Goal: Task Accomplishment & Management: Manage account settings

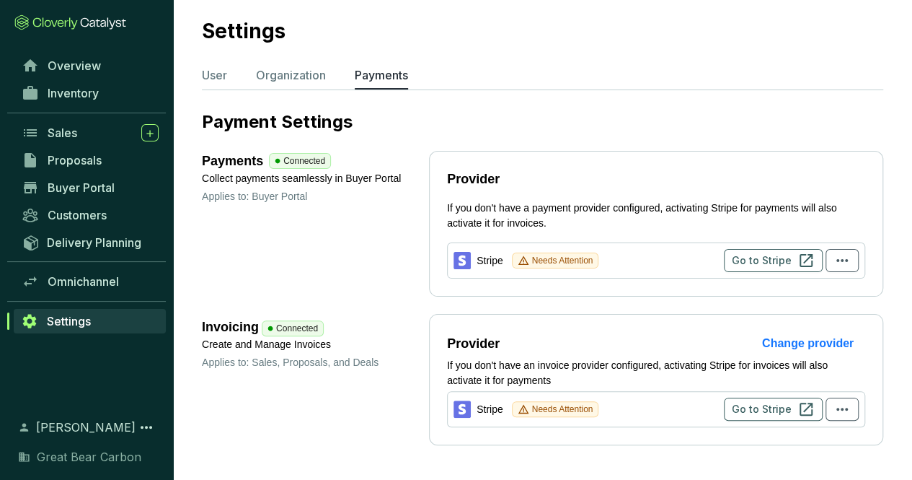
scroll to position [27, 0]
click at [853, 261] on button "button" at bounding box center [842, 260] width 33 height 23
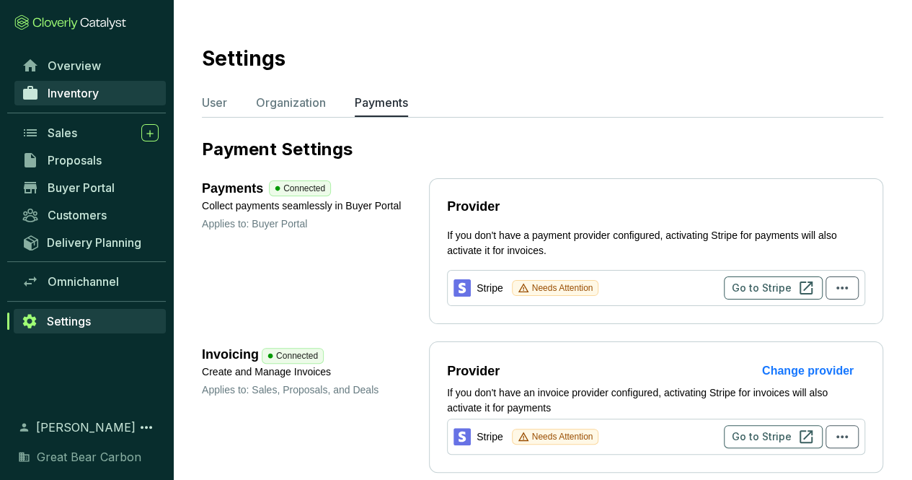
click at [101, 81] on link "Inventory" at bounding box center [89, 93] width 151 height 25
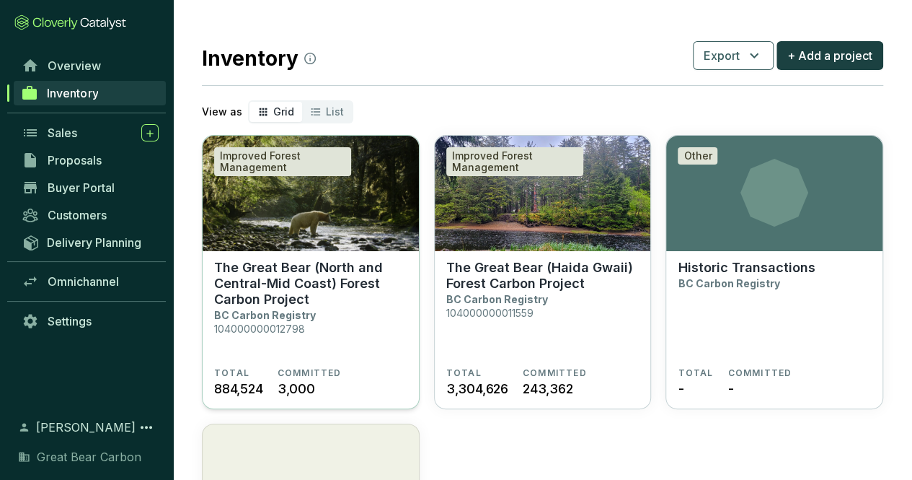
click at [300, 304] on p "The Great Bear (North and Central-Mid Coast) Forest Carbon Project" at bounding box center [310, 284] width 193 height 48
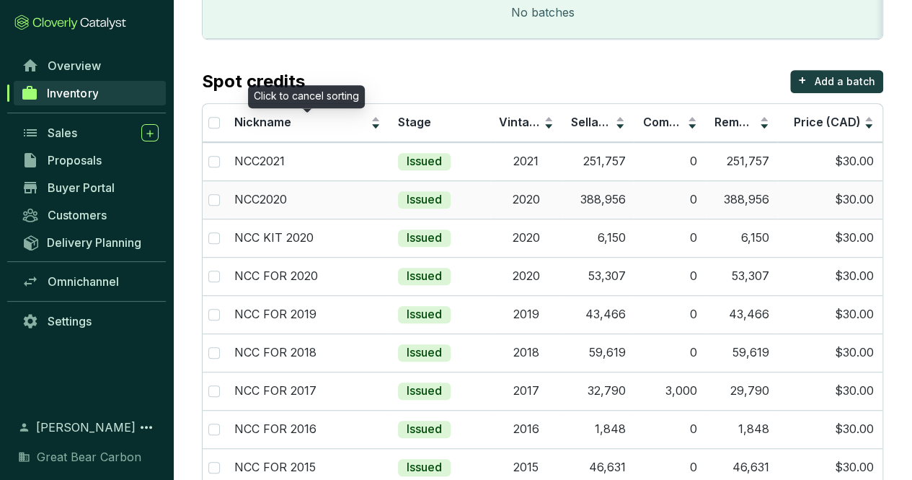
scroll to position [344, 0]
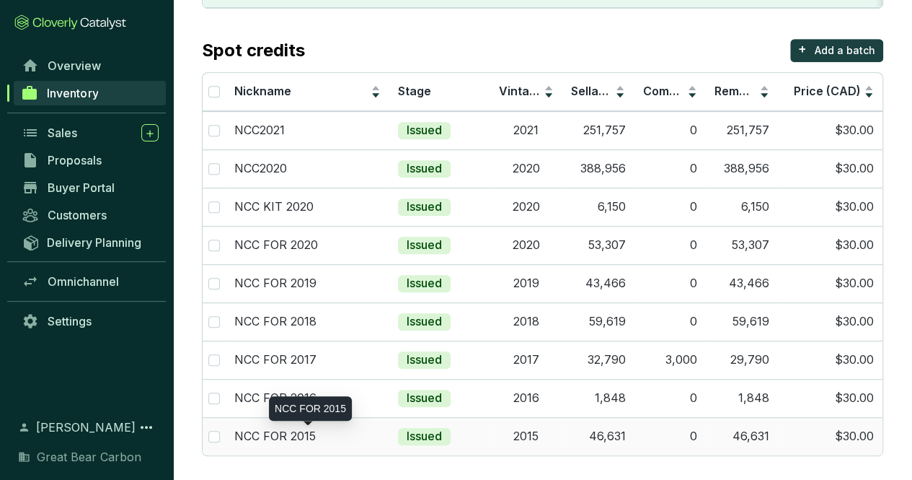
click at [290, 429] on p "NCC FOR 2015" at bounding box center [274, 436] width 81 height 16
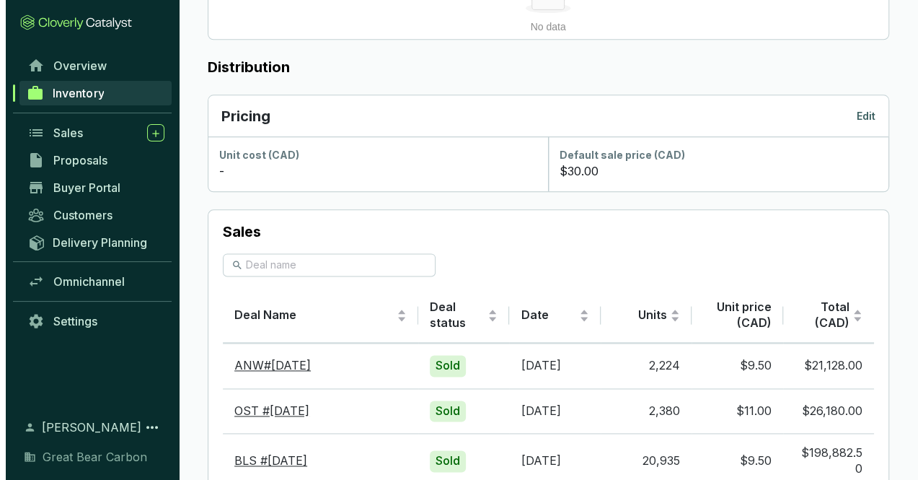
scroll to position [792, 0]
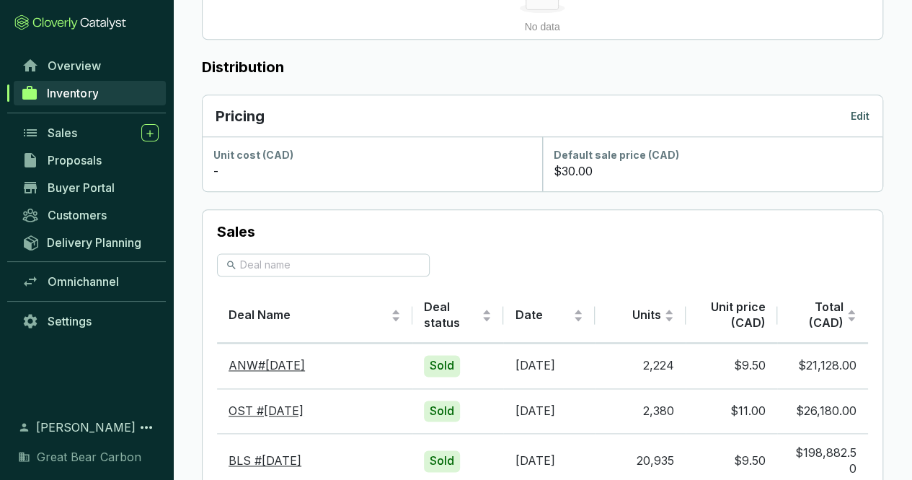
click at [863, 115] on p "Edit" at bounding box center [860, 116] width 19 height 14
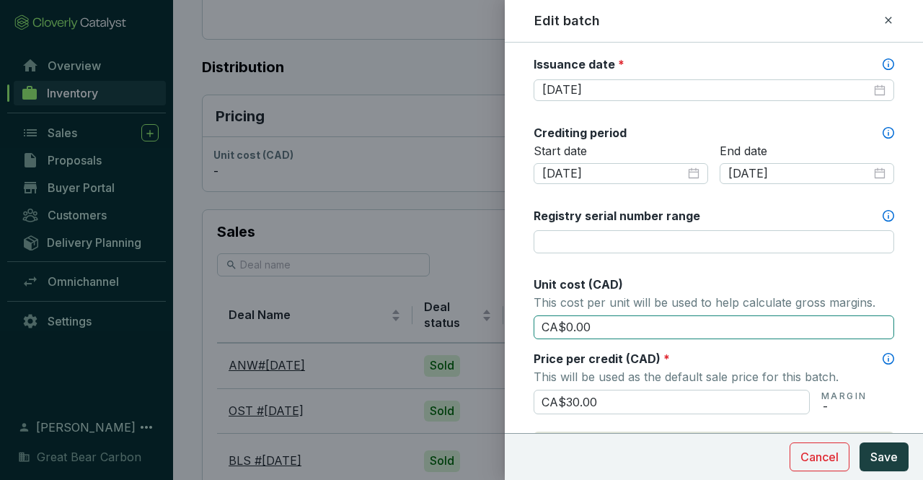
scroll to position [431, 0]
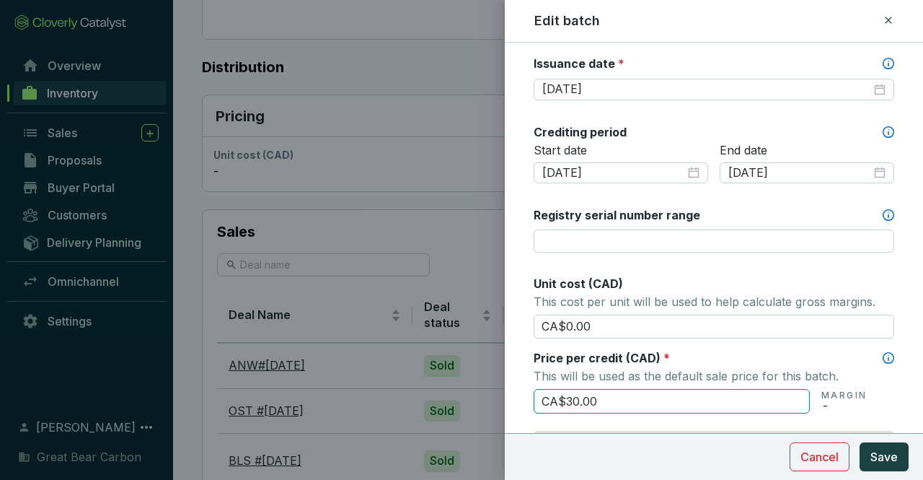
click at [623, 394] on input "CA$30.00" at bounding box center [672, 401] width 276 height 25
type input "CA$3"
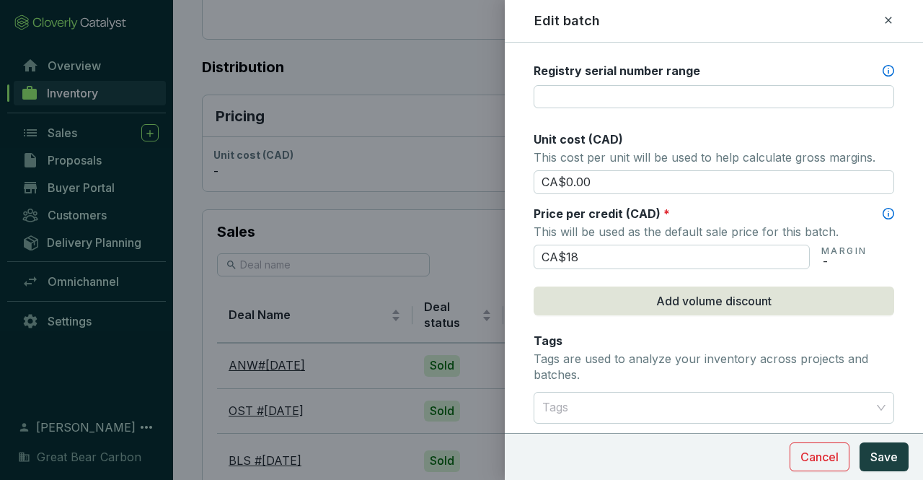
scroll to position [575, 0]
type input "CA$18.00"
click at [825, 318] on div "Batch name * This is the internal name that will be used throughout Catalyst. N…" at bounding box center [714, 97] width 361 height 1227
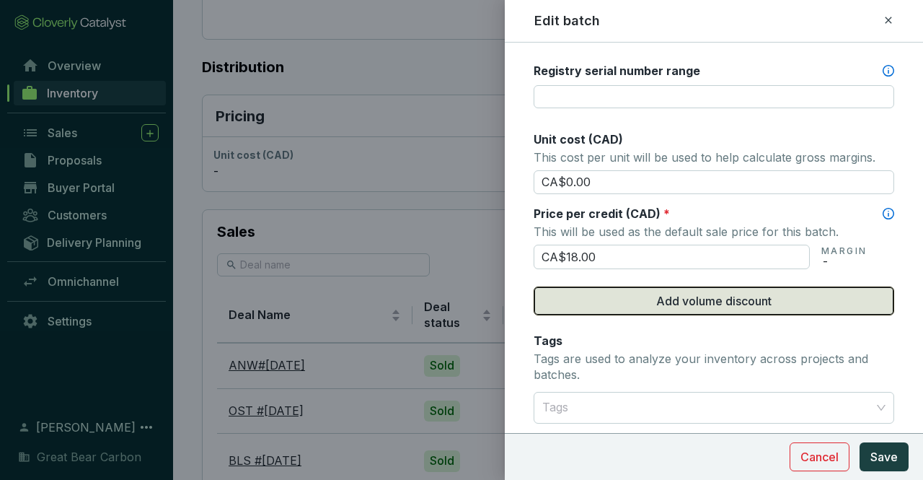
click at [743, 299] on span "Add volume discount" at bounding box center [713, 300] width 115 height 17
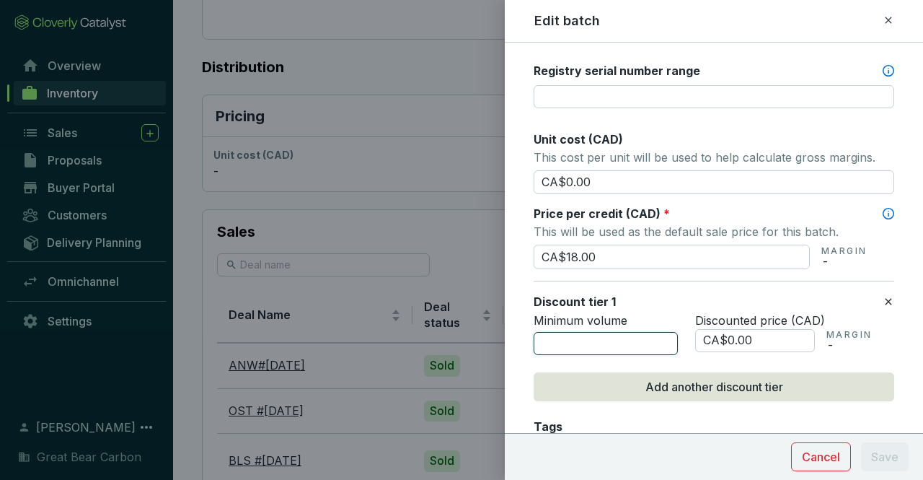
click at [609, 337] on input "number" at bounding box center [606, 343] width 144 height 23
type input "1001"
click at [773, 329] on input "CA$0.00" at bounding box center [755, 340] width 120 height 23
type input "CA$0"
type input "CA$17.36"
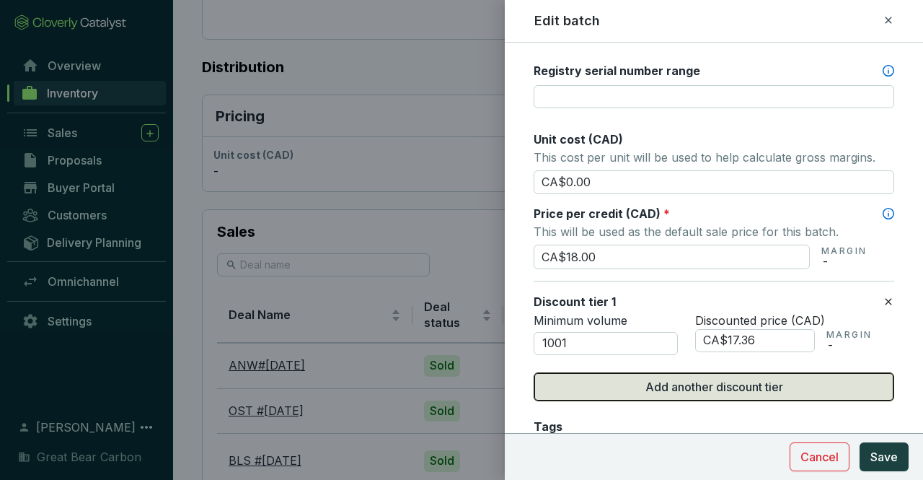
click at [731, 386] on span "Add another discount tier" at bounding box center [714, 386] width 138 height 17
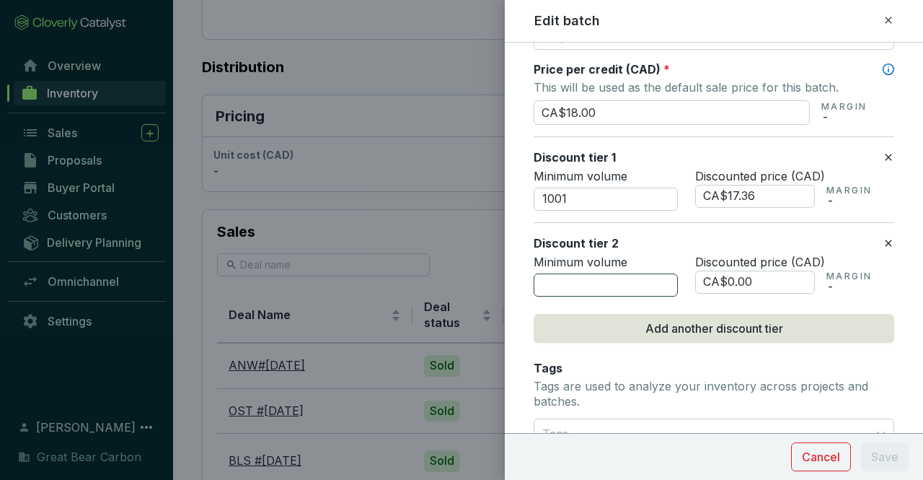
scroll to position [720, 0]
click at [591, 278] on input "number" at bounding box center [606, 284] width 144 height 23
type input "5001"
click at [778, 276] on input "CA$0.00" at bounding box center [755, 281] width 120 height 23
type input "CA$0"
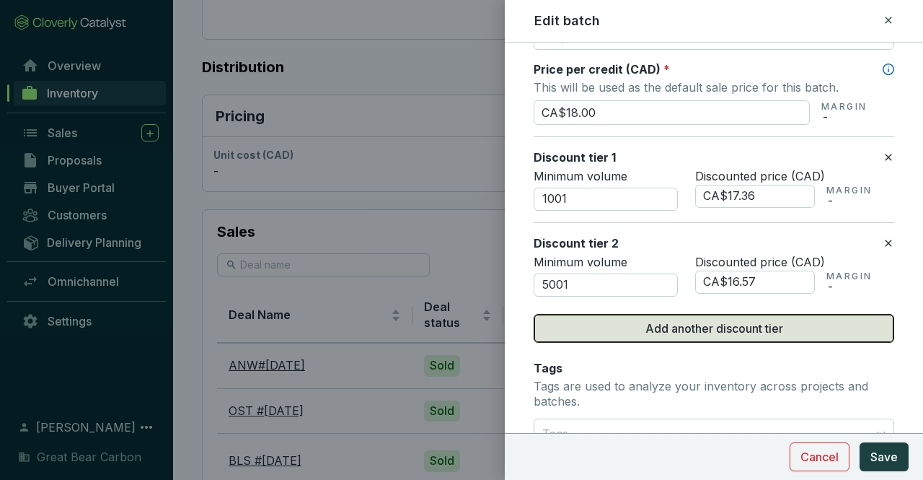
type input "CA$16.57"
click at [720, 331] on span "Add another discount tier" at bounding box center [714, 327] width 138 height 17
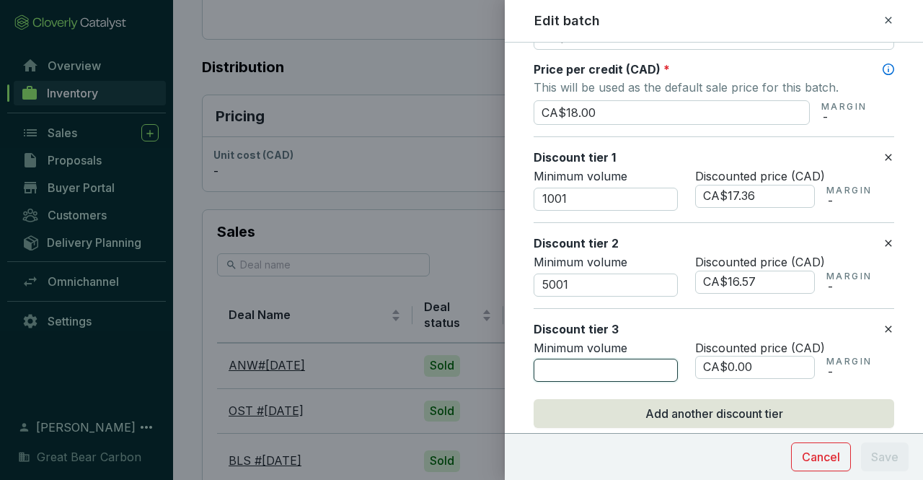
click at [609, 367] on input "number" at bounding box center [606, 369] width 144 height 23
type input "10001"
click at [762, 358] on input "CA$0.00" at bounding box center [755, 367] width 120 height 23
type input "CA$0"
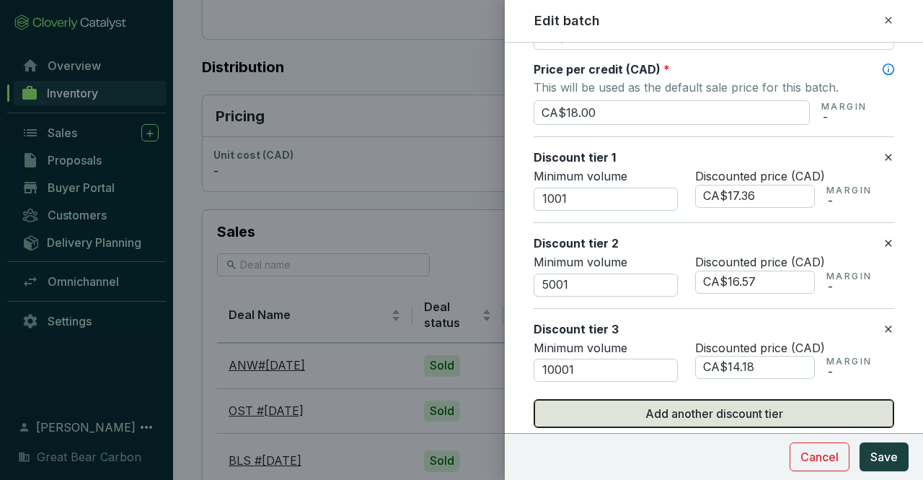
type input "CA$14.18"
click at [761, 405] on span "Add another discount tier" at bounding box center [714, 413] width 138 height 17
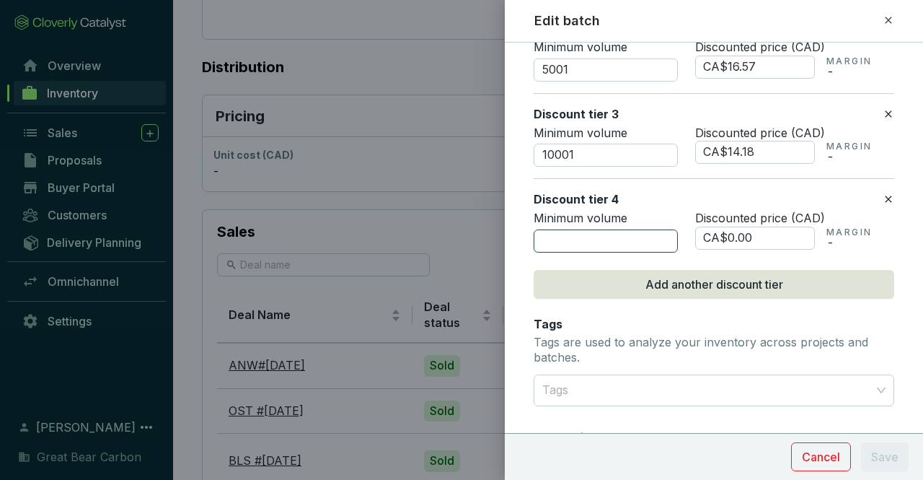
scroll to position [935, 0]
click at [574, 233] on input "number" at bounding box center [606, 240] width 144 height 23
type input "25001"
click at [764, 233] on input "CA$0.00" at bounding box center [755, 237] width 120 height 23
type input "CA$0"
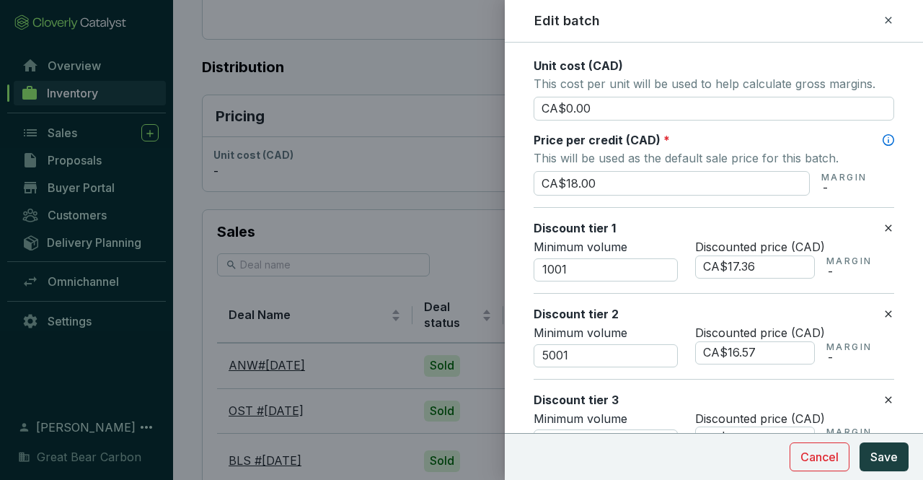
scroll to position [648, 0]
type input "CA$10.20"
click at [599, 266] on input "1001" at bounding box center [606, 270] width 144 height 23
type input "1"
type input "5000"
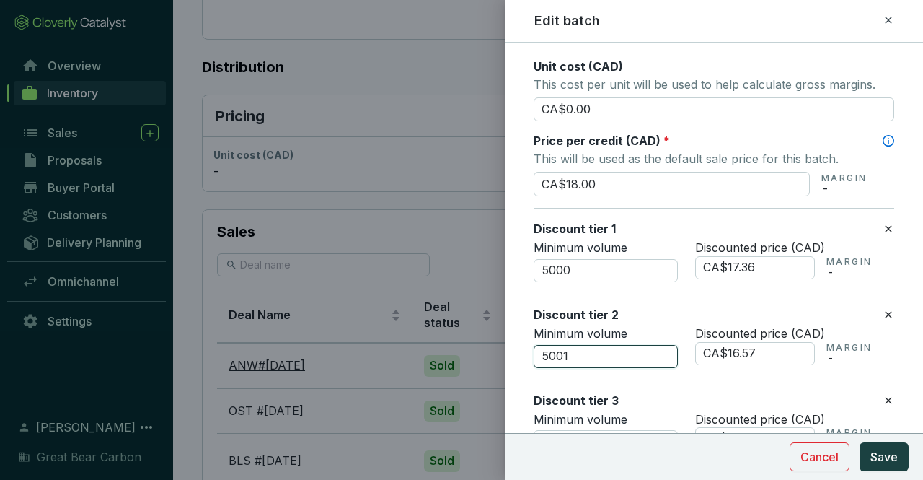
click at [591, 350] on input "5001" at bounding box center [606, 356] width 144 height 23
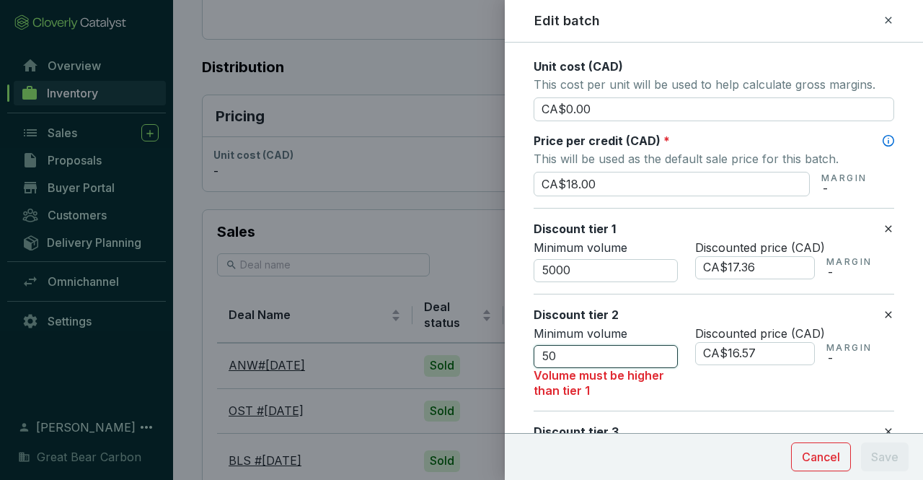
type input "5"
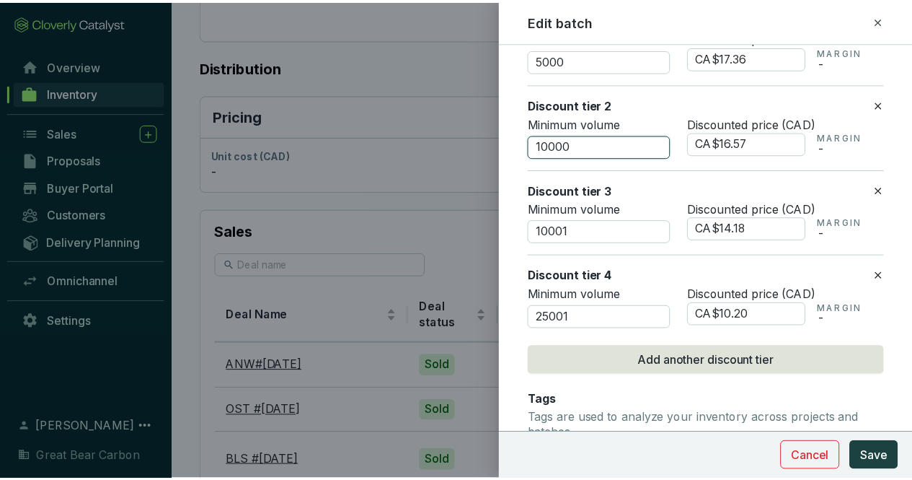
scroll to position [863, 0]
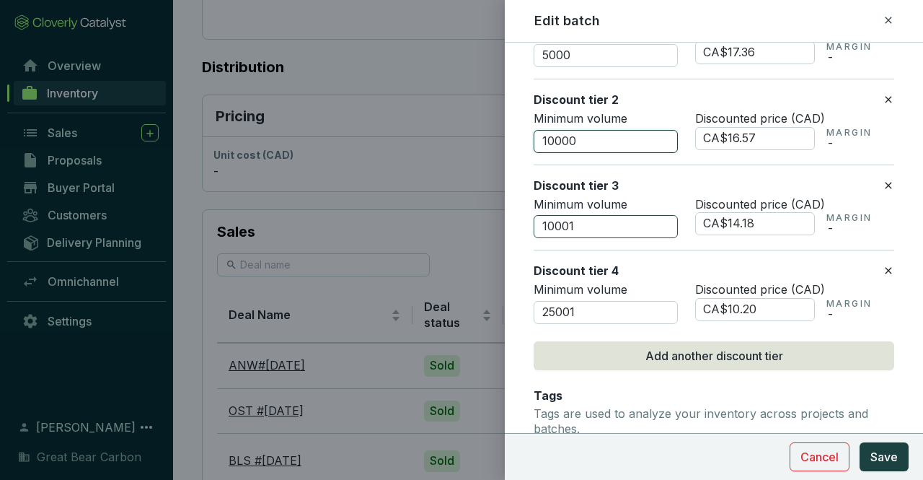
type input "10000"
click at [594, 215] on input "10001" at bounding box center [606, 226] width 144 height 23
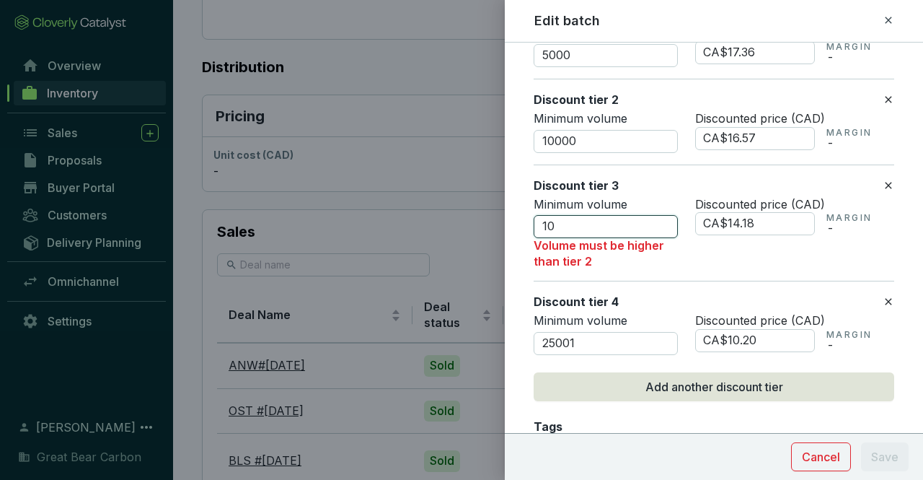
type input "1"
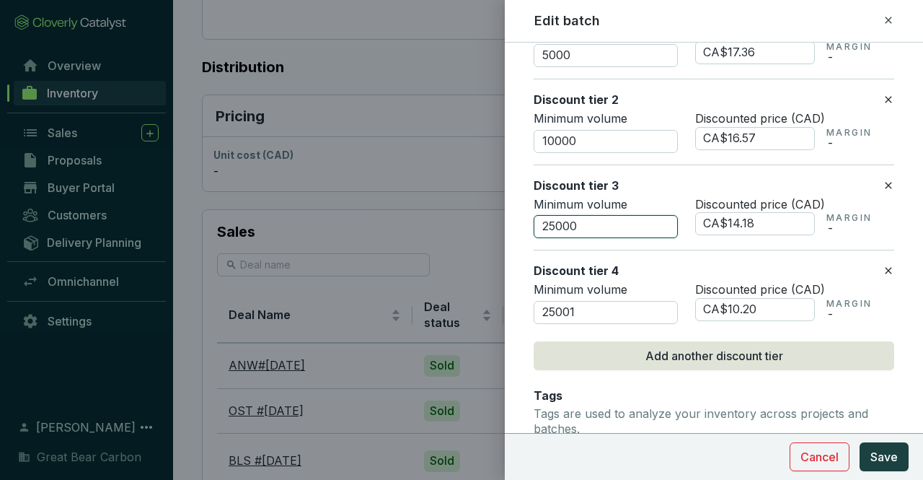
type input "25000"
click at [591, 306] on input "25001" at bounding box center [606, 312] width 144 height 23
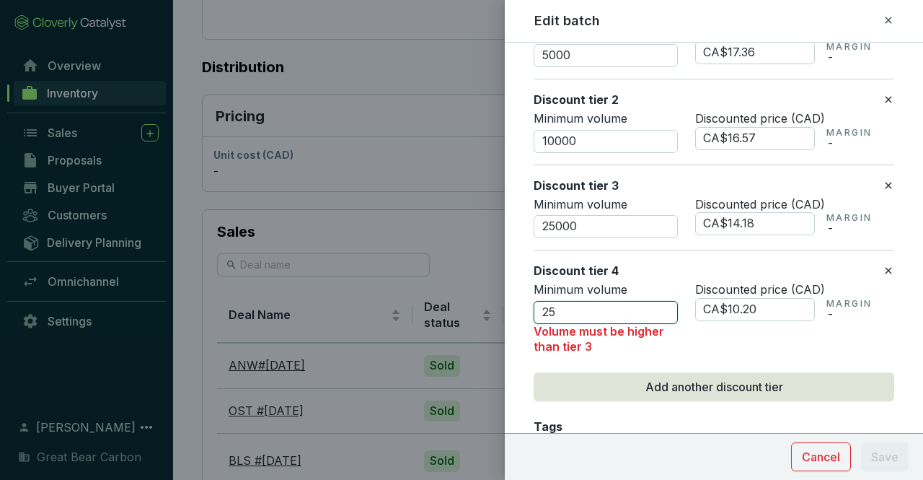
type input "2"
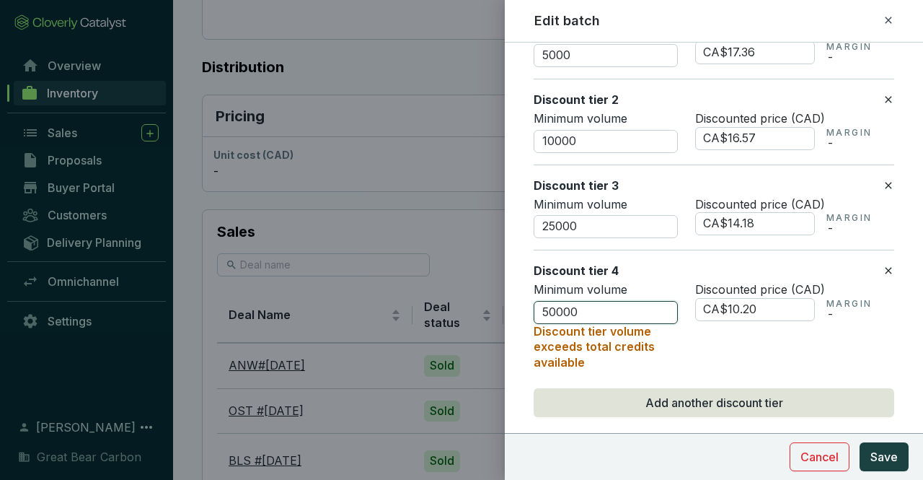
type input "50000"
click at [883, 262] on icon at bounding box center [889, 270] width 12 height 17
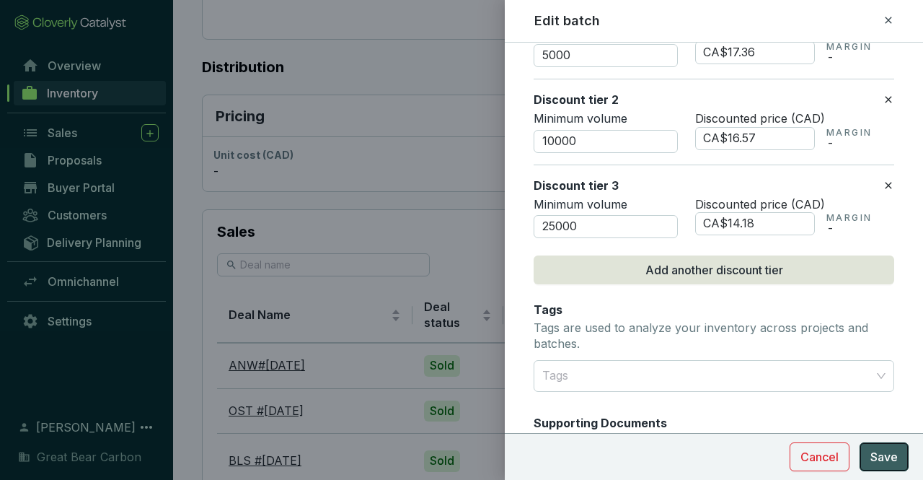
click at [887, 453] on span "Save" at bounding box center [883, 456] width 27 height 17
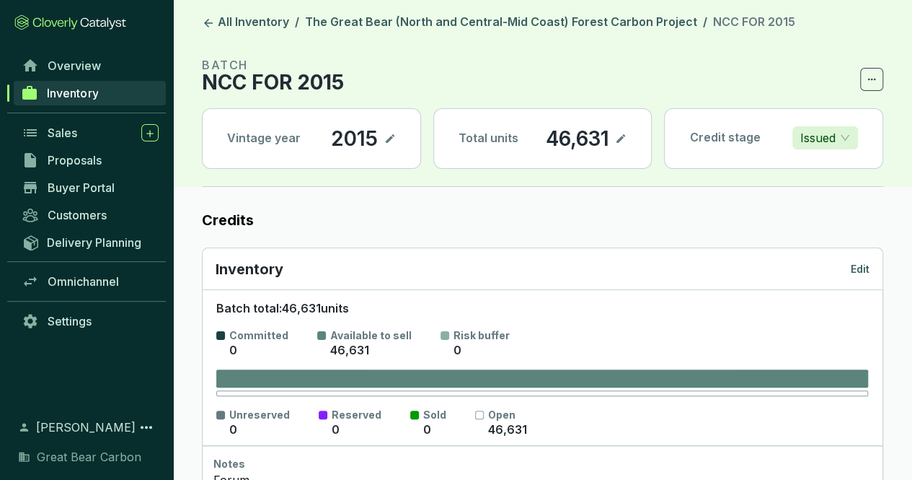
scroll to position [0, 0]
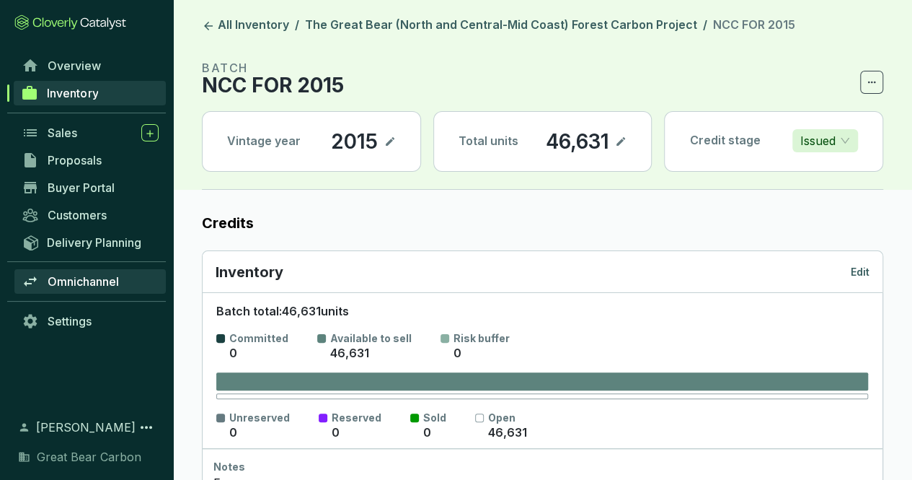
click at [94, 282] on span "Omnichannel" at bounding box center [83, 281] width 71 height 14
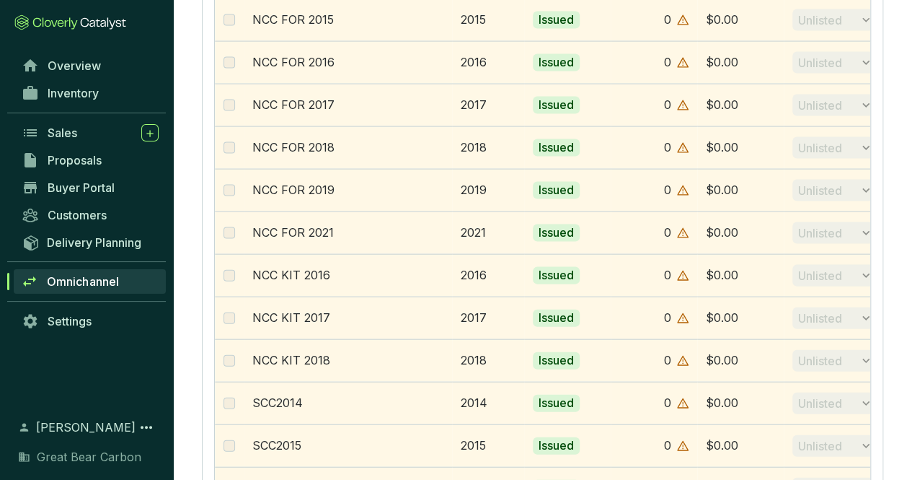
scroll to position [1441, 0]
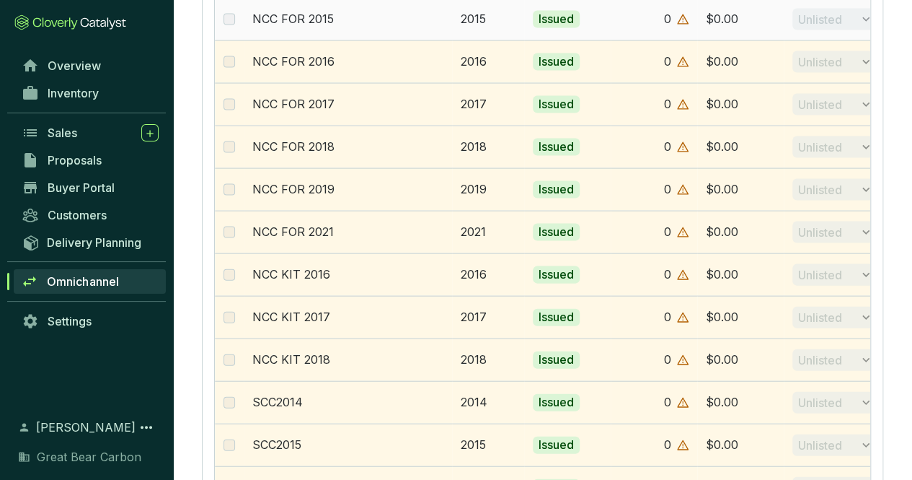
click at [231, 12] on label at bounding box center [230, 20] width 12 height 16
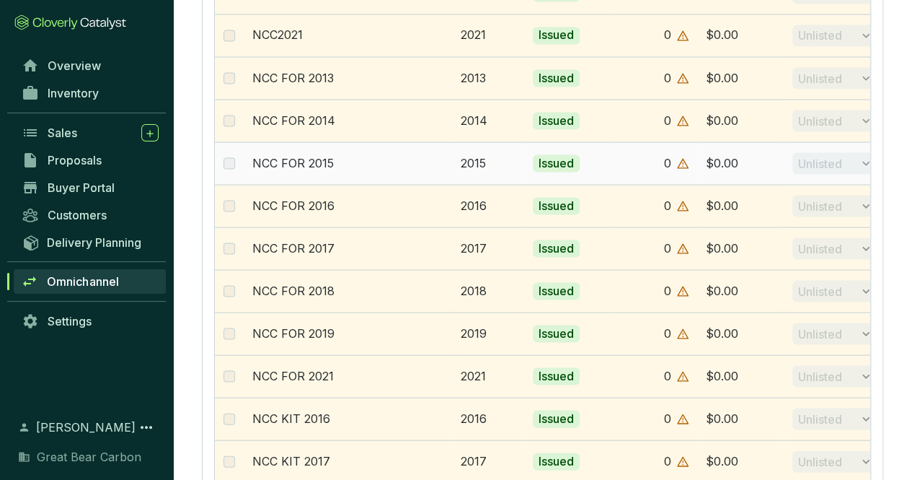
scroll to position [1298, 0]
click at [337, 163] on td "NCC FOR 2015" at bounding box center [348, 162] width 208 height 43
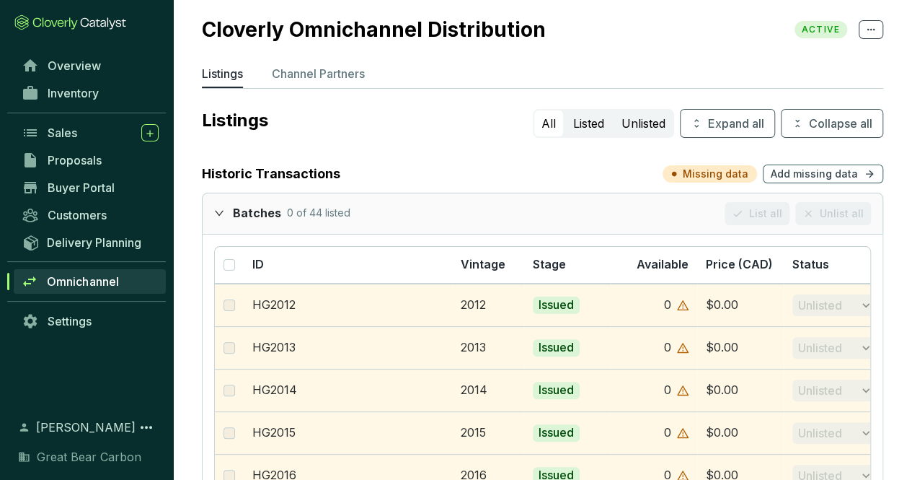
scroll to position [0, 0]
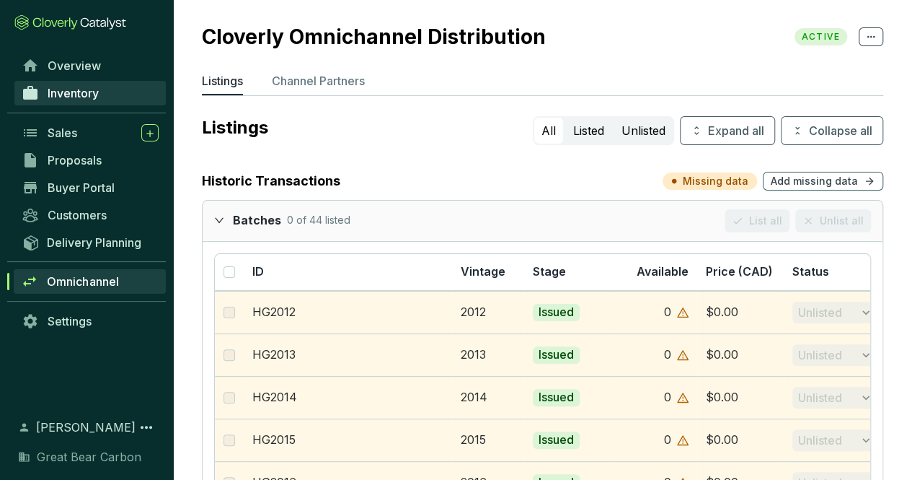
click at [97, 100] on link "Inventory" at bounding box center [89, 93] width 151 height 25
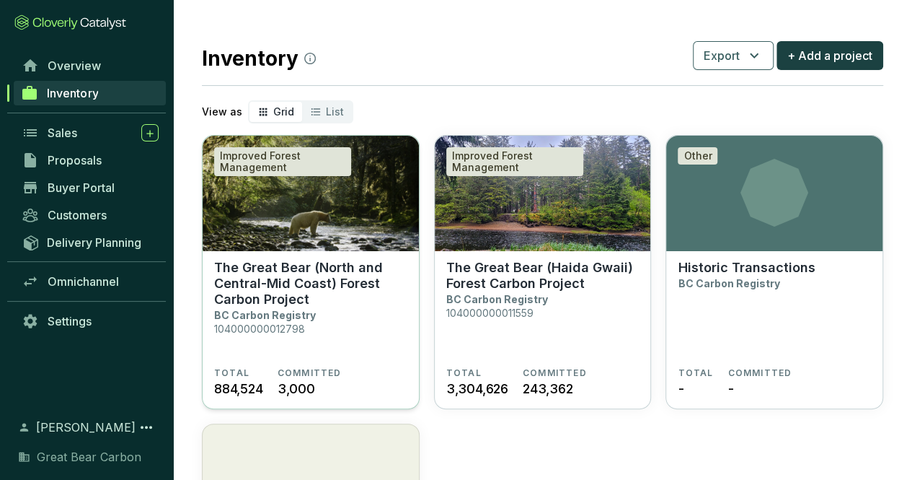
click at [371, 322] on section "The Great Bear (North and Central-Mid Coast) Forest Carbon Project BC Carbon Re…" at bounding box center [310, 313] width 193 height 107
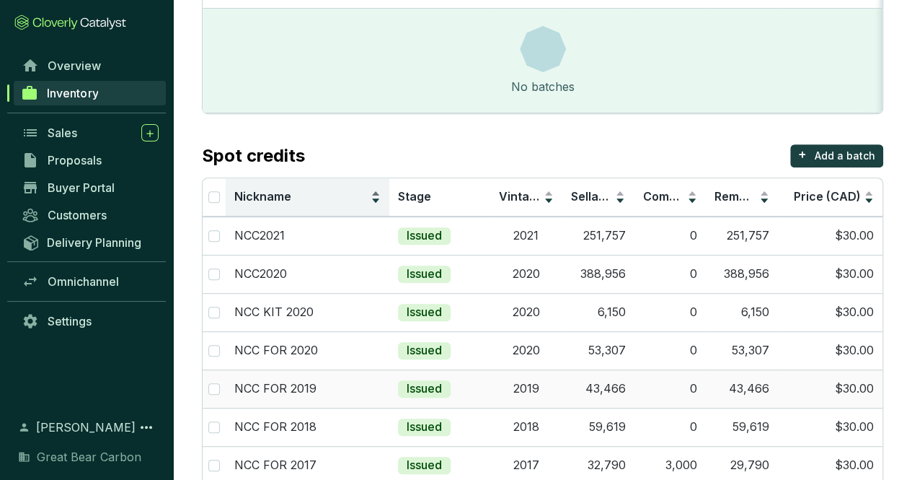
scroll to position [345, 0]
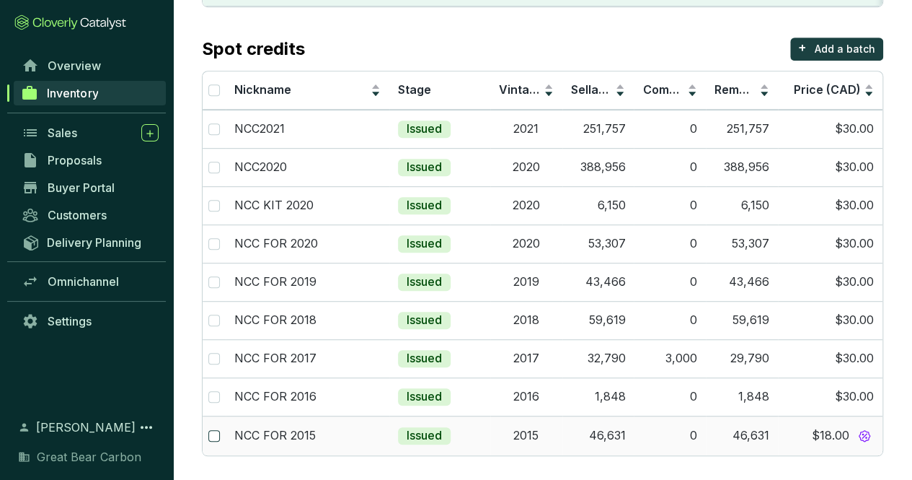
click at [216, 432] on input "checkbox" at bounding box center [214, 436] width 12 height 12
checkbox input "true"
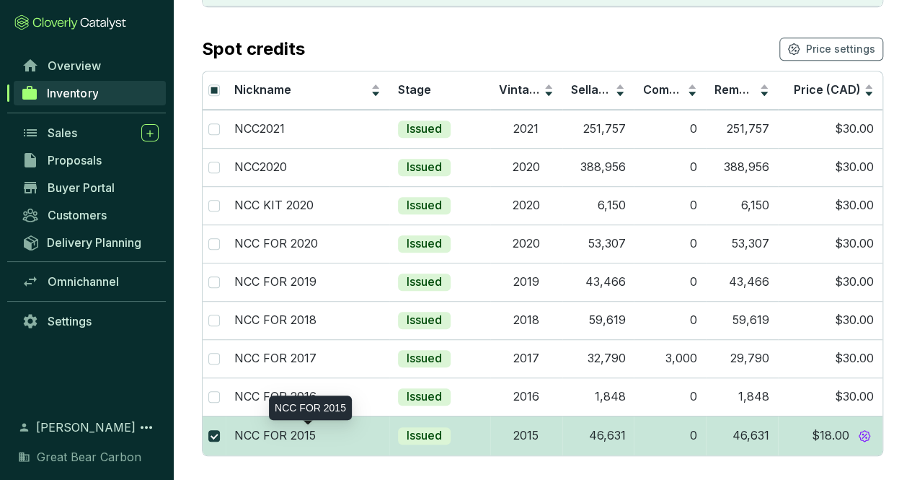
click at [283, 428] on p "NCC FOR 2015" at bounding box center [274, 436] width 81 height 16
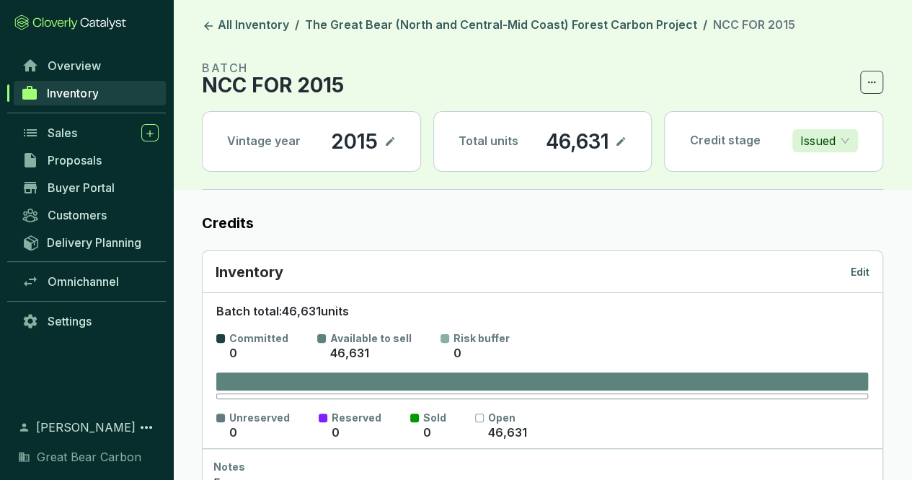
click at [852, 145] on div "Issued" at bounding box center [825, 140] width 66 height 23
click at [874, 81] on icon at bounding box center [872, 82] width 8 height 2
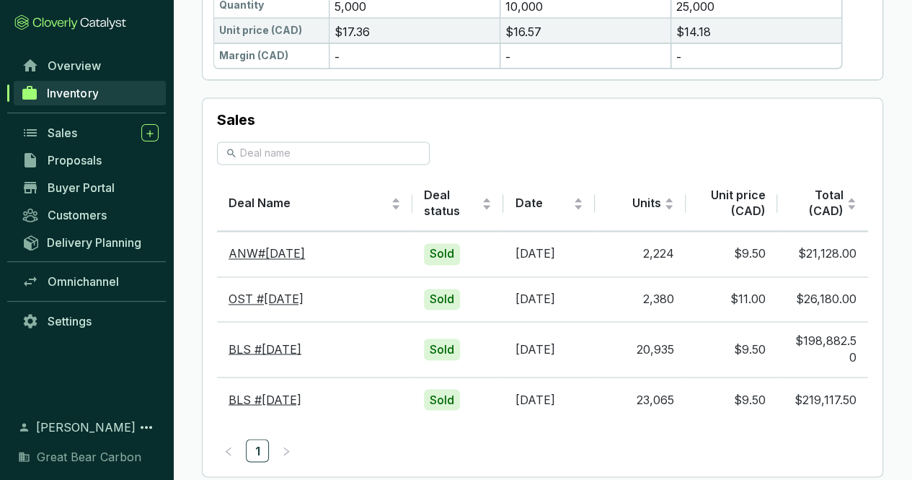
scroll to position [1036, 0]
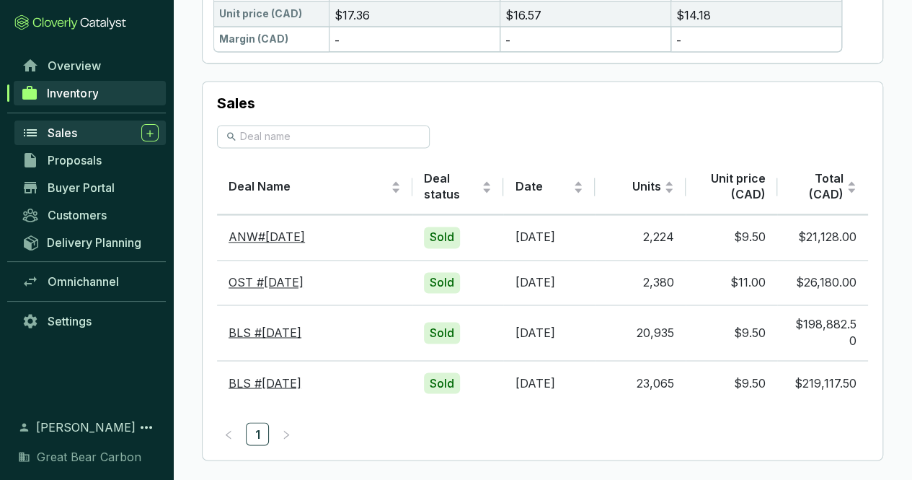
click at [71, 142] on link "Sales" at bounding box center [89, 132] width 151 height 25
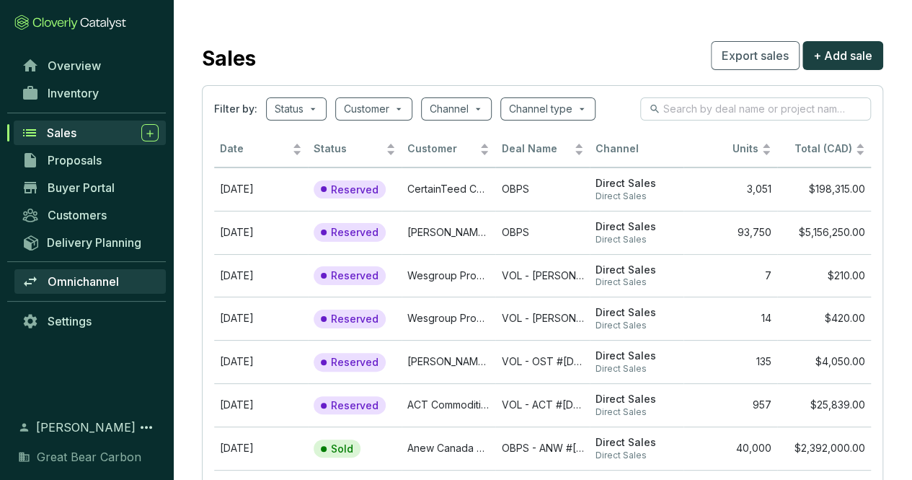
click at [86, 285] on span "Omnichannel" at bounding box center [83, 281] width 71 height 14
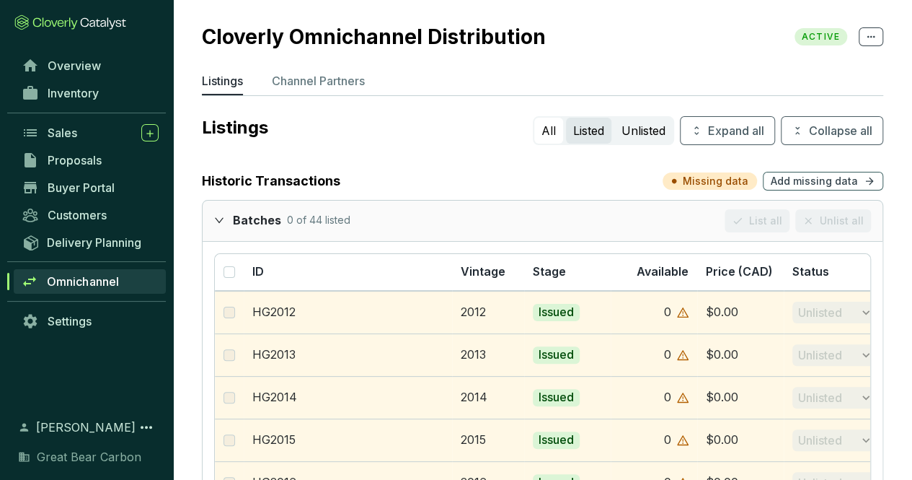
click at [586, 131] on button "Listed" at bounding box center [588, 131] width 45 height 26
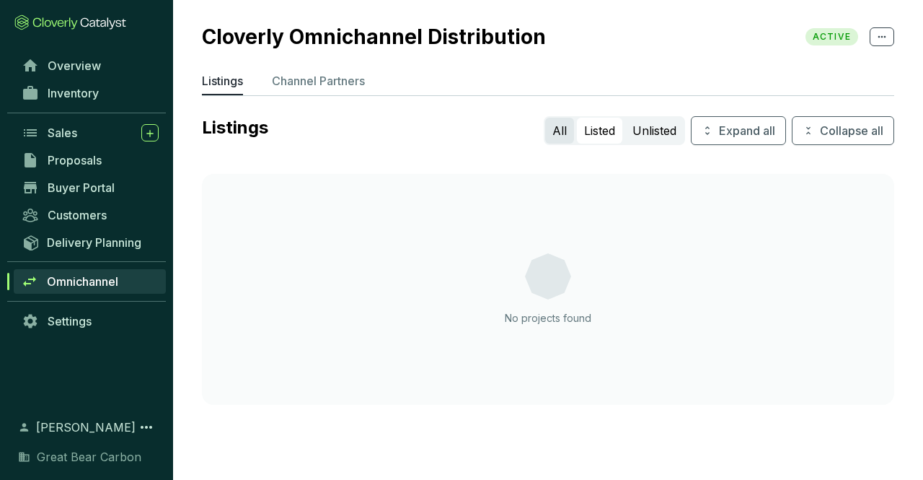
click at [552, 133] on button "All" at bounding box center [559, 131] width 29 height 26
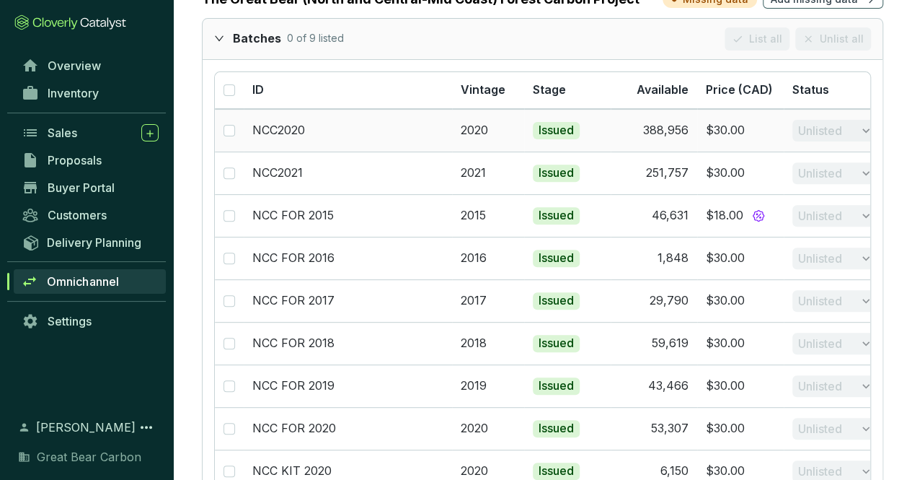
scroll to position [2951, 0]
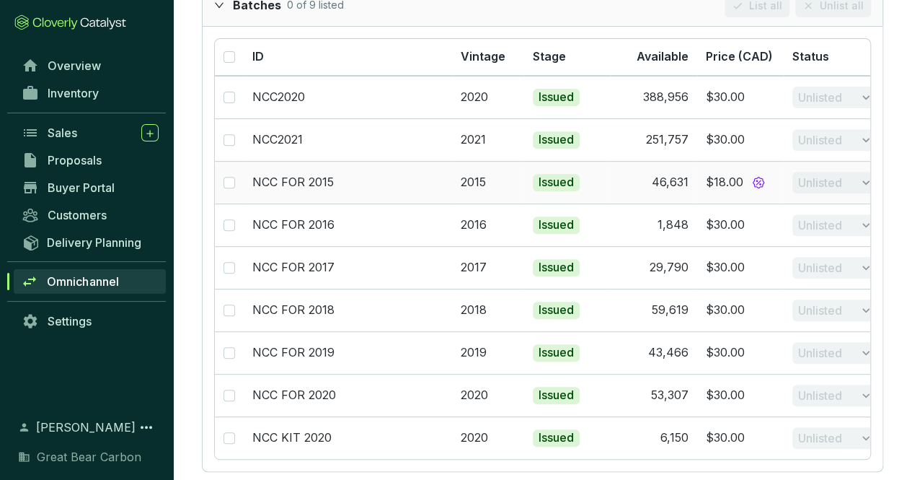
click at [861, 167] on td "Unlisted" at bounding box center [827, 182] width 87 height 43
click at [290, 175] on link "NCC FOR 2015" at bounding box center [292, 182] width 81 height 14
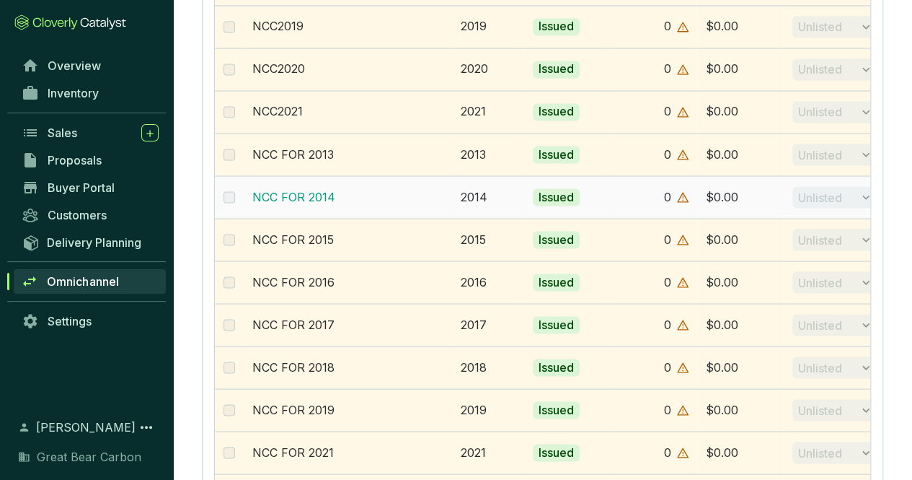
scroll to position [1220, 0]
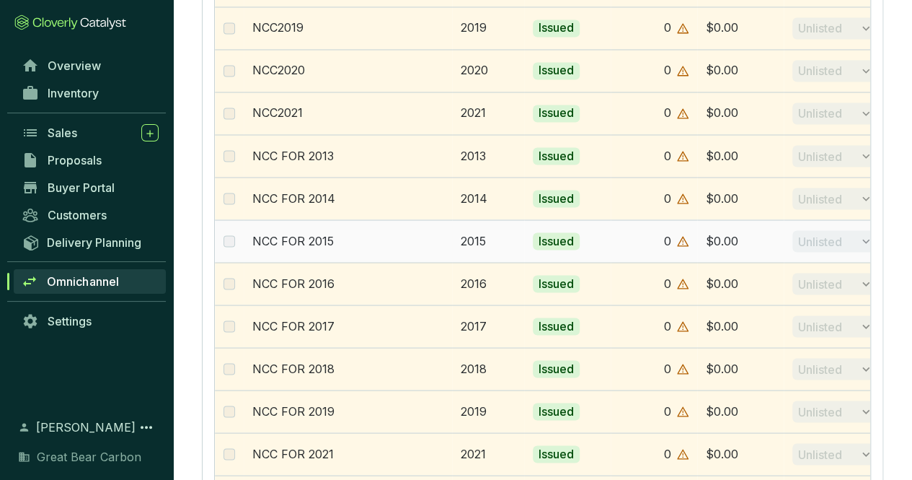
click at [303, 241] on td "NCC FOR 2015" at bounding box center [348, 240] width 208 height 43
click at [813, 230] on td "Unlisted" at bounding box center [827, 240] width 87 height 43
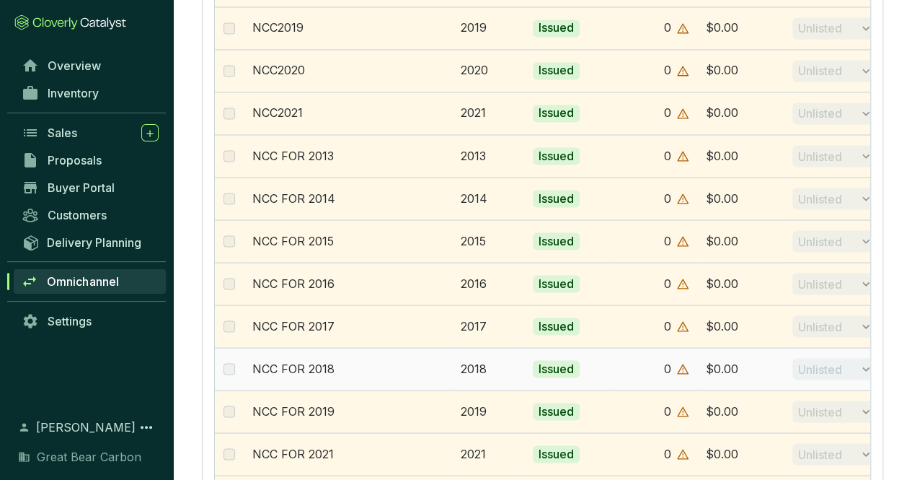
click at [866, 357] on td "Unlisted" at bounding box center [827, 368] width 87 height 43
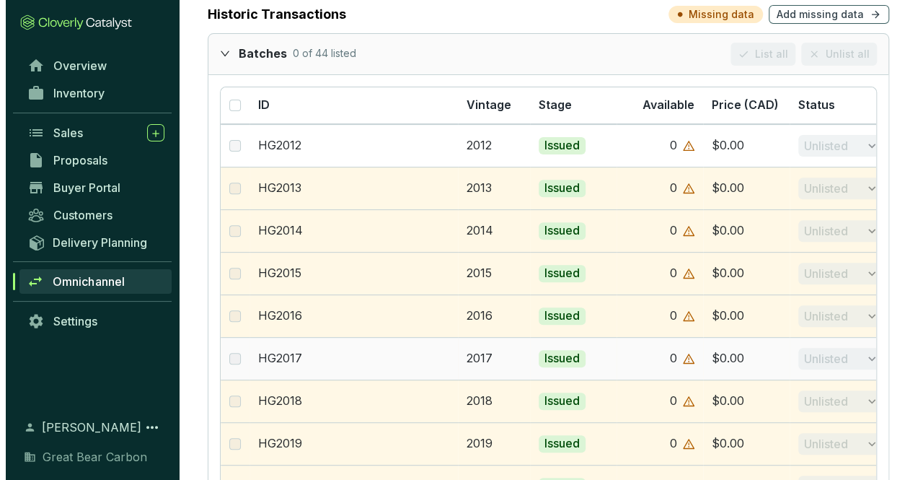
scroll to position [0, 0]
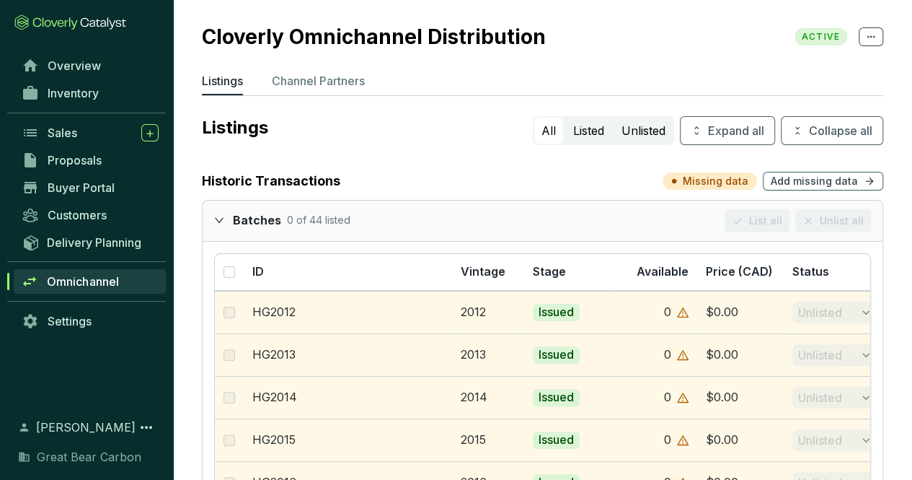
click at [710, 182] on p "Missing data" at bounding box center [716, 181] width 66 height 14
click at [821, 176] on span "Add missing data" at bounding box center [814, 181] width 87 height 14
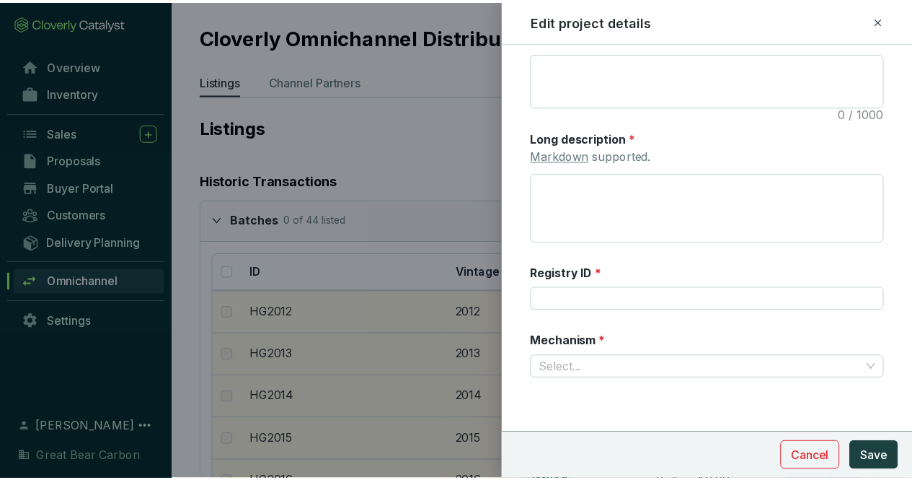
scroll to position [336, 0]
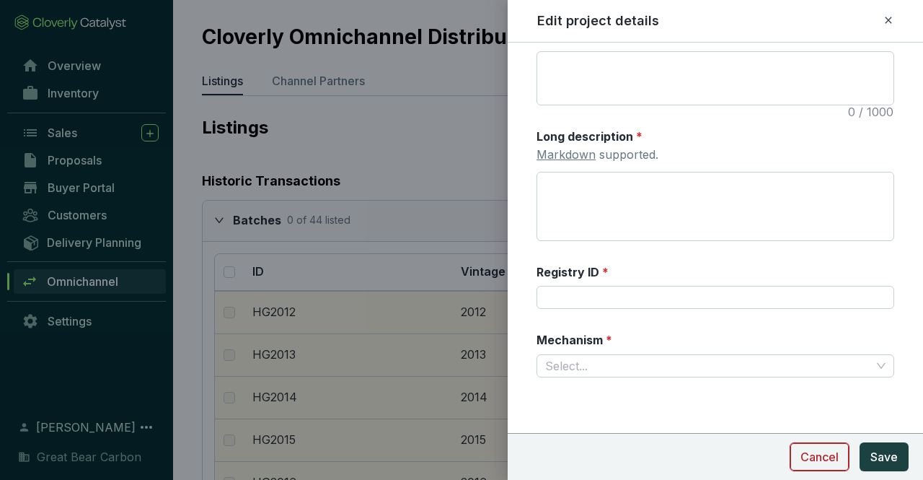
click at [820, 462] on span "Cancel" at bounding box center [819, 456] width 38 height 17
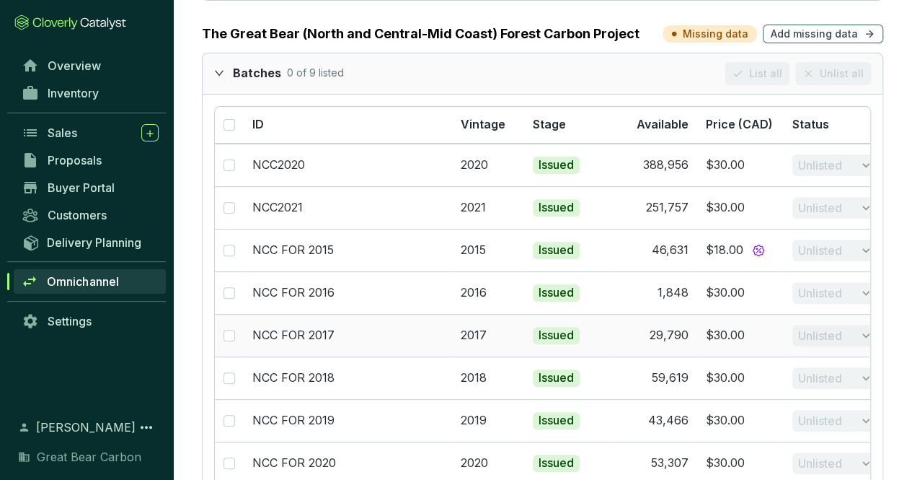
scroll to position [2884, 0]
click at [294, 284] on link "NCC FOR 2016" at bounding box center [293, 291] width 82 height 14
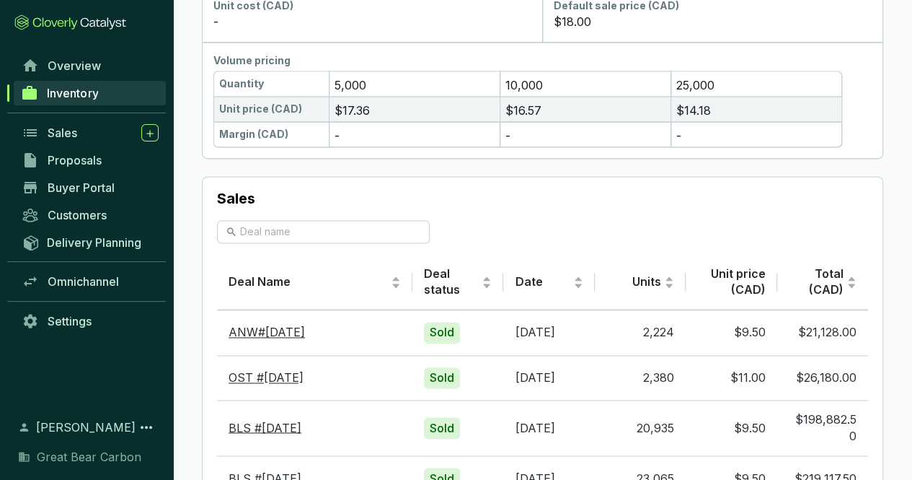
scroll to position [901, 0]
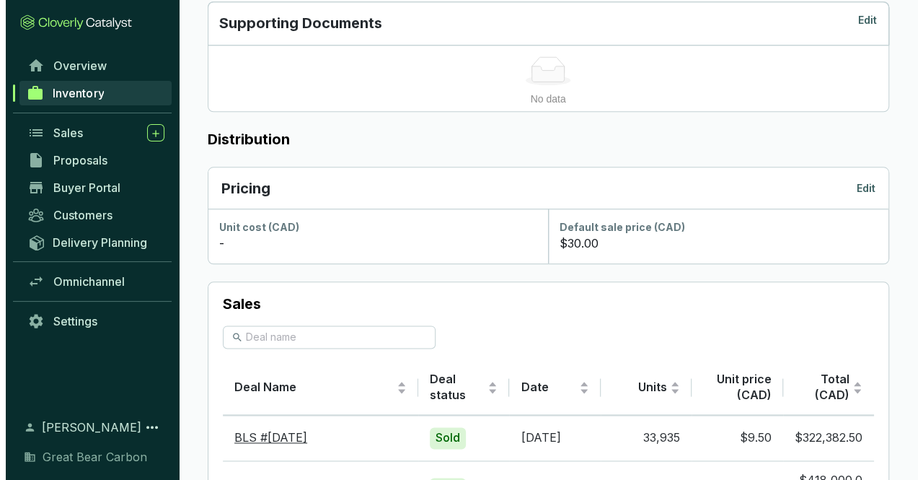
scroll to position [721, 0]
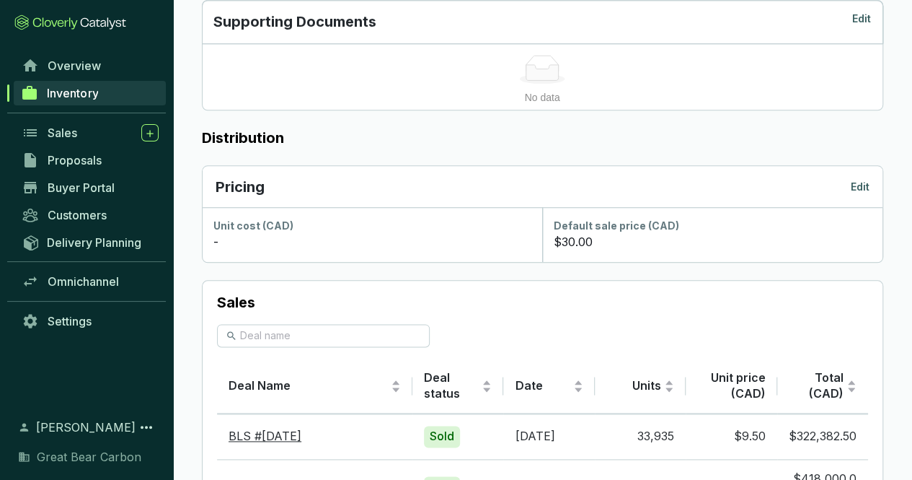
click at [858, 181] on p "Edit" at bounding box center [860, 187] width 19 height 14
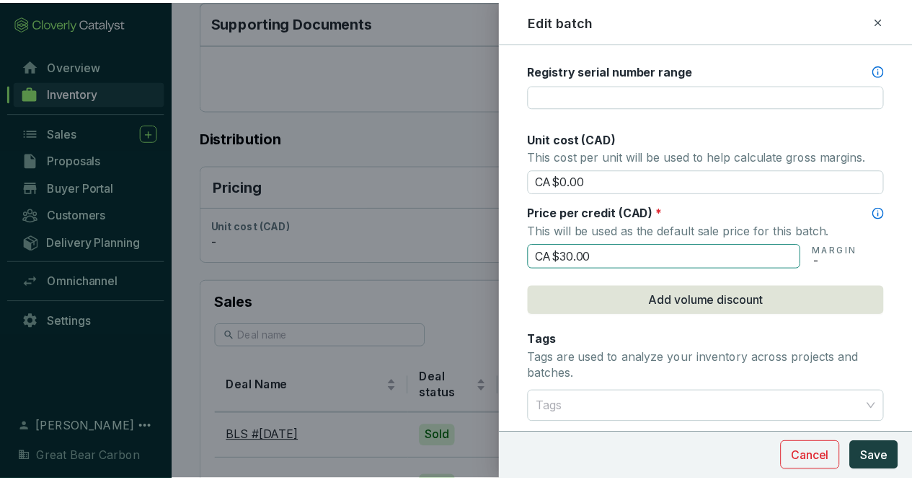
scroll to position [577, 0]
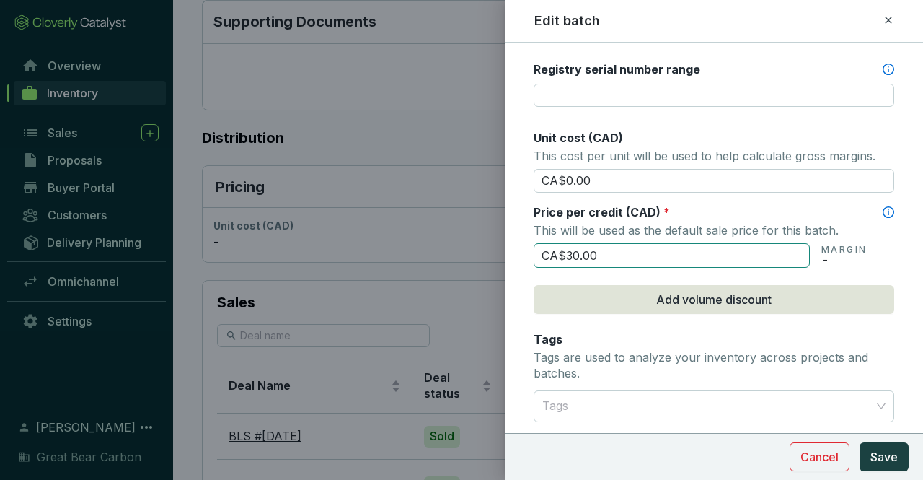
click at [619, 249] on input "CA$30.00" at bounding box center [672, 255] width 276 height 25
type input "CA$3"
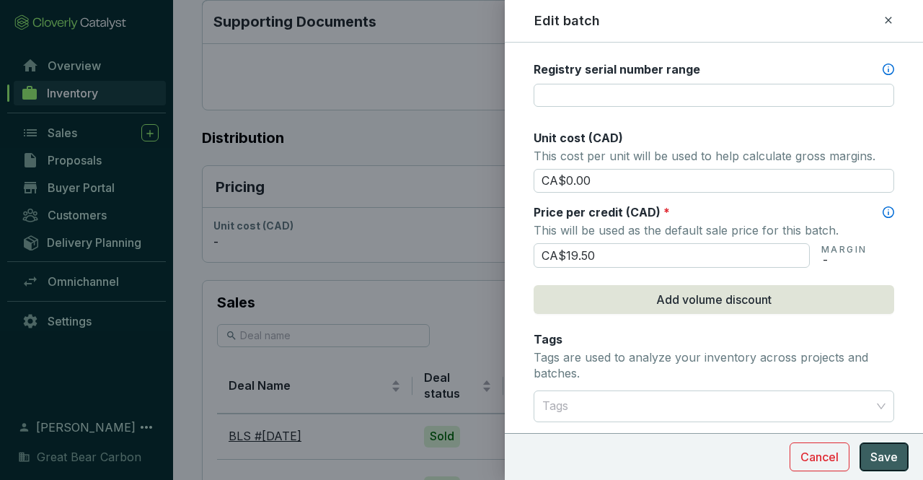
type input "CA$19.50"
click at [887, 461] on span "Save" at bounding box center [883, 456] width 27 height 17
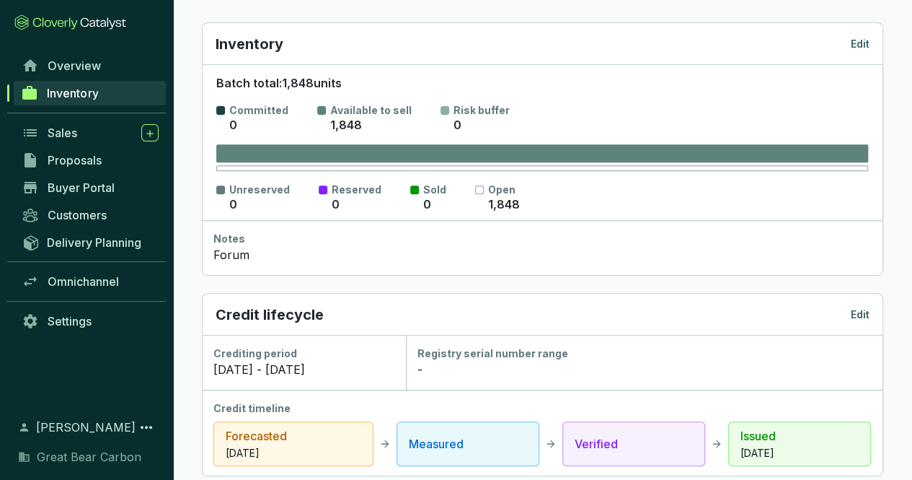
scroll to position [227, 0]
click at [81, 97] on span "Inventory" at bounding box center [72, 93] width 51 height 14
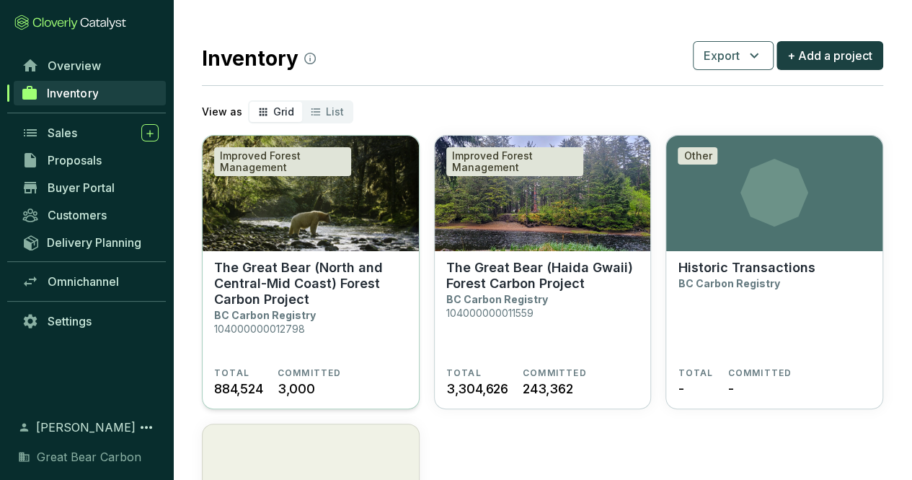
click at [335, 306] on section "The Great Bear (North and Central-Mid Coast) Forest Carbon Project BC Carbon Re…" at bounding box center [310, 313] width 193 height 107
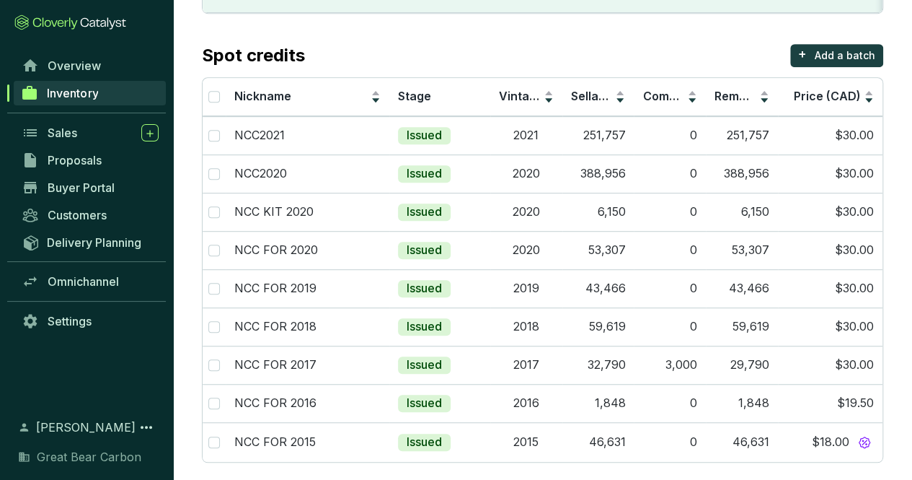
scroll to position [345, 0]
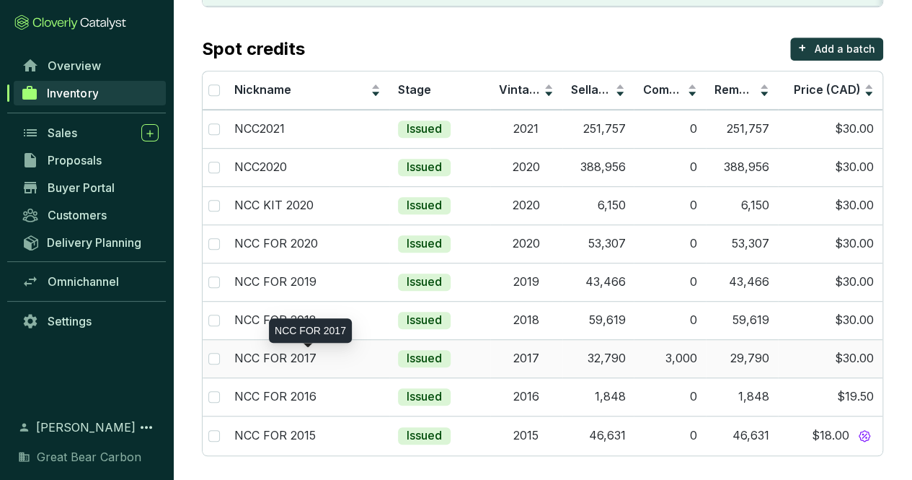
click at [289, 352] on p "NCC FOR 2017" at bounding box center [275, 358] width 82 height 16
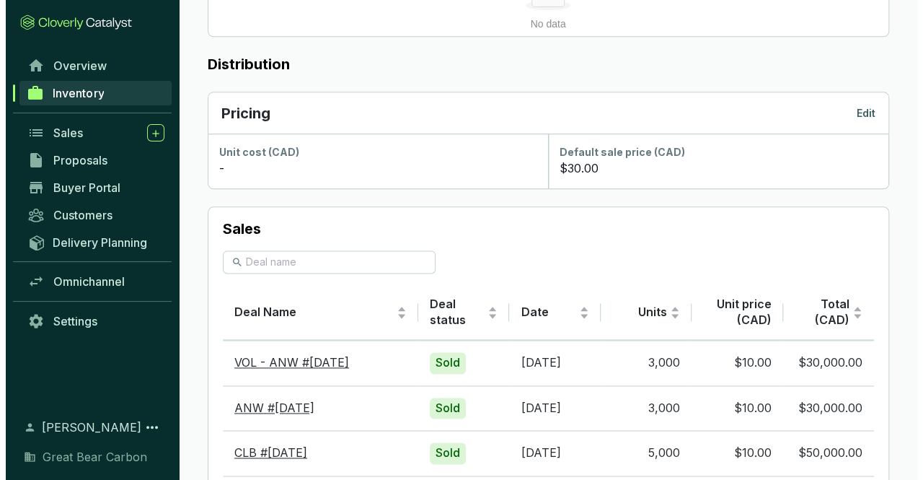
scroll to position [793, 0]
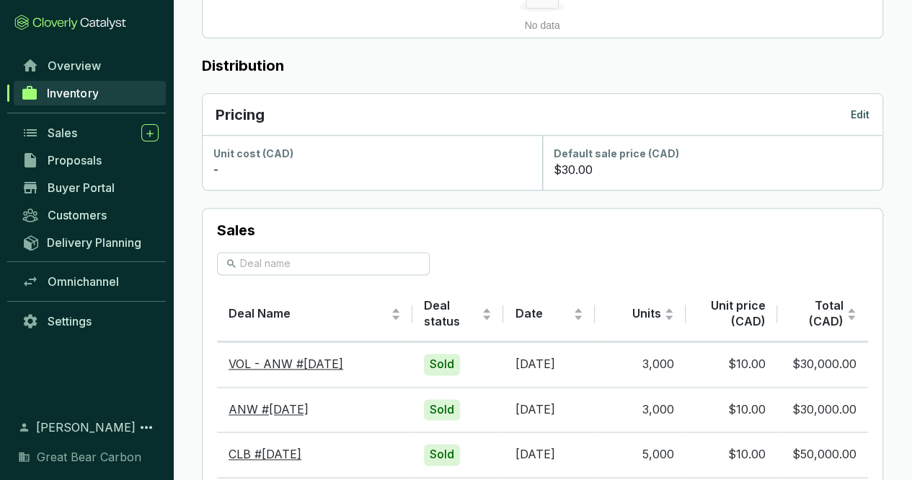
click at [594, 164] on section "$30.00" at bounding box center [712, 169] width 317 height 17
click at [857, 110] on p "Edit" at bounding box center [860, 114] width 19 height 14
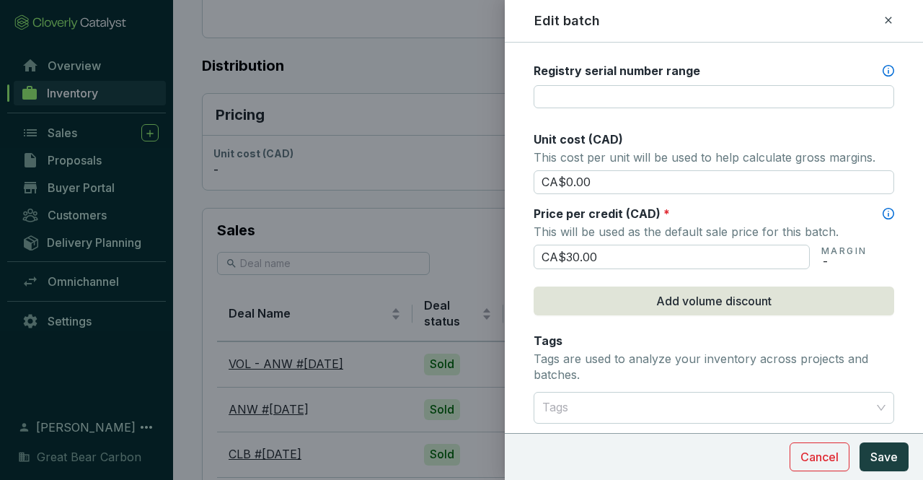
scroll to position [575, 0]
click at [689, 253] on input "CA$30.00" at bounding box center [672, 256] width 276 height 25
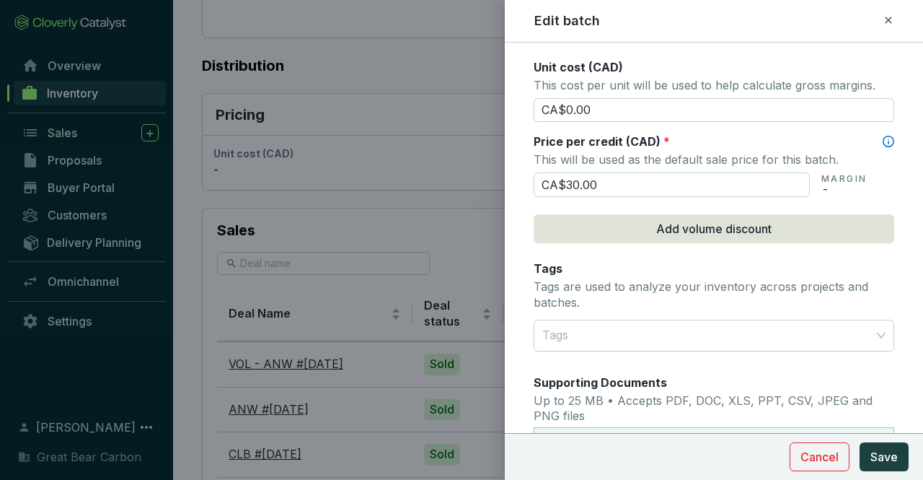
scroll to position [648, 0]
type input "CA$3"
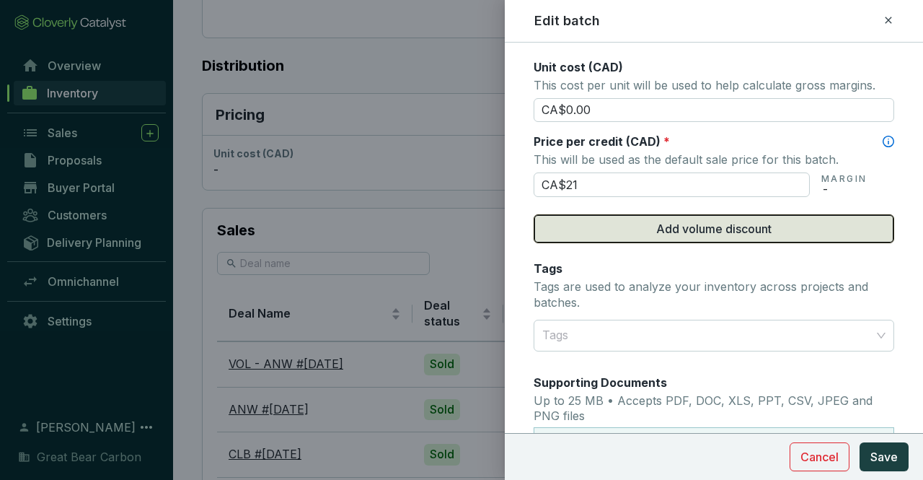
type input "CA$21.00"
click at [772, 229] on button "Add volume discount" at bounding box center [714, 228] width 361 height 29
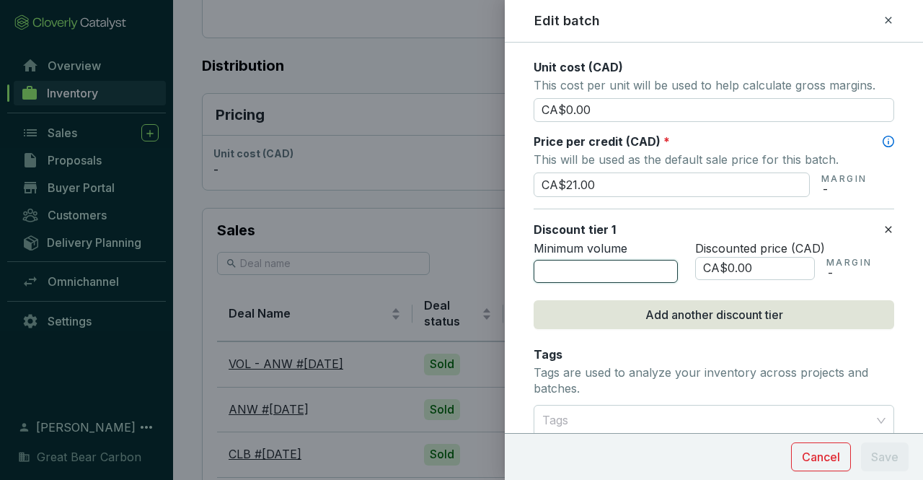
click at [601, 269] on input "number" at bounding box center [606, 271] width 144 height 23
type input "5000"
click at [791, 260] on input "CA$0.00" at bounding box center [755, 268] width 120 height 23
type input "CA$0"
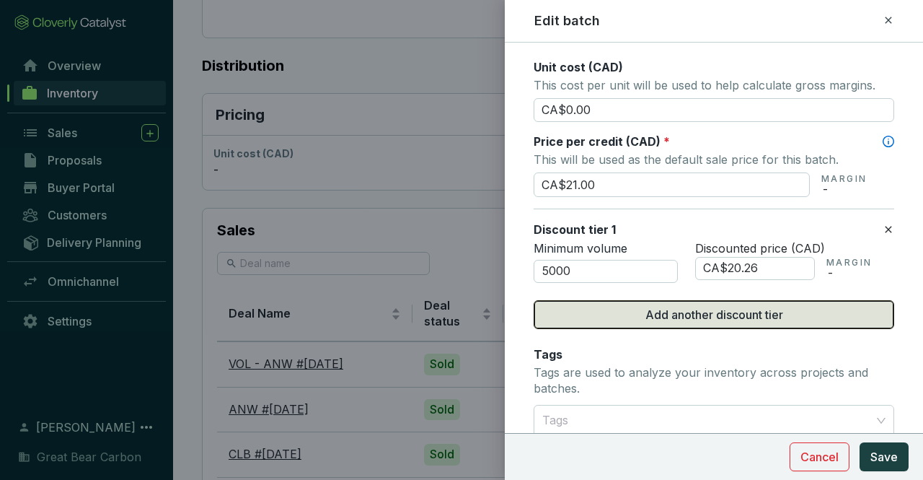
type input "CA$20.26"
click at [752, 313] on span "Add another discount tier" at bounding box center [714, 314] width 138 height 17
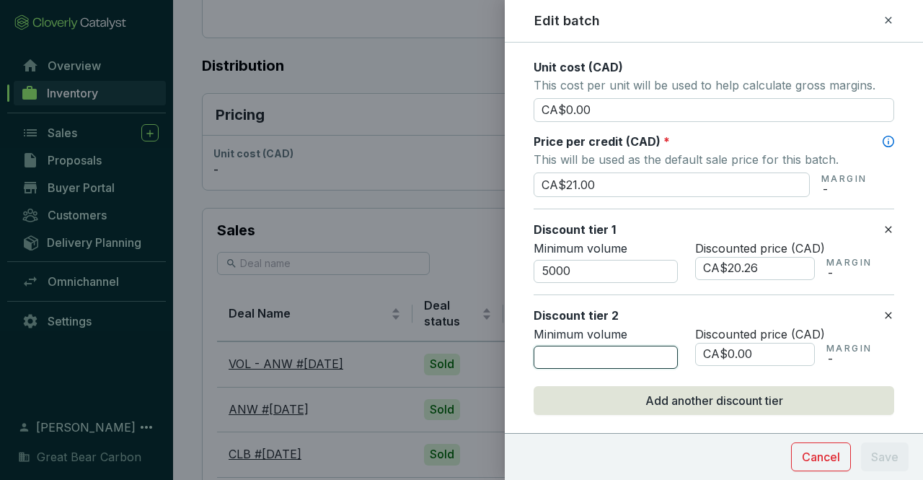
click at [614, 350] on input "number" at bounding box center [606, 356] width 144 height 23
type input "10000"
click at [763, 350] on input "CA$0.00" at bounding box center [755, 354] width 120 height 23
type input "CA$0"
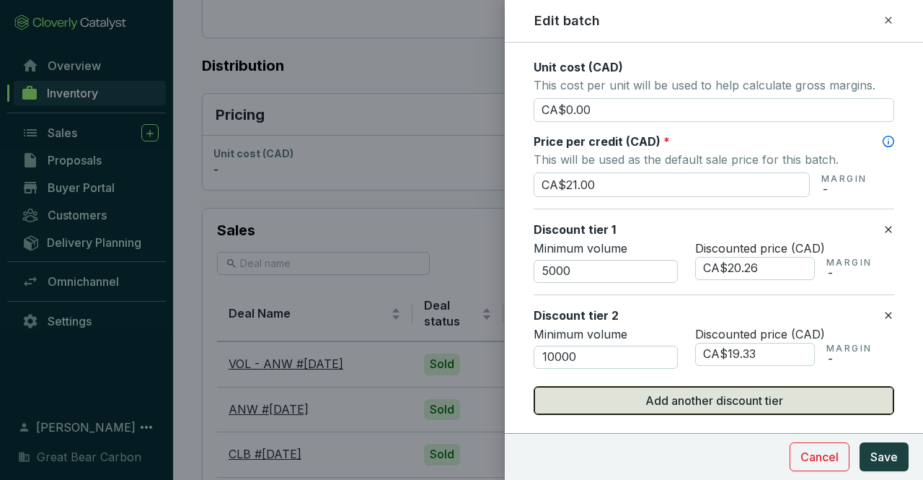
type input "CA$19.33"
click at [713, 392] on span "Add another discount tier" at bounding box center [714, 400] width 138 height 17
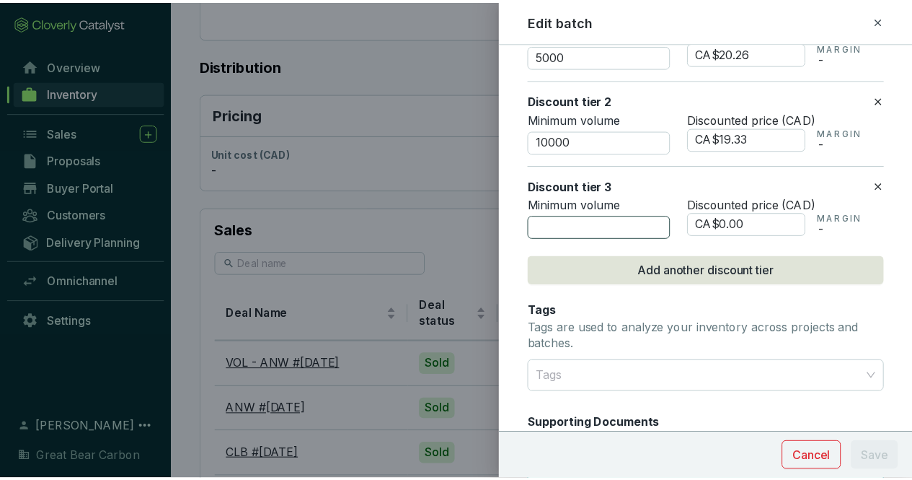
scroll to position [863, 0]
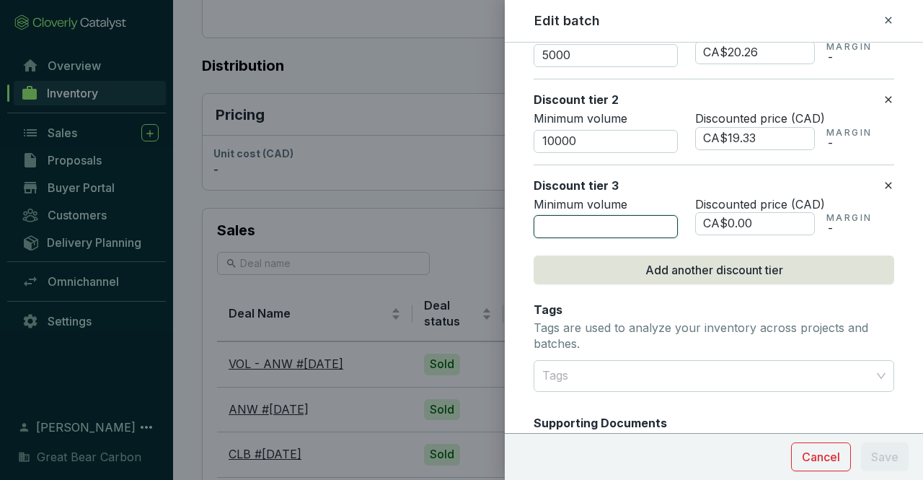
click at [560, 224] on input "number" at bounding box center [606, 226] width 144 height 23
type input "25000"
click at [778, 221] on input "CA$0.00" at bounding box center [755, 223] width 120 height 23
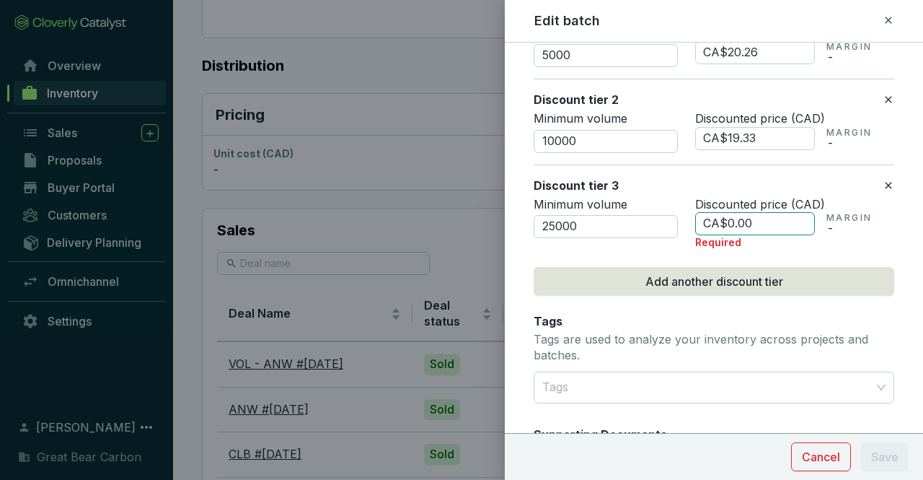
click at [777, 218] on input "CA$0.00" at bounding box center [755, 223] width 120 height 23
type input "CA$0"
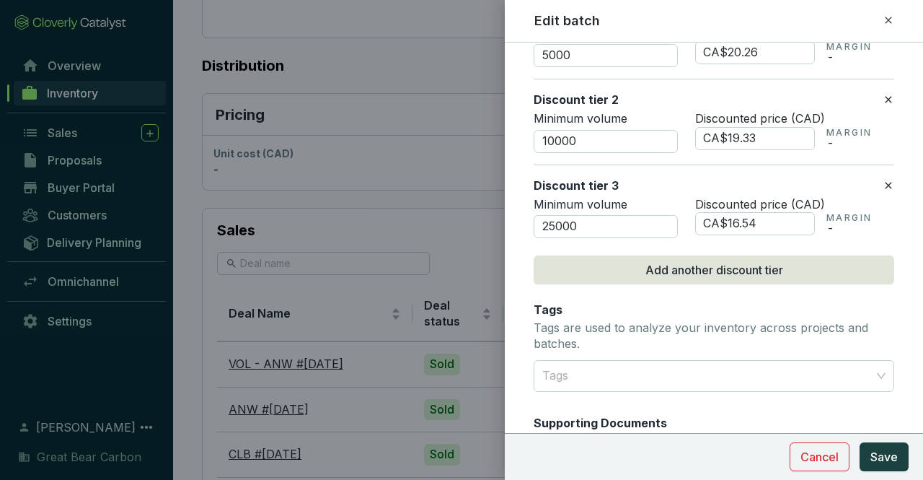
type input "CA$16.54"
click at [835, 224] on p "-" at bounding box center [848, 228] width 45 height 9
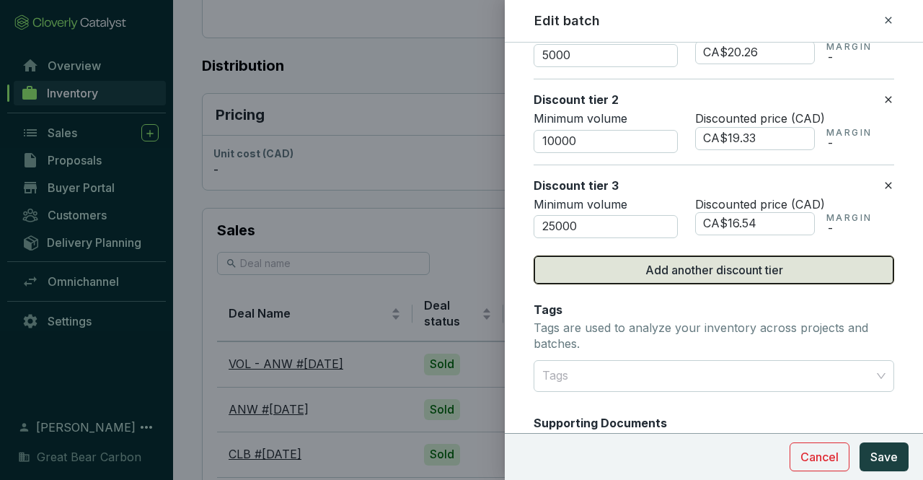
click at [740, 264] on span "Add another discount tier" at bounding box center [714, 269] width 138 height 17
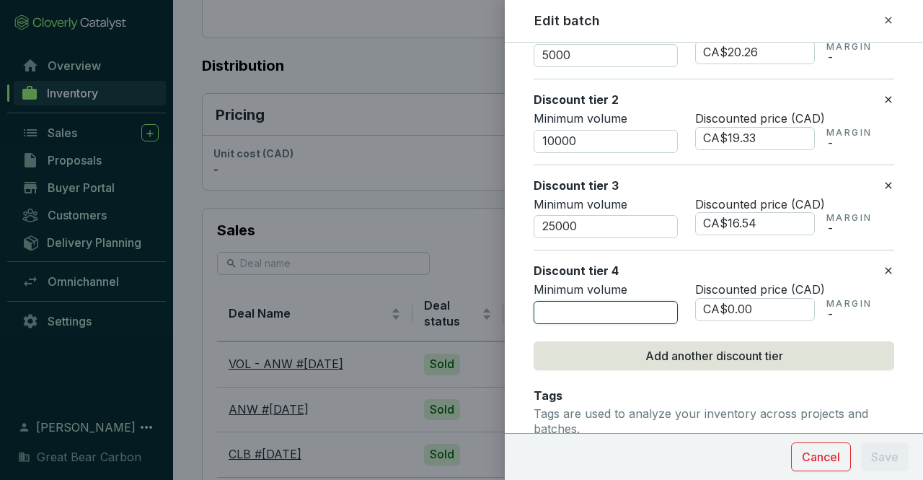
click at [558, 305] on input "number" at bounding box center [606, 312] width 144 height 23
type input "50000"
click at [769, 298] on input "CA$0.00" at bounding box center [755, 309] width 120 height 23
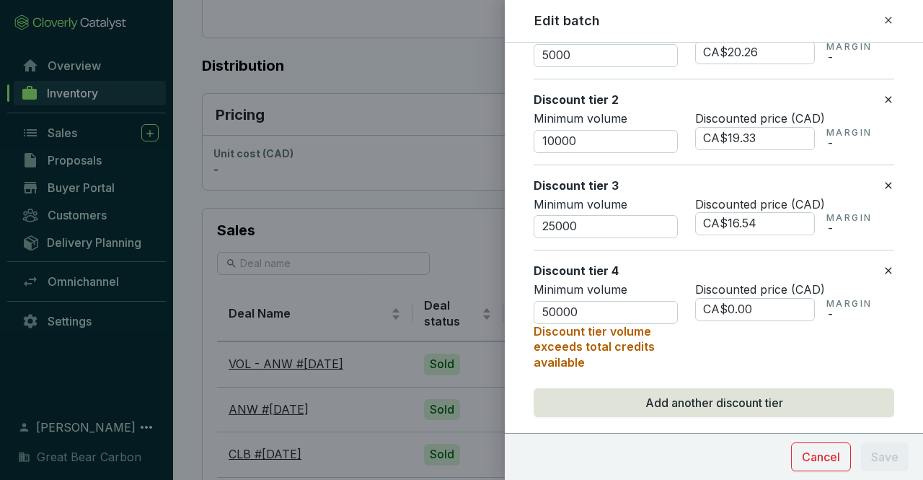
click at [883, 265] on icon at bounding box center [889, 270] width 12 height 17
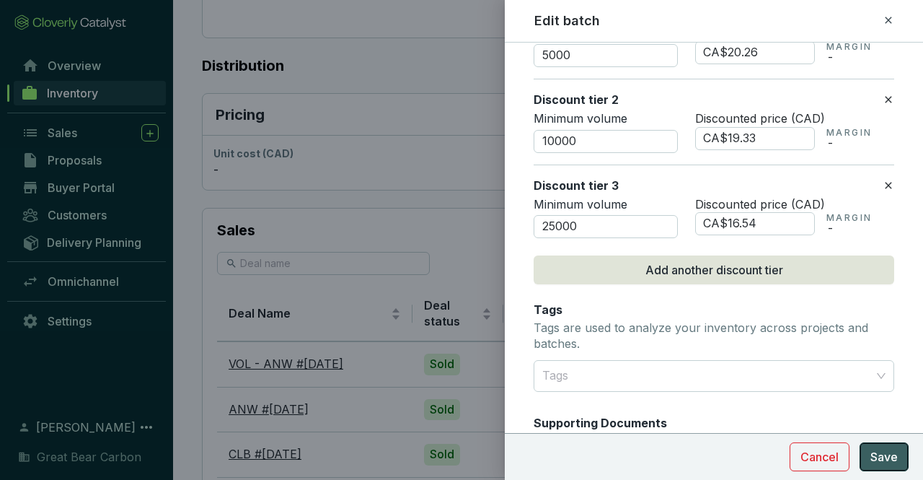
click at [891, 453] on span "Save" at bounding box center [883, 456] width 27 height 17
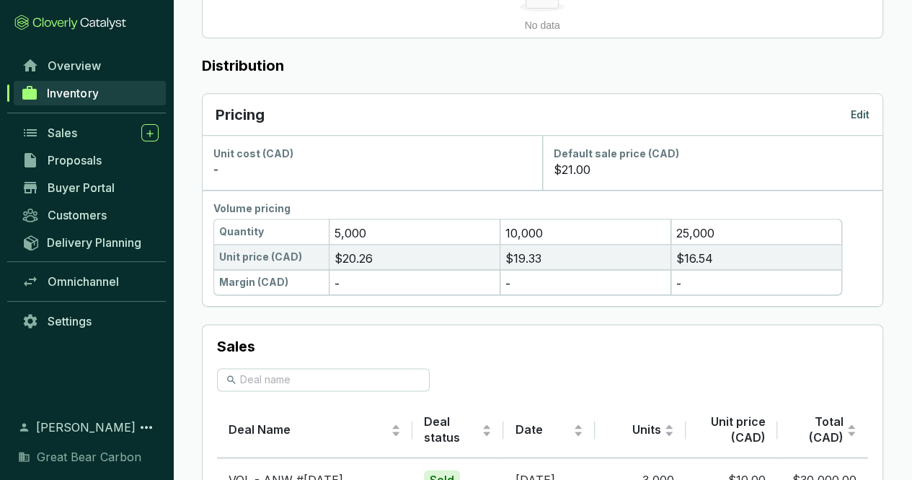
click at [81, 93] on span "Inventory" at bounding box center [72, 93] width 51 height 14
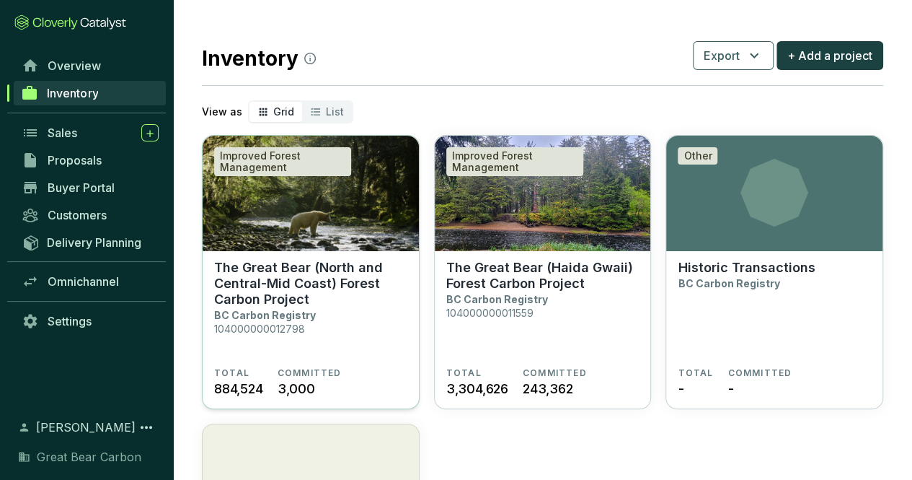
click at [332, 289] on p "The Great Bear (North and Central-Mid Coast) Forest Carbon Project" at bounding box center [310, 284] width 193 height 48
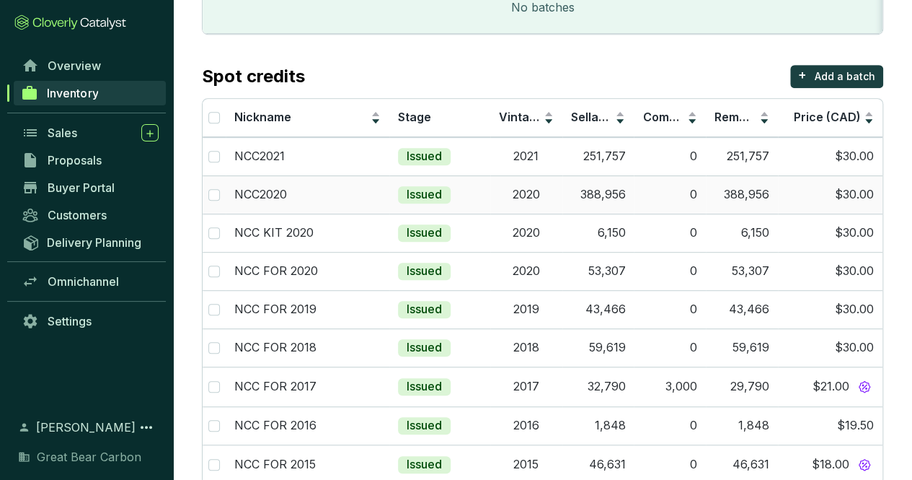
scroll to position [347, 0]
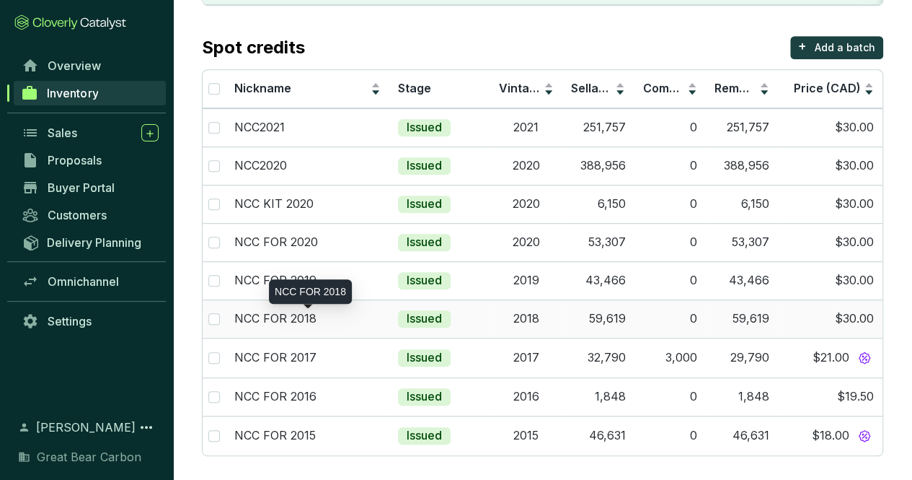
click at [255, 315] on p "NCC FOR 2018" at bounding box center [275, 319] width 82 height 16
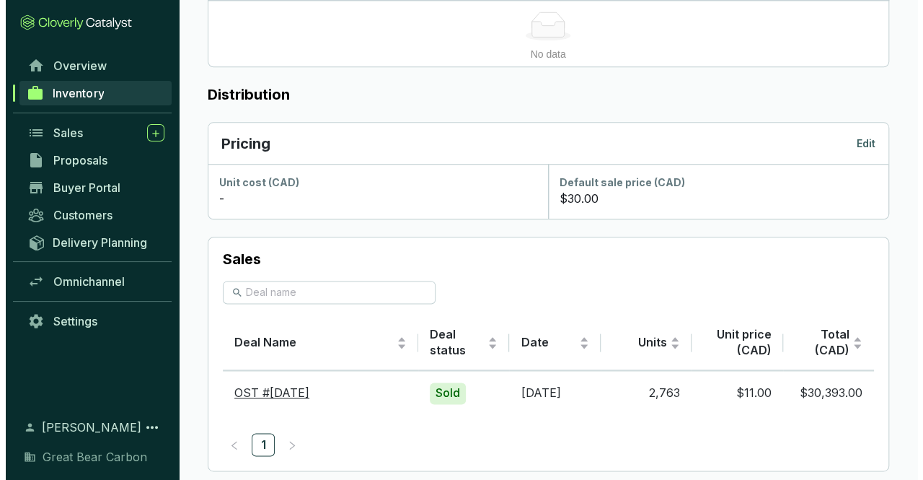
scroll to position [786, 0]
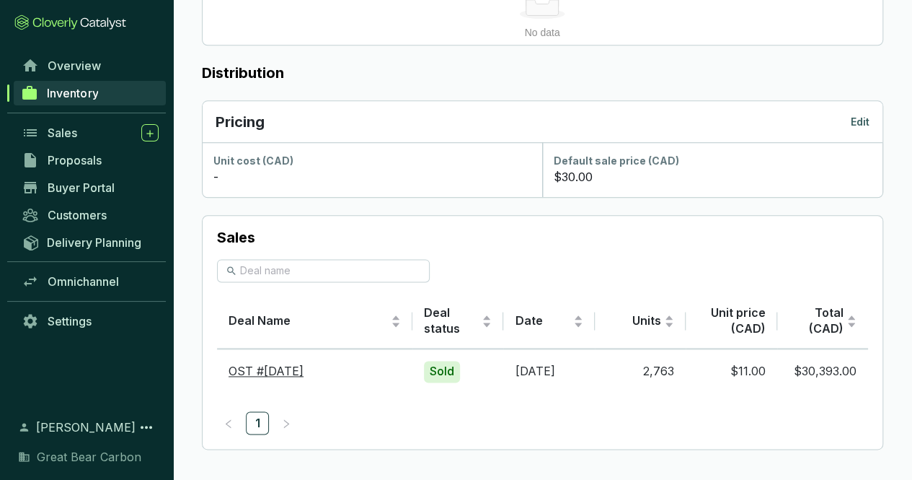
click at [864, 121] on p "Edit" at bounding box center [860, 122] width 19 height 14
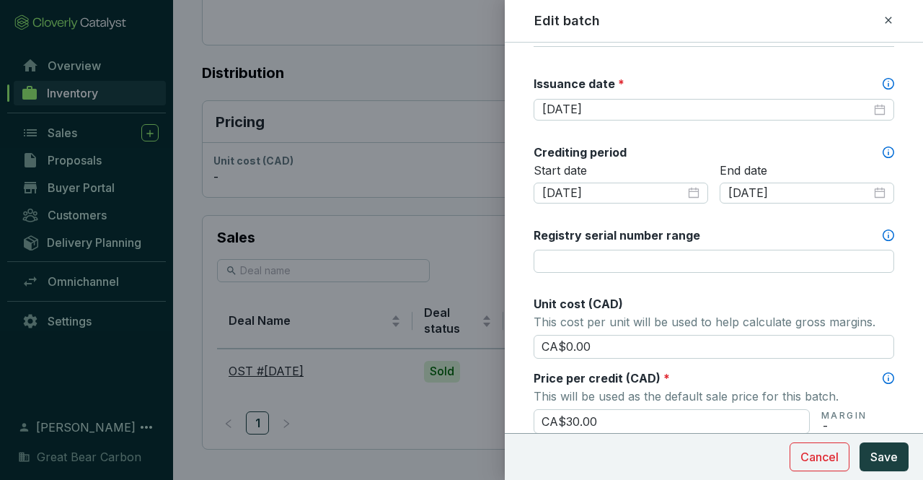
scroll to position [578, 0]
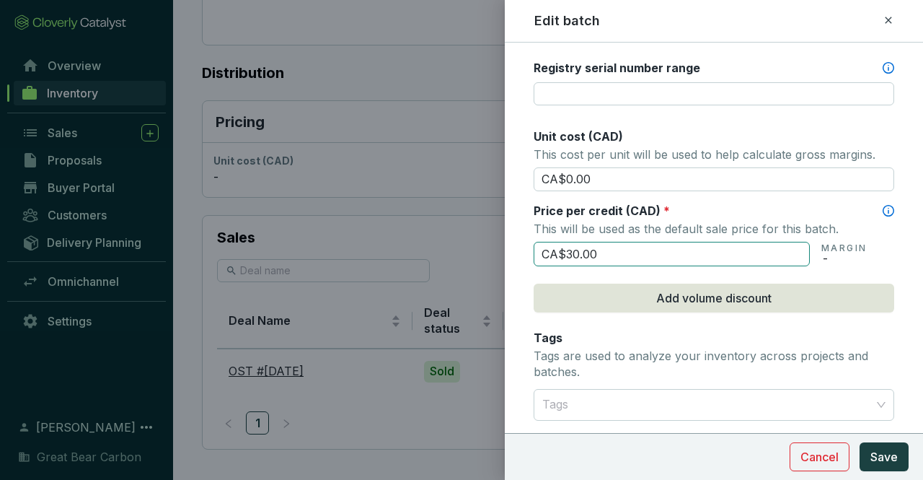
click at [672, 243] on input "CA$30.00" at bounding box center [672, 254] width 276 height 25
type input "CA$3"
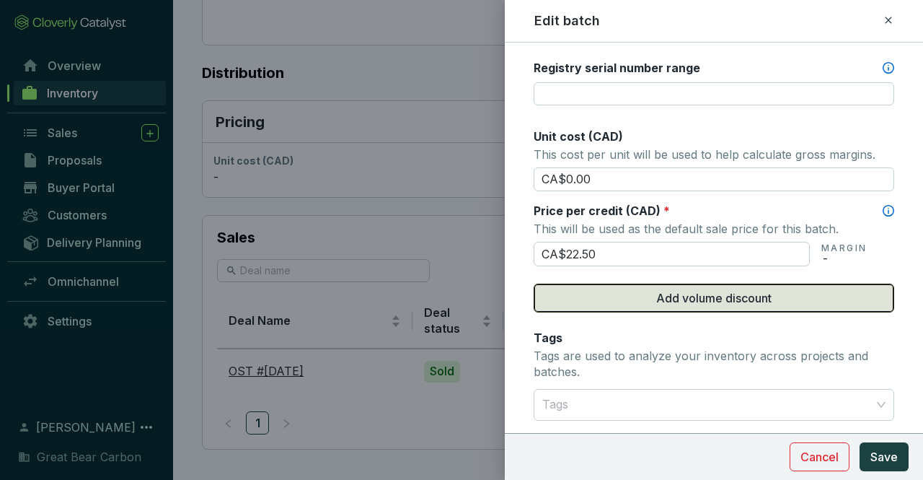
type input "CA$22.50"
click at [725, 293] on span "Add volume discount" at bounding box center [713, 297] width 115 height 17
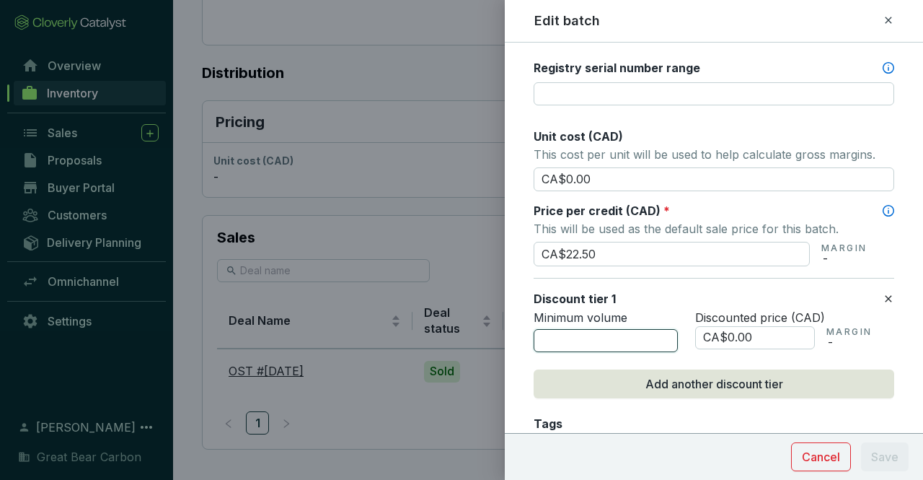
click at [606, 332] on input "number" at bounding box center [606, 340] width 144 height 23
type input "5000"
click at [782, 329] on input "CA$0.00" at bounding box center [755, 337] width 120 height 23
type input "CA$0"
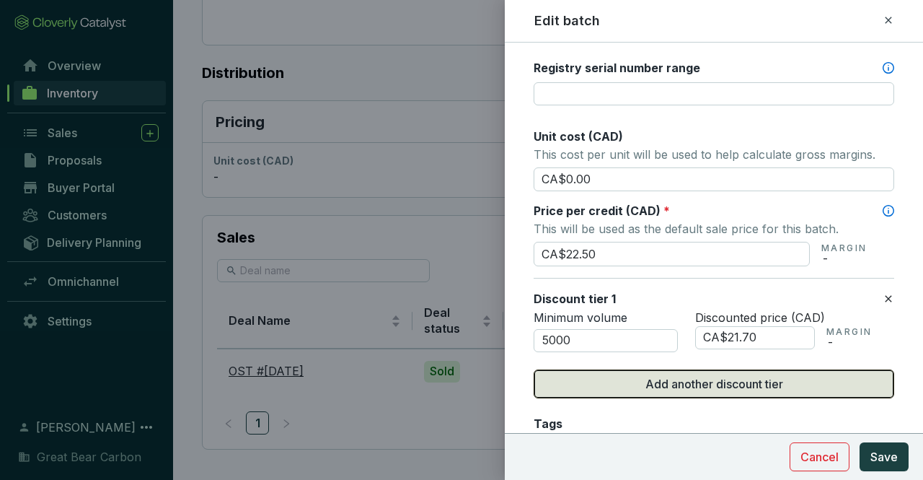
type input "CA$21.70"
click at [723, 375] on span "Add another discount tier" at bounding box center [714, 383] width 138 height 17
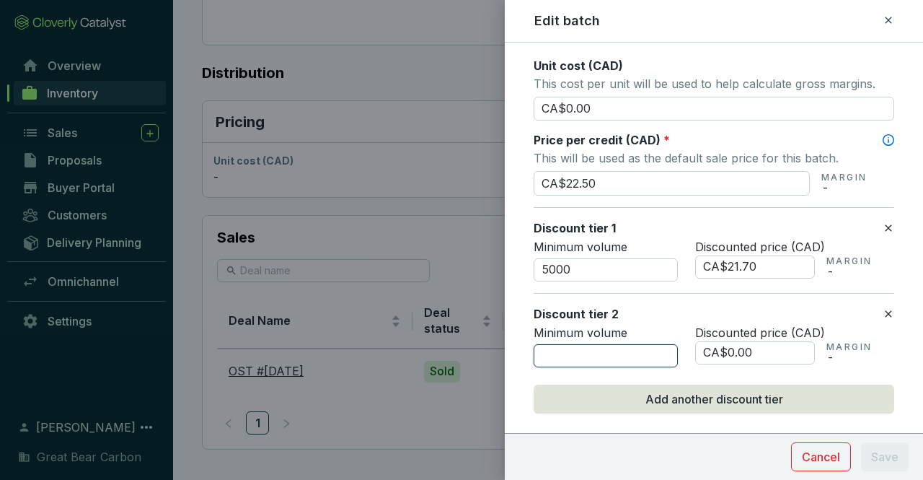
click at [578, 350] on input "number" at bounding box center [606, 355] width 144 height 23
type input "10000"
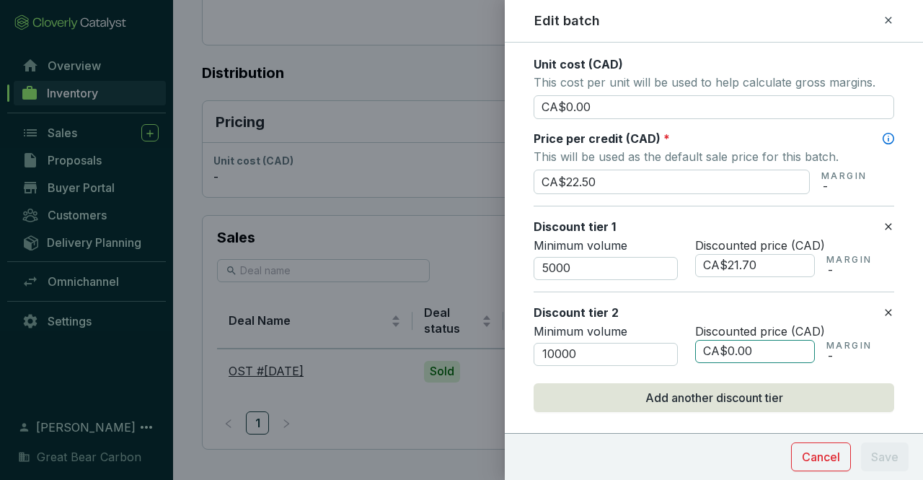
click at [767, 346] on input "CA$0.00" at bounding box center [755, 351] width 120 height 23
type input "CA$0"
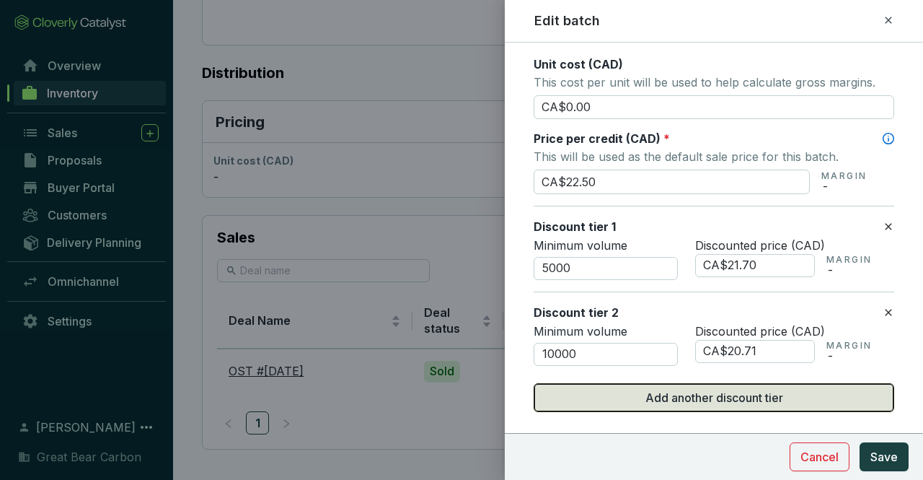
type input "CA$20.71"
click at [710, 392] on span "Add another discount tier" at bounding box center [714, 397] width 138 height 17
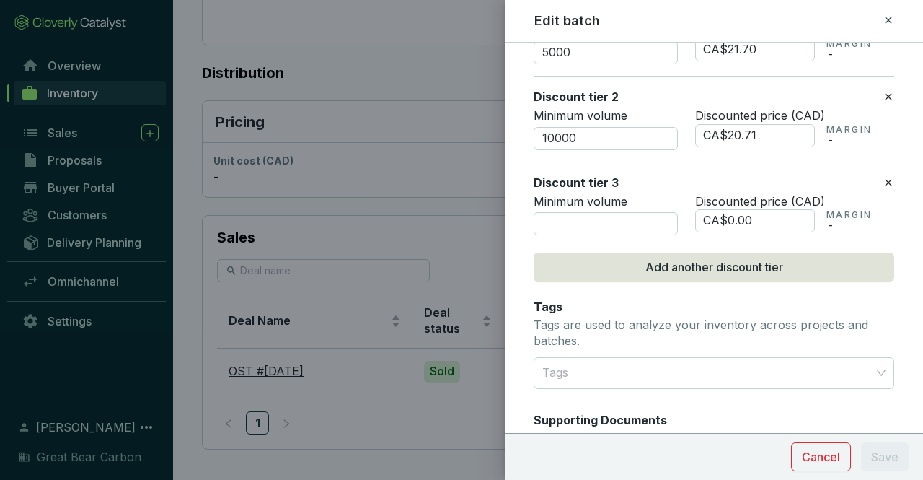
click at [556, 206] on div "Minimum volume" at bounding box center [606, 215] width 144 height 42
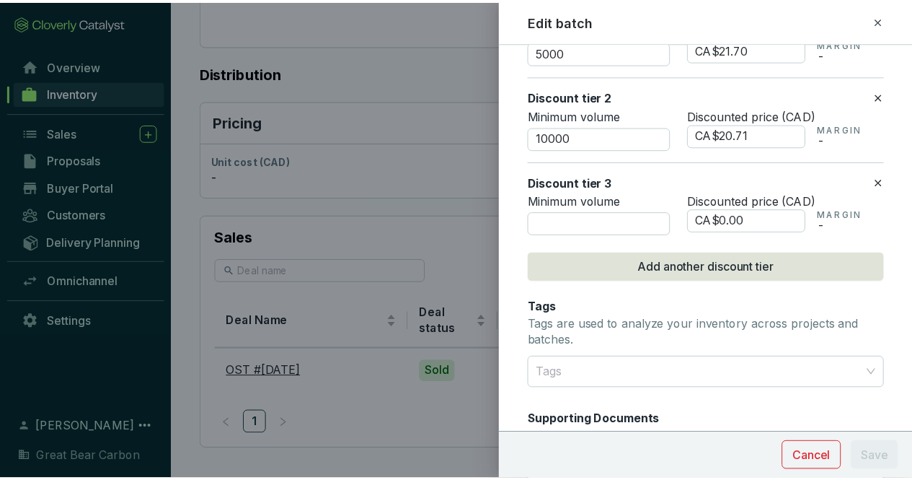
scroll to position [867, 0]
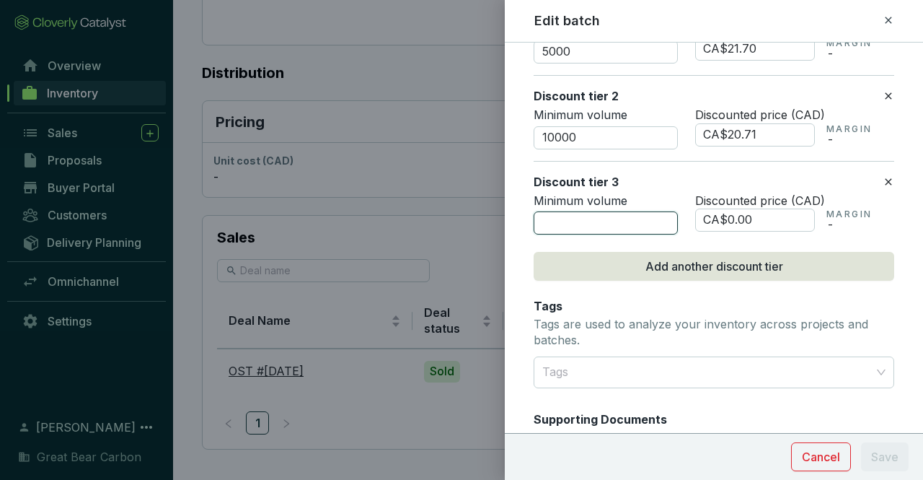
click at [572, 218] on input "number" at bounding box center [606, 222] width 144 height 23
type input "25000"
click at [766, 209] on input "CA$0.00" at bounding box center [755, 219] width 120 height 23
type input "CA$0"
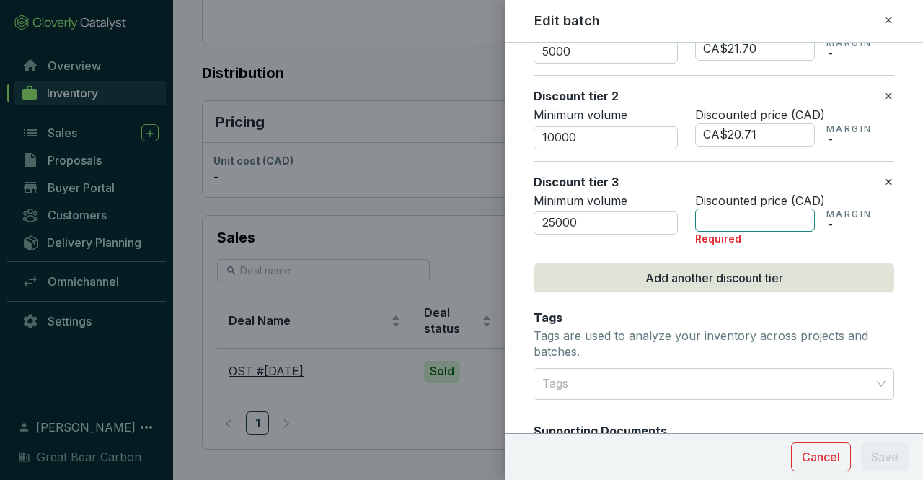
click at [732, 216] on input "text" at bounding box center [755, 219] width 120 height 23
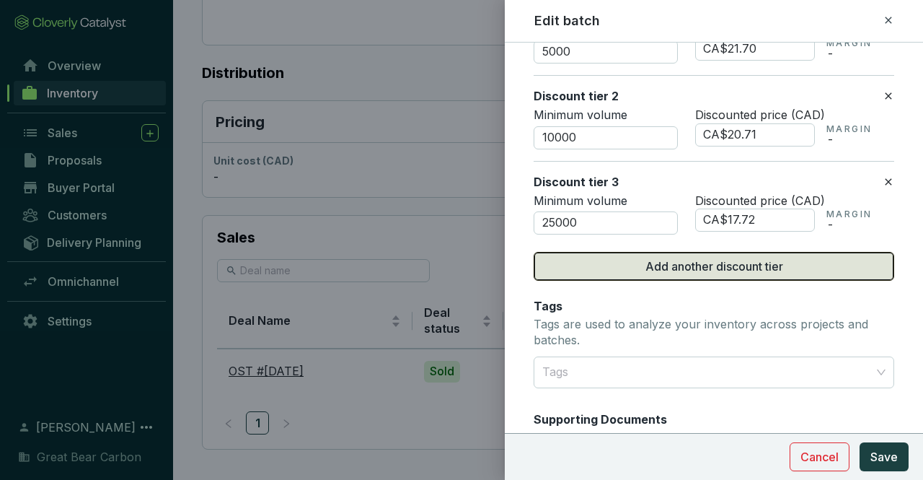
type input "CA$17.72"
click at [730, 265] on span "Add another discount tier" at bounding box center [714, 265] width 138 height 17
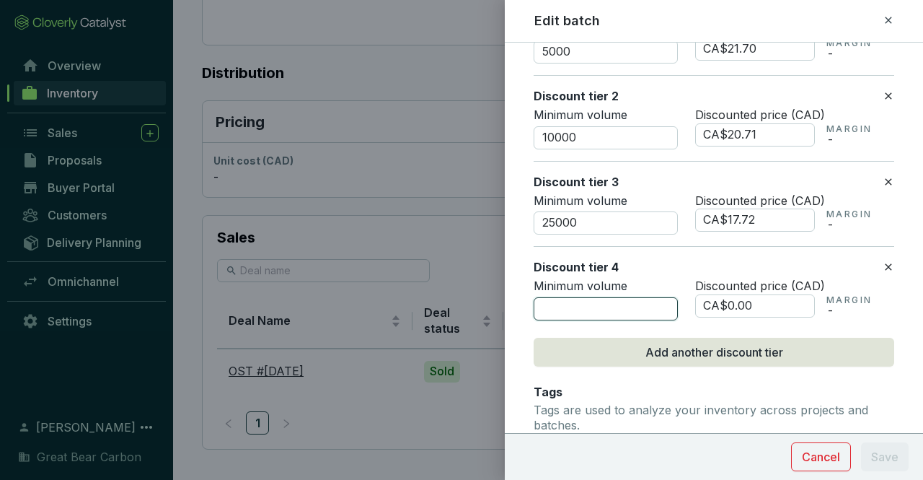
click at [606, 297] on input "number" at bounding box center [606, 308] width 144 height 23
type input "50000"
click at [770, 299] on input "CA$0.00" at bounding box center [755, 305] width 120 height 23
type input "CA$0"
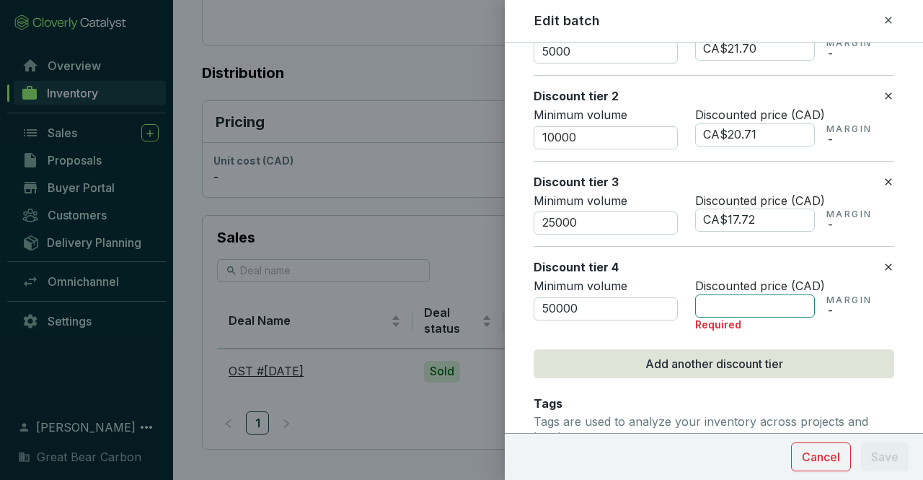
click at [729, 297] on input "text" at bounding box center [755, 305] width 120 height 23
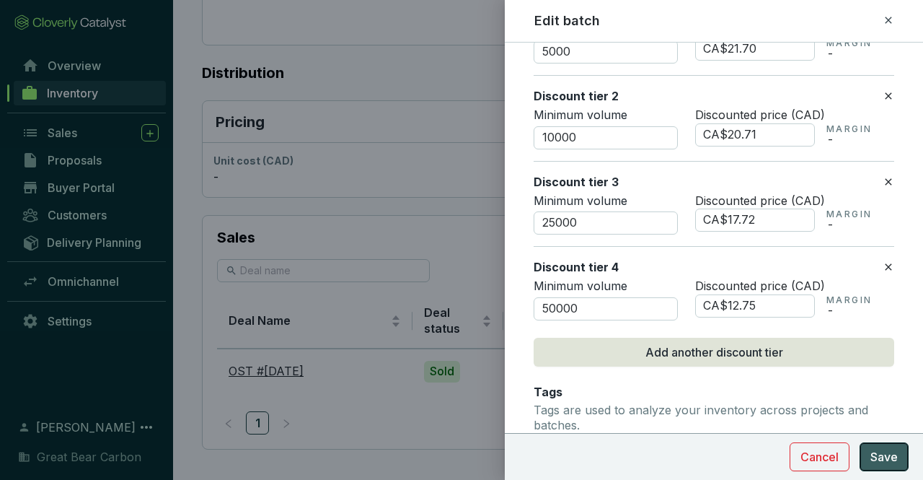
type input "CA$12.75"
click at [891, 456] on span "Save" at bounding box center [883, 456] width 27 height 17
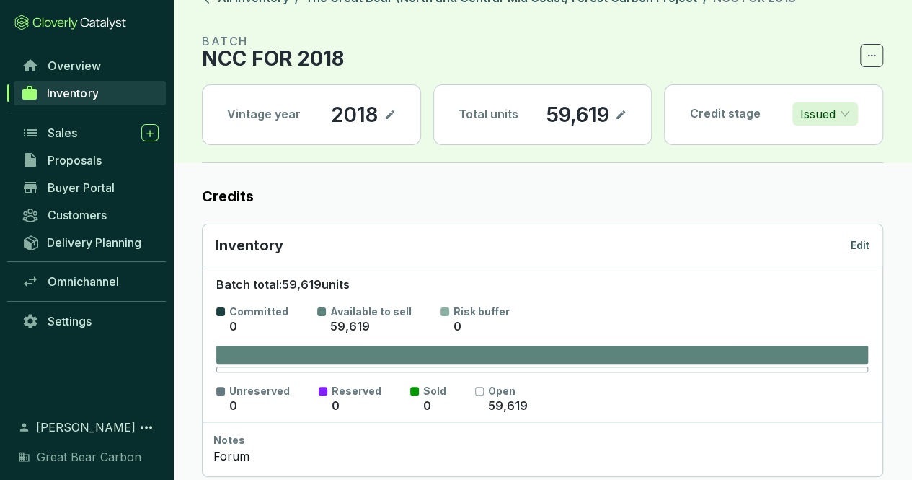
scroll to position [0, 0]
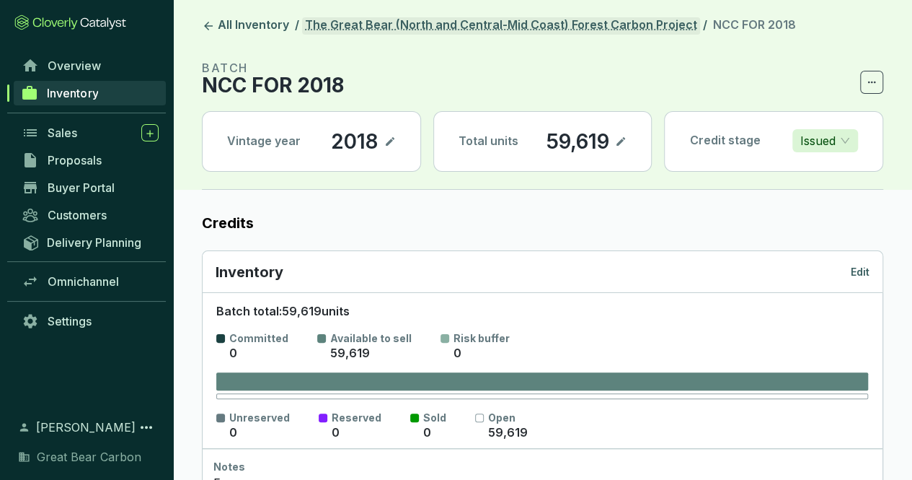
click at [636, 28] on link "The Great Bear (North and Central-Mid Coast) Forest Carbon Project" at bounding box center [501, 25] width 398 height 17
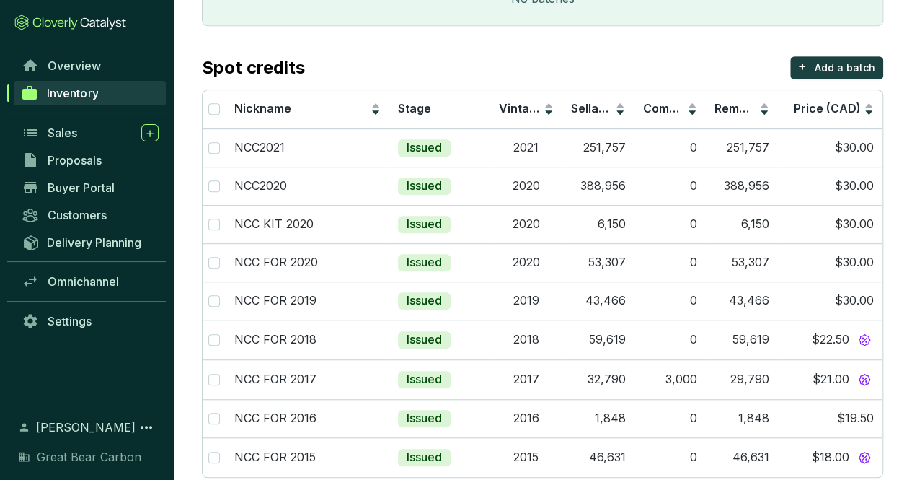
scroll to position [348, 0]
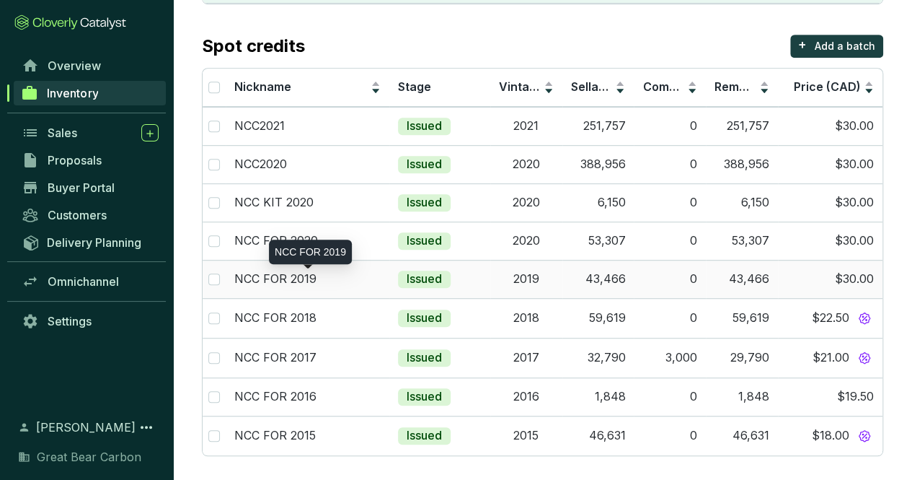
click at [299, 273] on p "NCC FOR 2019" at bounding box center [275, 279] width 82 height 16
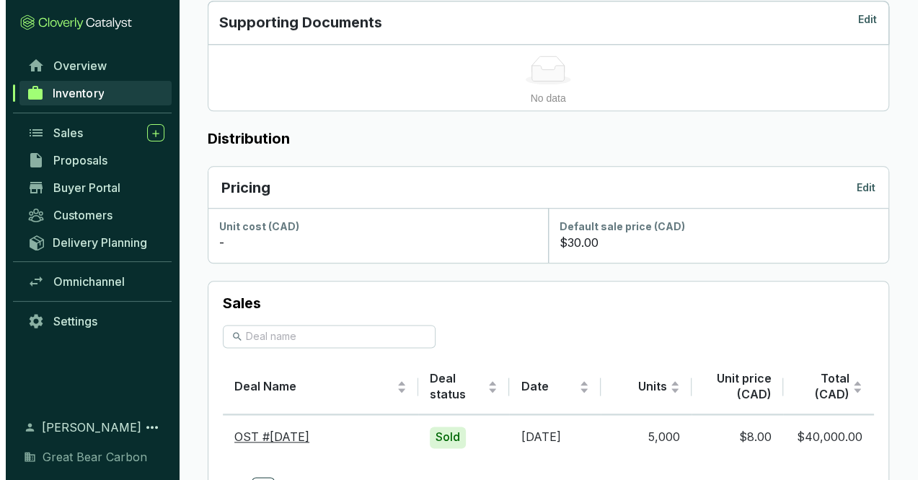
scroll to position [721, 0]
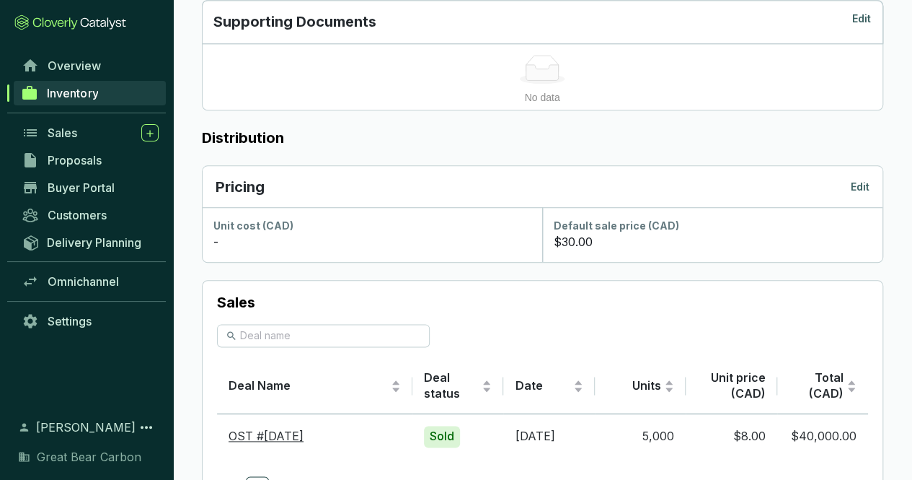
click at [864, 182] on p "Edit" at bounding box center [860, 187] width 19 height 14
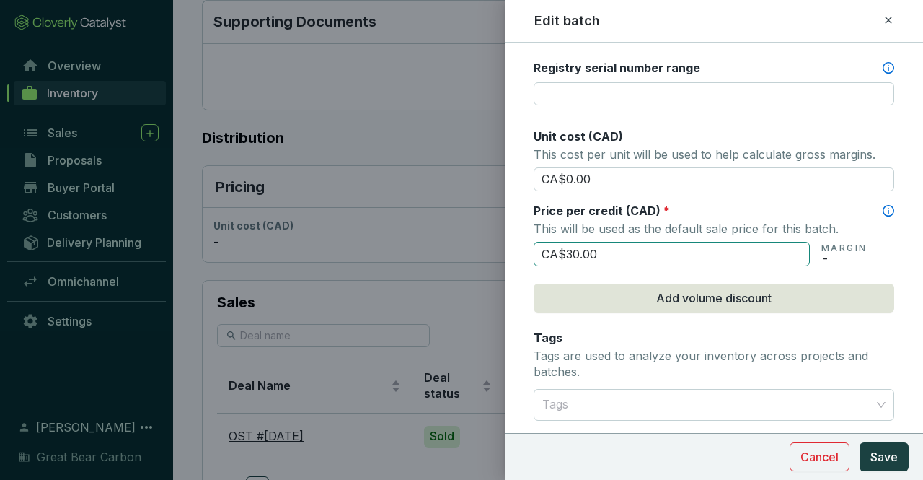
scroll to position [577, 0]
drag, startPoint x: 635, startPoint y: 249, endPoint x: 522, endPoint y: 253, distance: 113.3
click at [522, 253] on form "Batch name * This is the internal name that will be used throughout Catalyst. N…" at bounding box center [714, 131] width 418 height 1296
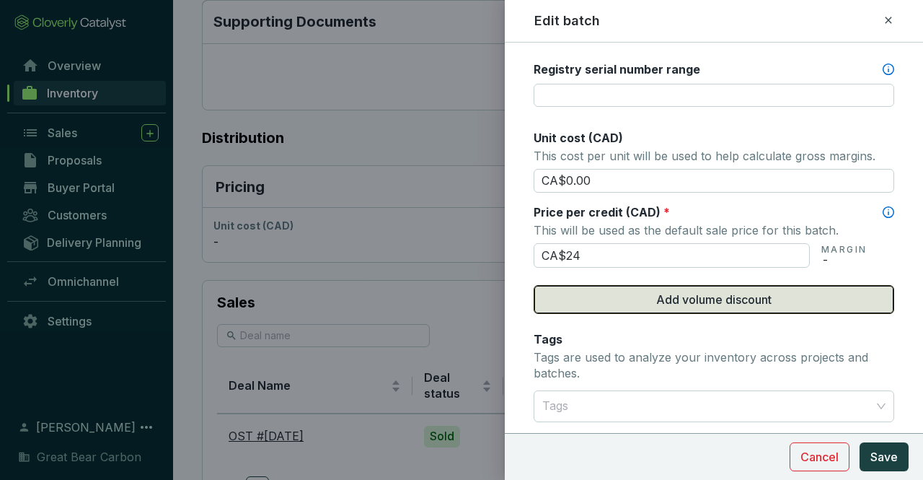
type input "CA$24.00"
click at [717, 293] on span "Add volume discount" at bounding box center [713, 299] width 115 height 17
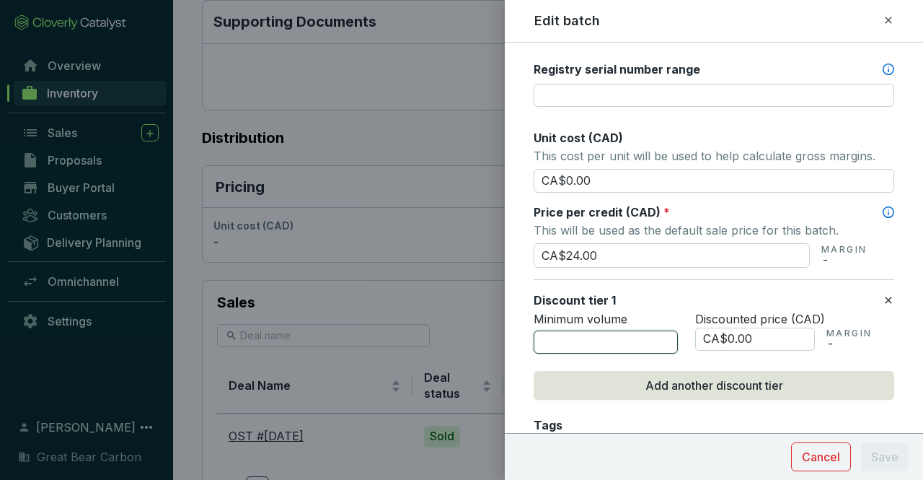
click at [581, 330] on input "number" at bounding box center [606, 341] width 144 height 23
type input "5000"
click at [780, 331] on input "CA$0.00" at bounding box center [755, 338] width 120 height 23
type input "CA$0"
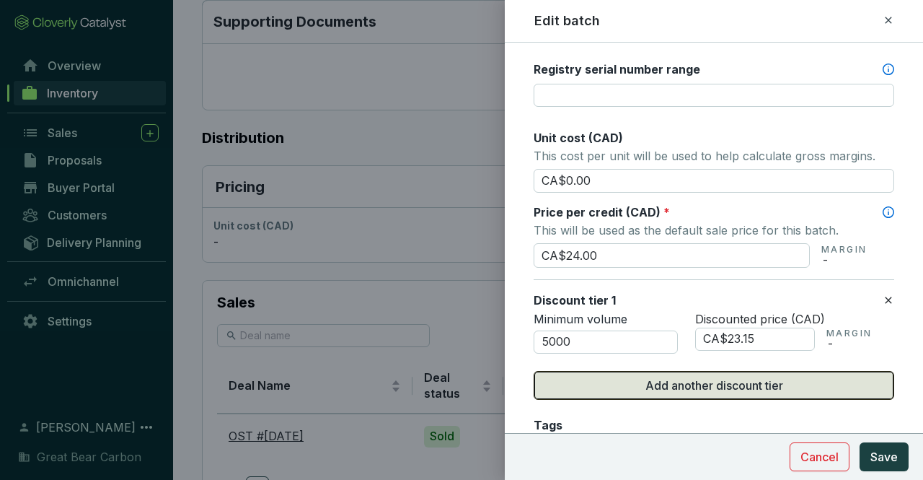
type input "CA$23.15"
click at [746, 376] on span "Add another discount tier" at bounding box center [714, 384] width 138 height 17
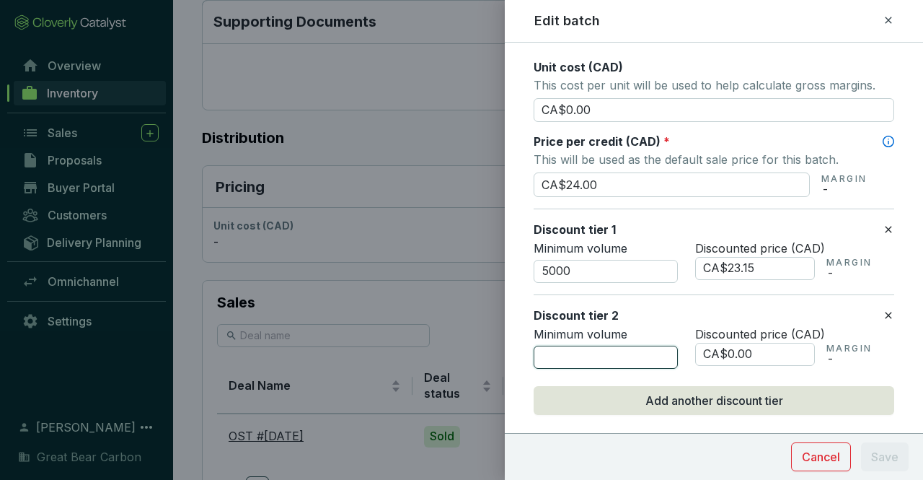
click at [570, 356] on input "number" at bounding box center [606, 356] width 144 height 23
type input "10000"
click at [768, 342] on input "CA$0.00" at bounding box center [755, 353] width 120 height 23
type input "CA$0"
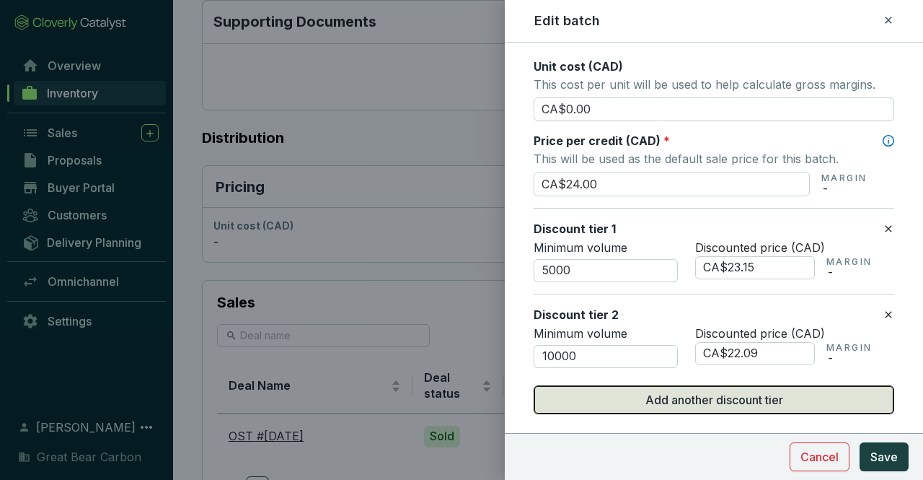
type input "CA$22.09"
click at [727, 394] on span "Add another discount tier" at bounding box center [714, 399] width 138 height 17
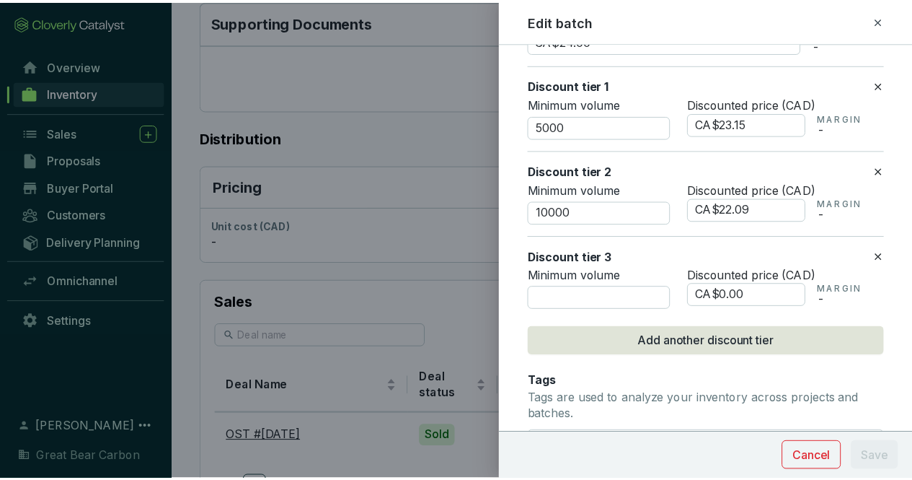
scroll to position [792, 0]
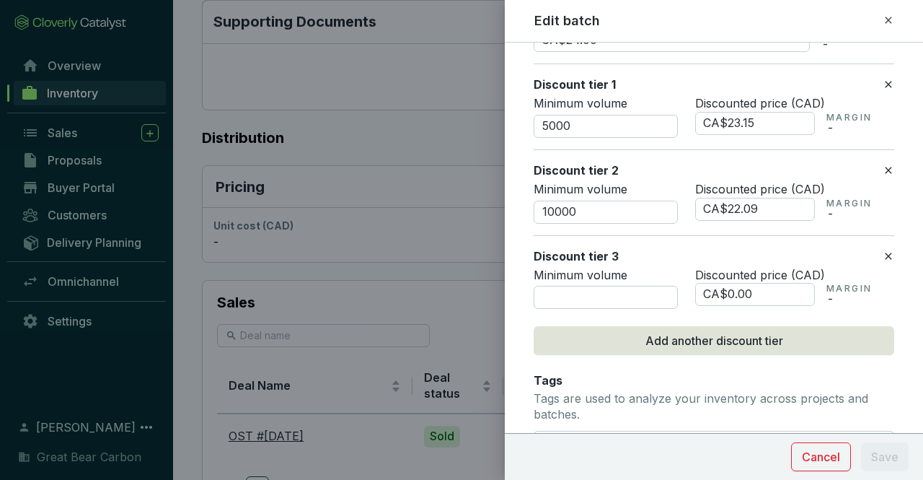
click at [589, 286] on div at bounding box center [606, 297] width 144 height 23
drag, startPoint x: 584, startPoint y: 280, endPoint x: 583, endPoint y: 289, distance: 9.4
click at [583, 286] on div at bounding box center [606, 297] width 144 height 23
click at [583, 291] on input "number" at bounding box center [606, 297] width 144 height 23
type input "25000"
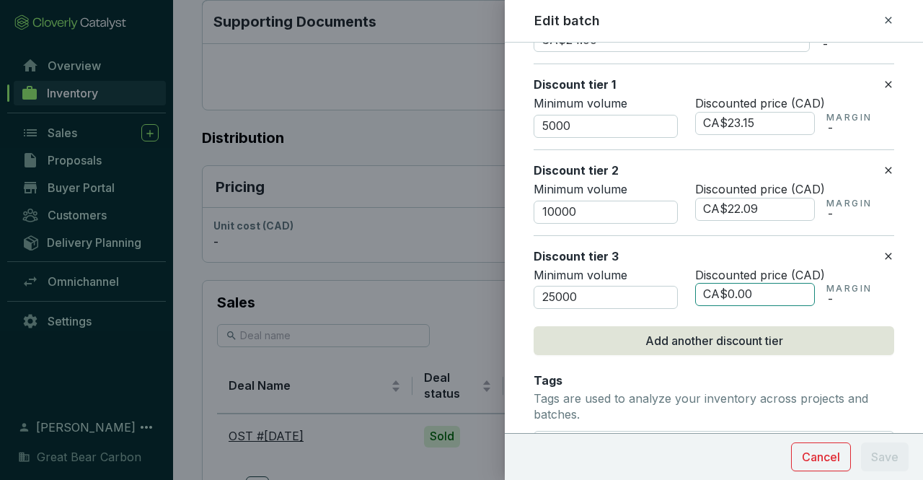
click at [751, 283] on input "CA$0.00" at bounding box center [755, 294] width 120 height 23
type input "CA$0"
type input "CA$18.90"
click at [894, 455] on span "Save" at bounding box center [883, 456] width 27 height 17
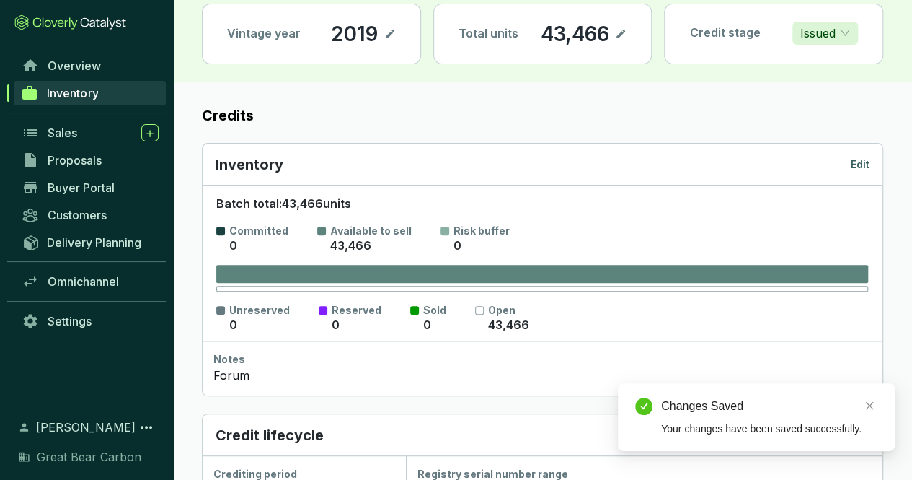
scroll to position [0, 0]
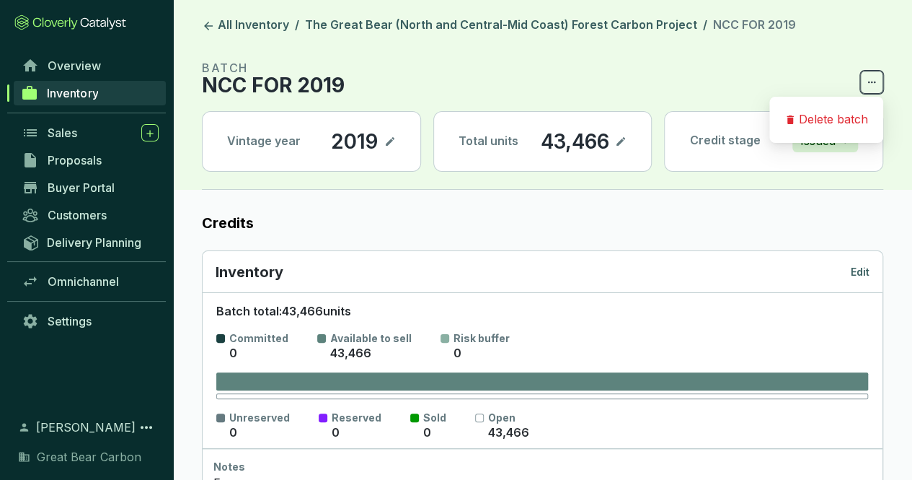
click at [865, 83] on span at bounding box center [871, 82] width 23 height 23
click at [773, 56] on header "All Inventory / The Great Bear (North and Central-Mid Coast) Forest Carbon Proj…" at bounding box center [542, 95] width 739 height 190
click at [829, 138] on p "Issued" at bounding box center [817, 141] width 35 height 22
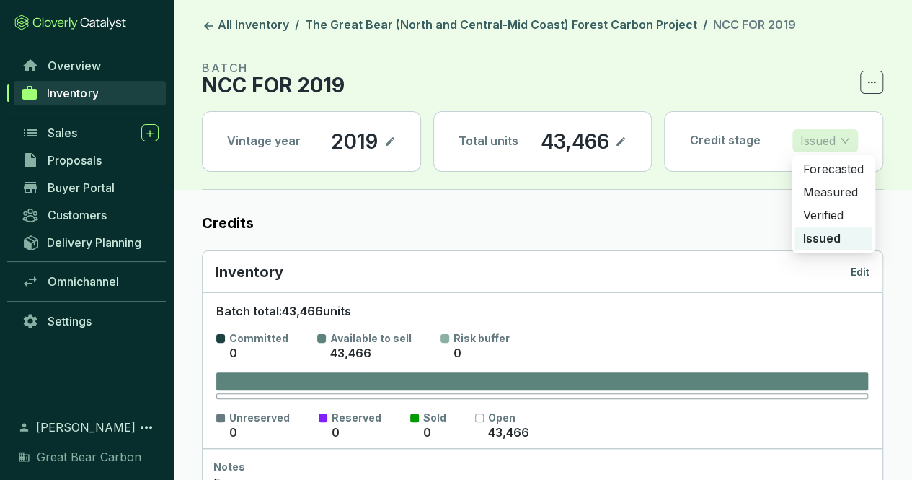
click at [829, 138] on p "Issued" at bounding box center [817, 141] width 35 height 22
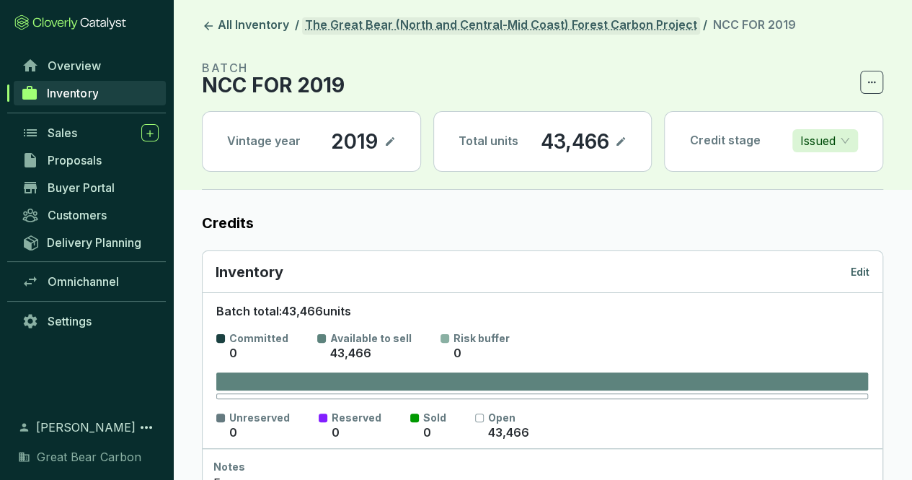
click at [616, 30] on link "The Great Bear (North and Central-Mid Coast) Forest Carbon Project" at bounding box center [501, 25] width 398 height 17
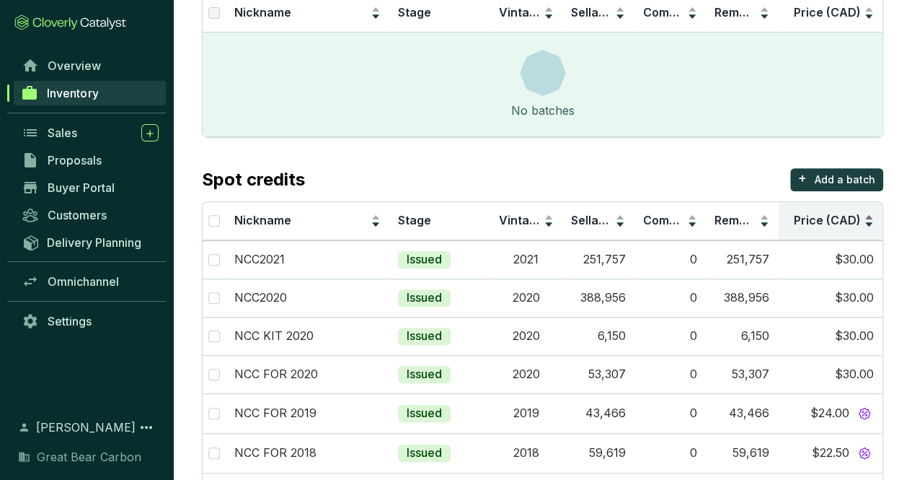
scroll to position [216, 0]
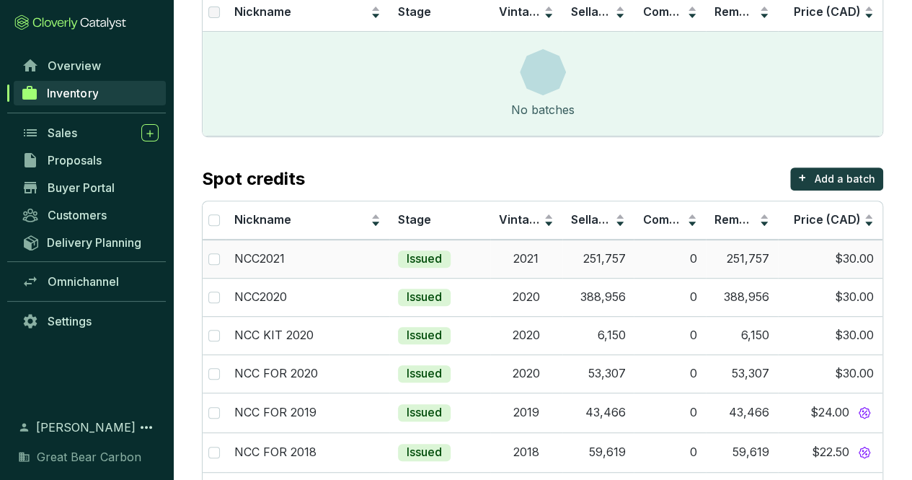
click at [855, 255] on td "$30.00" at bounding box center [830, 258] width 105 height 38
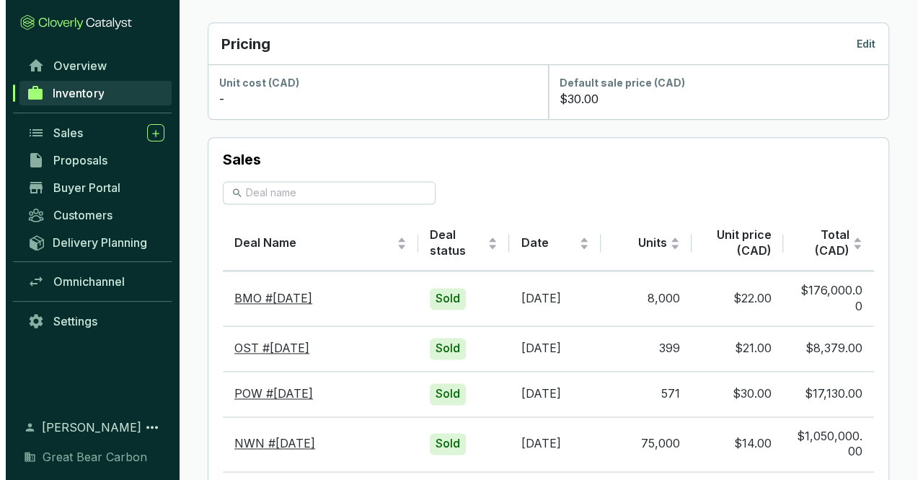
scroll to position [864, 0]
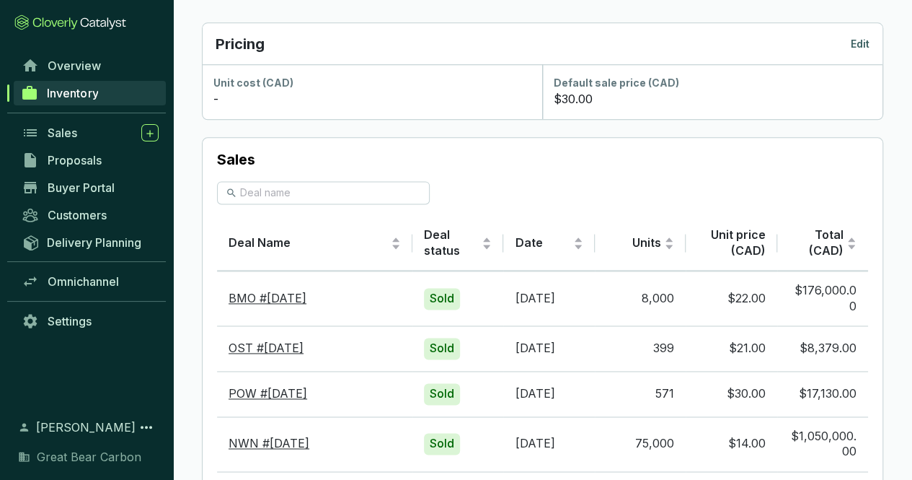
click at [860, 40] on p "Edit" at bounding box center [860, 44] width 19 height 14
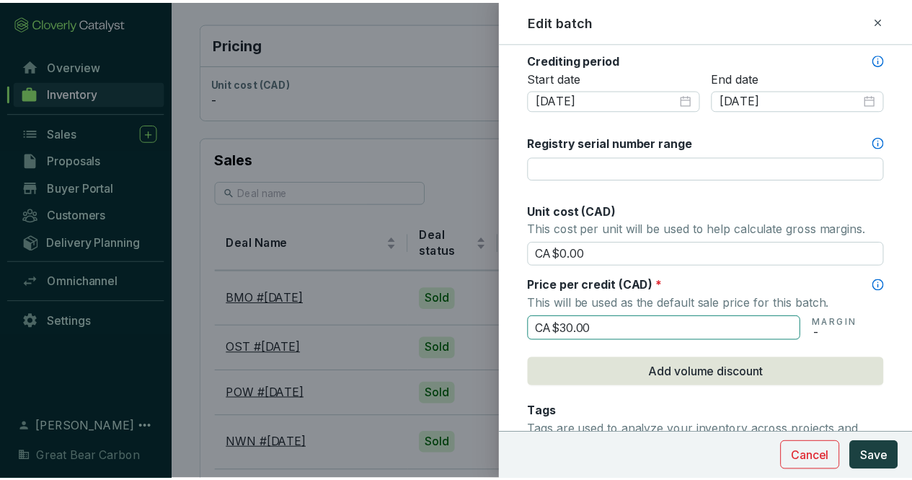
scroll to position [505, 0]
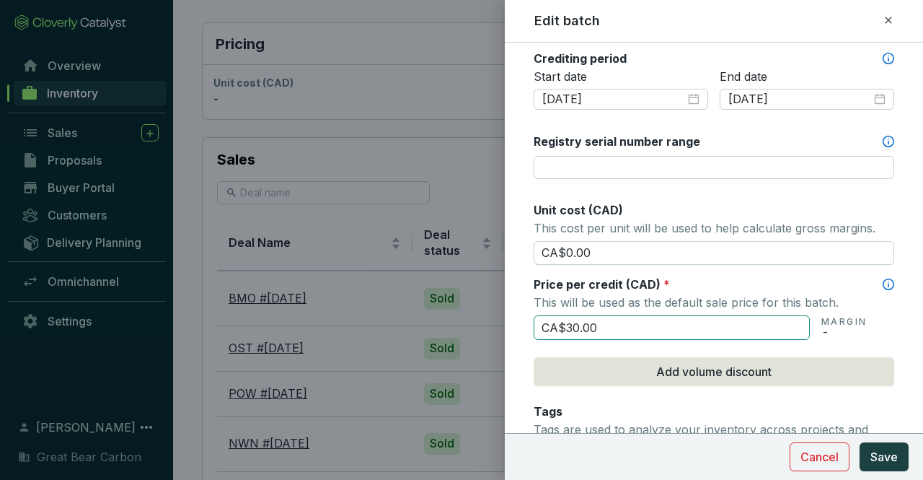
click at [624, 315] on input "CA$30.00" at bounding box center [672, 327] width 276 height 25
type input "CA$3"
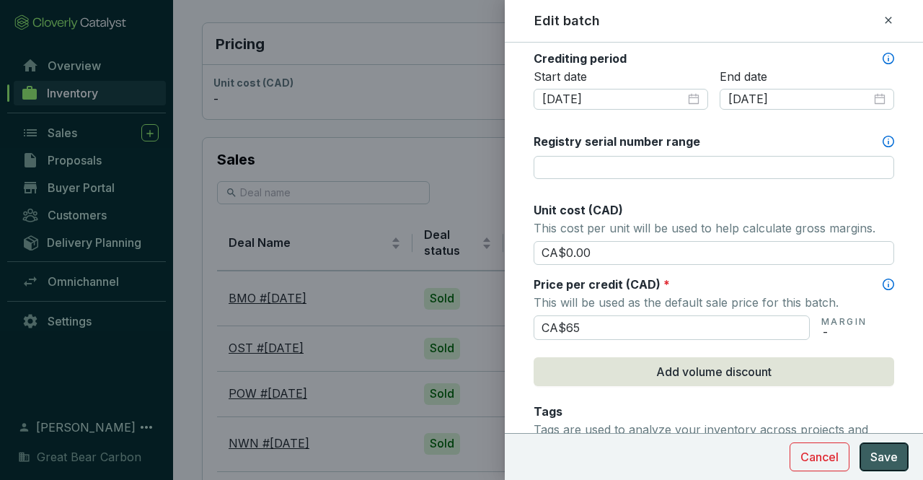
type input "CA$65.00"
click at [883, 459] on span "Save" at bounding box center [883, 456] width 27 height 17
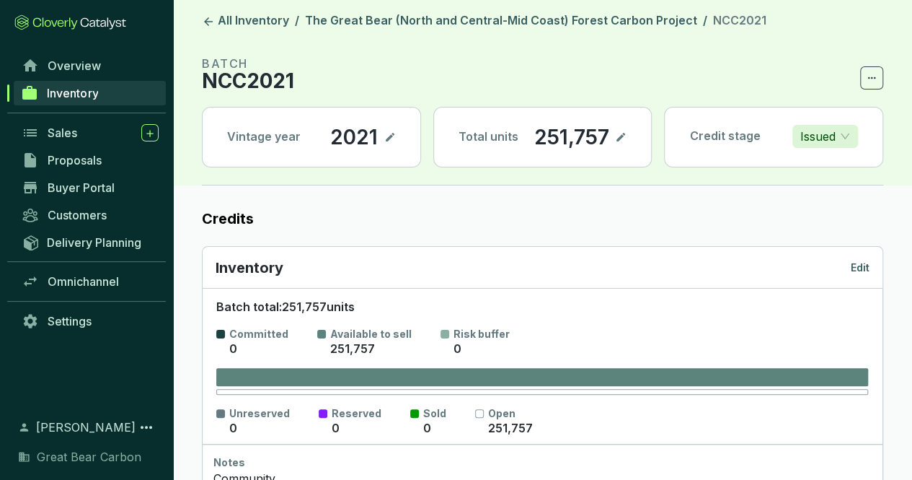
scroll to position [0, 0]
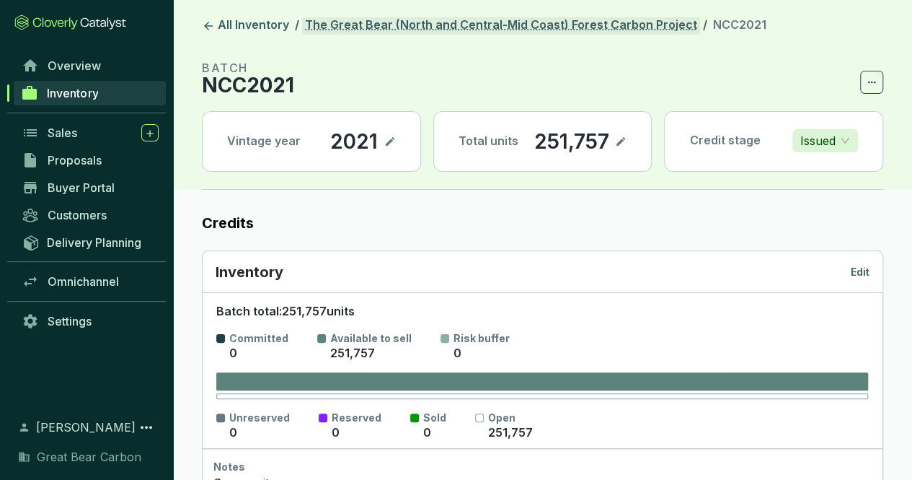
click at [613, 26] on link "The Great Bear (North and Central-Mid Coast) Forest Carbon Project" at bounding box center [501, 25] width 398 height 17
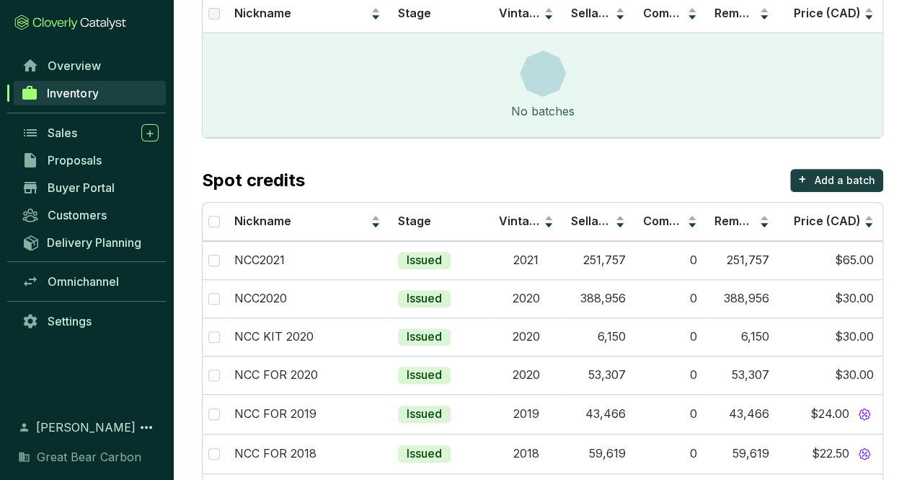
scroll to position [215, 0]
click at [260, 291] on p "NCC2020" at bounding box center [260, 298] width 53 height 16
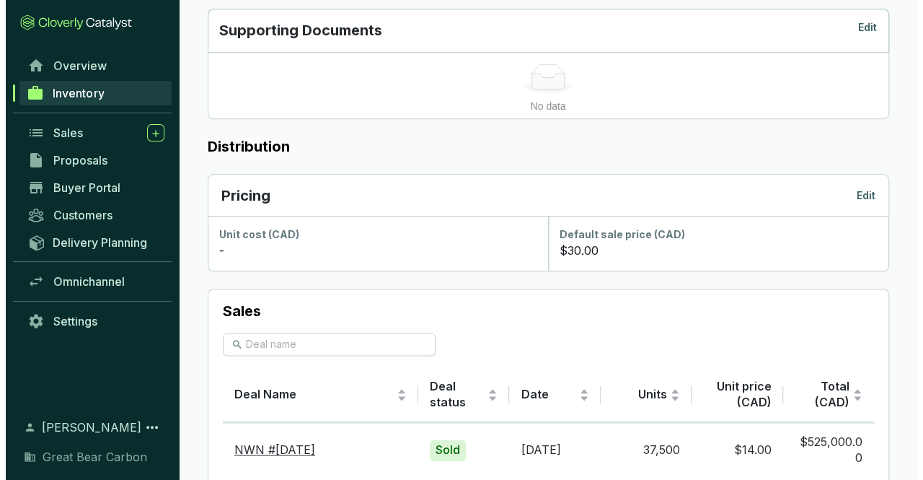
scroll to position [721, 0]
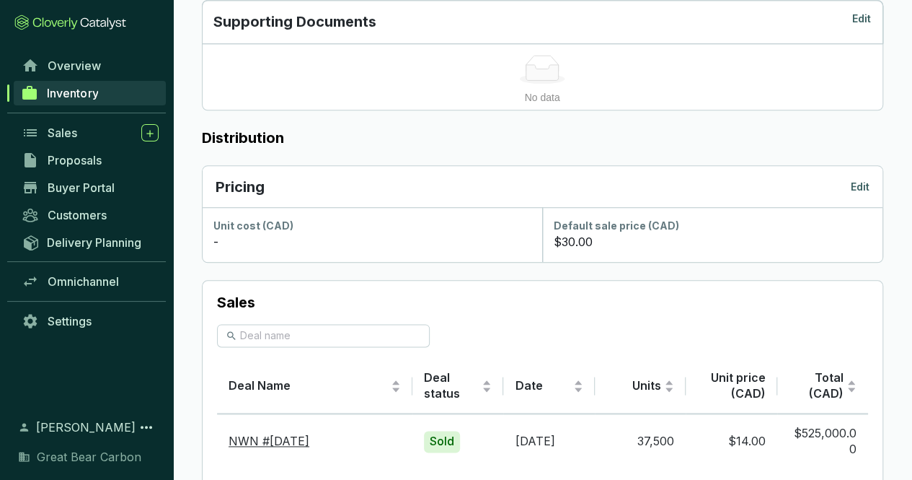
click at [860, 183] on p "Edit" at bounding box center [860, 187] width 19 height 14
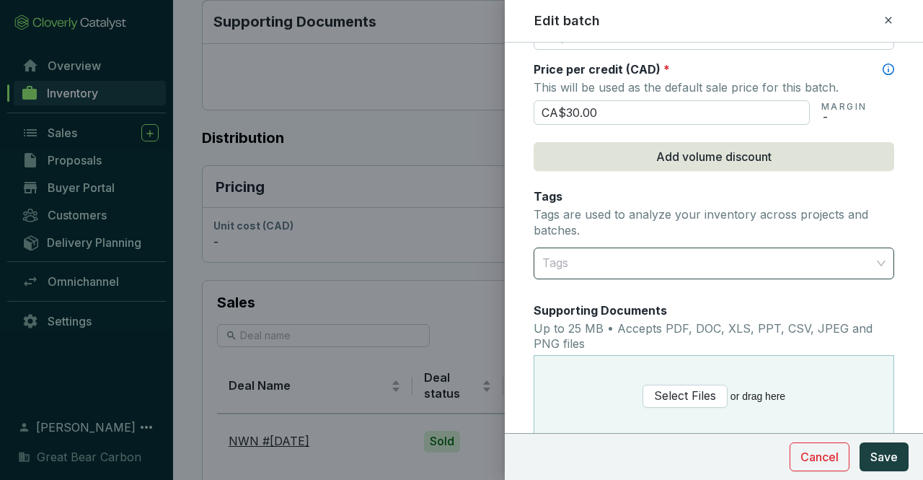
scroll to position [720, 0]
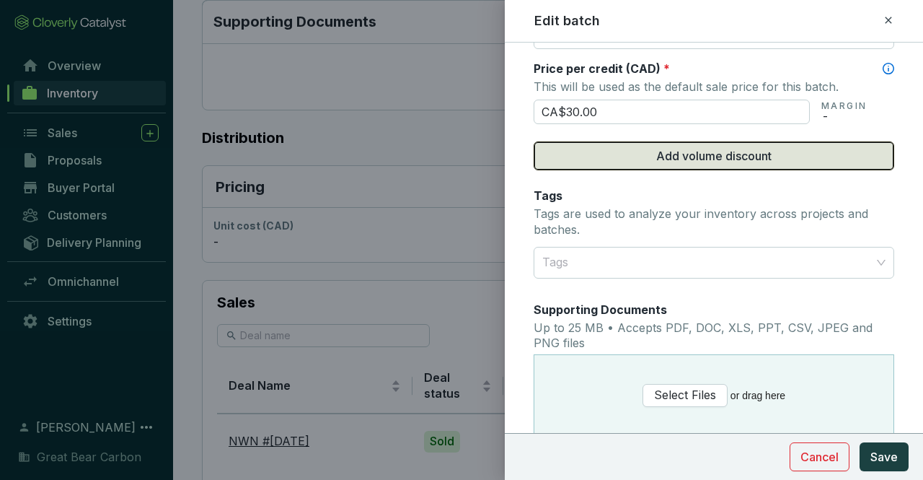
click at [710, 156] on span "Add volume discount" at bounding box center [713, 155] width 115 height 17
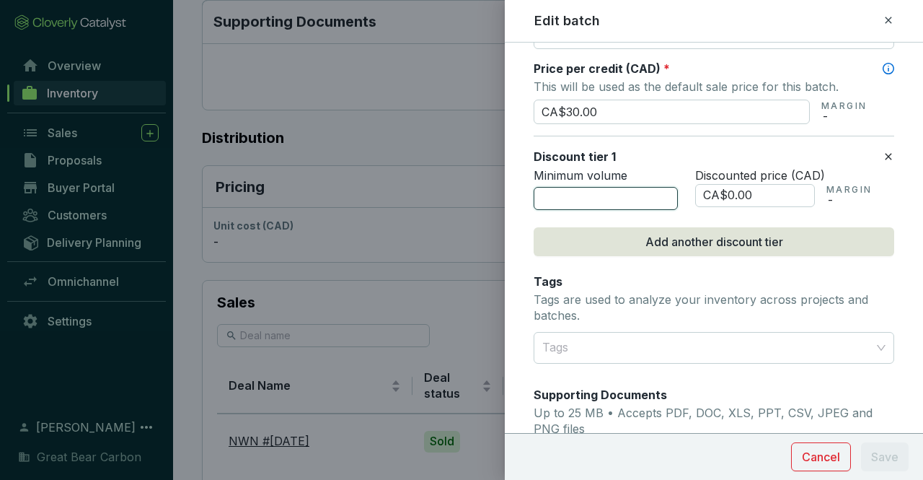
click at [607, 197] on input "number" at bounding box center [606, 198] width 144 height 23
type input "5000"
click at [773, 190] on input "CA$0.00" at bounding box center [755, 195] width 120 height 23
type input "CA$0"
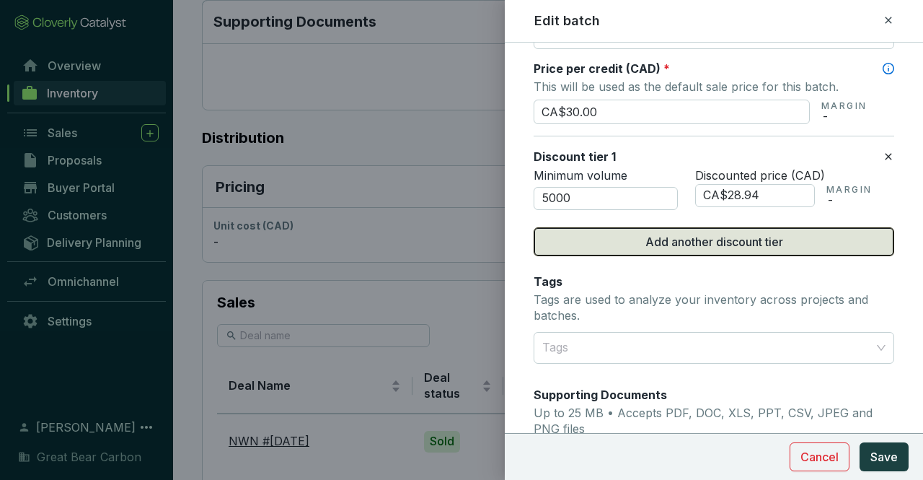
type input "CA$28.94"
click at [723, 238] on span "Add another discount tier" at bounding box center [714, 241] width 138 height 17
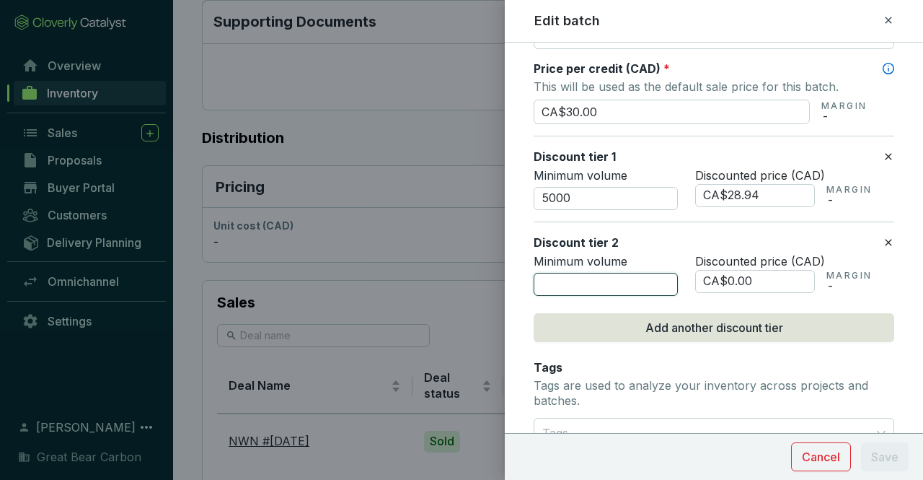
click at [596, 273] on input "number" at bounding box center [606, 284] width 144 height 23
type input "10000"
click at [766, 271] on input "CA$0.00" at bounding box center [755, 281] width 120 height 23
type input "CA$0"
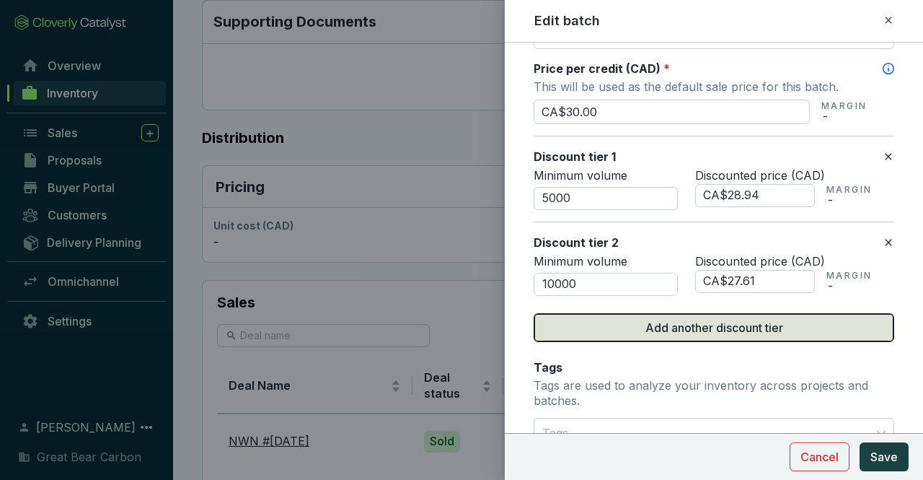
type input "CA$27.61"
click at [736, 327] on span "Add another discount tier" at bounding box center [714, 327] width 138 height 17
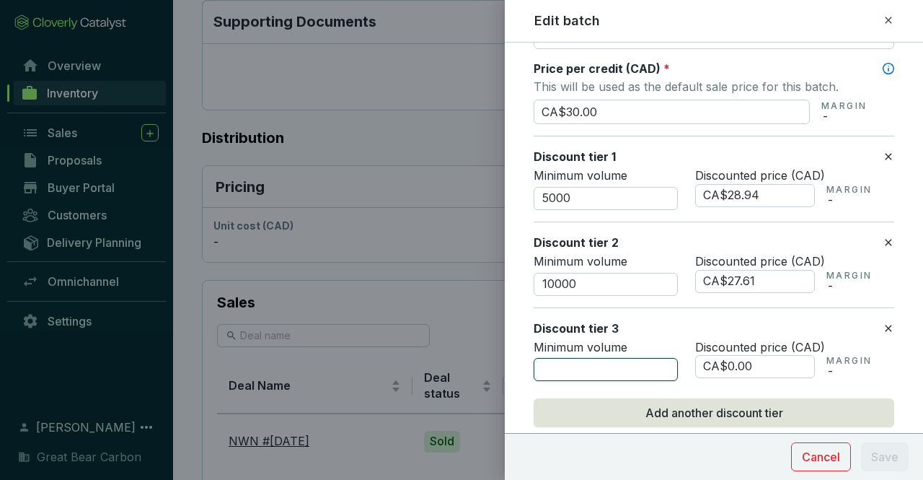
click at [590, 363] on input "number" at bounding box center [606, 369] width 144 height 23
type input "25000"
click at [774, 367] on input "CA$0.00" at bounding box center [755, 366] width 120 height 23
type input "CA$0"
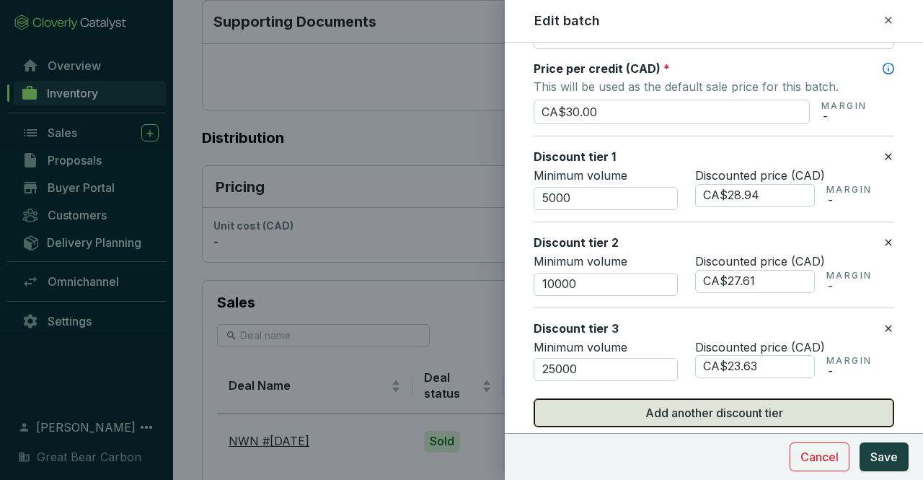
type input "CA$23.63"
click at [728, 407] on span "Add another discount tier" at bounding box center [714, 412] width 138 height 17
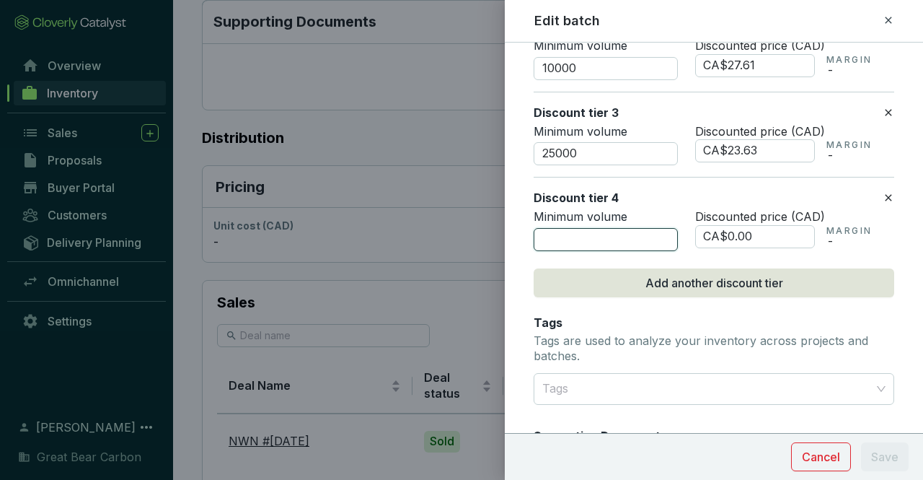
scroll to position [937, 0]
click at [569, 231] on input "number" at bounding box center [606, 238] width 144 height 23
type input "50000"
click at [764, 228] on input "CA$0.00" at bounding box center [755, 235] width 120 height 23
type input "CA$0"
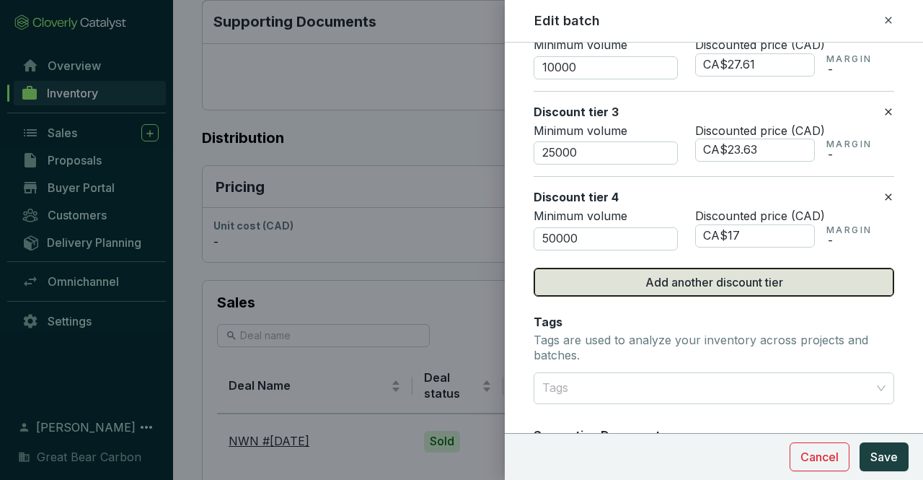
type input "CA$17.00"
click at [737, 275] on span "Add another discount tier" at bounding box center [714, 281] width 138 height 17
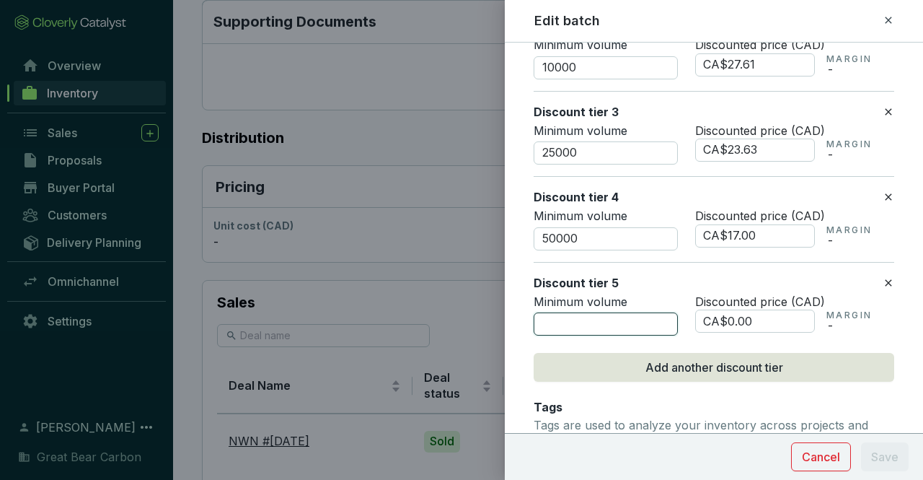
click at [573, 324] on input "number" at bounding box center [606, 323] width 144 height 23
type input "100000"
click at [789, 317] on input "CA$0.00" at bounding box center [755, 320] width 120 height 23
type input "CA$0"
type input "CA$16.25"
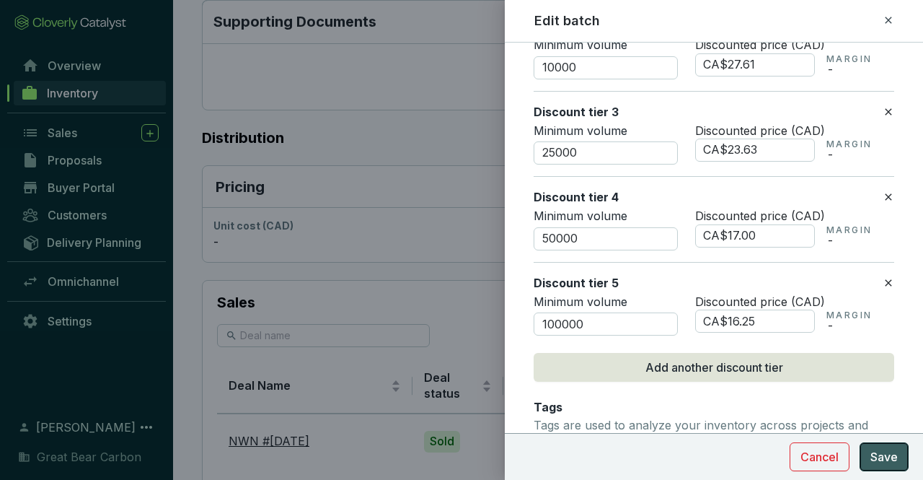
click at [892, 454] on span "Save" at bounding box center [883, 456] width 27 height 17
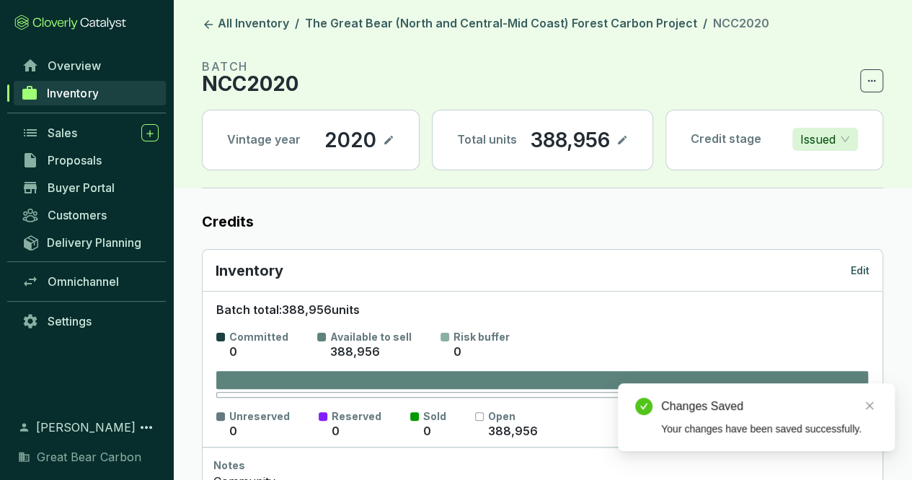
scroll to position [0, 0]
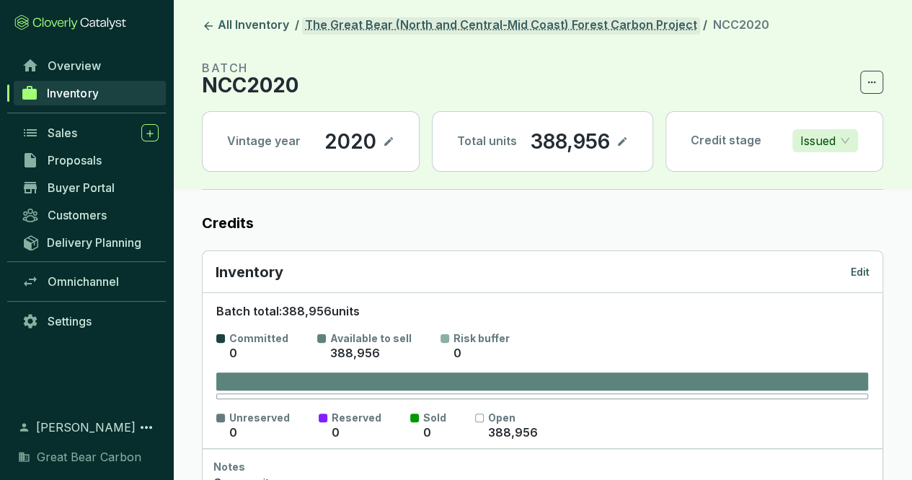
click at [551, 27] on link "The Great Bear (North and Central-Mid Coast) Forest Carbon Project" at bounding box center [501, 25] width 398 height 17
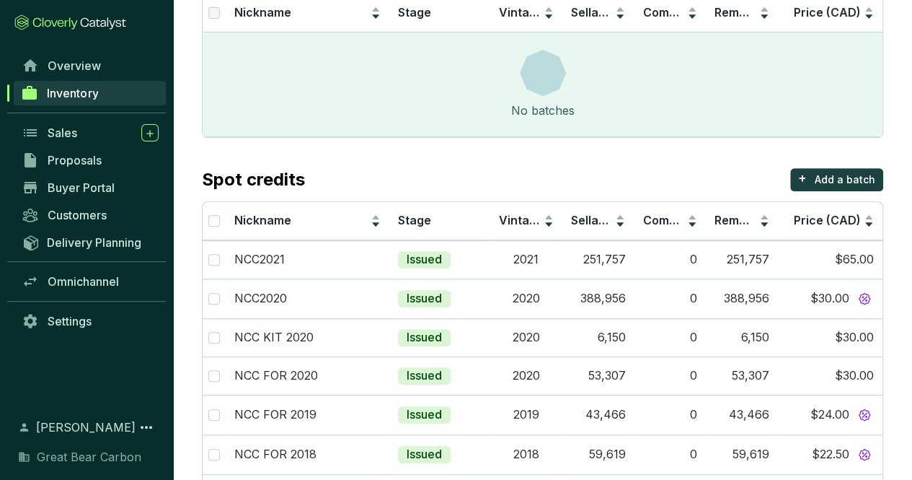
scroll to position [215, 0]
click at [348, 374] on div "NCC FOR 2020" at bounding box center [307, 376] width 146 height 16
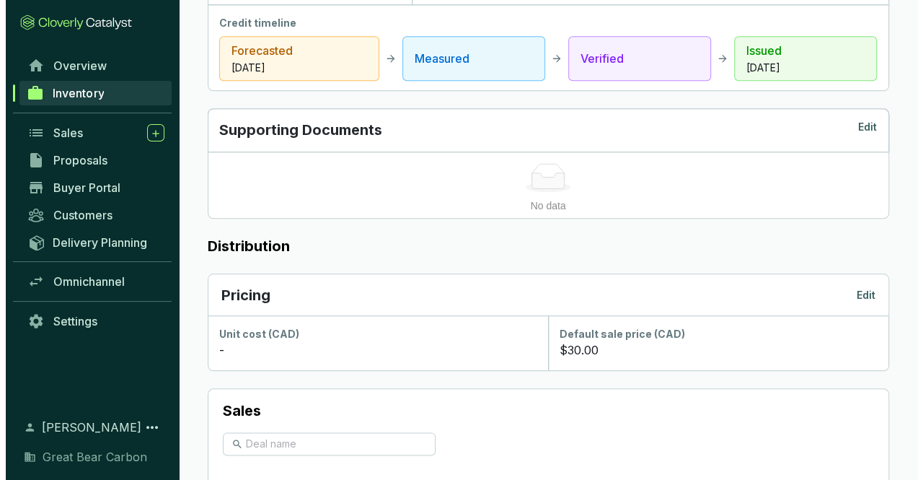
scroll to position [613, 0]
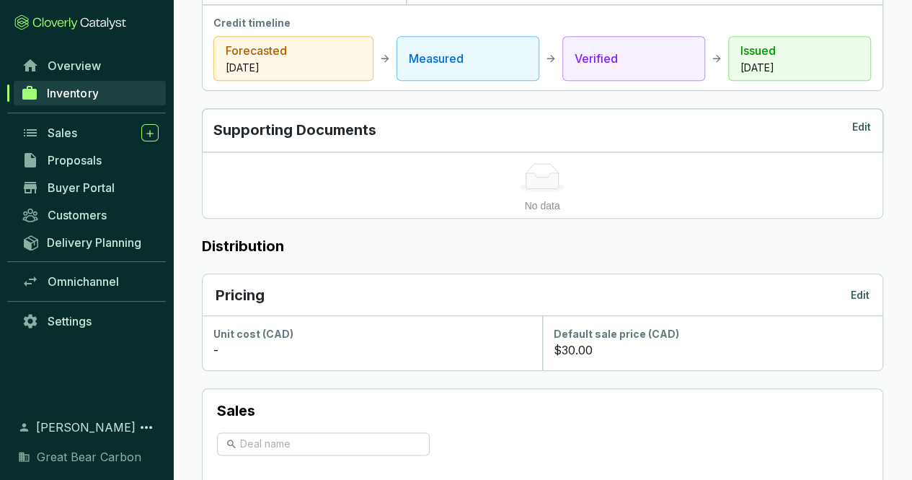
click at [856, 294] on p "Edit" at bounding box center [860, 295] width 19 height 14
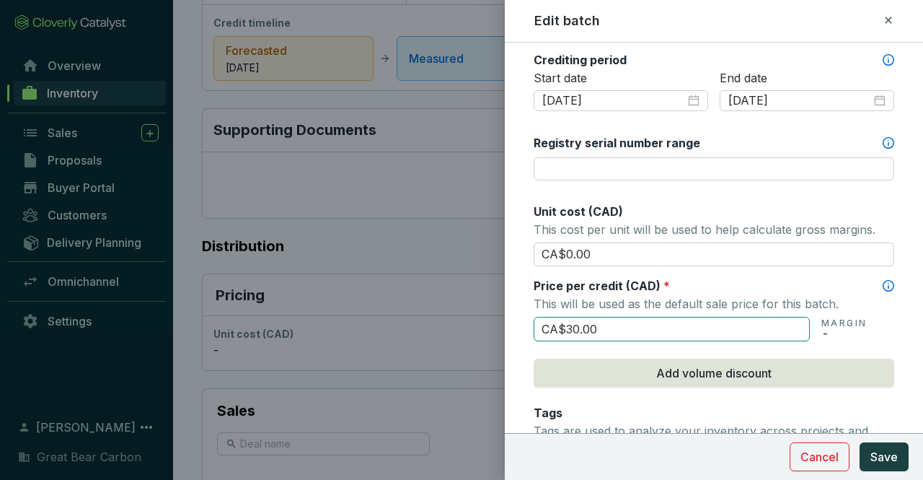
scroll to position [504, 0]
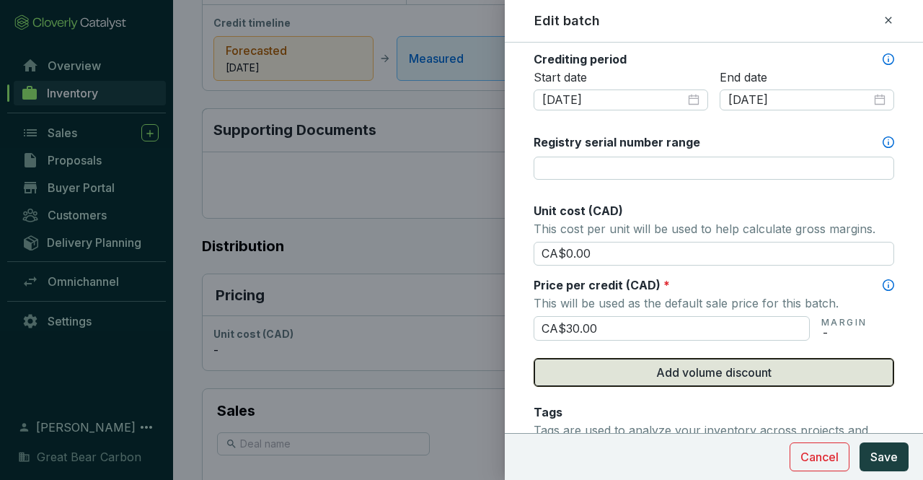
click at [712, 372] on span "Add volume discount" at bounding box center [713, 371] width 115 height 17
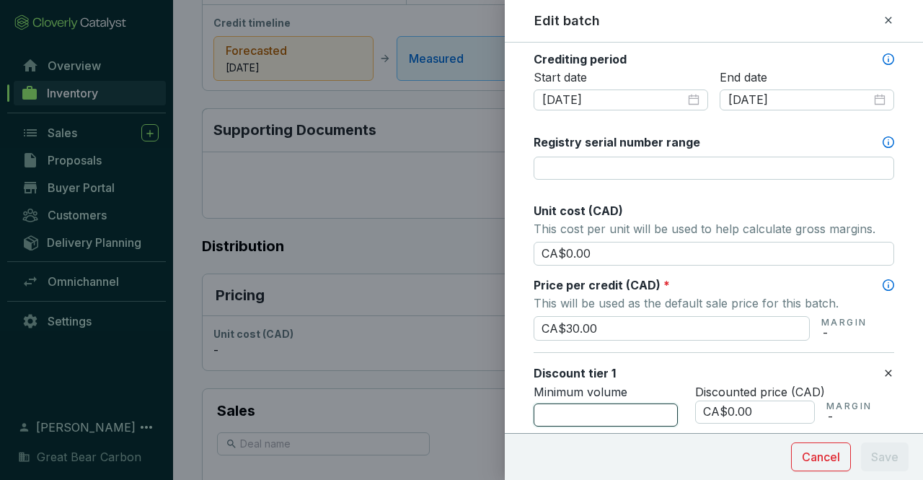
click at [615, 409] on input "number" at bounding box center [606, 414] width 144 height 23
type input "5000"
click at [764, 411] on input "CA$0.00" at bounding box center [755, 411] width 120 height 23
type input "CA$0"
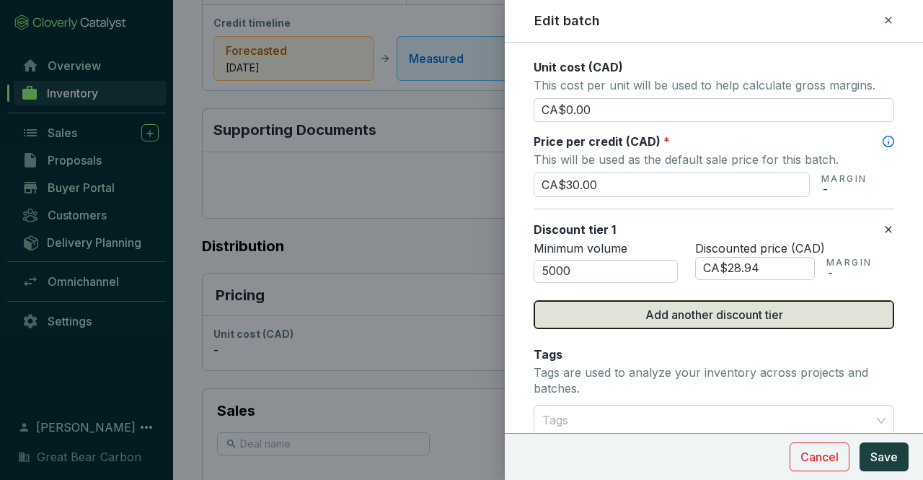
scroll to position [648, 0]
type input "CA$28.94"
click at [712, 310] on span "Add another discount tier" at bounding box center [714, 314] width 138 height 17
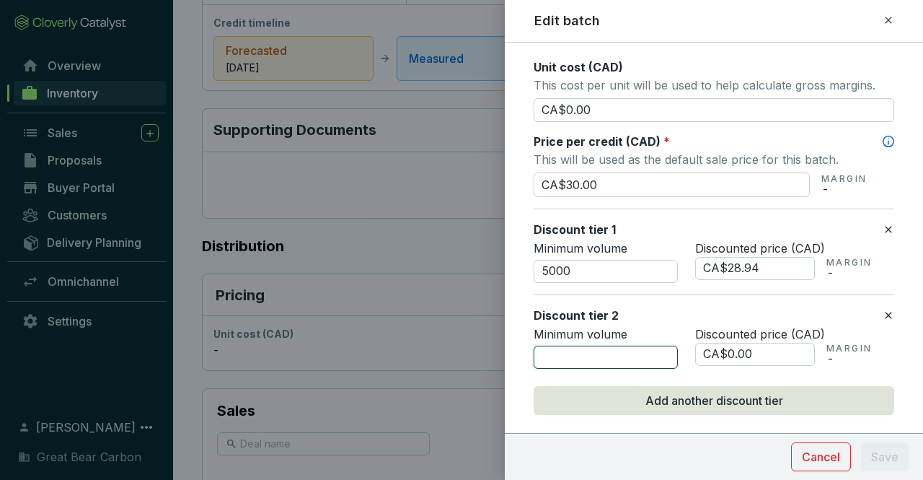
click at [622, 347] on input "number" at bounding box center [606, 356] width 144 height 23
type input "10000"
click at [760, 351] on input "CA$0.00" at bounding box center [755, 354] width 120 height 23
type input "CA$0"
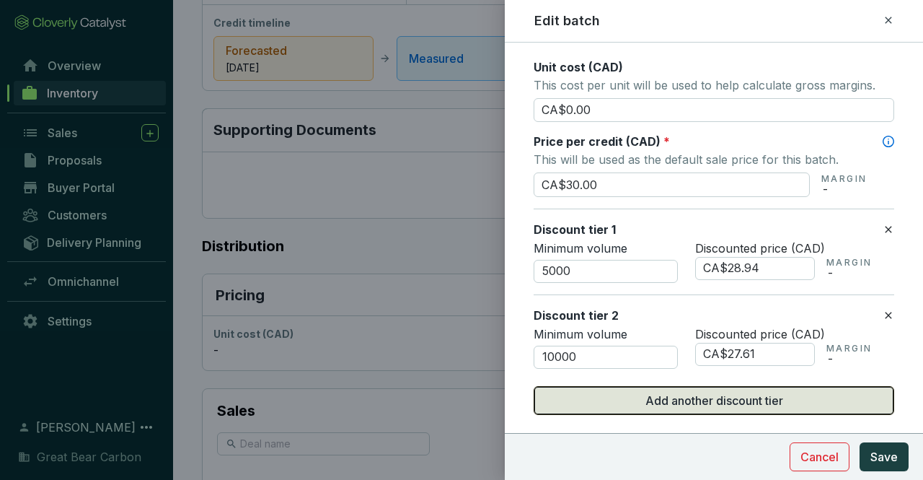
type input "CA$27.61"
click at [741, 398] on span "Add another discount tier" at bounding box center [714, 400] width 138 height 17
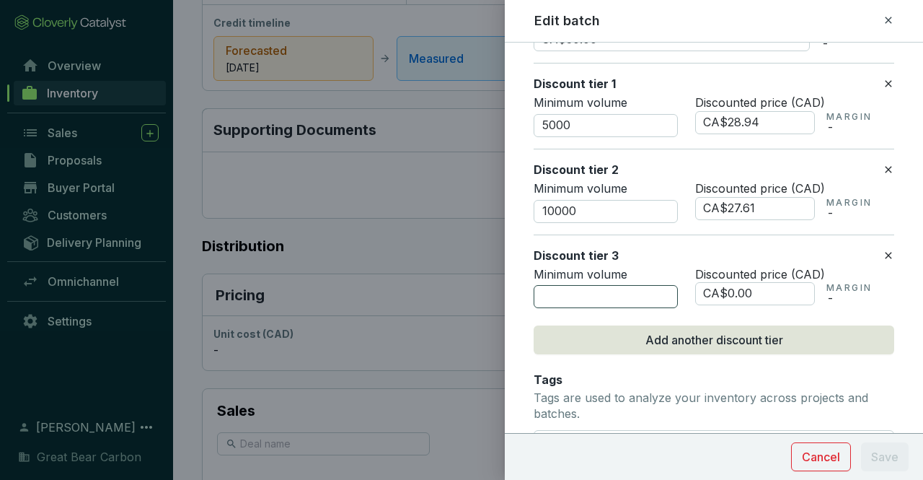
click at [574, 290] on input "number" at bounding box center [606, 296] width 144 height 23
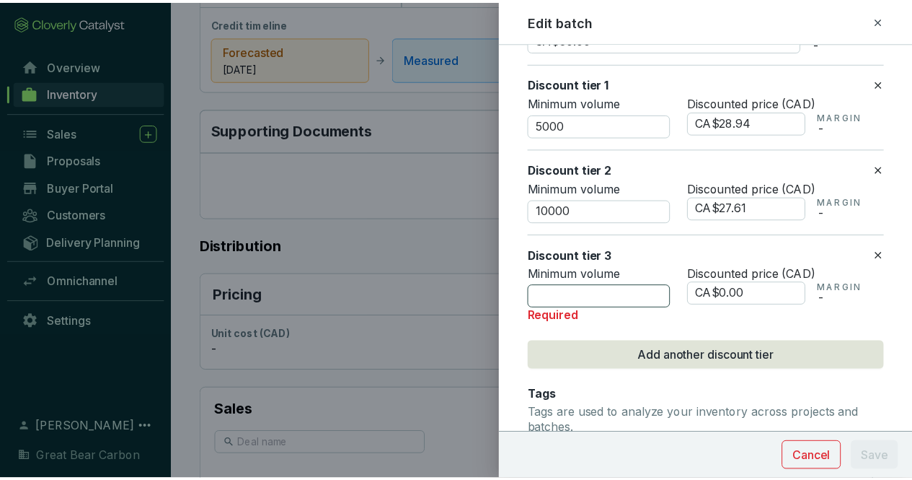
scroll to position [793, 0]
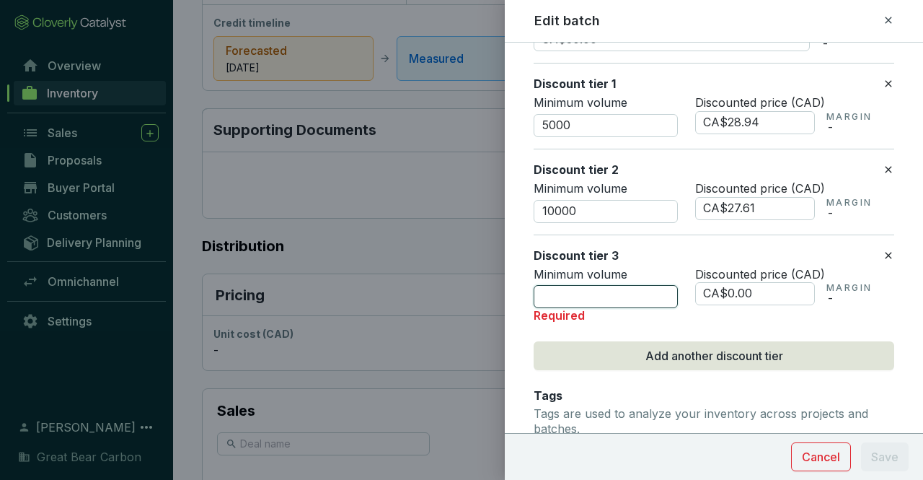
click at [607, 291] on input "number" at bounding box center [606, 296] width 144 height 23
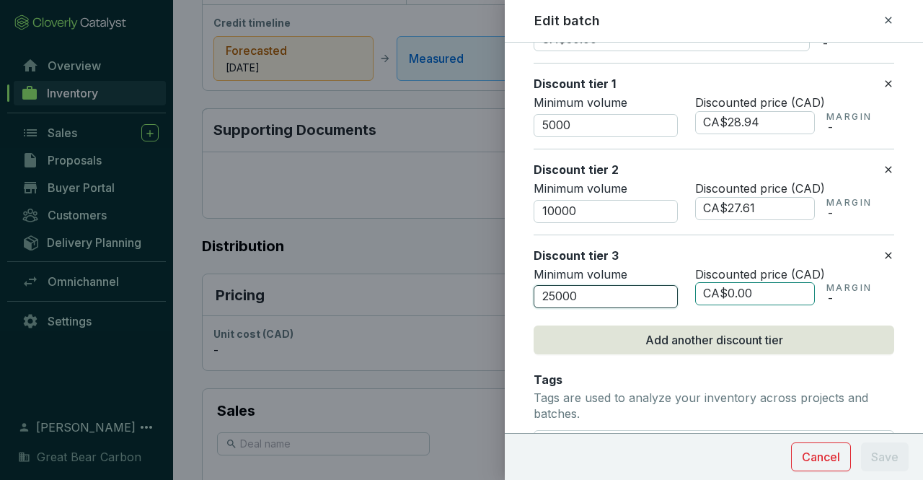
type input "25000"
click at [757, 289] on input "CA$0.00" at bounding box center [755, 293] width 120 height 23
type input "CA$0"
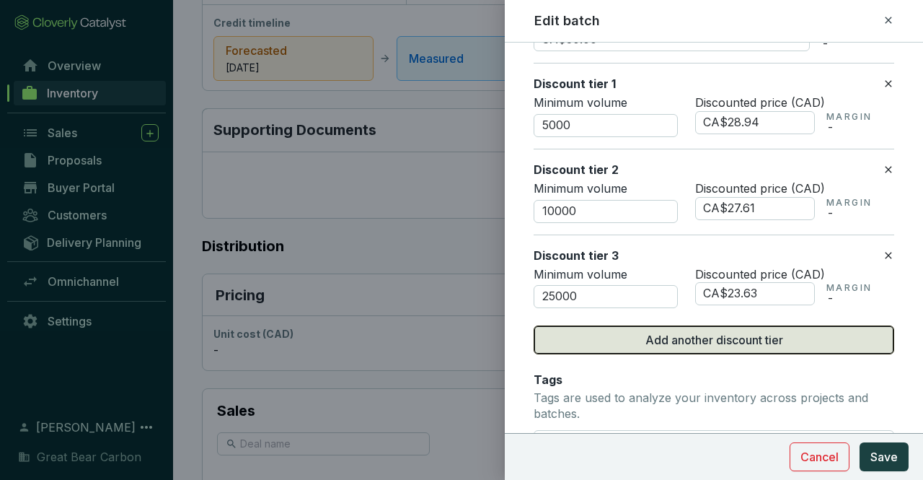
type input "CA$23.63"
click at [689, 337] on span "Add another discount tier" at bounding box center [714, 339] width 138 height 17
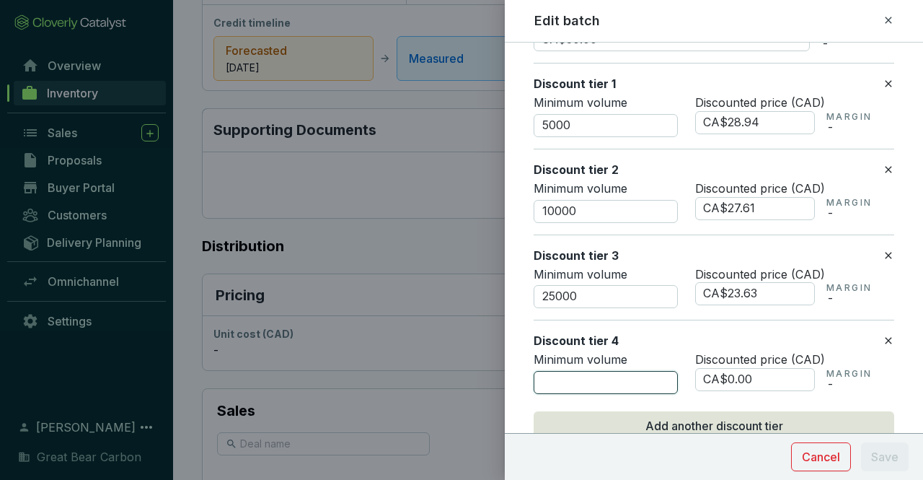
click at [606, 371] on input "number" at bounding box center [606, 382] width 144 height 23
type input "50000"
click at [773, 378] on input "CA$0.00" at bounding box center [755, 379] width 120 height 23
type input "CA$0"
type input "CA$17.00"
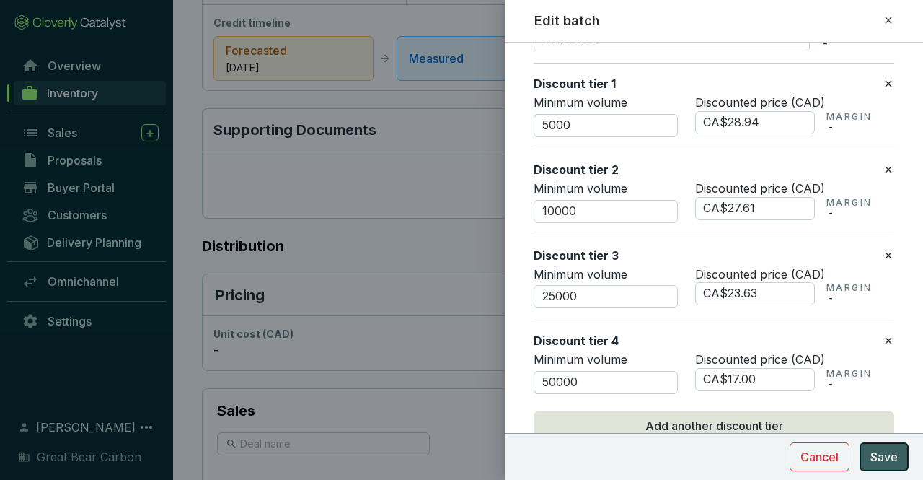
click at [887, 458] on span "Save" at bounding box center [883, 456] width 27 height 17
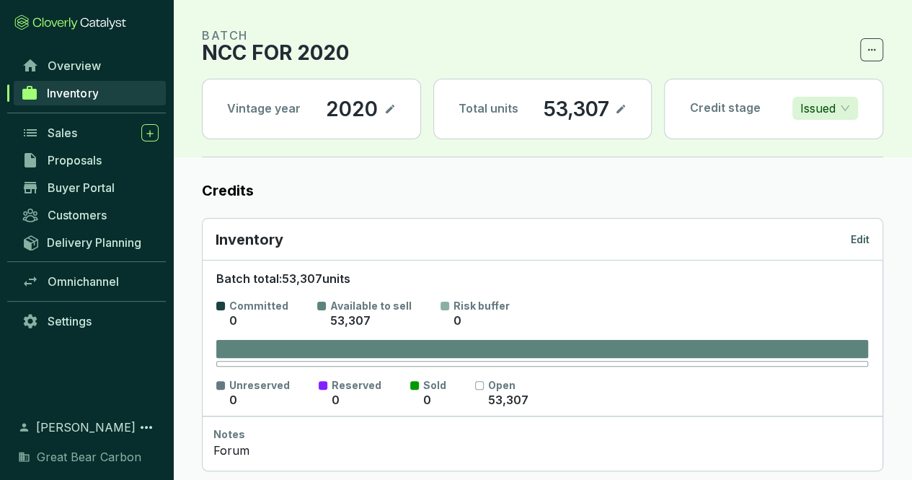
scroll to position [0, 0]
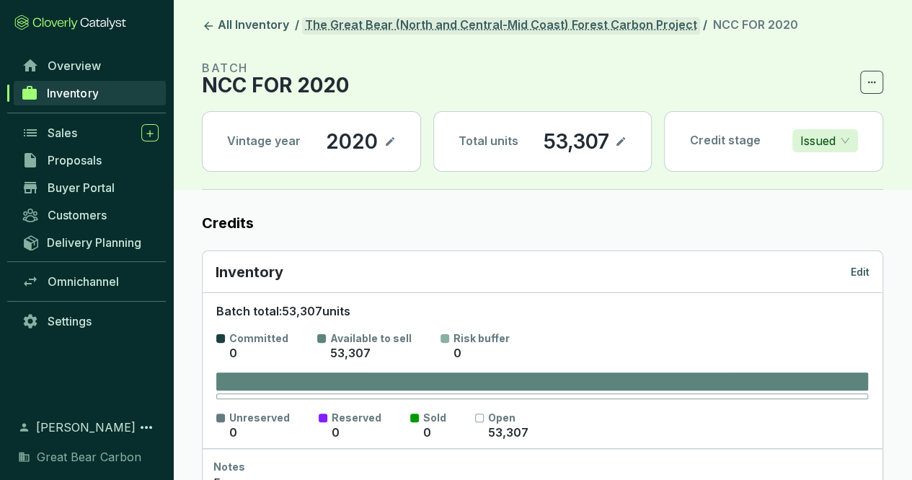
click at [586, 29] on link "The Great Bear (North and Central-Mid Coast) Forest Carbon Project" at bounding box center [501, 25] width 398 height 17
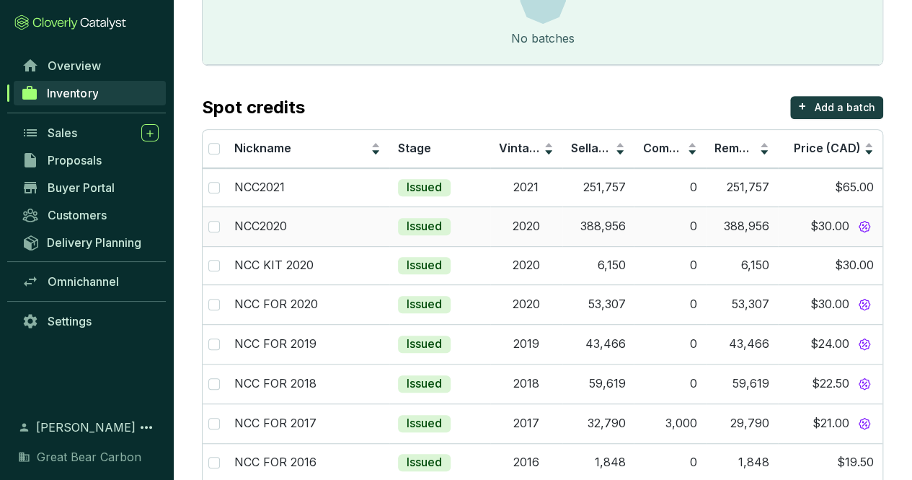
scroll to position [288, 0]
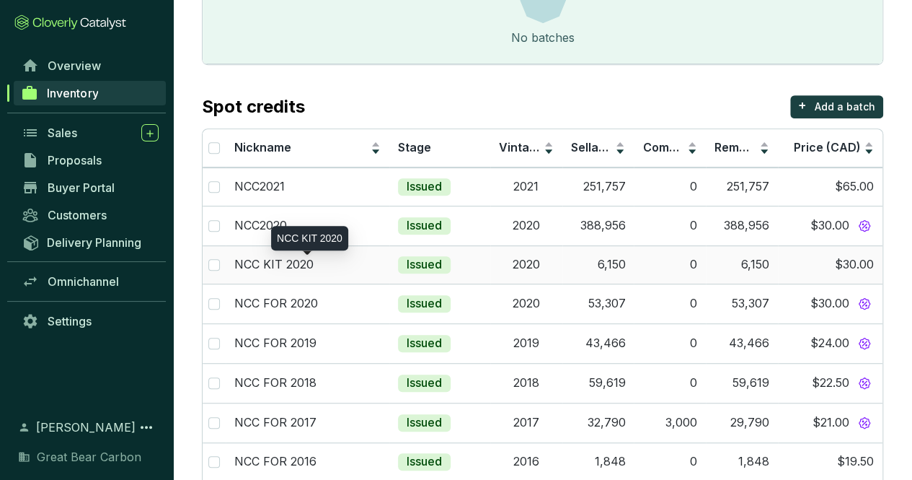
click at [291, 265] on p "NCC KIT 2020" at bounding box center [273, 265] width 79 height 16
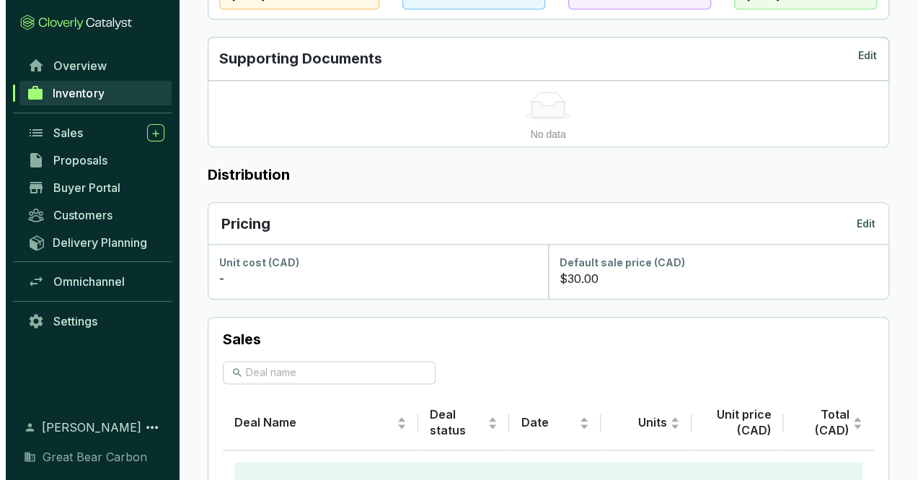
scroll to position [685, 0]
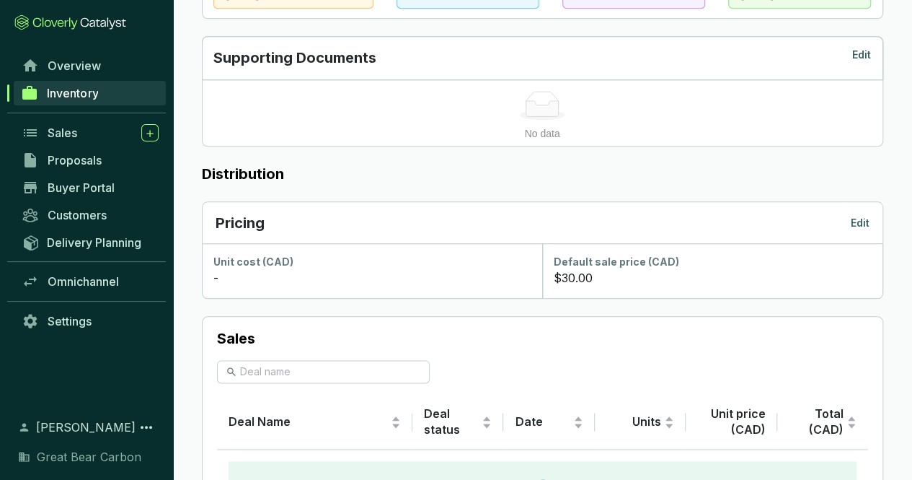
click at [860, 224] on p "Edit" at bounding box center [860, 223] width 19 height 14
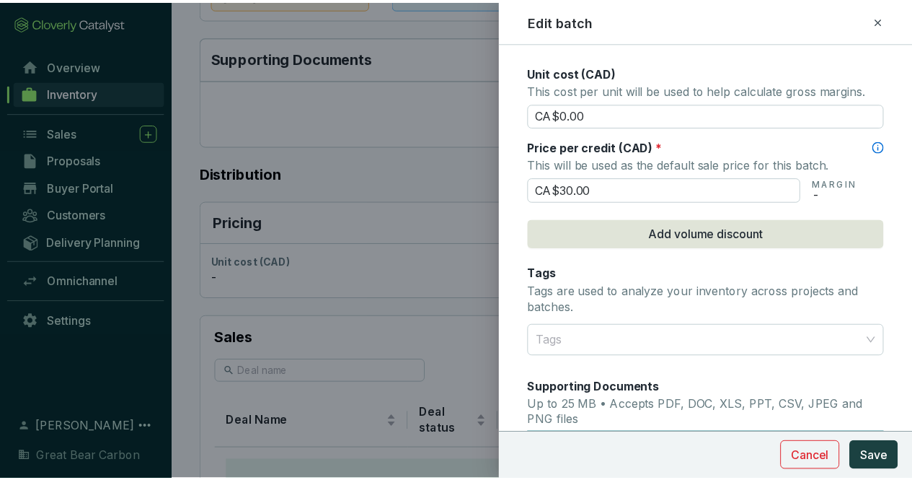
scroll to position [643, 0]
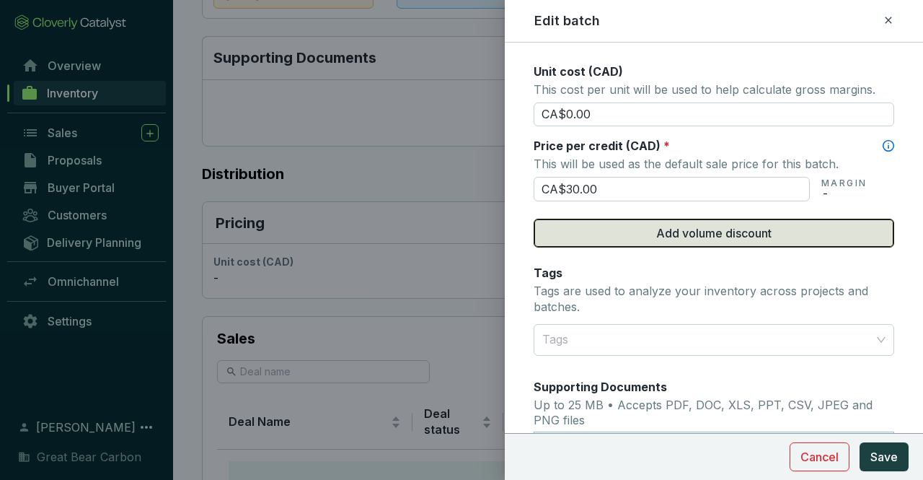
click at [697, 238] on button "Add volume discount" at bounding box center [714, 232] width 361 height 29
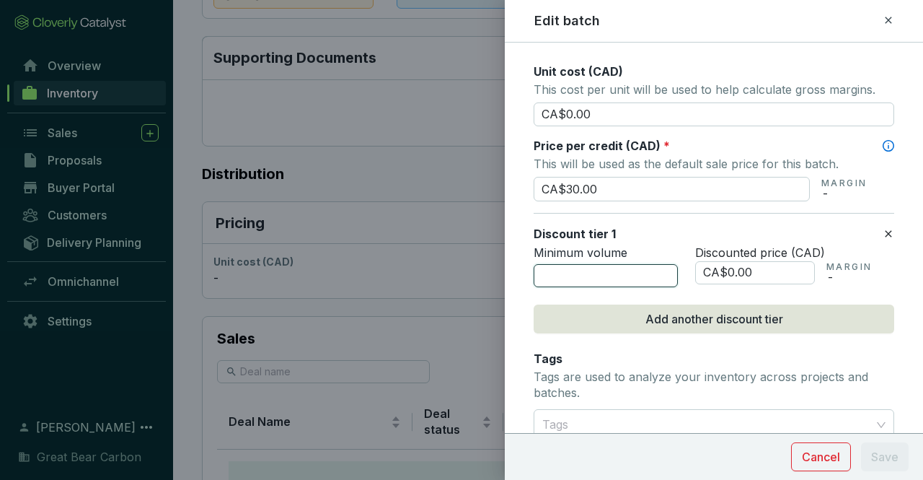
click at [627, 266] on input "number" at bounding box center [606, 275] width 144 height 23
type input "5000"
click at [775, 267] on input "CA$0.00" at bounding box center [755, 272] width 120 height 23
type input "CA$0"
type input "CA$28.94"
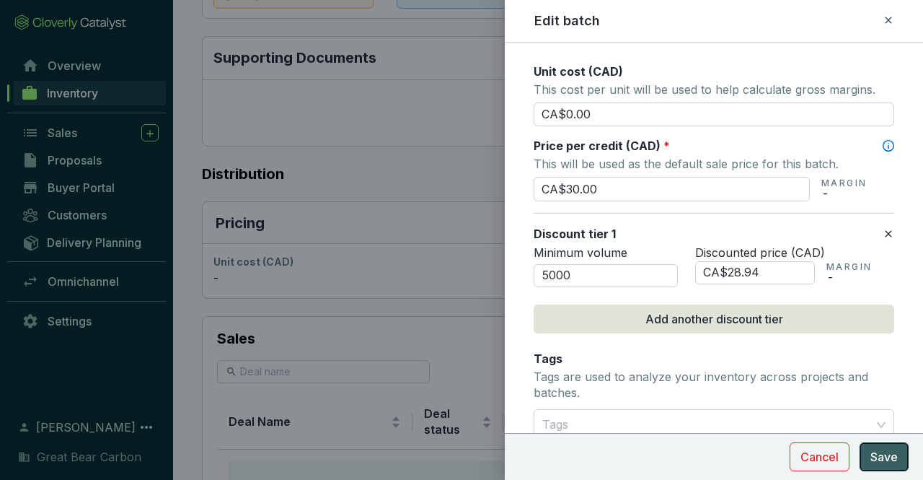
click at [884, 461] on span "Save" at bounding box center [883, 456] width 27 height 17
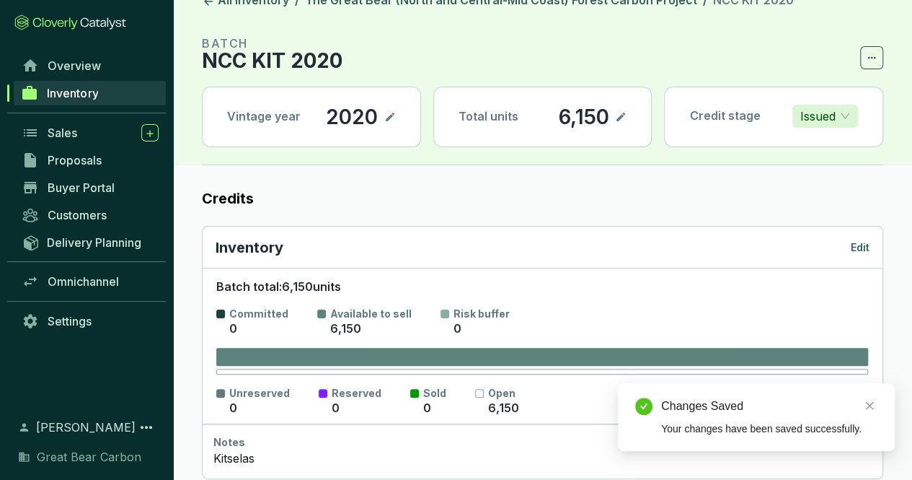
scroll to position [0, 0]
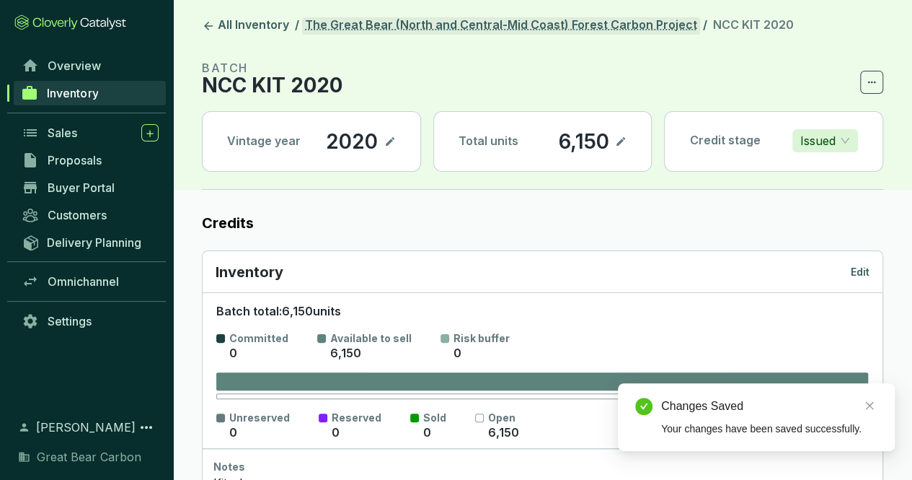
click at [596, 27] on link "The Great Bear (North and Central-Mid Coast) Forest Carbon Project" at bounding box center [501, 25] width 398 height 17
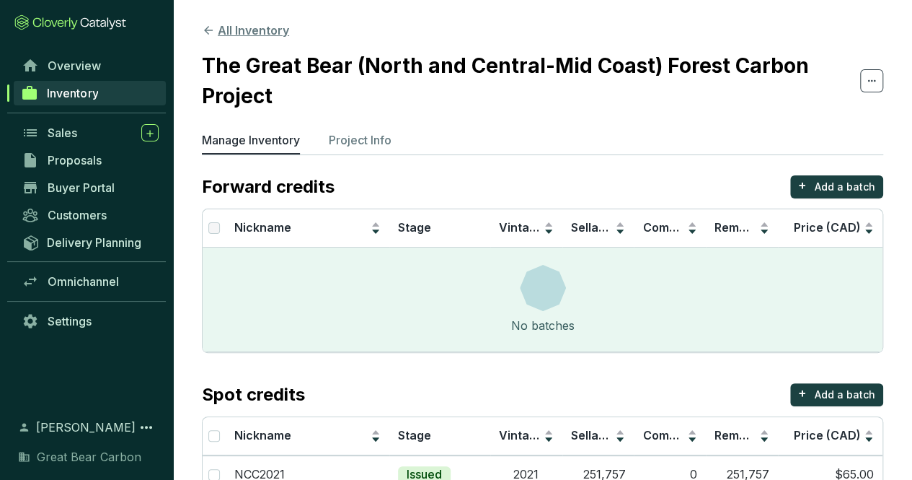
click at [247, 28] on button "All Inventory" at bounding box center [245, 30] width 87 height 17
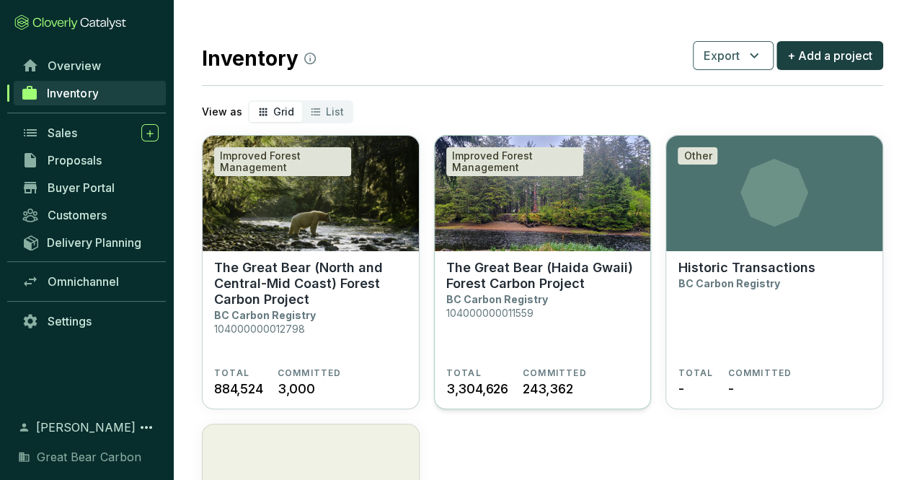
click at [558, 285] on p "The Great Bear (Haida Gwaii) Forest Carbon Project" at bounding box center [542, 276] width 193 height 32
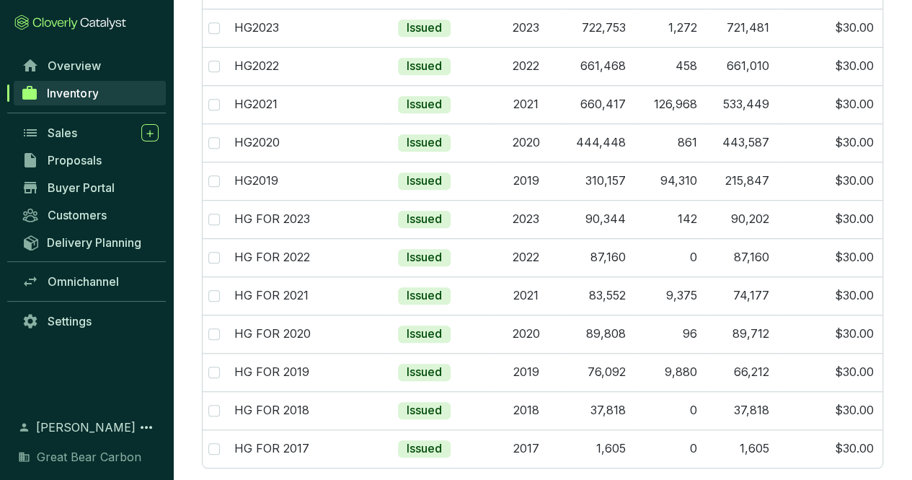
scroll to position [466, 0]
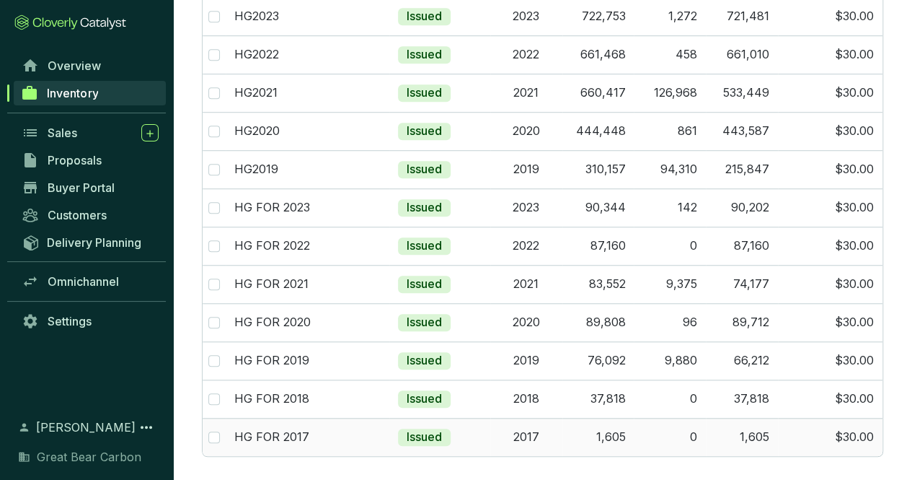
click at [847, 428] on td "$30.00" at bounding box center [830, 437] width 105 height 38
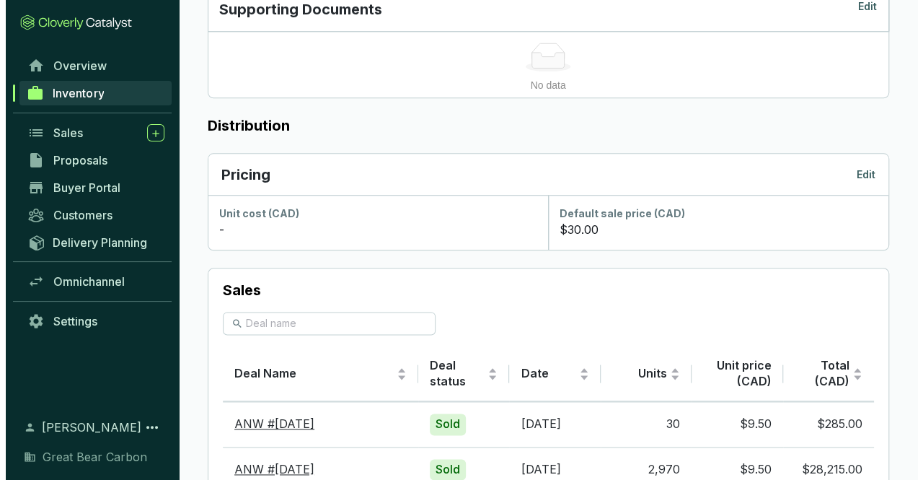
scroll to position [734, 0]
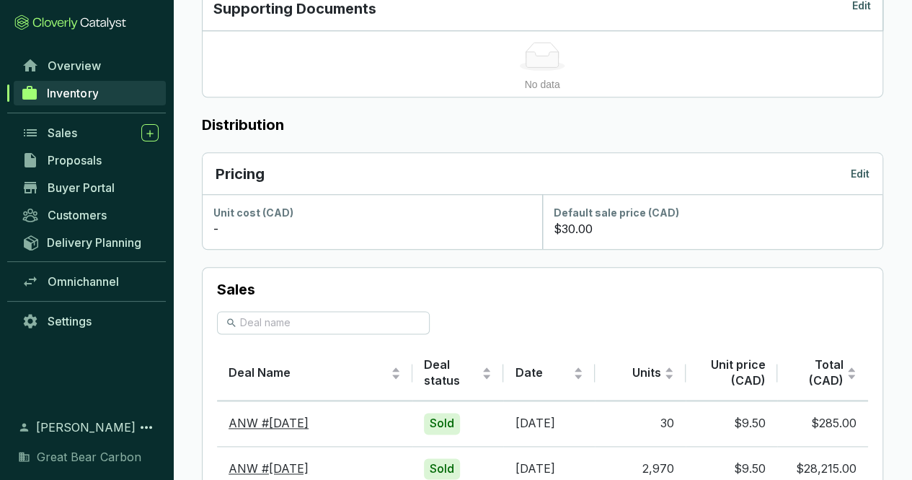
click at [861, 175] on p "Edit" at bounding box center [860, 174] width 19 height 14
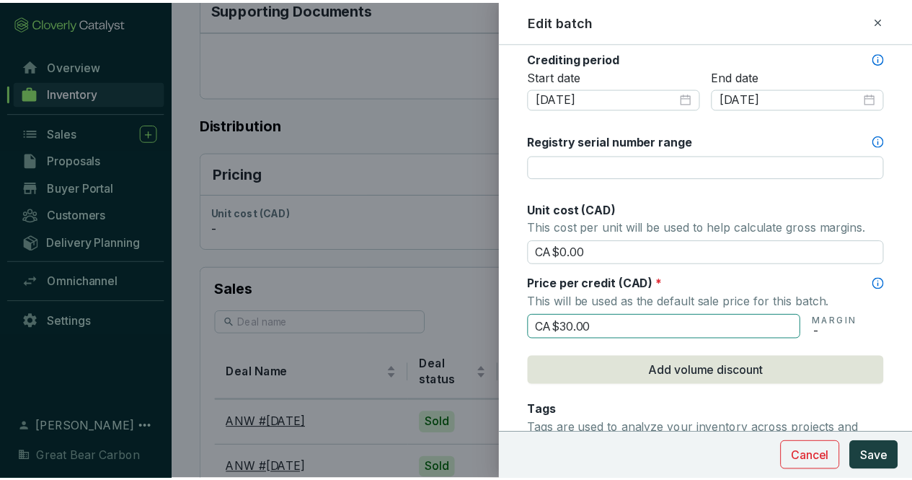
scroll to position [505, 0]
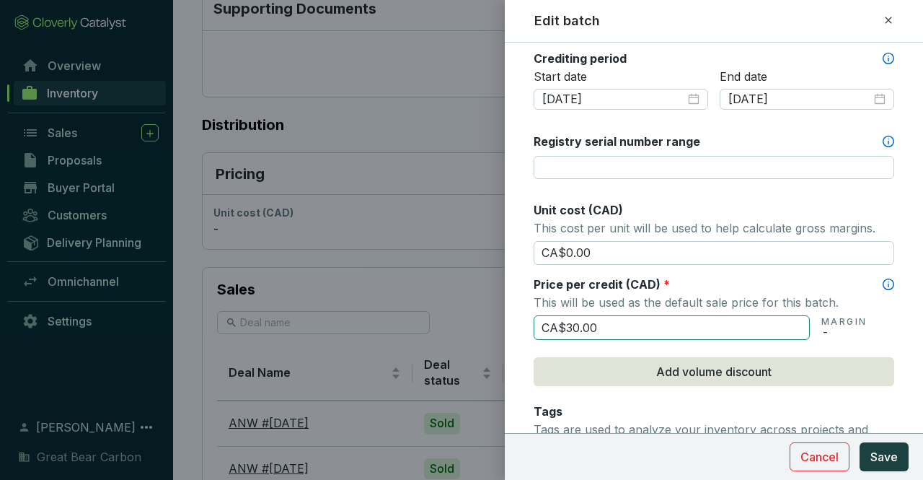
click at [643, 320] on input "CA$30.00" at bounding box center [672, 327] width 276 height 25
type input "CA$3"
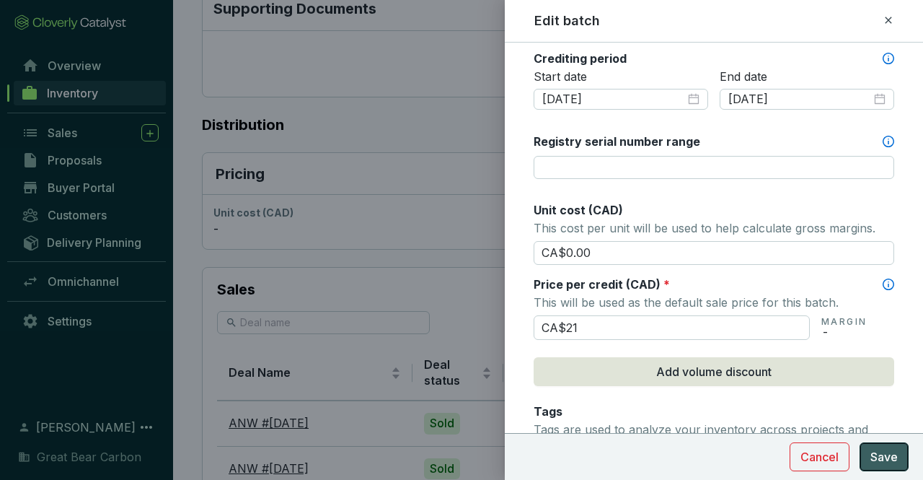
type input "CA$21.00"
click at [893, 454] on span "Save" at bounding box center [883, 456] width 27 height 17
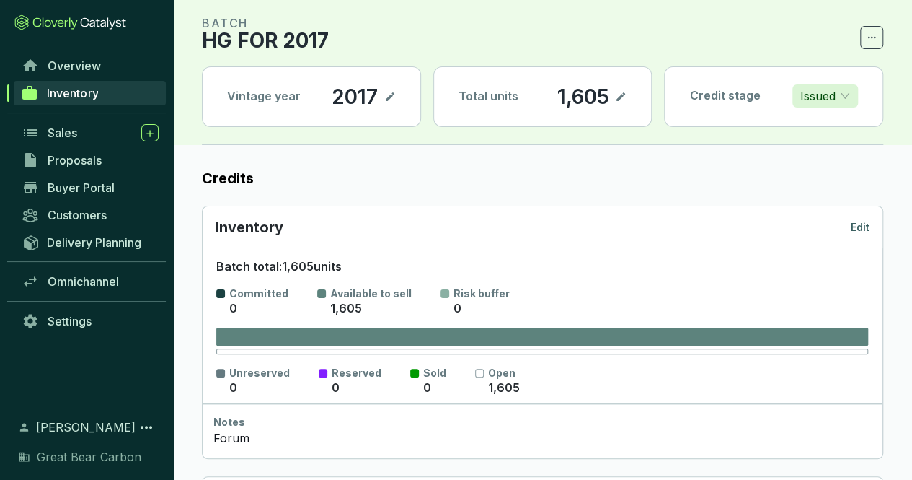
scroll to position [0, 0]
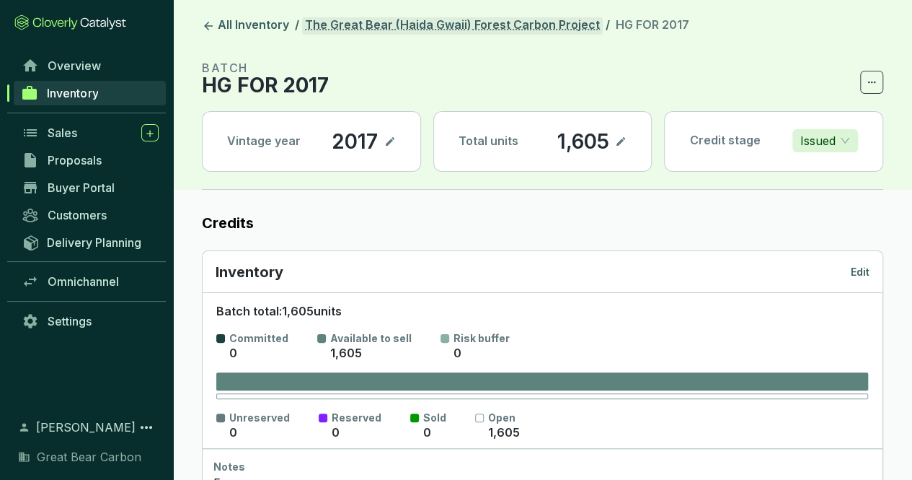
click at [535, 22] on link "The Great Bear (Haida Gwaii) Forest Carbon Project" at bounding box center [452, 25] width 301 height 17
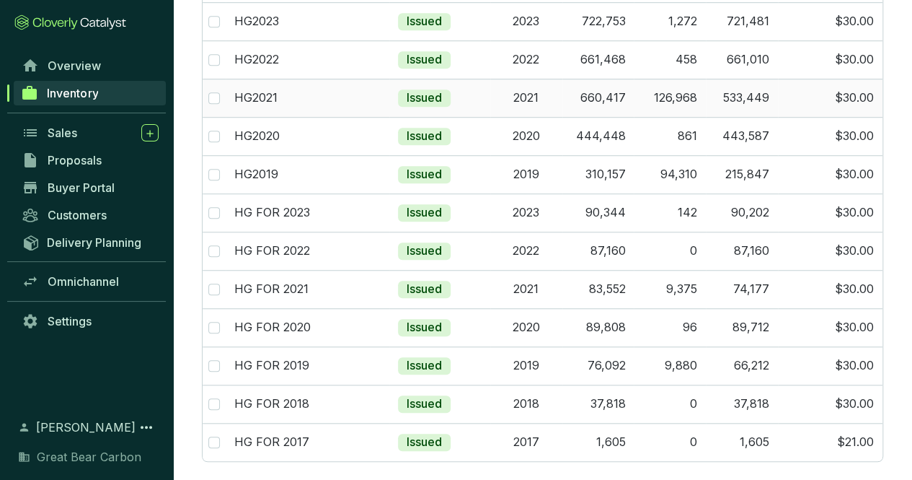
scroll to position [466, 0]
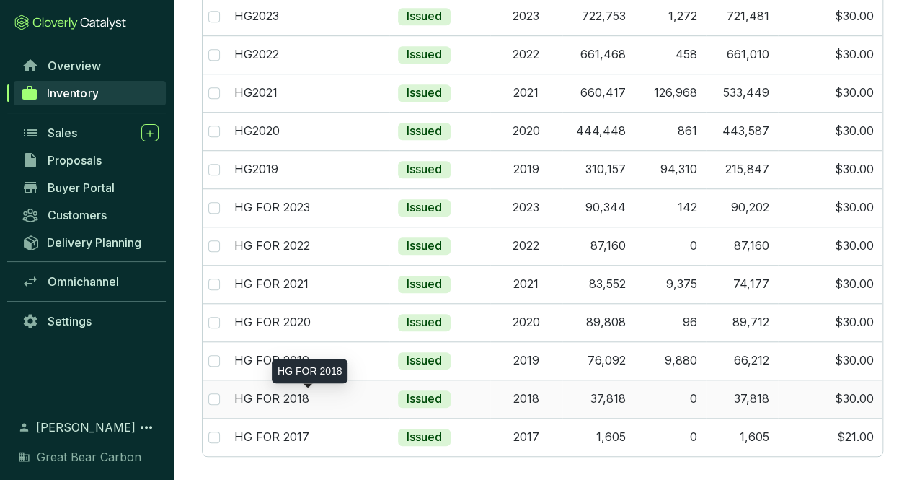
click at [320, 391] on div "HG FOR 2018" at bounding box center [307, 399] width 146 height 16
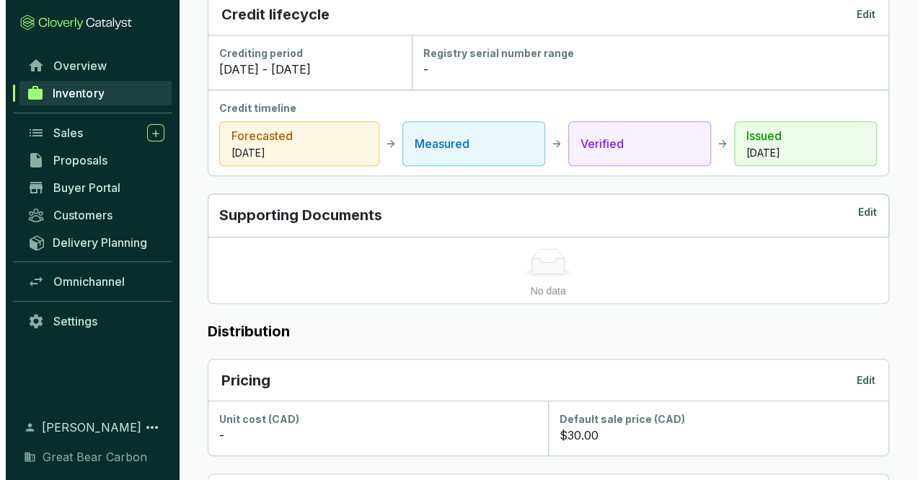
scroll to position [526, 0]
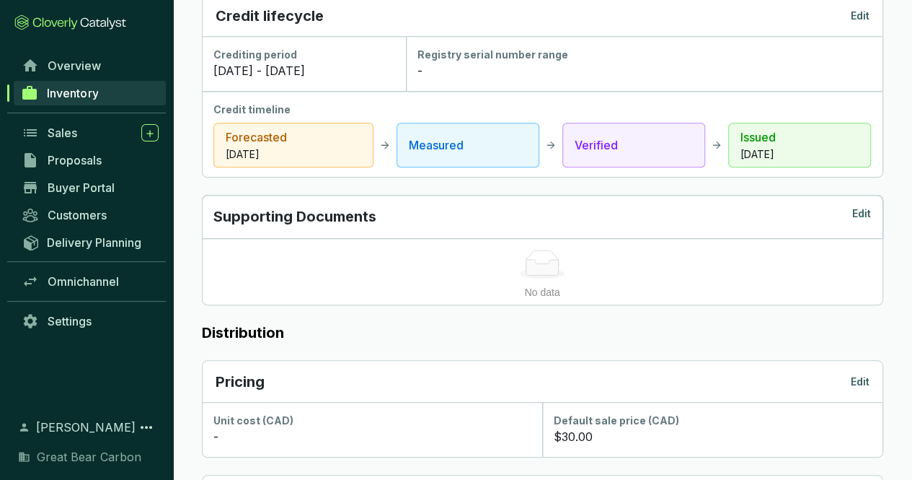
click at [860, 380] on p "Edit" at bounding box center [860, 381] width 19 height 14
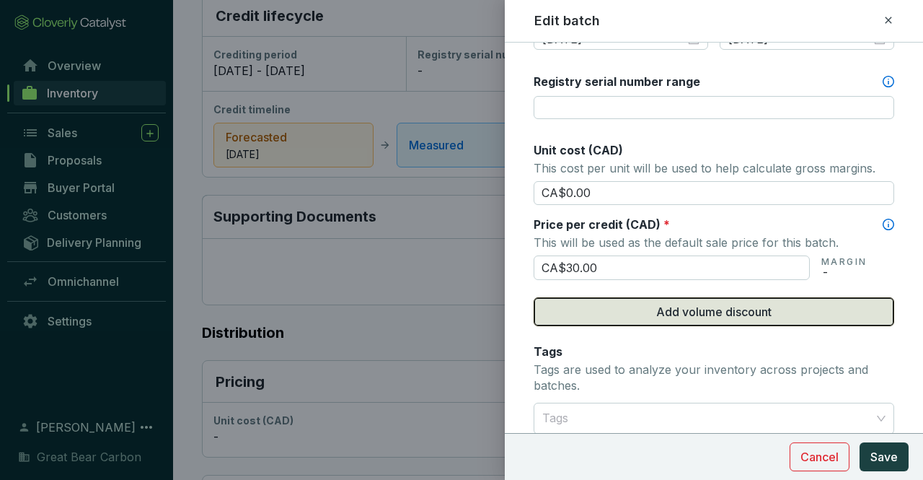
scroll to position [565, 0]
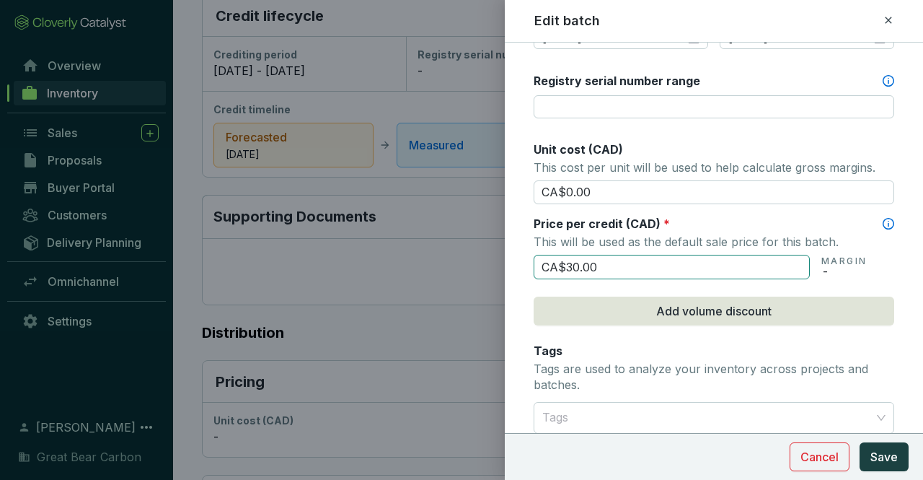
drag, startPoint x: 628, startPoint y: 268, endPoint x: 637, endPoint y: 265, distance: 9.6
click at [629, 268] on input "CA$30.00" at bounding box center [672, 267] width 276 height 25
type input "CA$3"
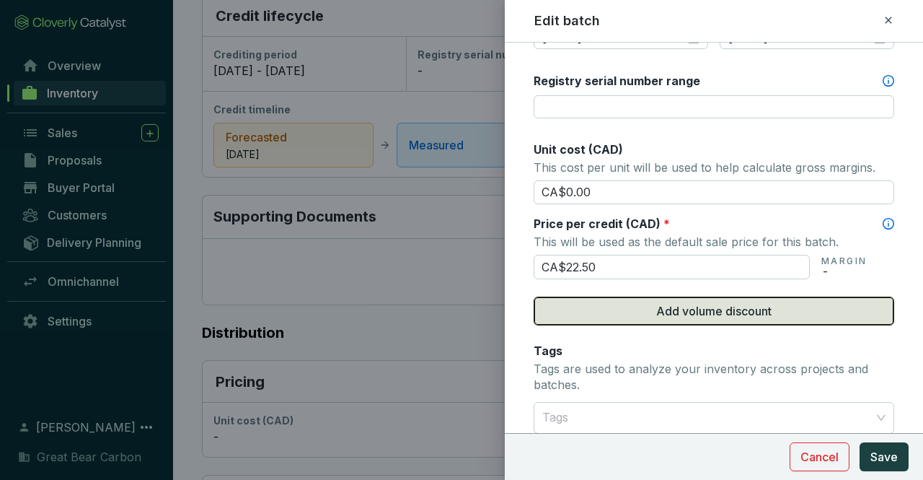
type input "CA$22.50"
click at [707, 304] on span "Add volume discount" at bounding box center [713, 310] width 115 height 17
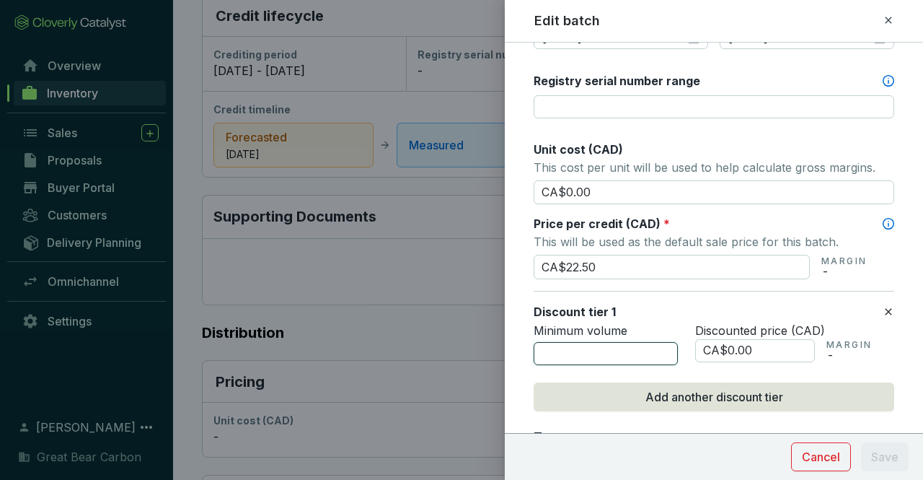
click at [624, 348] on input "number" at bounding box center [606, 353] width 144 height 23
type input "5000"
click at [769, 343] on input "CA$0.00" at bounding box center [755, 350] width 120 height 23
type input "CA$0"
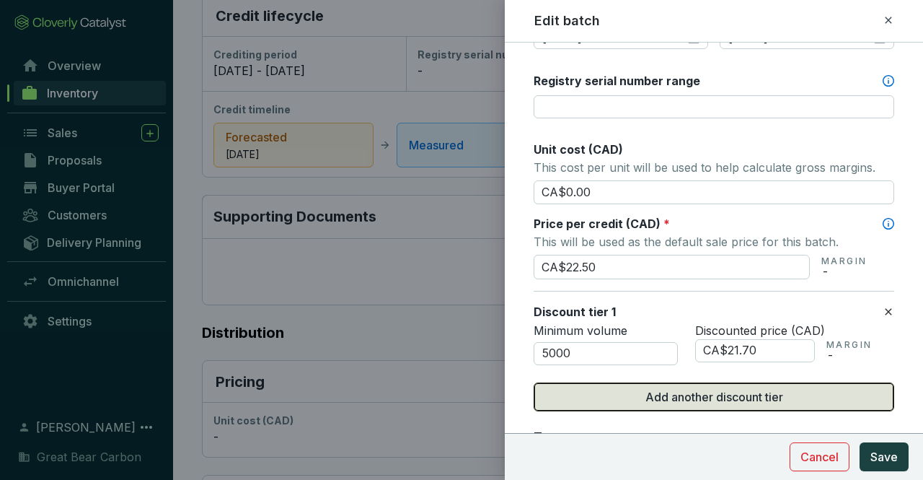
type input "CA$21.70"
click at [722, 391] on span "Add another discount tier" at bounding box center [714, 396] width 138 height 17
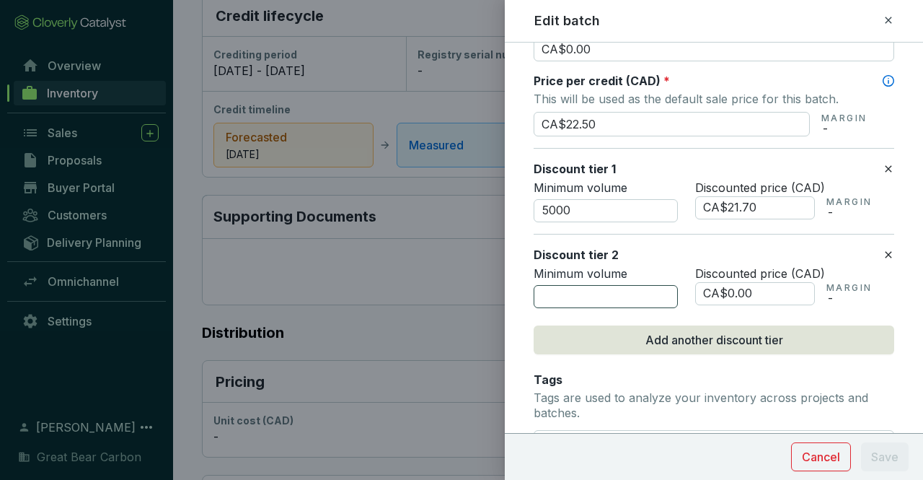
scroll to position [709, 0]
click at [588, 289] on input "number" at bounding box center [606, 295] width 144 height 23
type input "10000"
click at [766, 283] on input "CA$0.00" at bounding box center [755, 292] width 120 height 23
type input "CA$0"
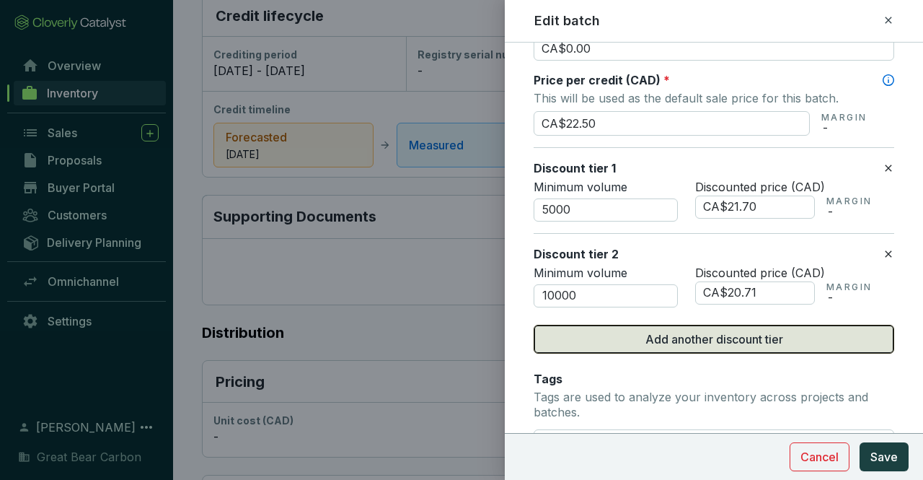
type input "CA$20.71"
click at [686, 334] on span "Add another discount tier" at bounding box center [714, 338] width 138 height 17
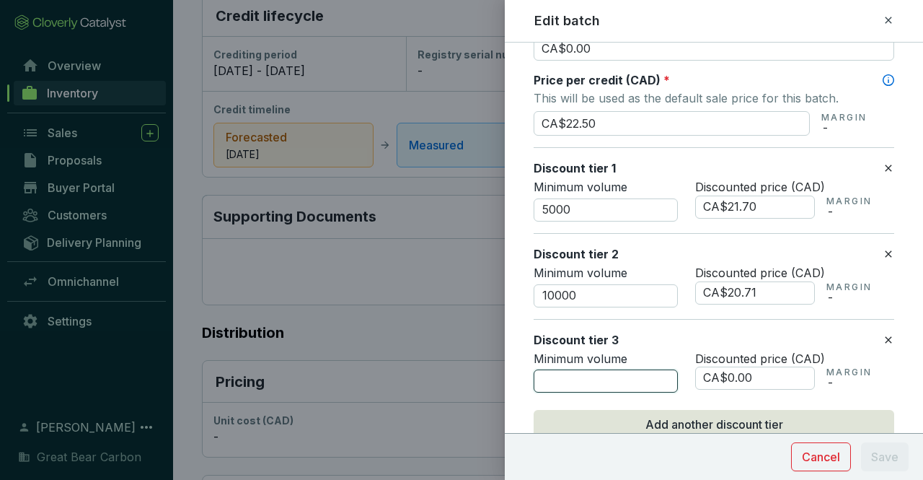
click at [597, 371] on input "number" at bounding box center [606, 380] width 144 height 23
type input "25000"
click at [760, 371] on input "CA$0.00" at bounding box center [755, 377] width 120 height 23
type input "CA$0"
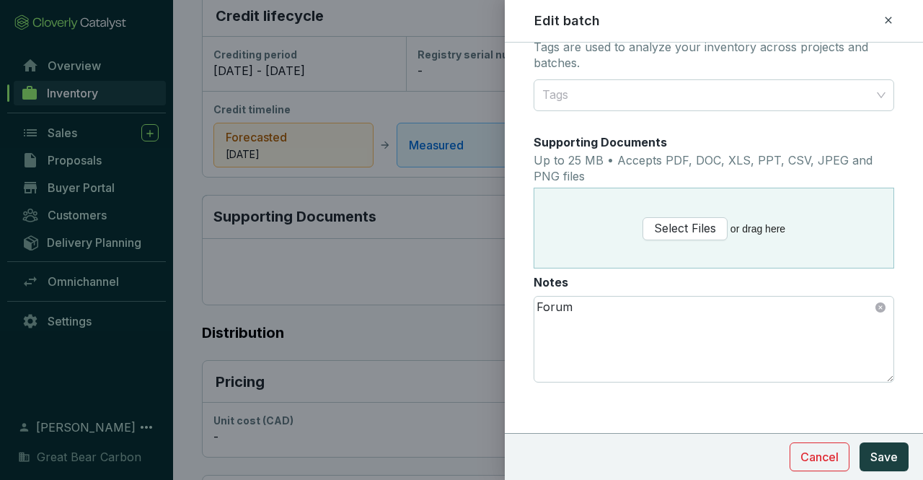
scroll to position [1144, 0]
type input "CA$17.72"
click at [895, 451] on span "Save" at bounding box center [883, 456] width 27 height 17
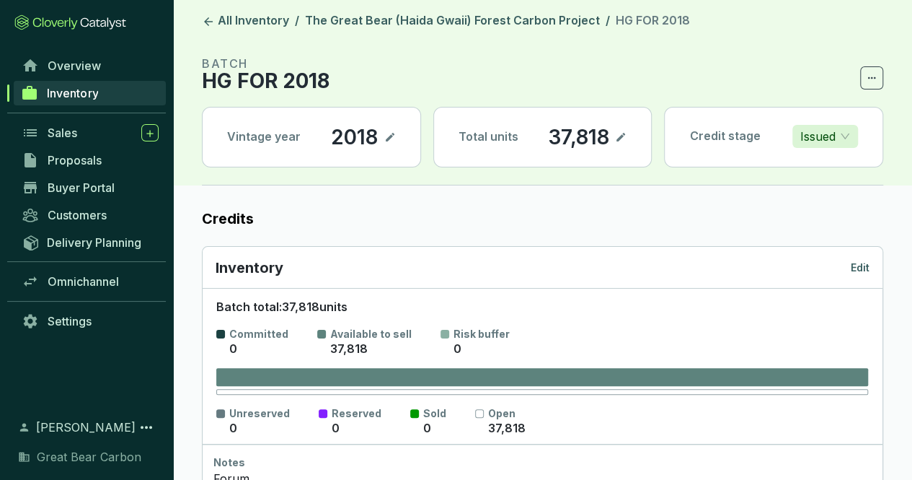
scroll to position [0, 0]
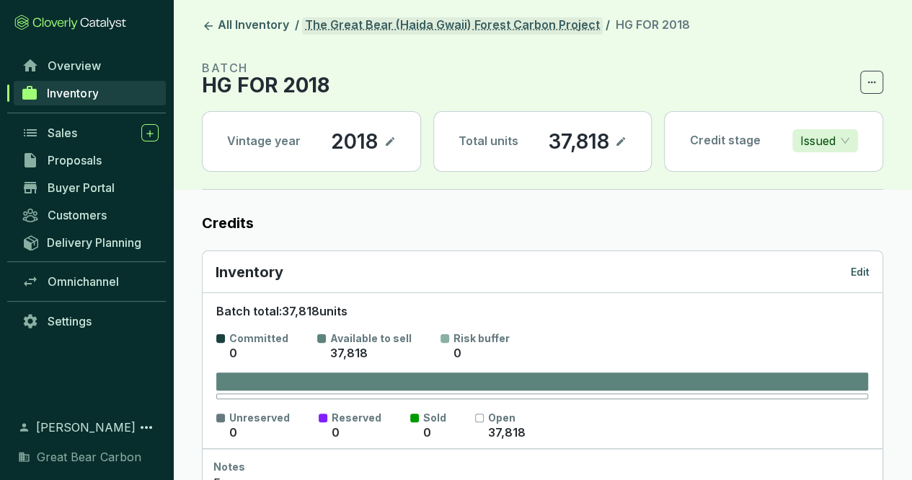
click at [528, 25] on link "The Great Bear (Haida Gwaii) Forest Carbon Project" at bounding box center [452, 25] width 301 height 17
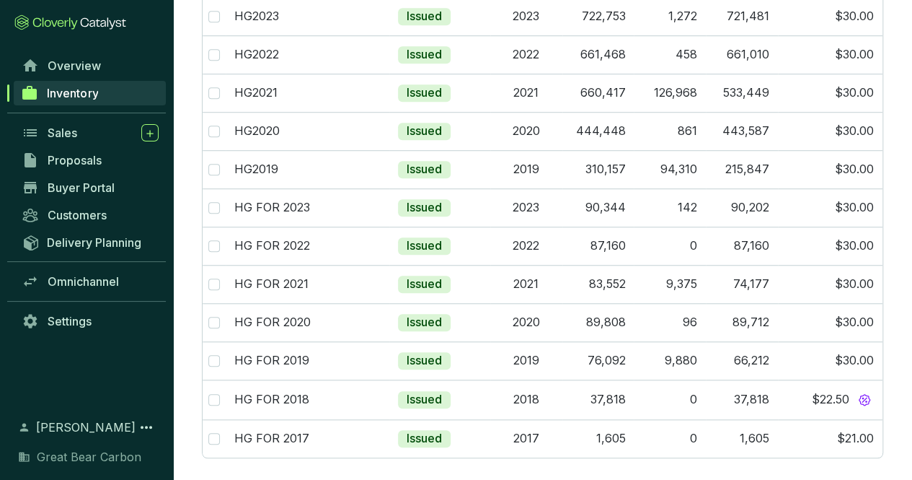
scroll to position [467, 0]
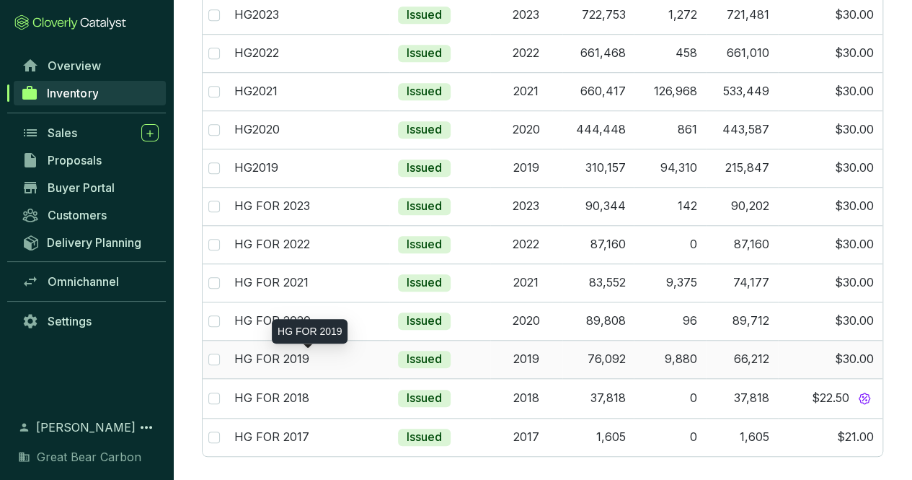
click at [301, 356] on p "HG FOR 2019" at bounding box center [271, 359] width 75 height 16
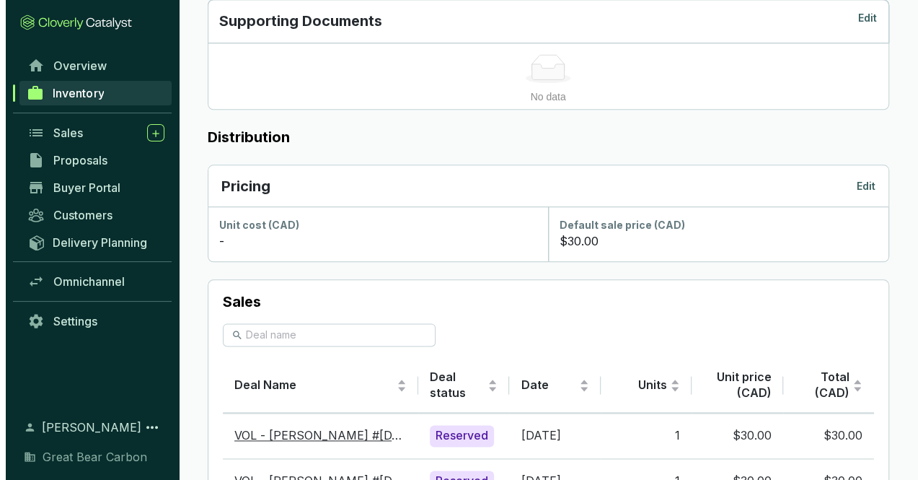
scroll to position [721, 0]
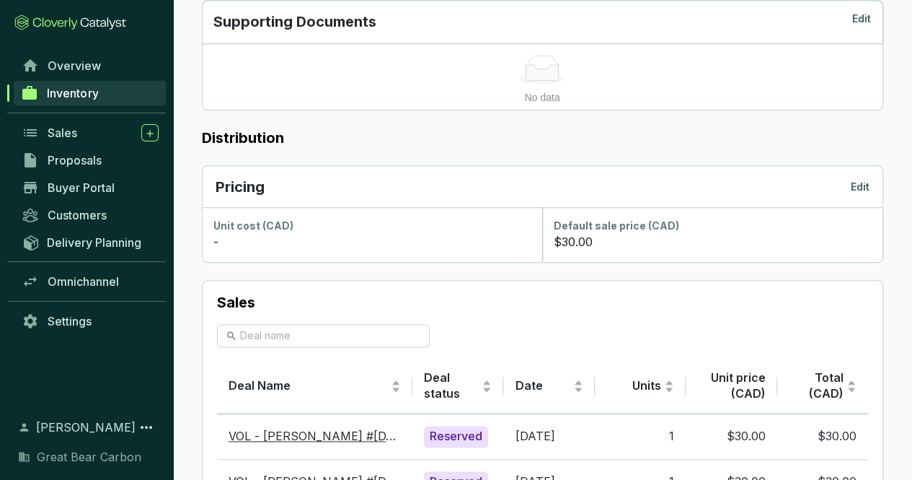
click at [860, 183] on p "Edit" at bounding box center [860, 187] width 19 height 14
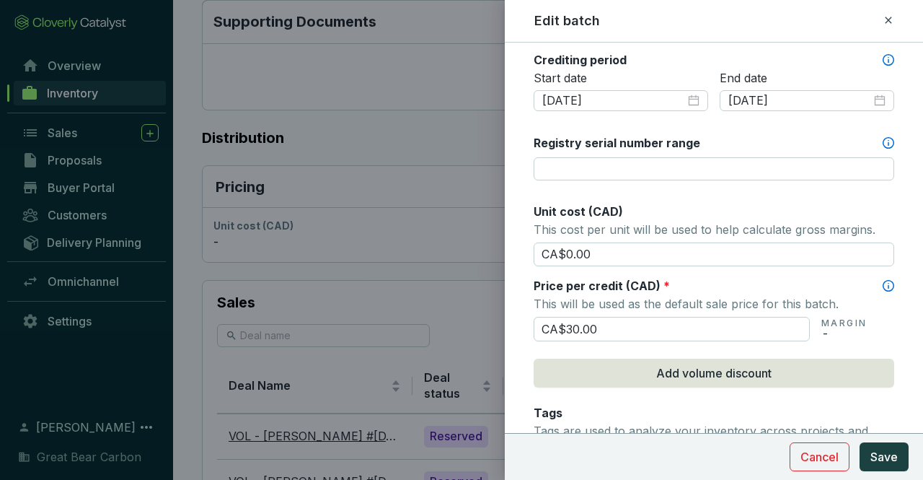
scroll to position [503, 0]
drag, startPoint x: 626, startPoint y: 325, endPoint x: 487, endPoint y: 335, distance: 139.5
click at [487, 335] on div "Edit batch Batch name * This is the internal name that will be used throughout …" at bounding box center [461, 240] width 923 height 480
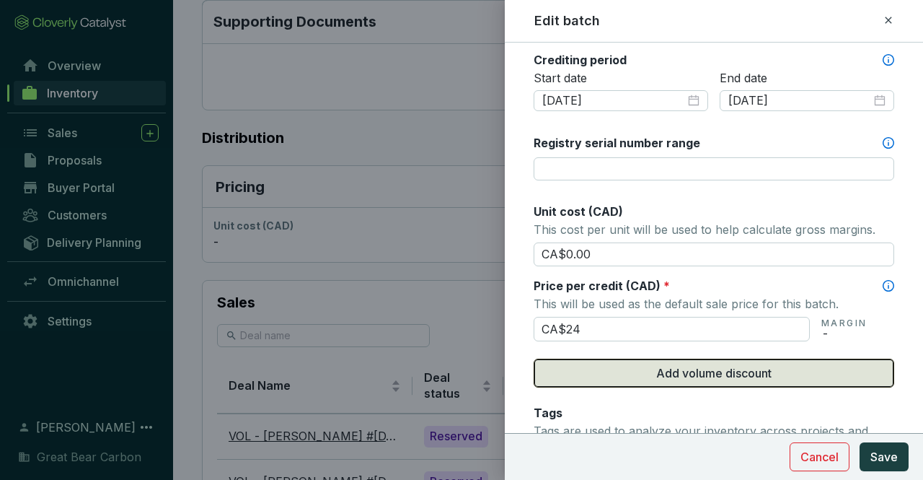
type input "CA$24.00"
click at [697, 364] on span "Add volume discount" at bounding box center [713, 372] width 115 height 17
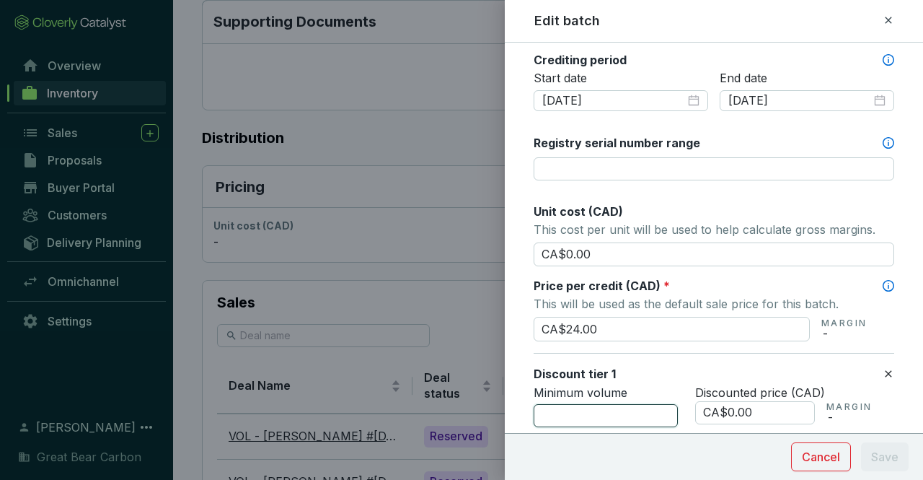
click at [609, 404] on input "number" at bounding box center [606, 415] width 144 height 23
type input "5000"
click at [764, 410] on input "CA$0.00" at bounding box center [755, 412] width 120 height 23
type input "CA$0"
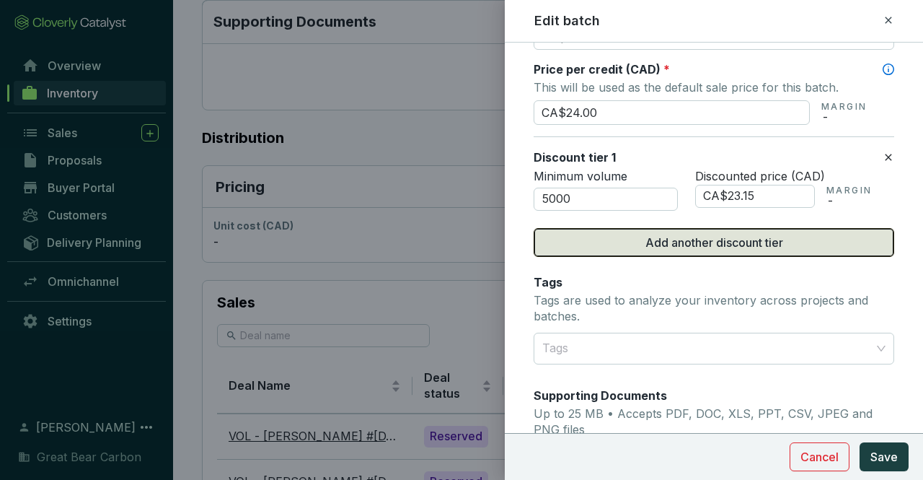
scroll to position [720, 0]
type input "CA$23.15"
click at [668, 242] on span "Add another discount tier" at bounding box center [714, 242] width 138 height 17
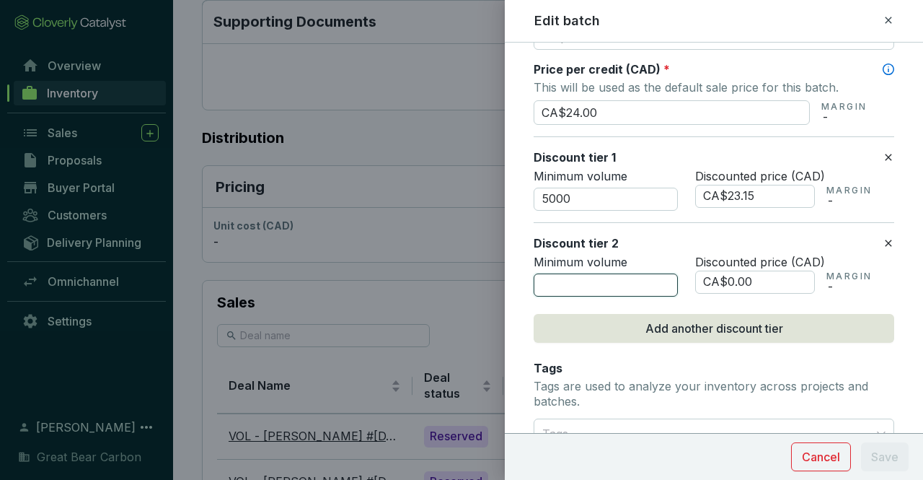
click at [575, 273] on input "number" at bounding box center [606, 284] width 144 height 23
type input "10000"
click at [777, 274] on input "CA$0.00" at bounding box center [755, 281] width 120 height 23
type input "CA$0"
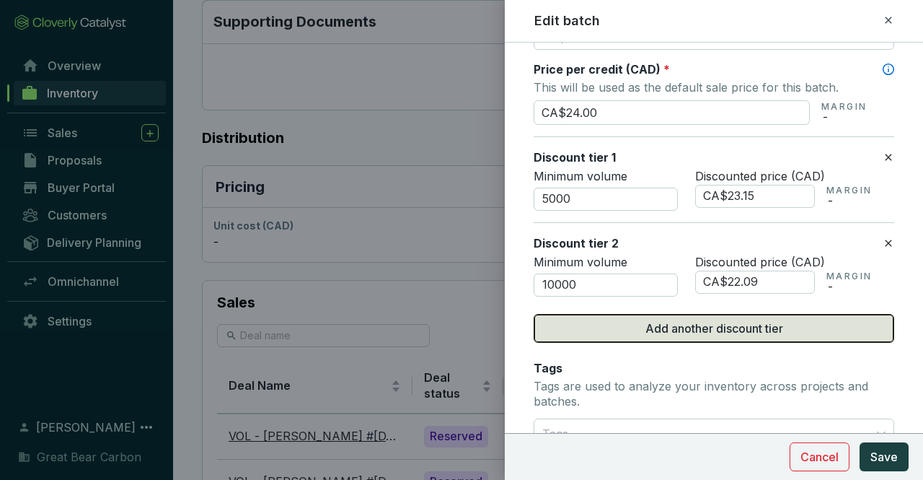
type input "CA$22.09"
click at [705, 319] on span "Add another discount tier" at bounding box center [714, 327] width 138 height 17
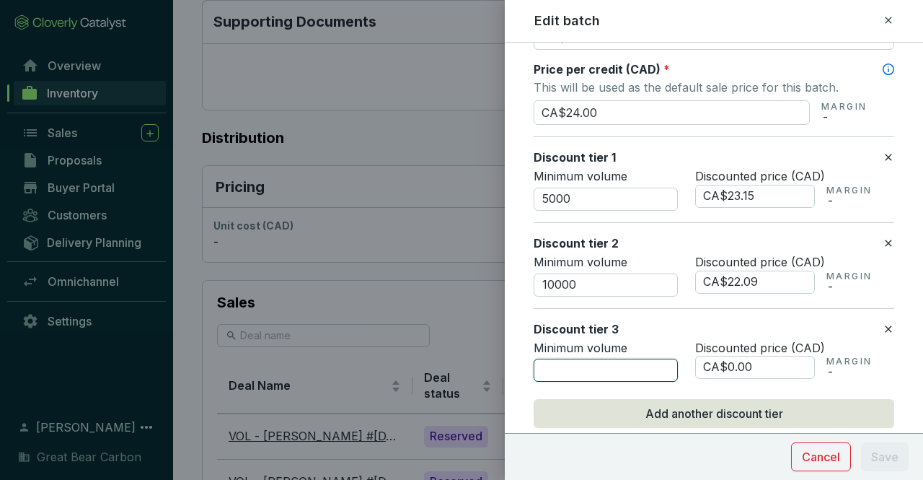
click at [599, 366] on input "number" at bounding box center [606, 369] width 144 height 23
type input "25000"
click at [756, 358] on input "CA$0.00" at bounding box center [755, 367] width 120 height 23
type input "CA$0"
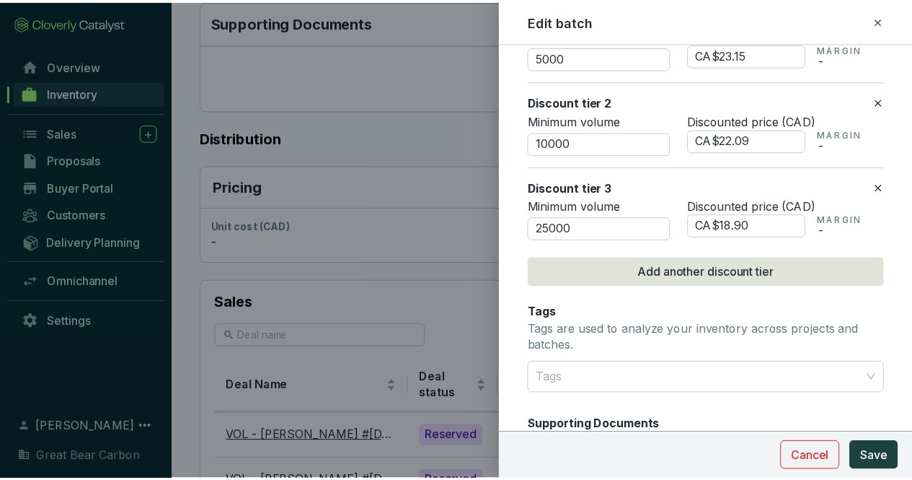
scroll to position [860, 0]
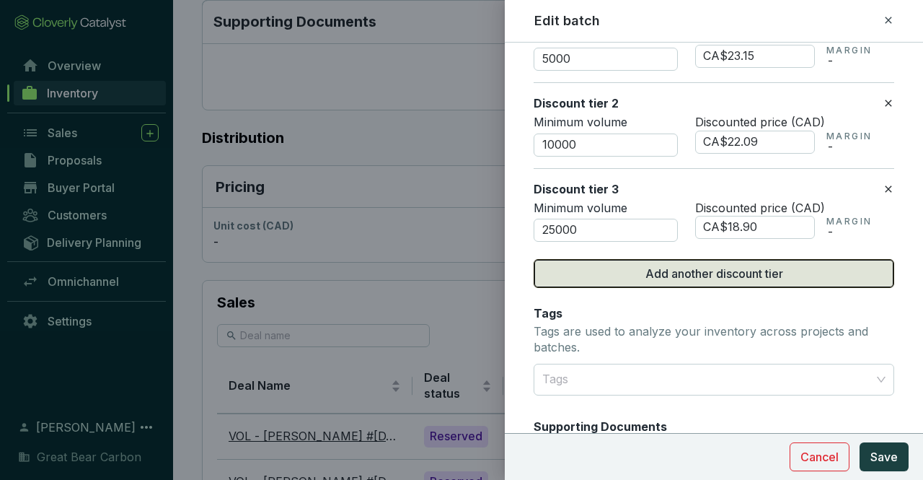
type input "CA$18.90"
click at [701, 273] on span "Add another discount tier" at bounding box center [714, 273] width 138 height 17
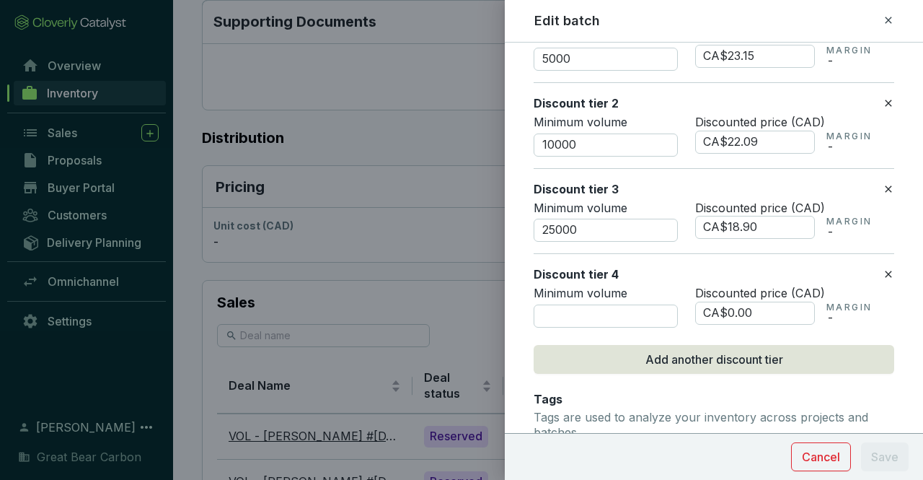
click at [622, 297] on div "Minimum volume" at bounding box center [606, 307] width 144 height 42
click at [579, 317] on input "number" at bounding box center [606, 315] width 144 height 23
type input "50000"
click at [786, 304] on input "CA$0.00" at bounding box center [755, 312] width 120 height 23
type input "CA$0"
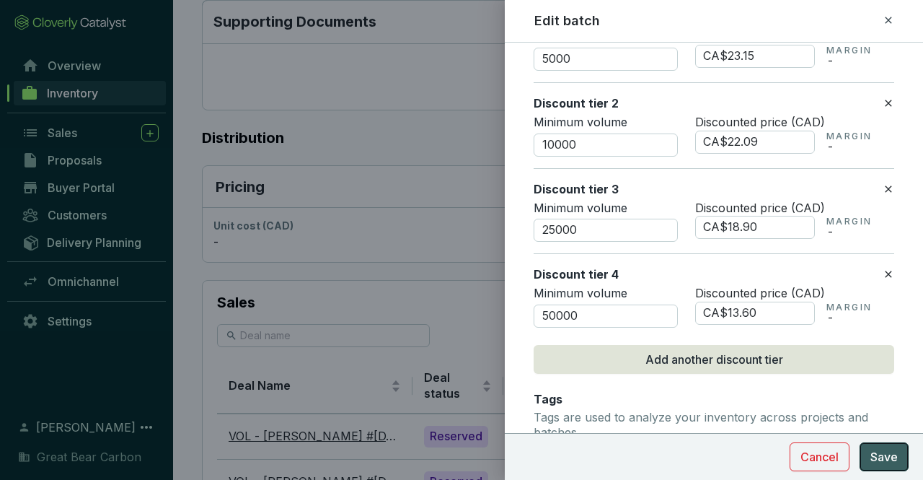
type input "CA$13.60"
click at [886, 453] on span "Save" at bounding box center [883, 456] width 27 height 17
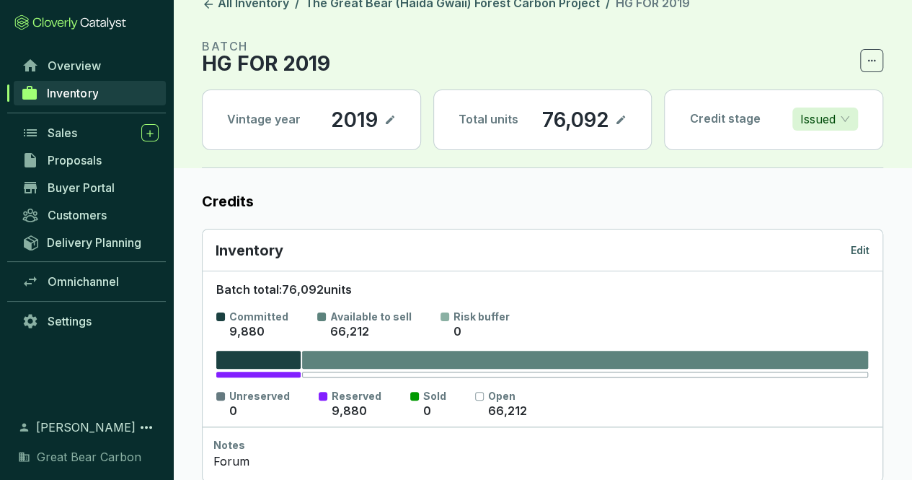
scroll to position [0, 0]
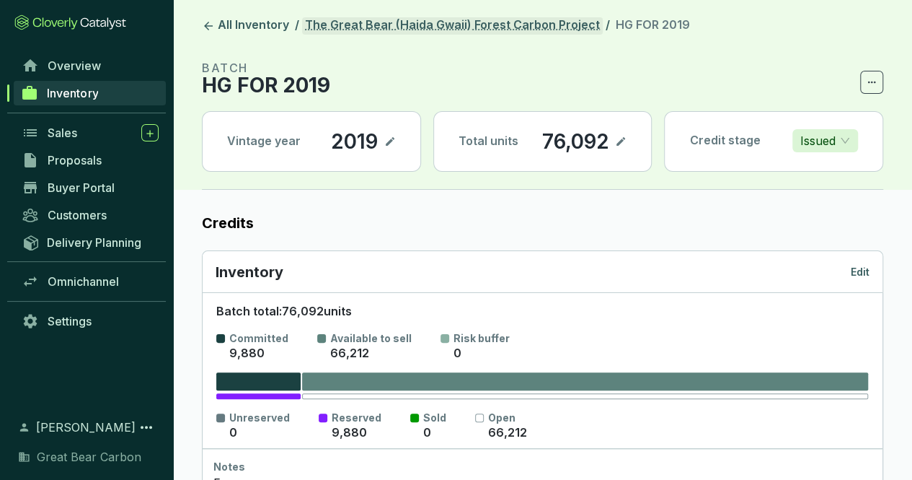
click at [495, 24] on link "The Great Bear (Haida Gwaii) Forest Carbon Project" at bounding box center [452, 25] width 301 height 17
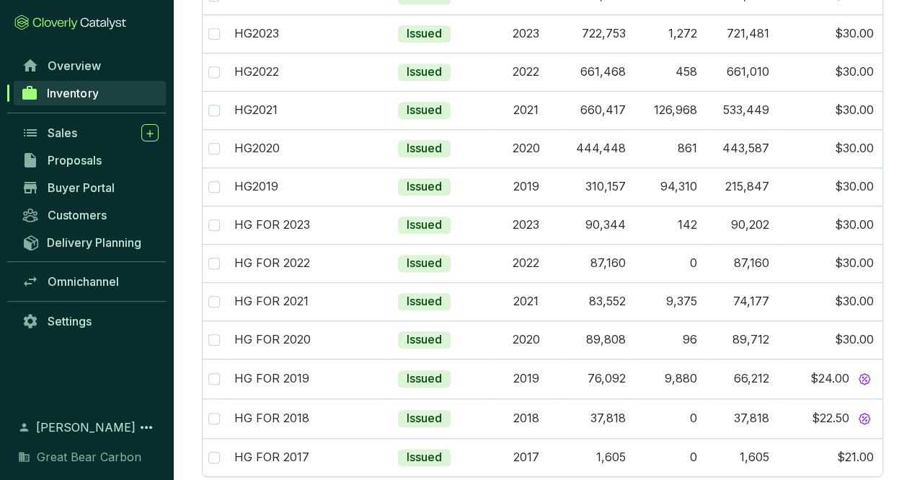
scroll to position [469, 0]
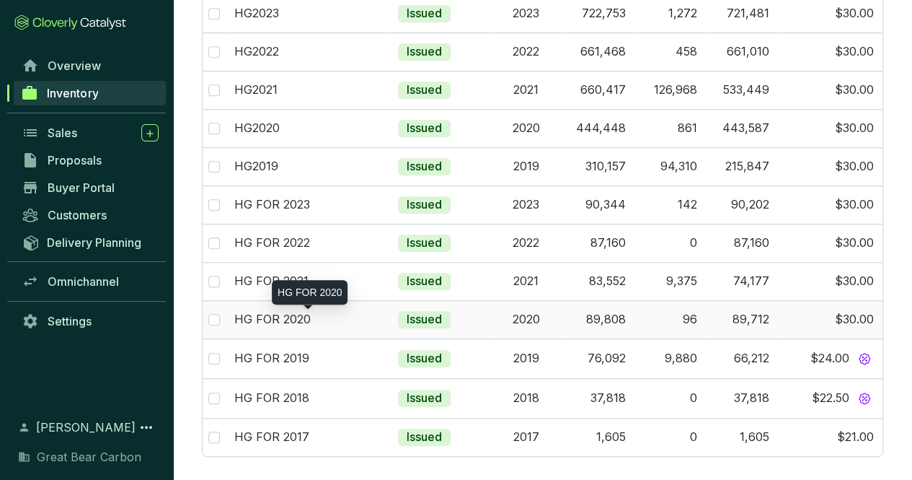
click at [343, 314] on div "HG FOR 2020" at bounding box center [307, 320] width 146 height 16
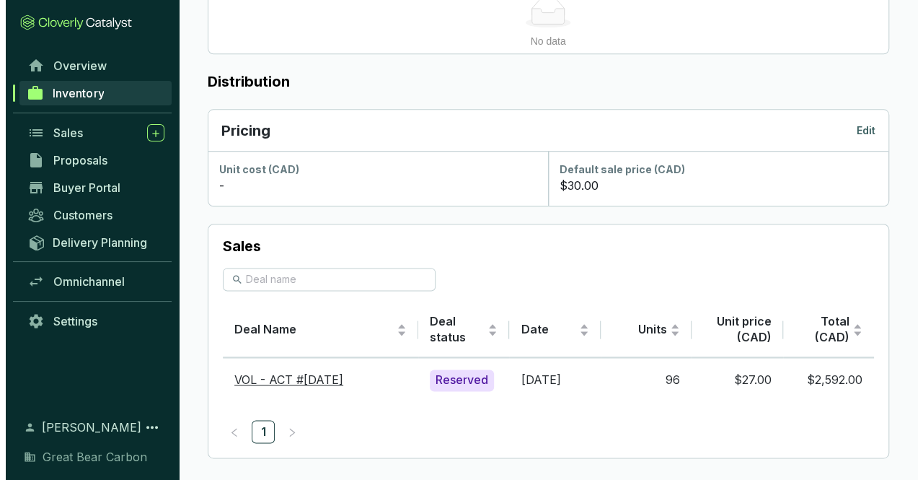
scroll to position [786, 0]
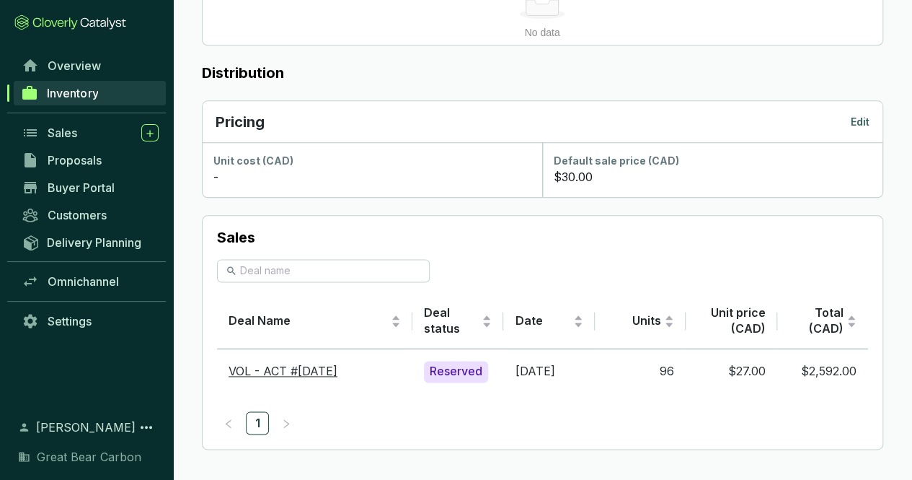
click at [863, 120] on p "Edit" at bounding box center [860, 122] width 19 height 14
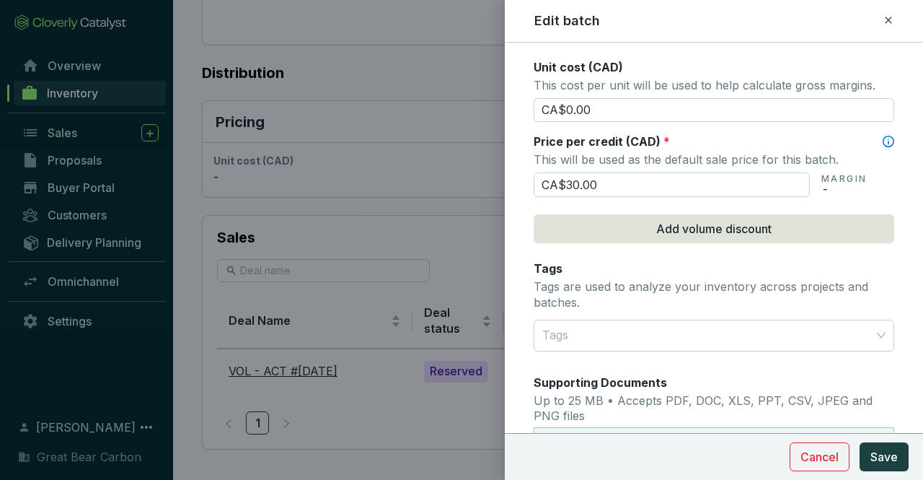
scroll to position [649, 0]
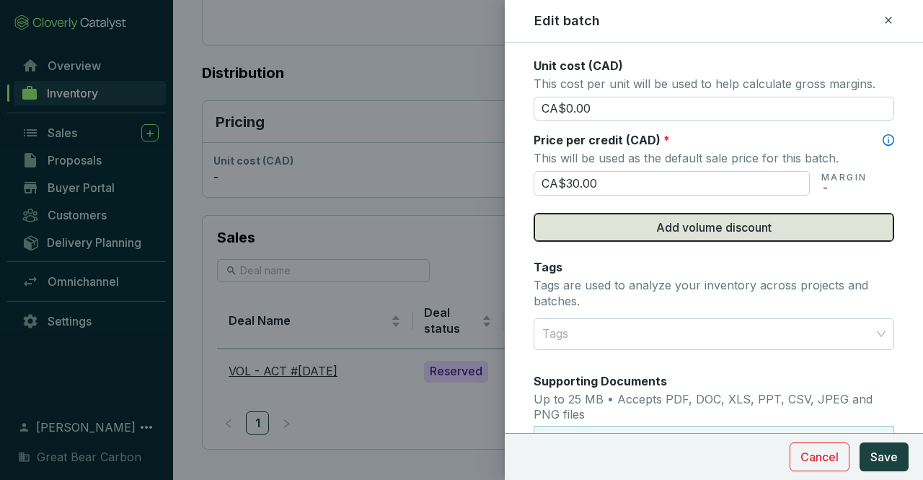
click at [718, 218] on span "Add volume discount" at bounding box center [713, 226] width 115 height 17
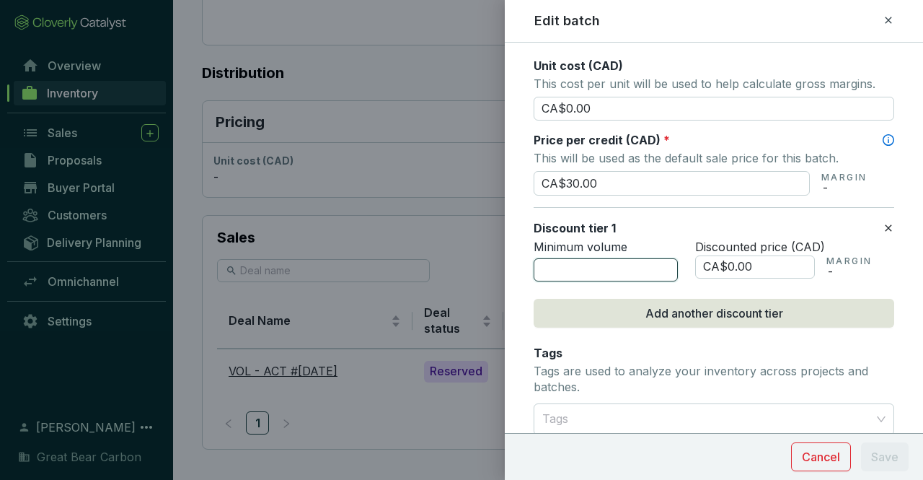
click at [597, 259] on input "number" at bounding box center [606, 269] width 144 height 23
type input "5000"
click at [773, 260] on input "CA$0.00" at bounding box center [755, 266] width 120 height 23
type input "CA$0"
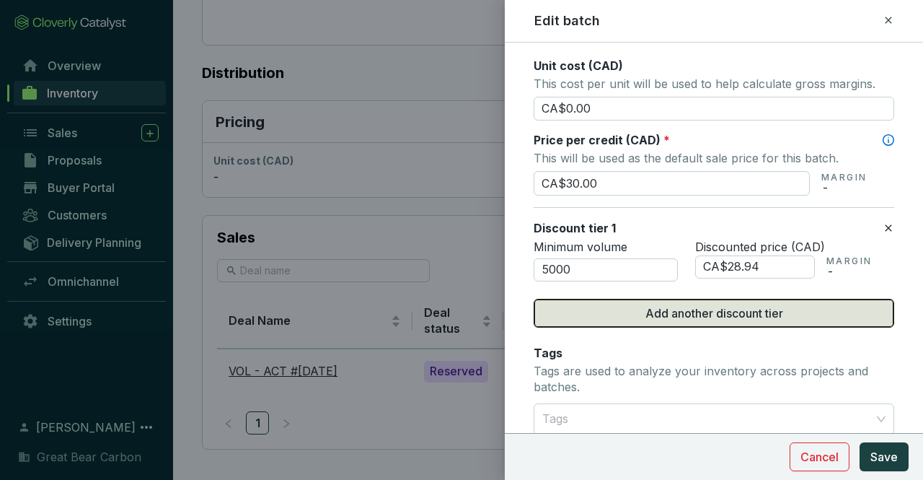
type input "CA$28.94"
click at [734, 309] on span "Add another discount tier" at bounding box center [714, 312] width 138 height 17
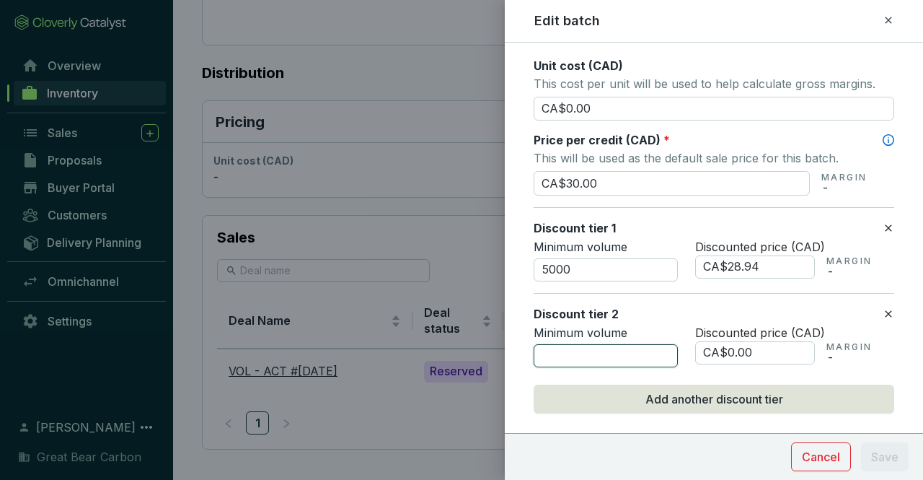
click at [604, 354] on input "number" at bounding box center [606, 355] width 144 height 23
type input "10000"
click at [783, 352] on input "CA$0.00" at bounding box center [755, 352] width 120 height 23
type input "CA$0"
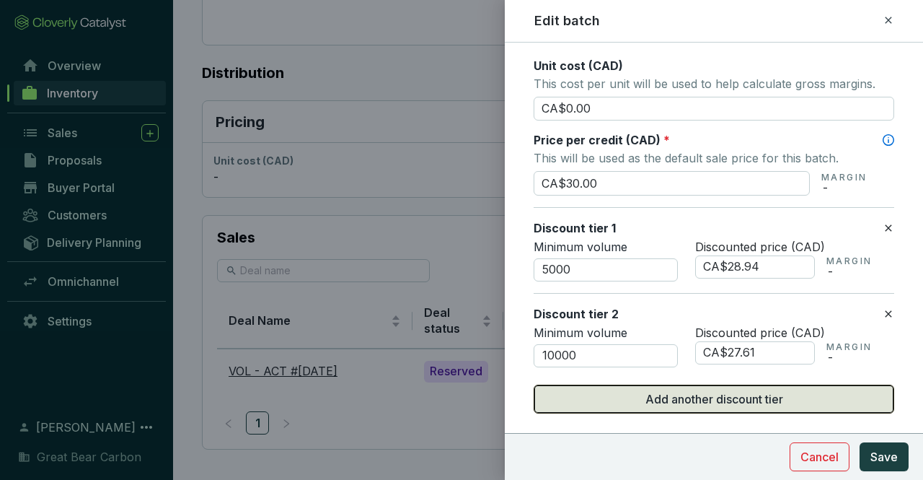
type input "CA$27.61"
click at [720, 392] on span "Add another discount tier" at bounding box center [714, 398] width 138 height 17
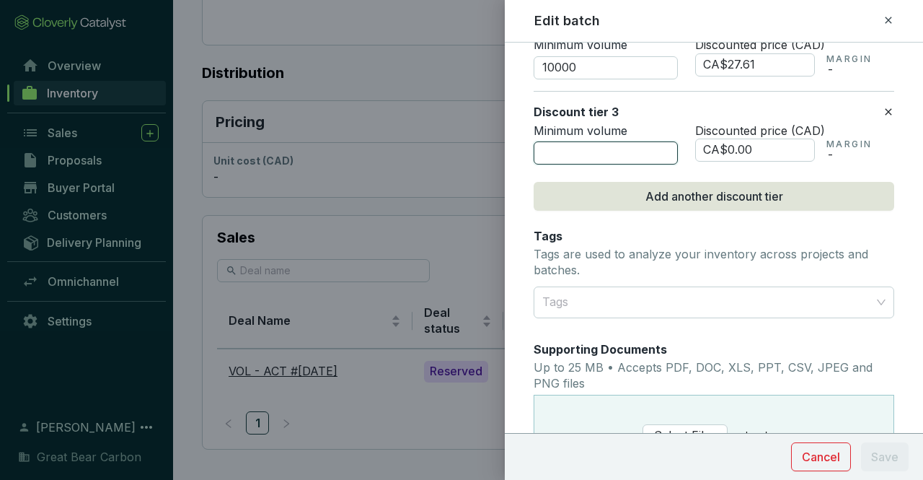
click at [571, 141] on input "number" at bounding box center [606, 152] width 144 height 23
type input "25000"
click at [764, 149] on input "CA$0.00" at bounding box center [755, 149] width 120 height 23
type input "CA$0"
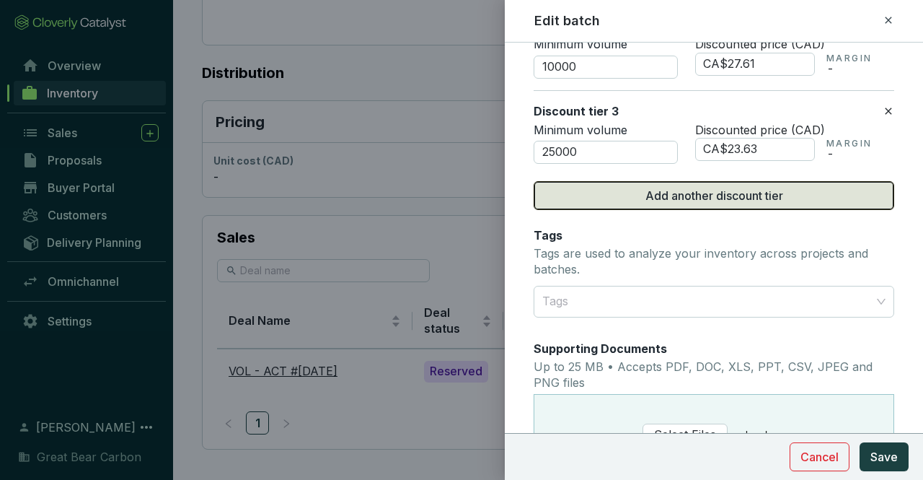
type input "CA$23.63"
click at [714, 181] on button "Add another discount tier" at bounding box center [714, 195] width 361 height 29
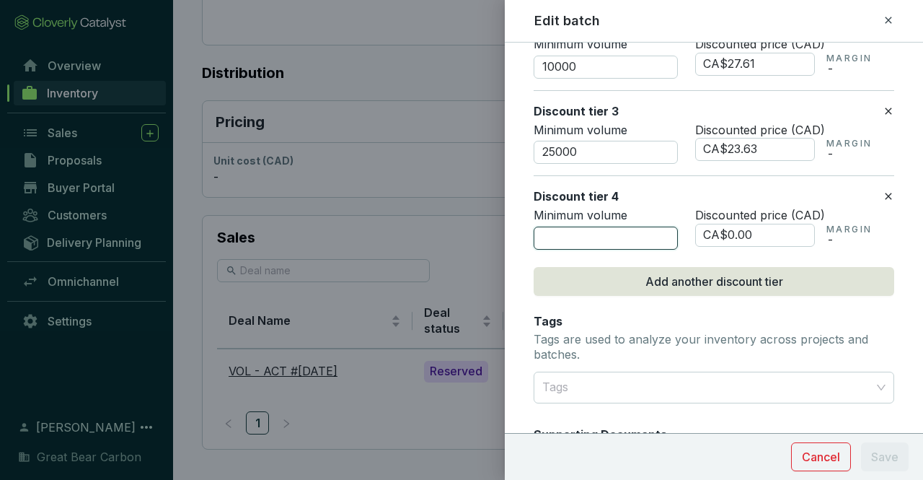
click at [598, 231] on input "number" at bounding box center [606, 237] width 144 height 23
type input "50000"
click at [778, 227] on input "CA$0.00" at bounding box center [755, 235] width 120 height 23
type input "CA$0"
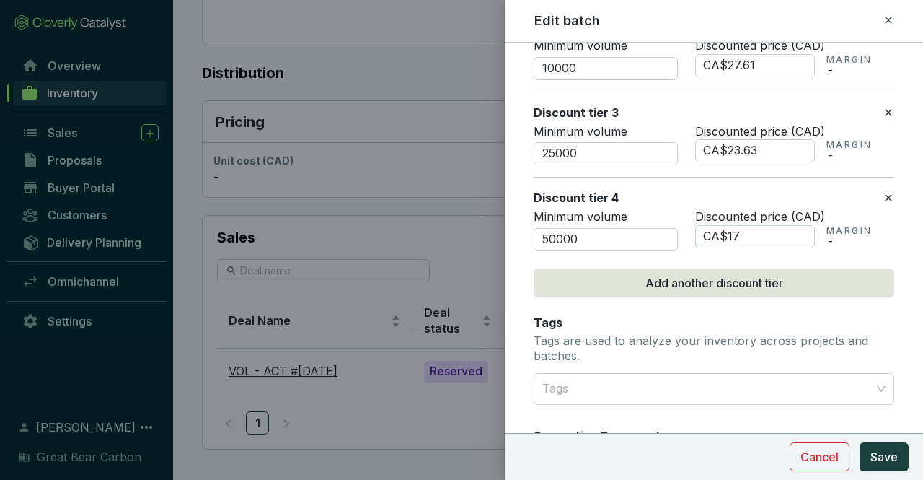
scroll to position [937, 0]
type input "CA$17.00"
click at [883, 456] on span "Save" at bounding box center [883, 456] width 27 height 17
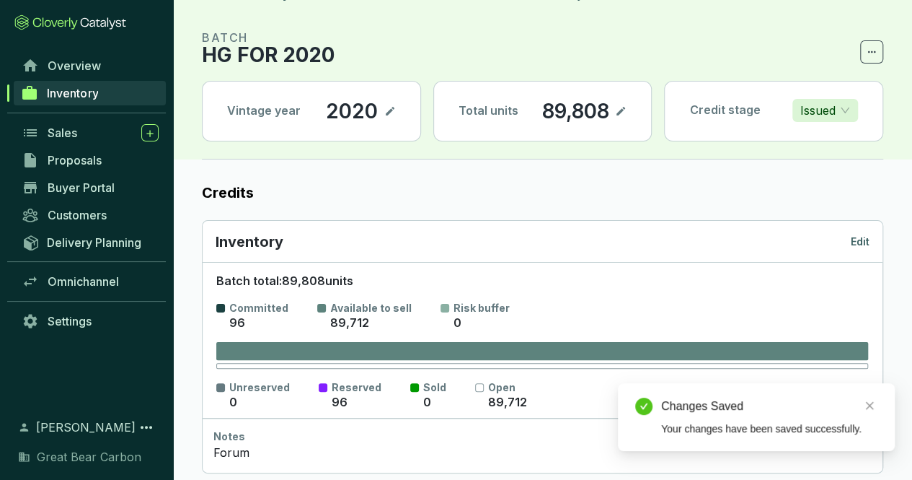
scroll to position [0, 0]
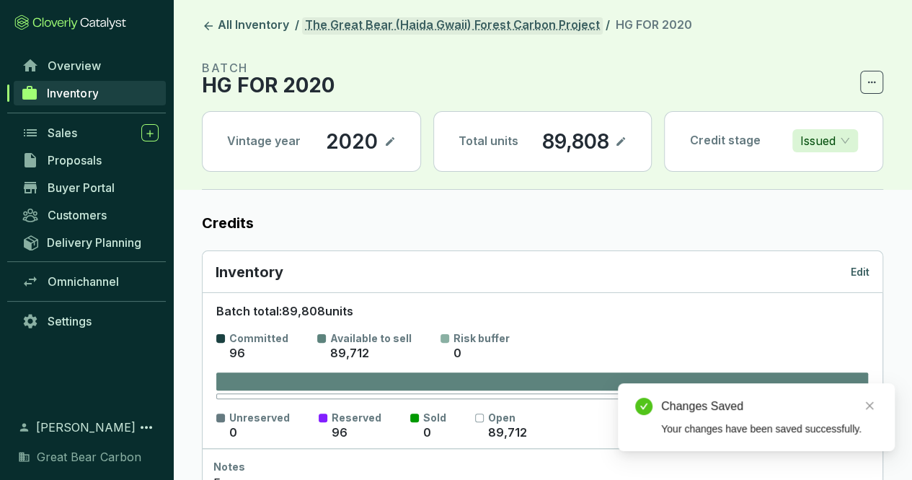
click at [500, 29] on link "The Great Bear (Haida Gwaii) Forest Carbon Project" at bounding box center [452, 25] width 301 height 17
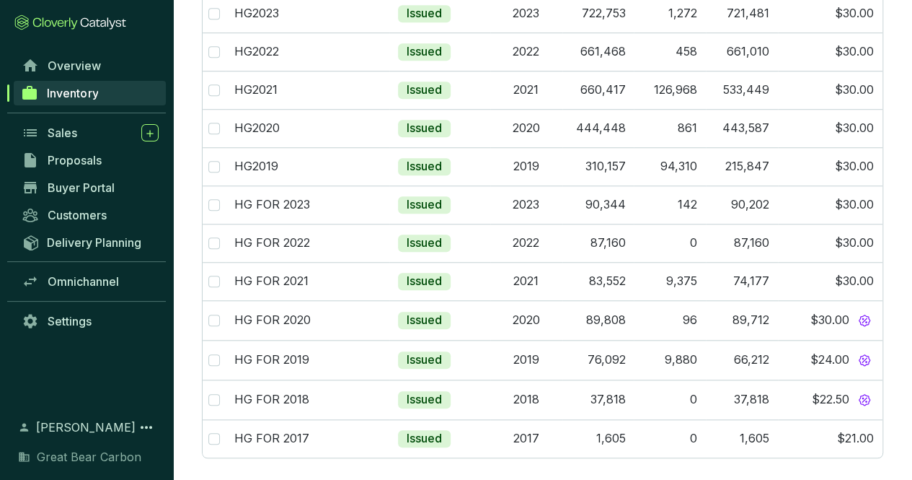
scroll to position [470, 0]
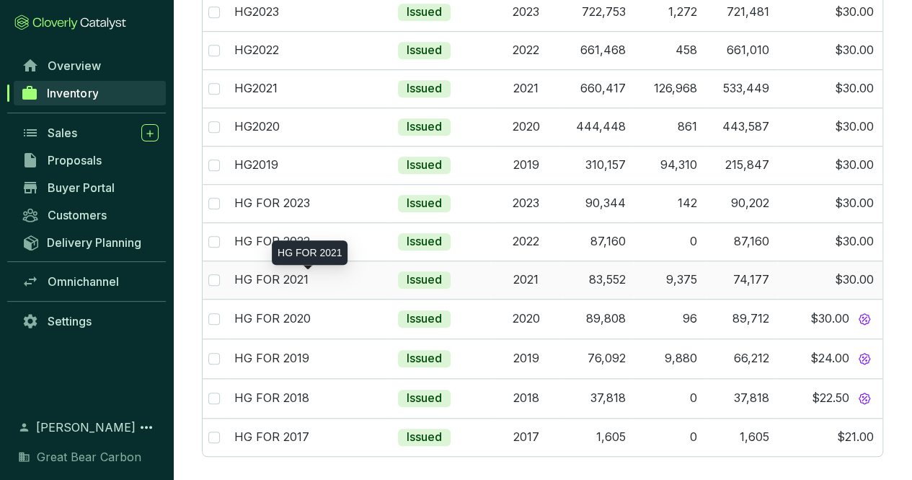
click at [356, 276] on div "HG FOR 2021" at bounding box center [307, 280] width 146 height 16
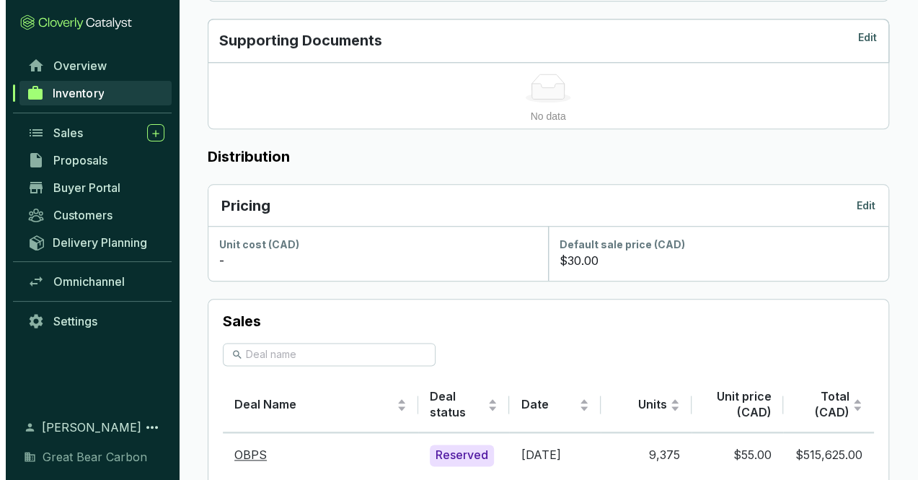
scroll to position [786, 0]
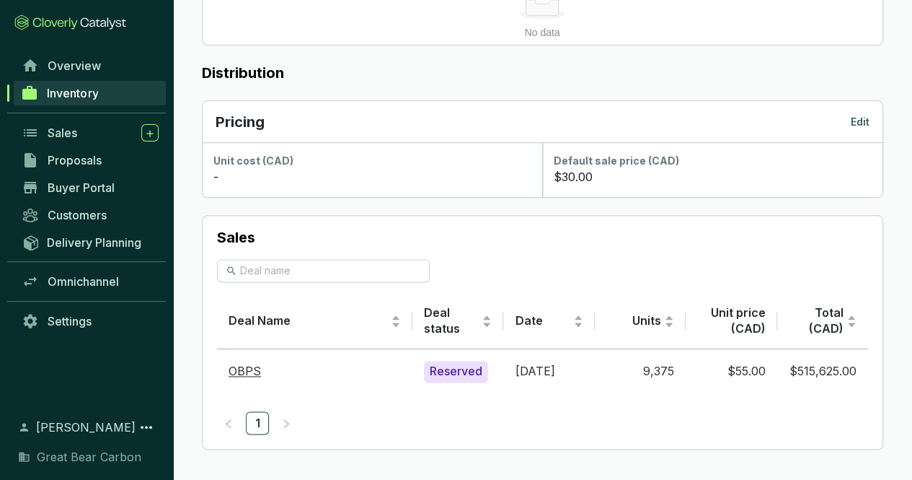
click at [861, 118] on p "Edit" at bounding box center [860, 122] width 19 height 14
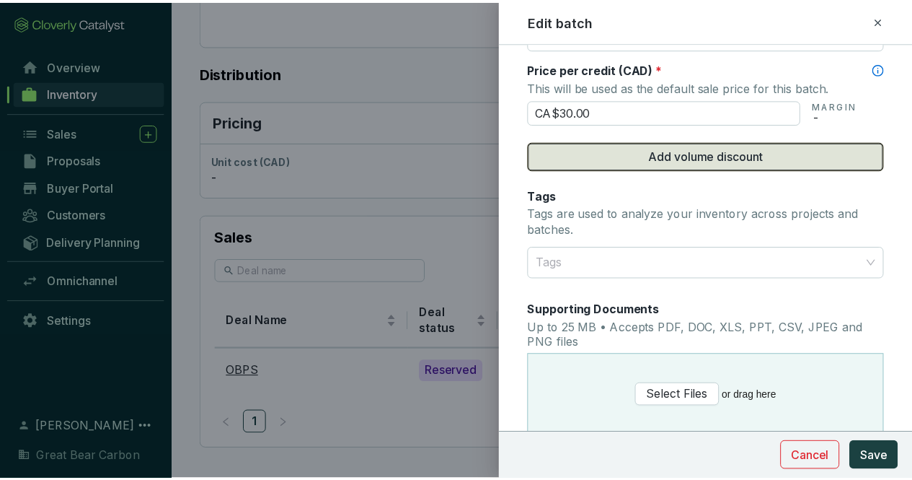
scroll to position [721, 0]
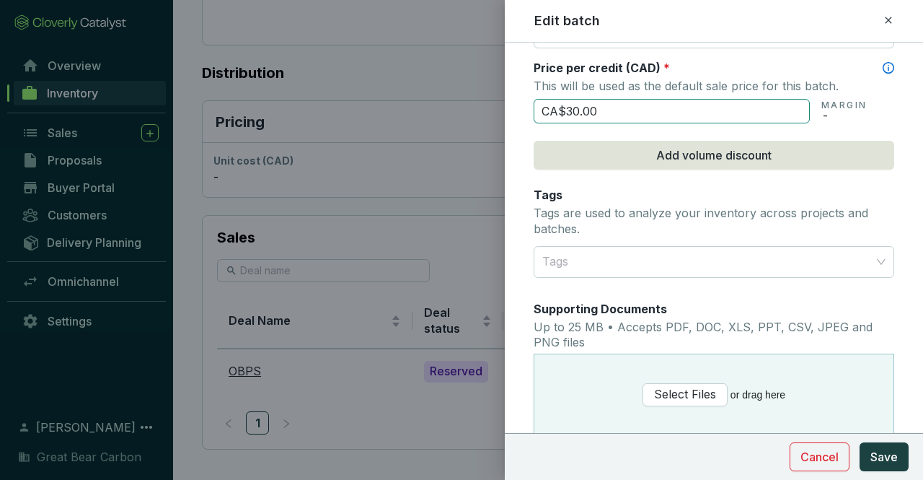
click at [649, 105] on input "CA$30.00" at bounding box center [672, 111] width 276 height 25
type input "CA$3"
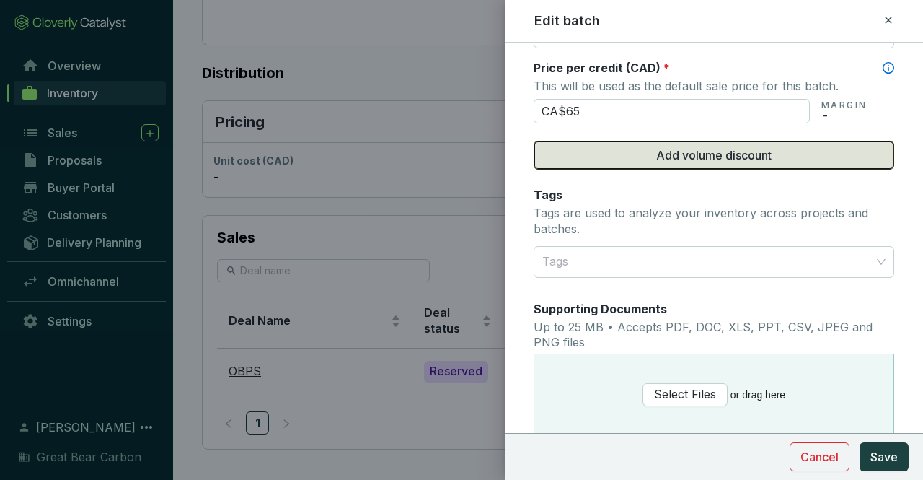
type input "CA$65.00"
click at [705, 149] on span "Add volume discount" at bounding box center [713, 154] width 115 height 17
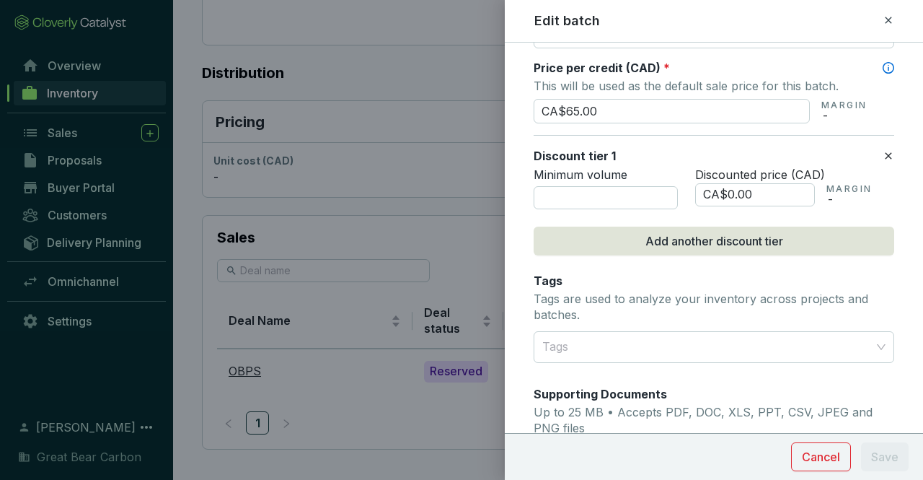
click at [885, 154] on icon at bounding box center [888, 156] width 6 height 6
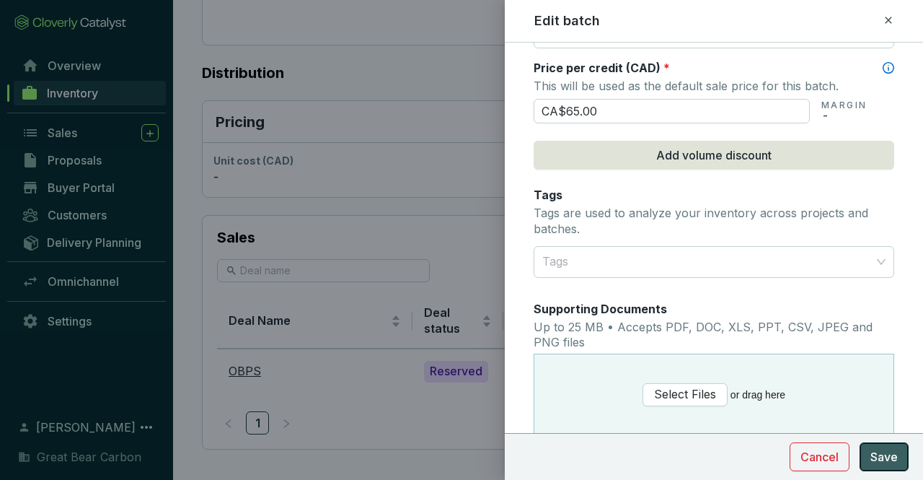
click at [886, 459] on span "Save" at bounding box center [883, 456] width 27 height 17
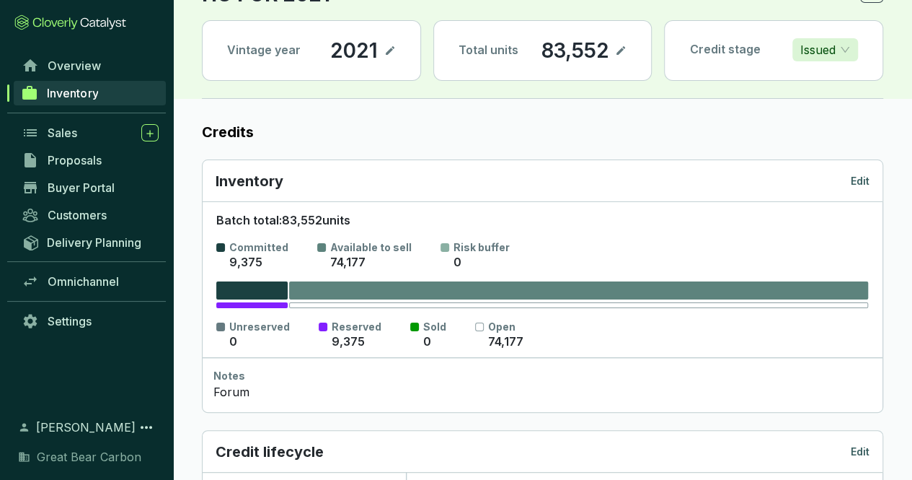
scroll to position [0, 0]
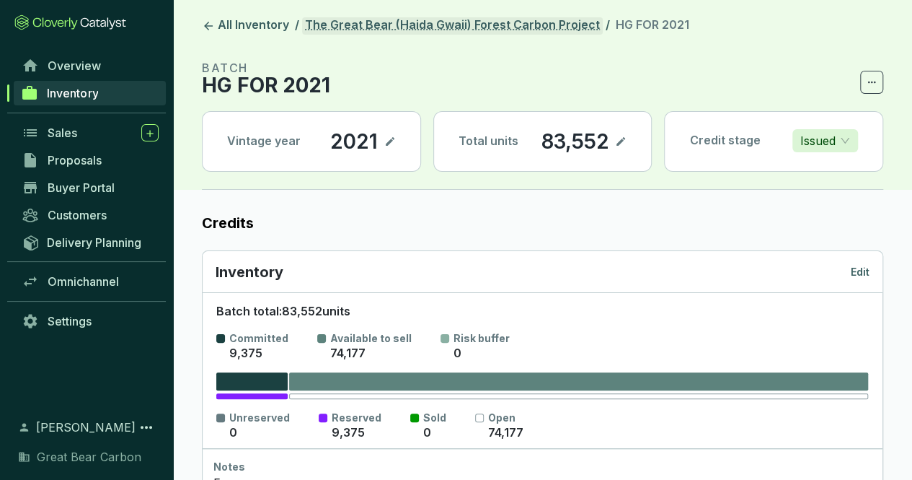
click at [505, 21] on link "The Great Bear (Haida Gwaii) Forest Carbon Project" at bounding box center [452, 25] width 301 height 17
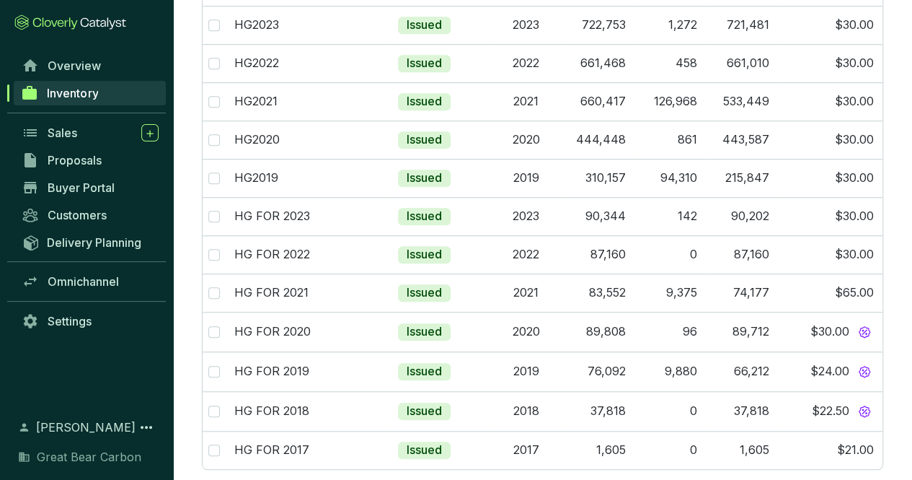
scroll to position [470, 0]
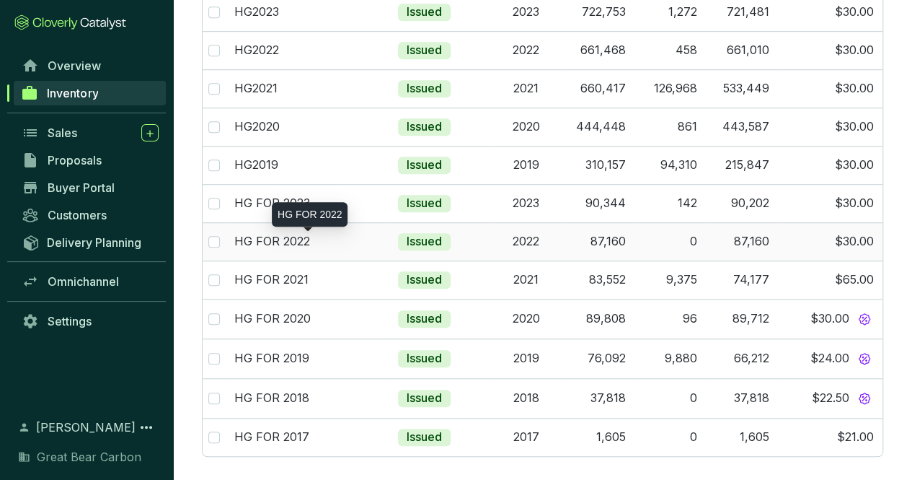
click at [338, 234] on div "HG FOR 2022" at bounding box center [307, 242] width 146 height 16
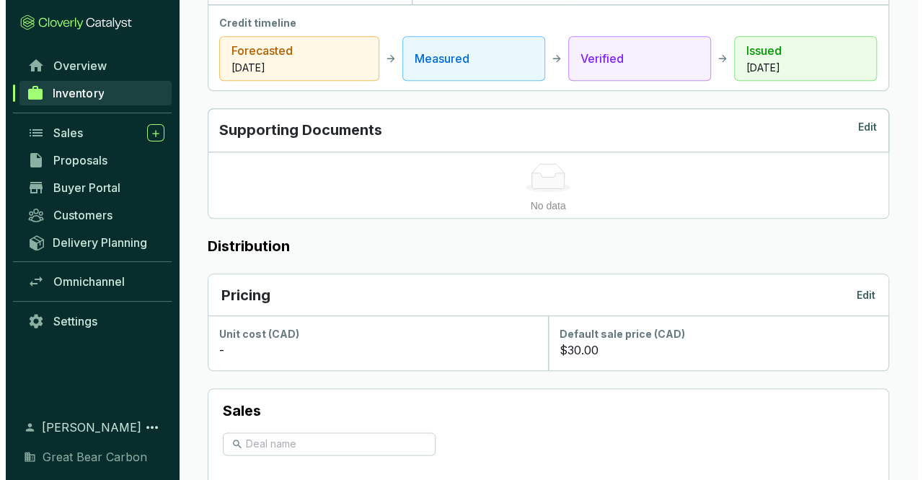
scroll to position [613, 0]
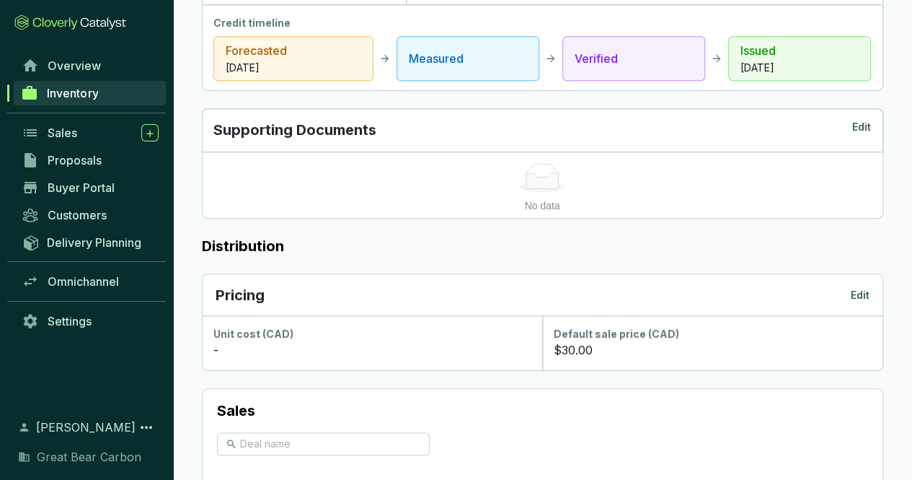
click at [859, 292] on p "Edit" at bounding box center [860, 295] width 19 height 14
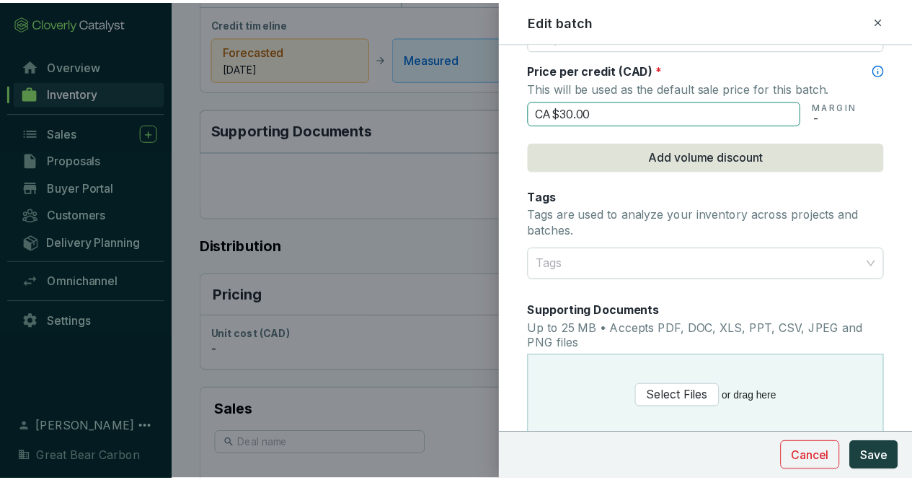
scroll to position [720, 0]
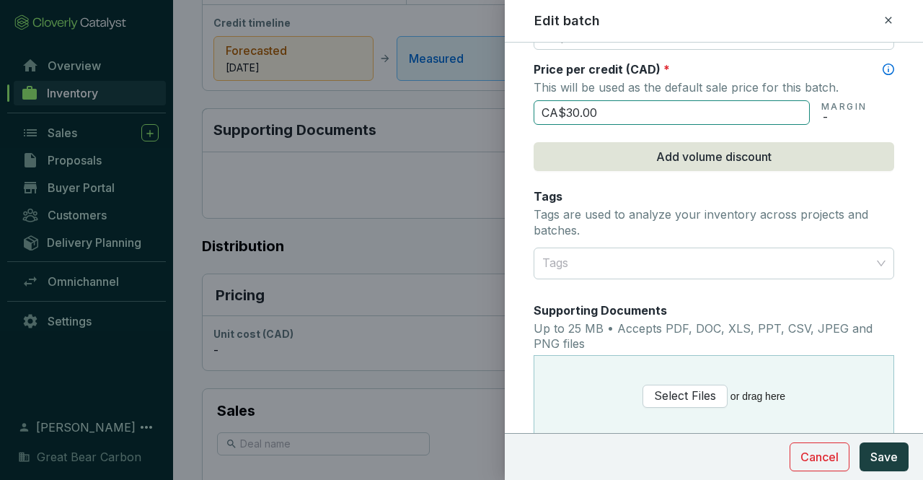
click at [611, 106] on input "CA$30.00" at bounding box center [672, 112] width 276 height 25
type input "CA$3"
type input "CA$80.00"
click at [880, 456] on span "Save" at bounding box center [883, 456] width 27 height 17
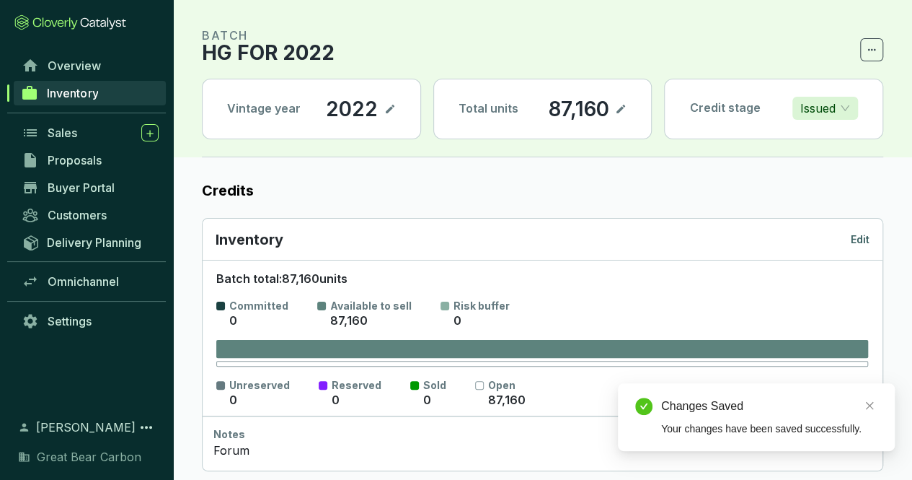
scroll to position [0, 0]
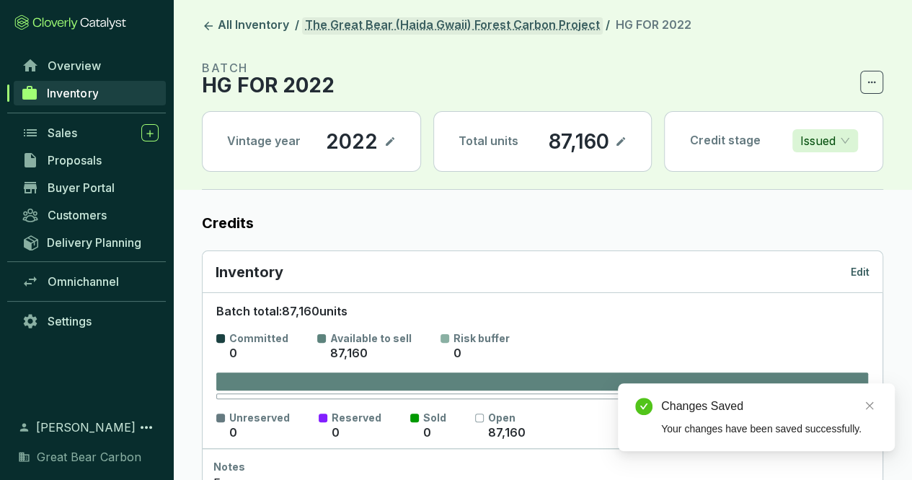
click at [508, 30] on link "The Great Bear (Haida Gwaii) Forest Carbon Project" at bounding box center [452, 25] width 301 height 17
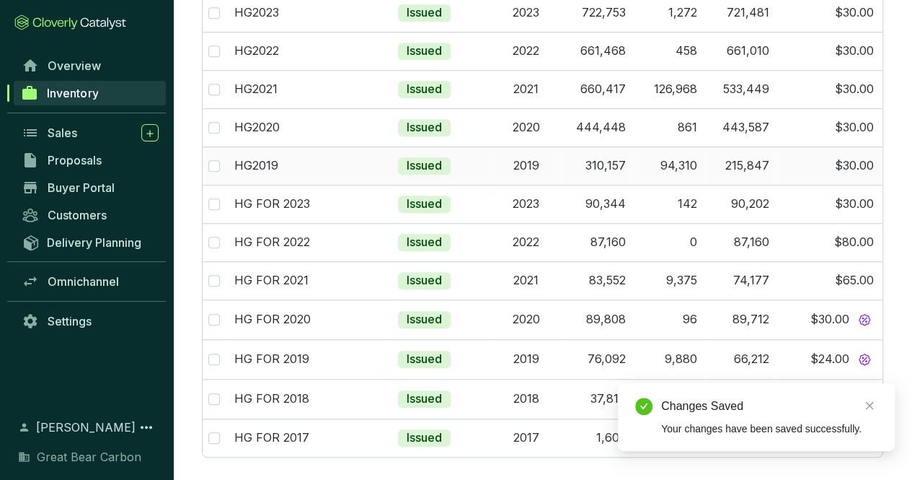
scroll to position [470, 0]
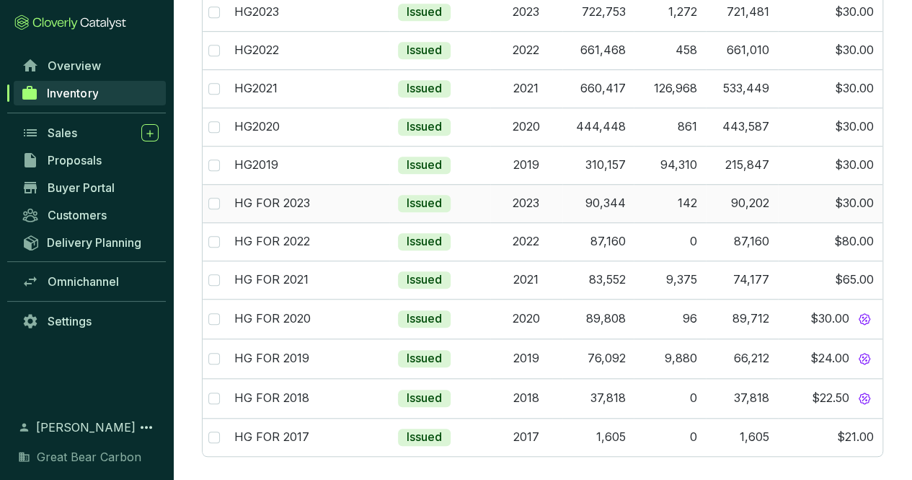
click at [865, 203] on td "$30.00" at bounding box center [830, 203] width 105 height 38
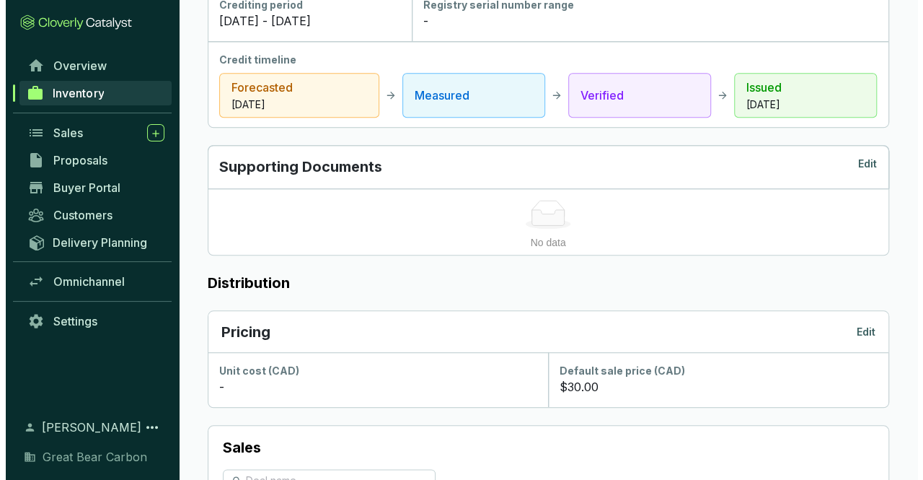
scroll to position [577, 0]
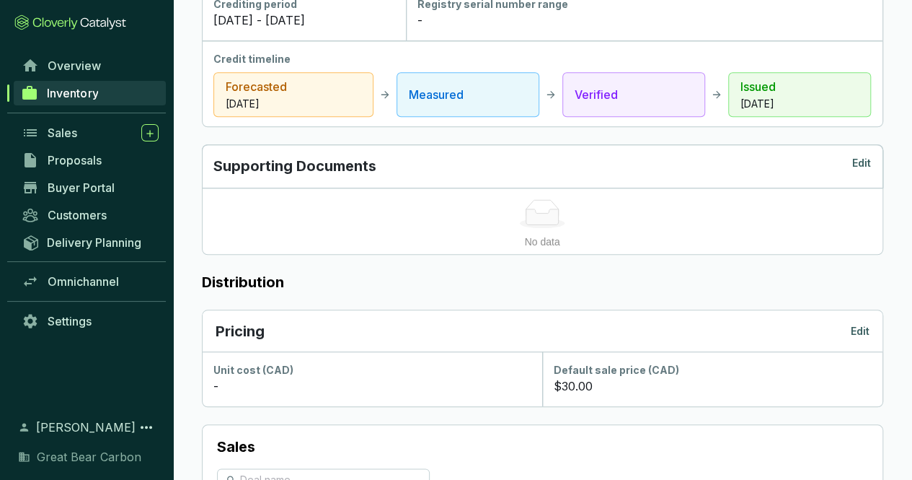
click at [860, 330] on p "Edit" at bounding box center [860, 331] width 19 height 14
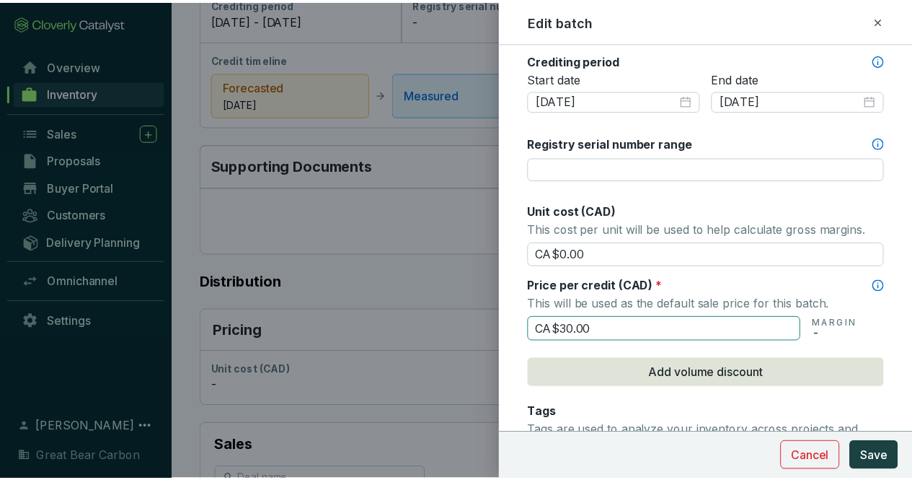
scroll to position [504, 0]
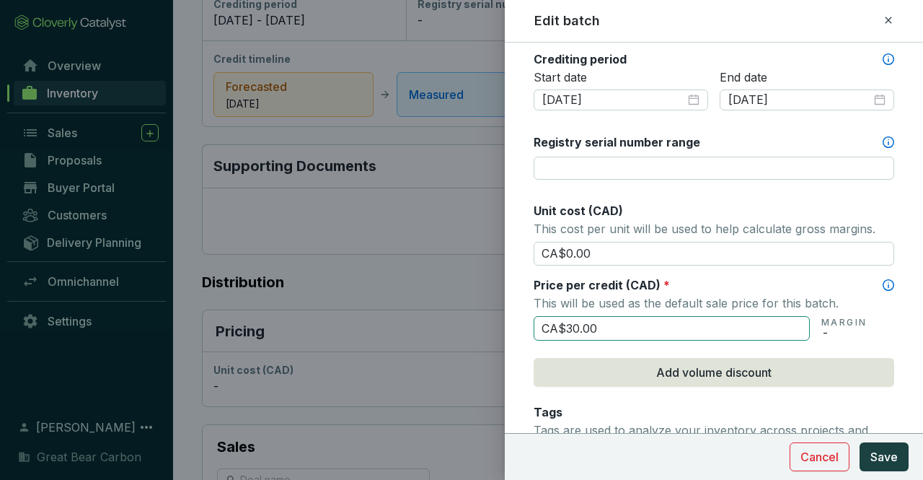
click at [701, 333] on input "CA$30.00" at bounding box center [672, 328] width 276 height 25
type input "CA$3"
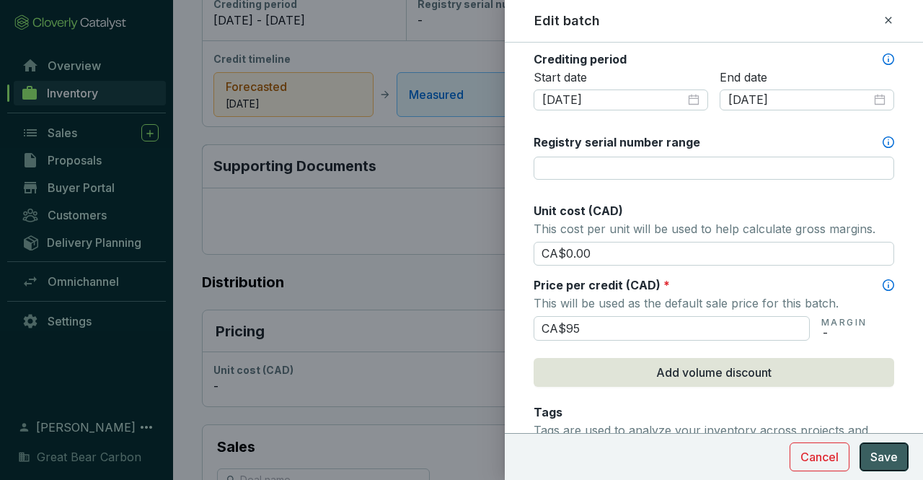
type input "CA$95.00"
click at [885, 451] on span "Save" at bounding box center [883, 456] width 27 height 17
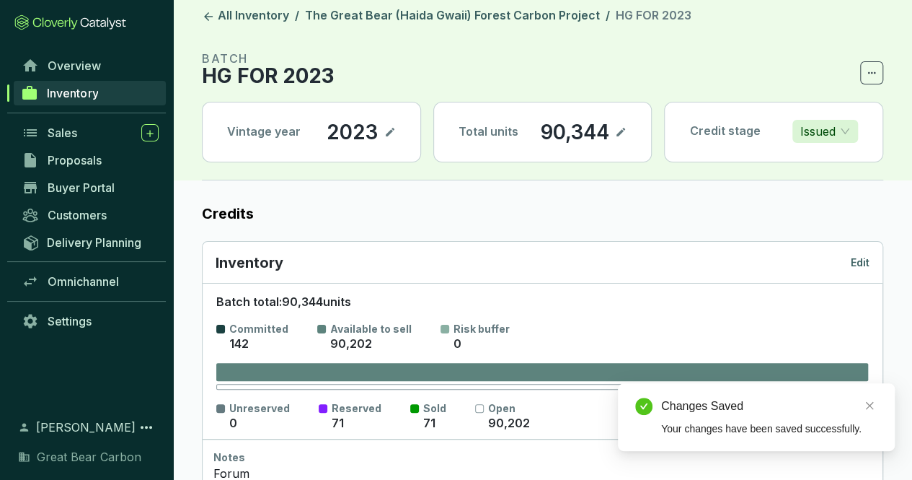
scroll to position [0, 0]
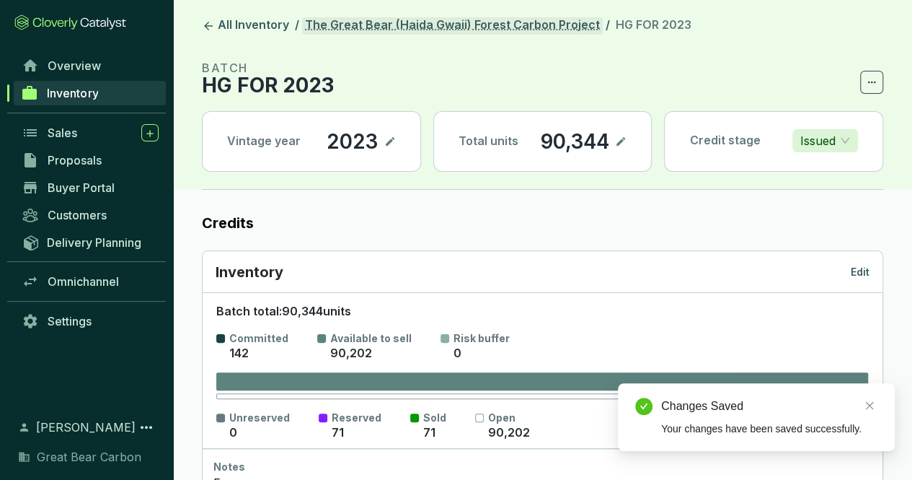
click at [495, 30] on link "The Great Bear (Haida Gwaii) Forest Carbon Project" at bounding box center [452, 25] width 301 height 17
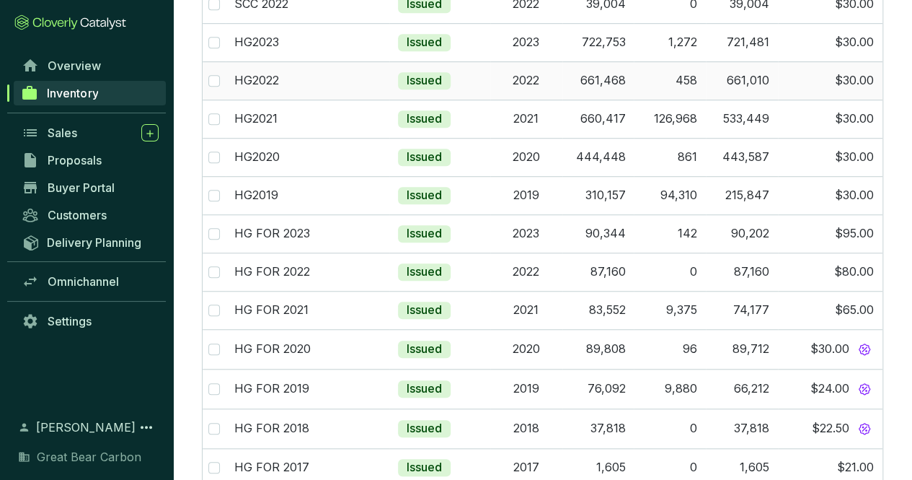
scroll to position [470, 0]
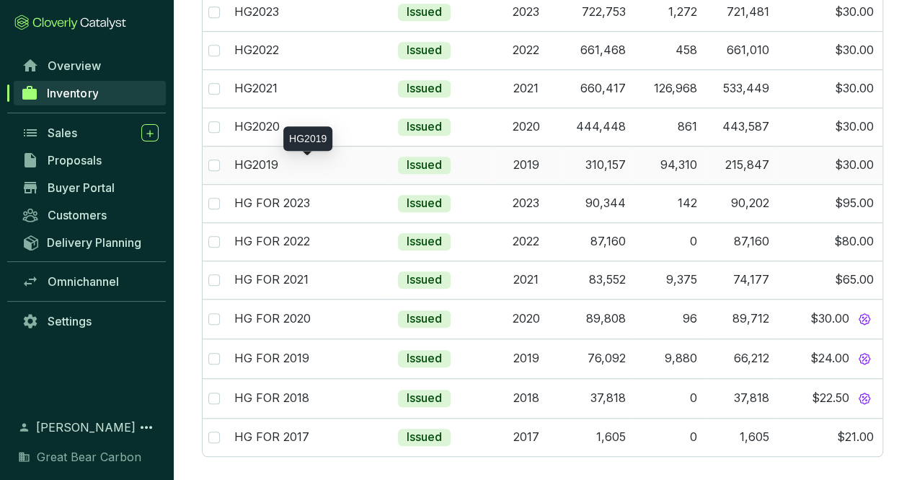
click at [323, 162] on div "HG2019" at bounding box center [307, 165] width 146 height 16
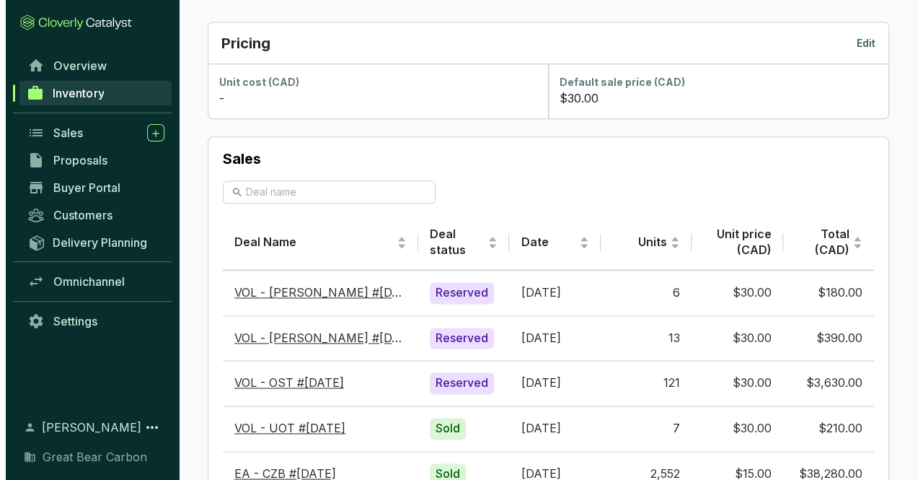
scroll to position [865, 0]
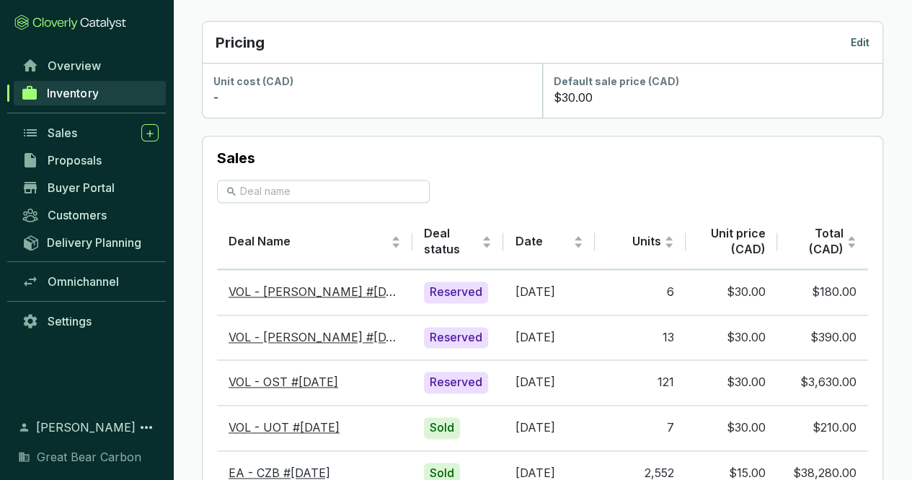
click at [861, 42] on p "Edit" at bounding box center [860, 42] width 19 height 14
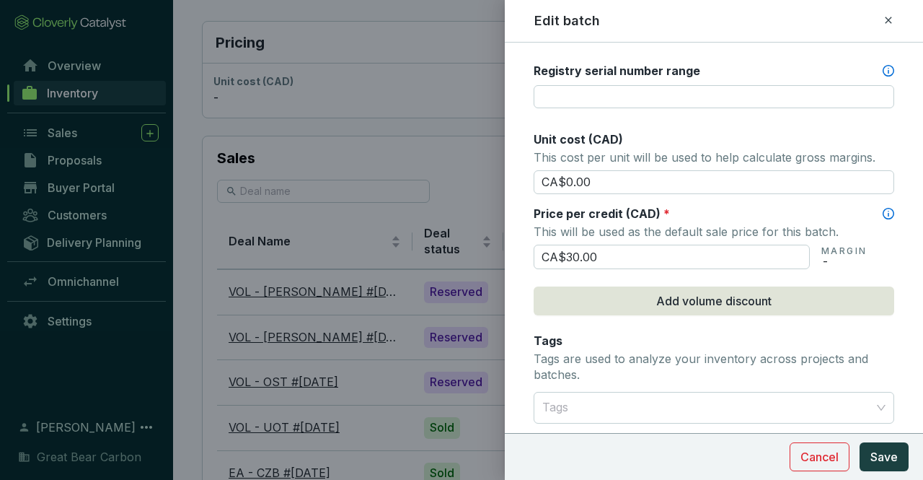
scroll to position [576, 0]
click at [642, 244] on input "CA$30.00" at bounding box center [672, 256] width 276 height 25
type input "CA$3"
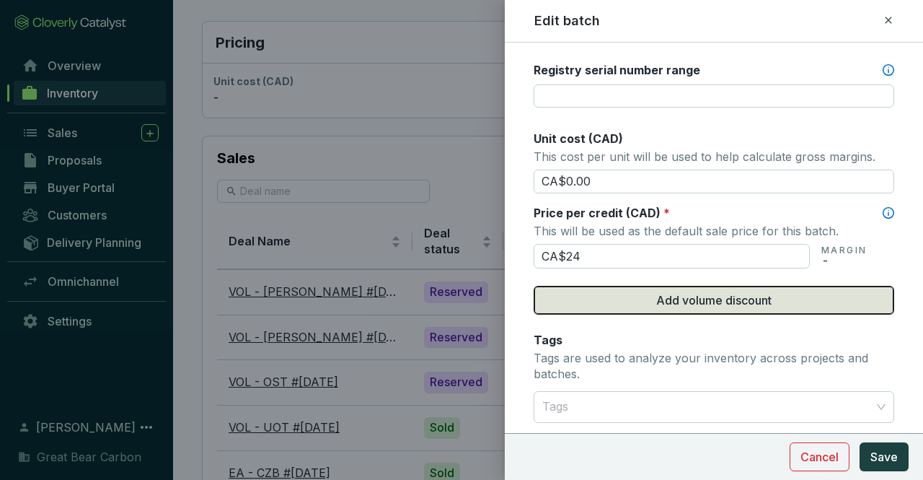
type input "CA$24.00"
click at [702, 299] on span "Add volume discount" at bounding box center [713, 299] width 115 height 17
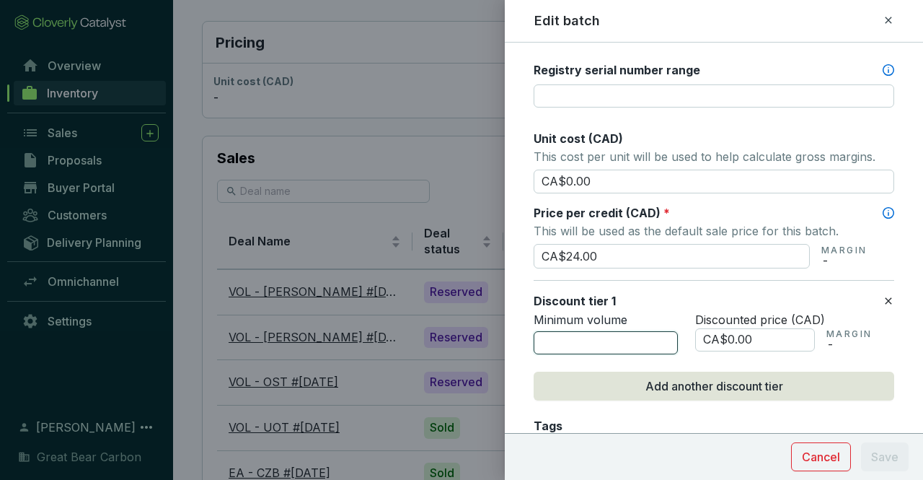
click at [633, 331] on input "number" at bounding box center [606, 342] width 144 height 23
type input "5000"
click at [774, 328] on input "CA$0.00" at bounding box center [755, 339] width 120 height 23
type input "CA$0"
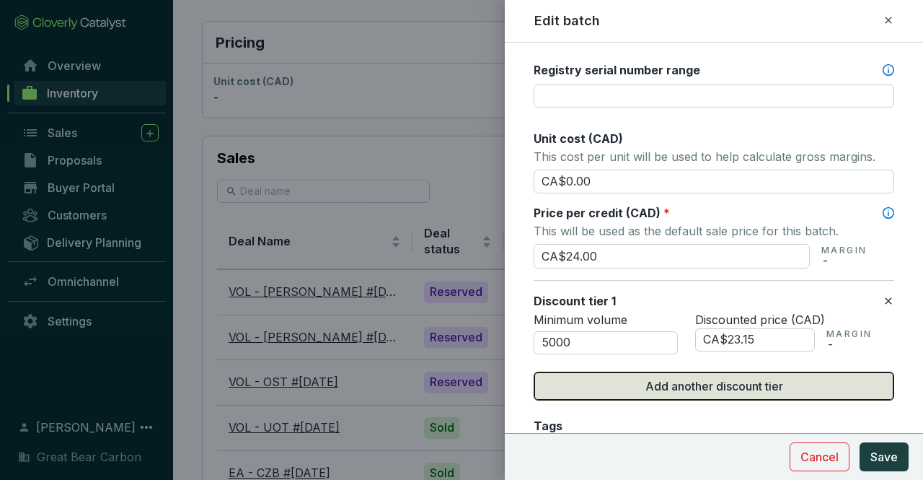
type input "CA$23.15"
click at [645, 377] on span "Add another discount tier" at bounding box center [714, 385] width 138 height 17
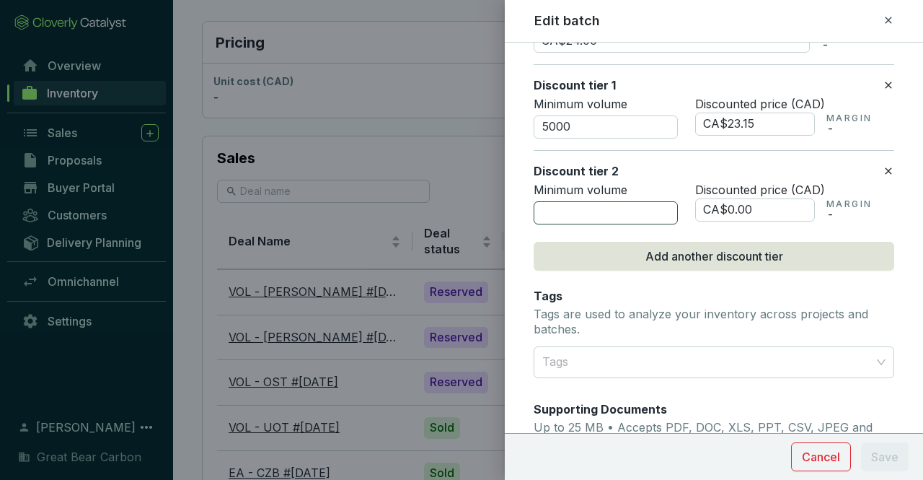
scroll to position [792, 0]
click at [570, 204] on input "number" at bounding box center [606, 211] width 144 height 23
type input "10000"
click at [766, 198] on input "CA$0.00" at bounding box center [755, 209] width 120 height 23
type input "CA$0"
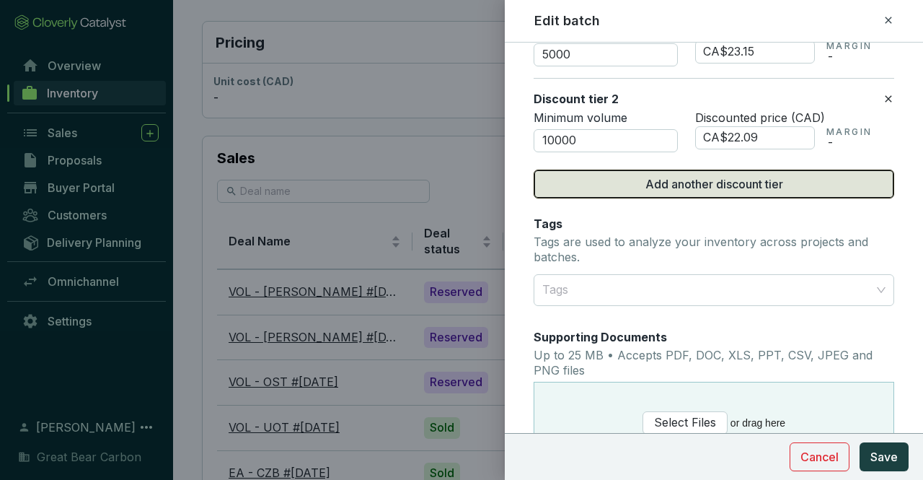
type input "CA$22.09"
click at [687, 184] on span "Add another discount tier" at bounding box center [714, 183] width 138 height 17
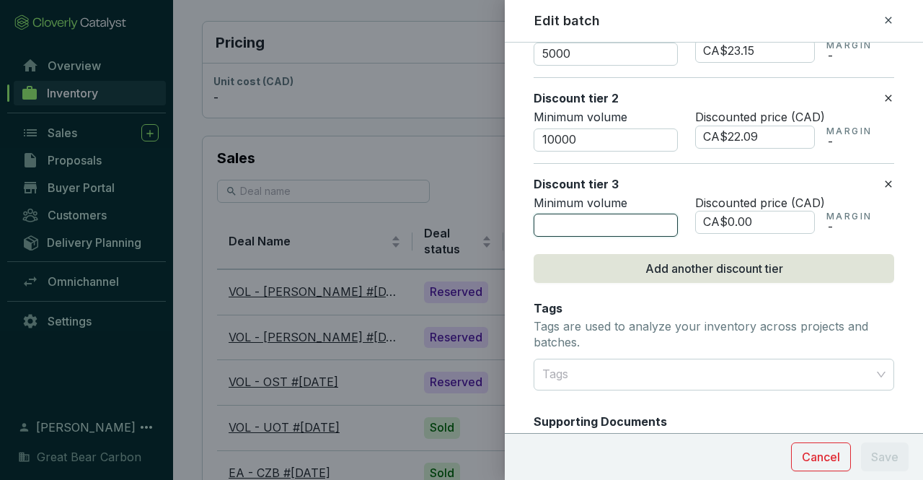
click at [588, 217] on input "number" at bounding box center [606, 224] width 144 height 23
type input "25000"
click at [769, 216] on input "CA$0.00" at bounding box center [755, 222] width 120 height 23
type input "CA$0"
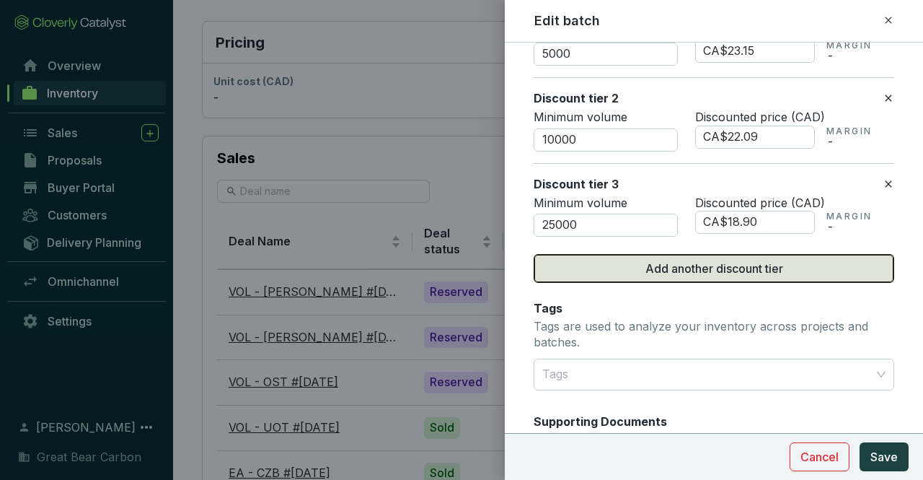
type input "CA$18.90"
click at [733, 269] on span "Add another discount tier" at bounding box center [714, 268] width 138 height 17
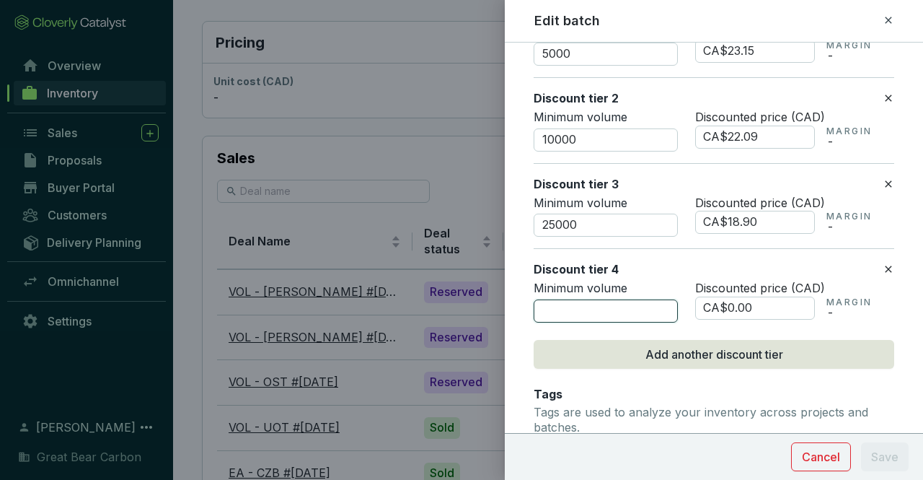
click at [587, 308] on input "number" at bounding box center [606, 310] width 144 height 23
type input "50000"
click at [779, 303] on input "CA$0.00" at bounding box center [755, 307] width 120 height 23
type input "CA$0"
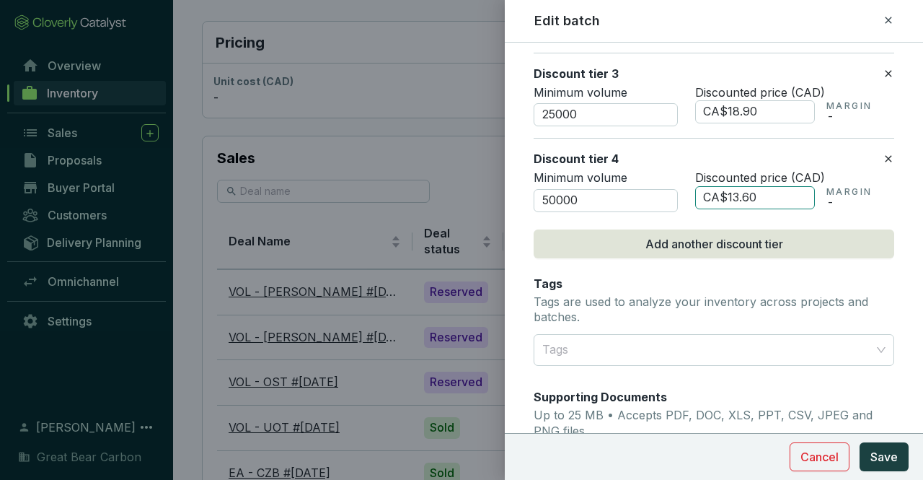
scroll to position [974, 0]
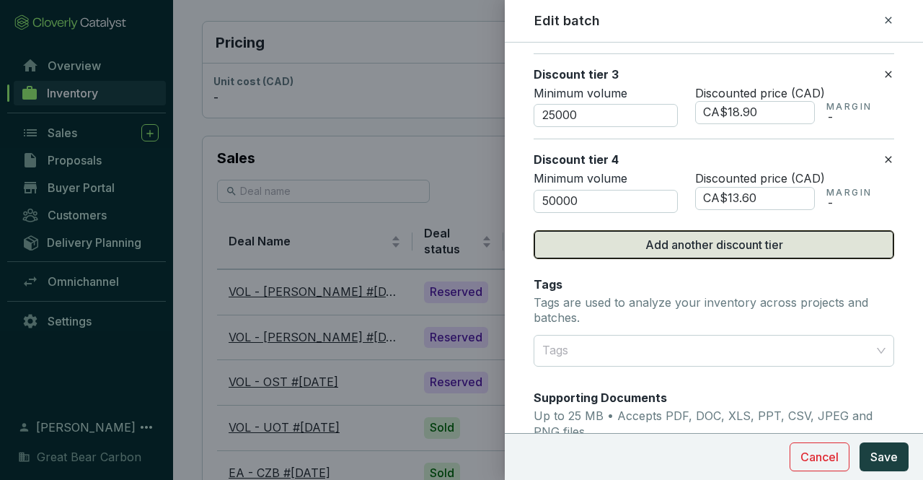
type input "CA$13.60"
click at [726, 245] on span "Add another discount tier" at bounding box center [714, 244] width 138 height 17
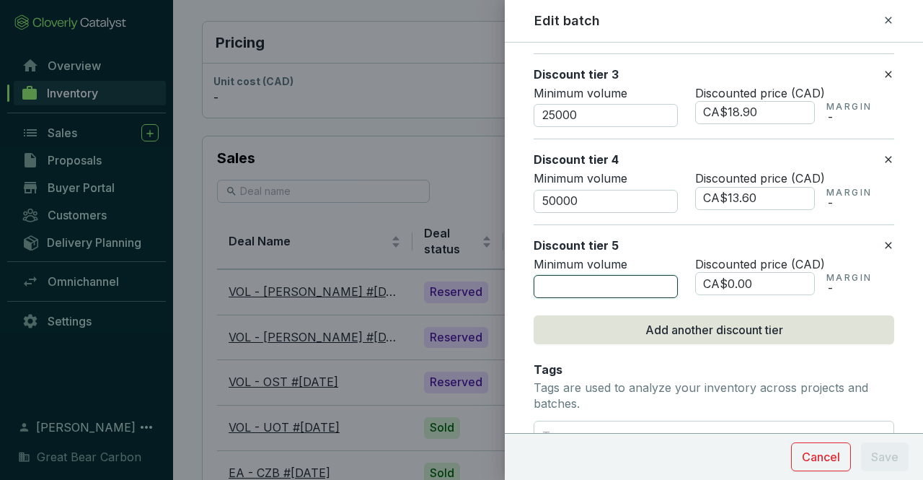
click at [555, 279] on input "number" at bounding box center [606, 286] width 144 height 23
type input "100000"
click at [787, 281] on input "CA$0.00" at bounding box center [755, 283] width 120 height 23
type input "CA$0"
type input "CA$13.00"
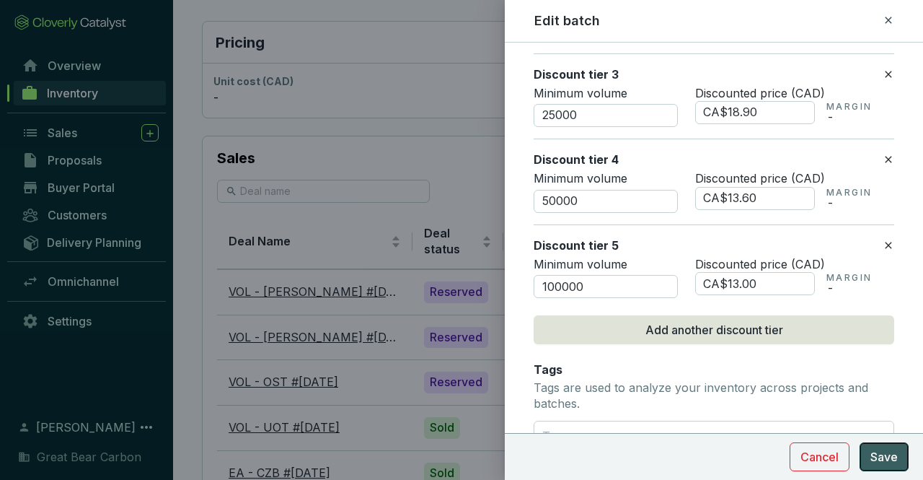
click at [891, 457] on span "Save" at bounding box center [883, 456] width 27 height 17
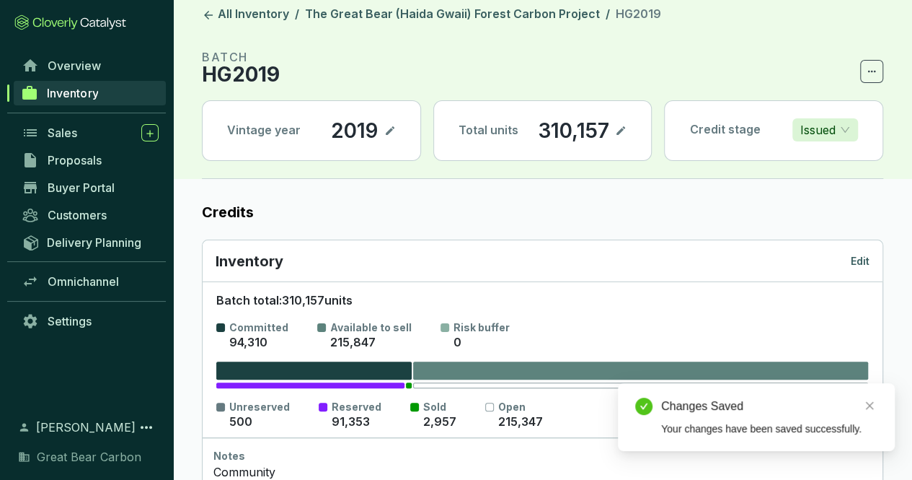
scroll to position [0, 0]
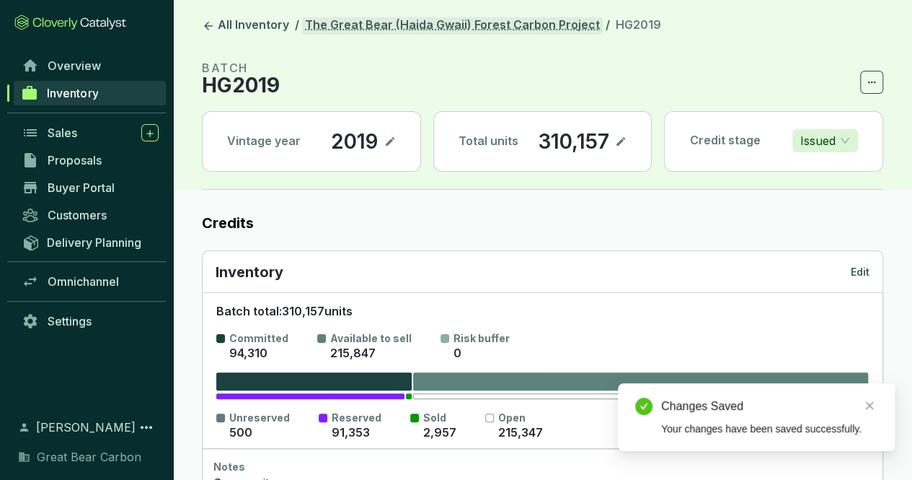
click at [485, 31] on link "The Great Bear (Haida Gwaii) Forest Carbon Project" at bounding box center [452, 25] width 301 height 17
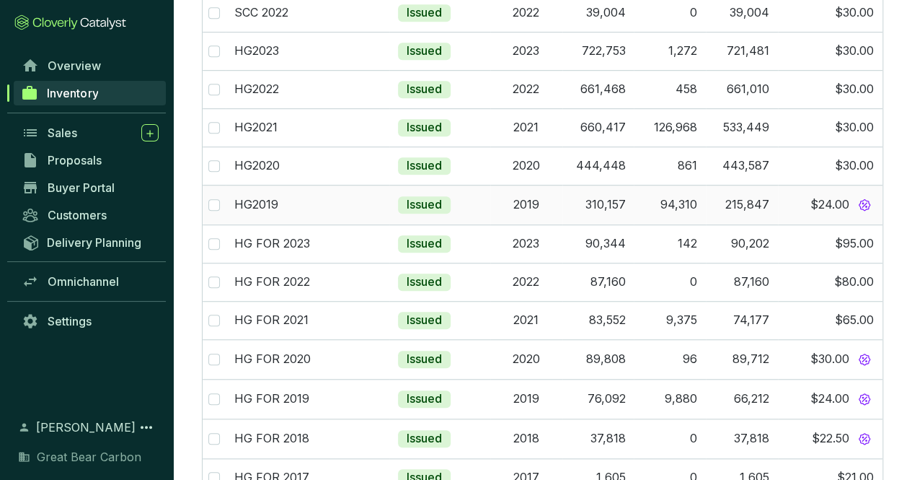
scroll to position [431, 0]
click at [318, 161] on div "HG2020" at bounding box center [307, 166] width 146 height 16
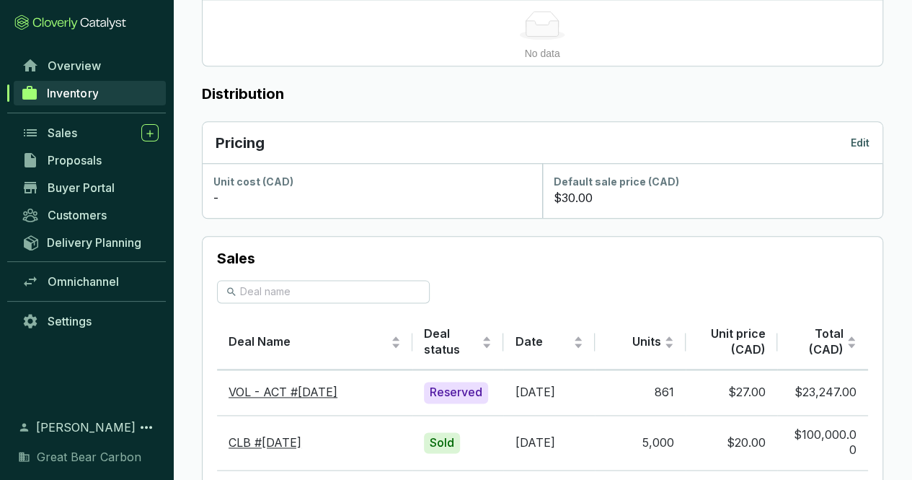
click at [862, 136] on p "Edit" at bounding box center [860, 143] width 19 height 14
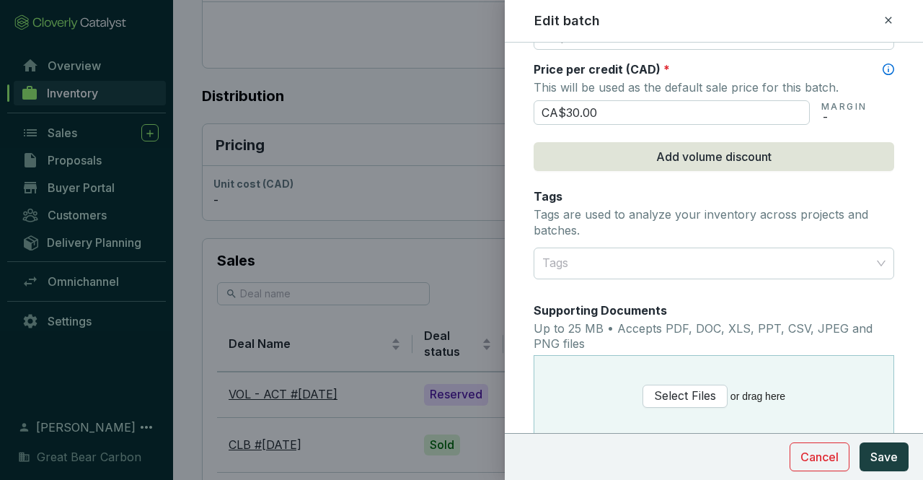
scroll to position [720, 0]
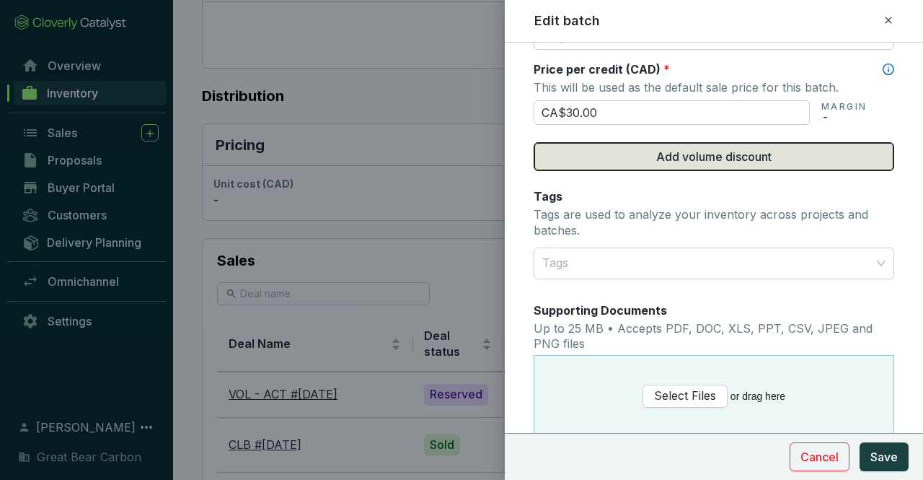
click at [719, 156] on span "Add volume discount" at bounding box center [713, 156] width 115 height 17
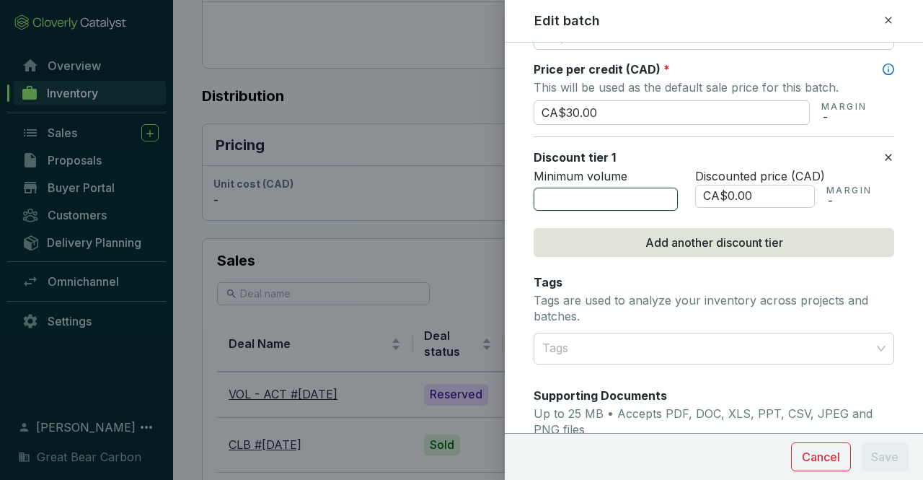
click at [633, 193] on input "number" at bounding box center [606, 198] width 144 height 23
type input "5000"
click at [805, 191] on input "CA$0.00" at bounding box center [755, 196] width 120 height 23
type input "CA$0"
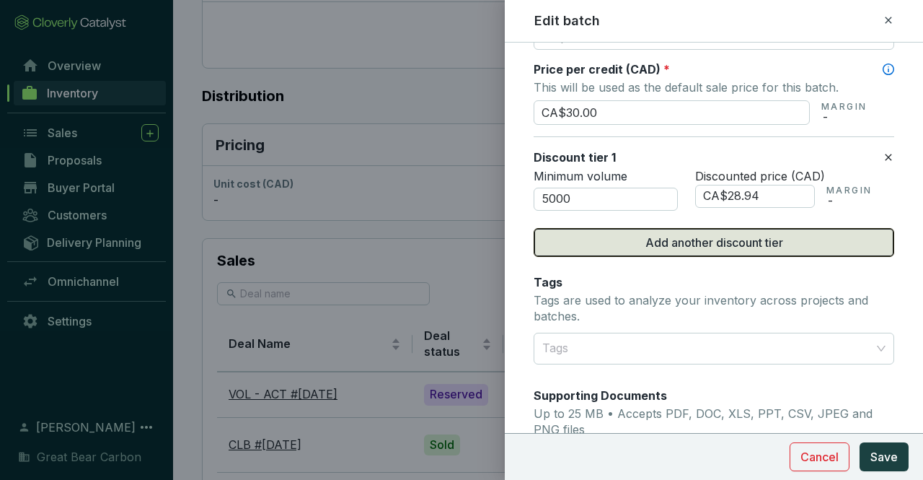
type input "CA$28.94"
click at [738, 237] on span "Add another discount tier" at bounding box center [714, 242] width 138 height 17
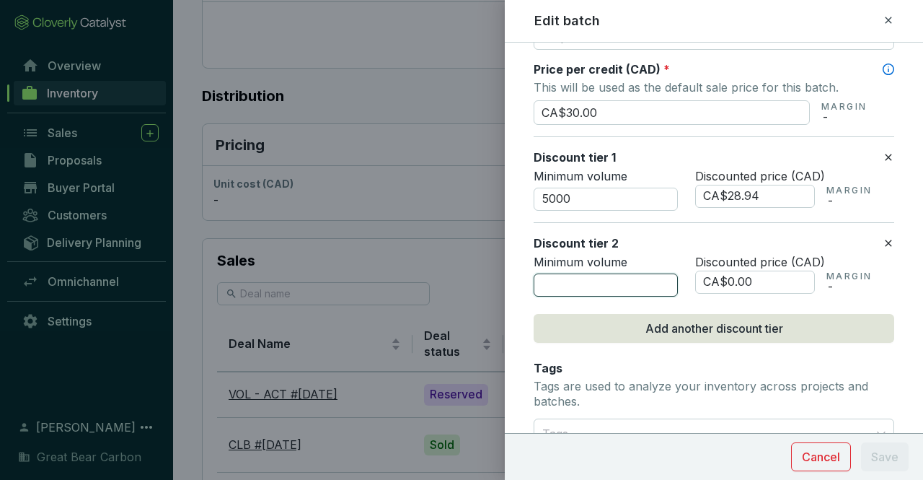
click at [601, 273] on input "number" at bounding box center [606, 284] width 144 height 23
type input "0"
type input "10000"
click at [772, 273] on input "CA$0.00" at bounding box center [755, 281] width 120 height 23
type input "CA$0"
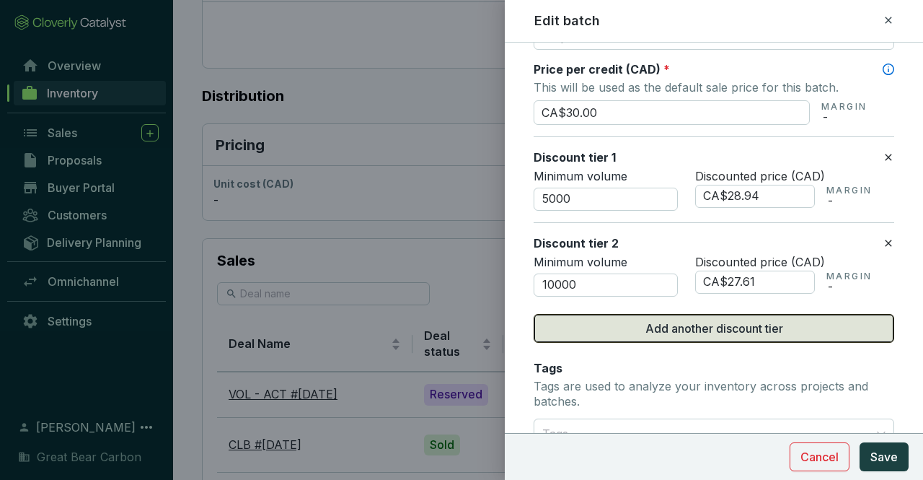
type input "CA$27.61"
click at [756, 323] on span "Add another discount tier" at bounding box center [714, 327] width 138 height 17
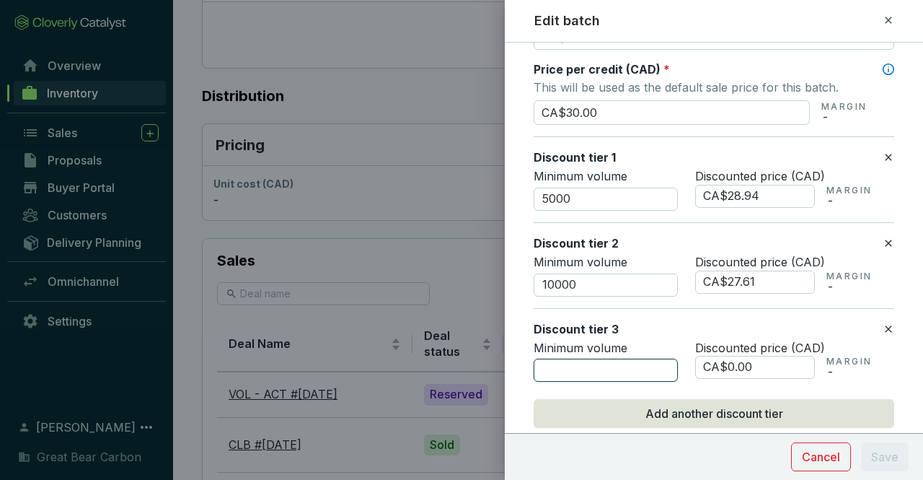
click at [618, 364] on input "number" at bounding box center [606, 369] width 144 height 23
type input "25000"
click at [779, 366] on input "CA$0.00" at bounding box center [755, 367] width 120 height 23
type input "CA$0"
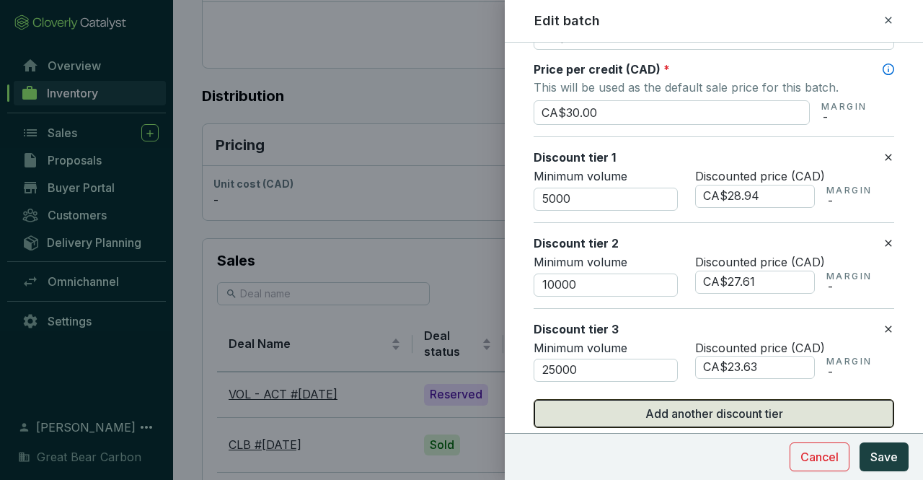
type input "CA$23.63"
click at [733, 409] on span "Add another discount tier" at bounding box center [714, 413] width 138 height 17
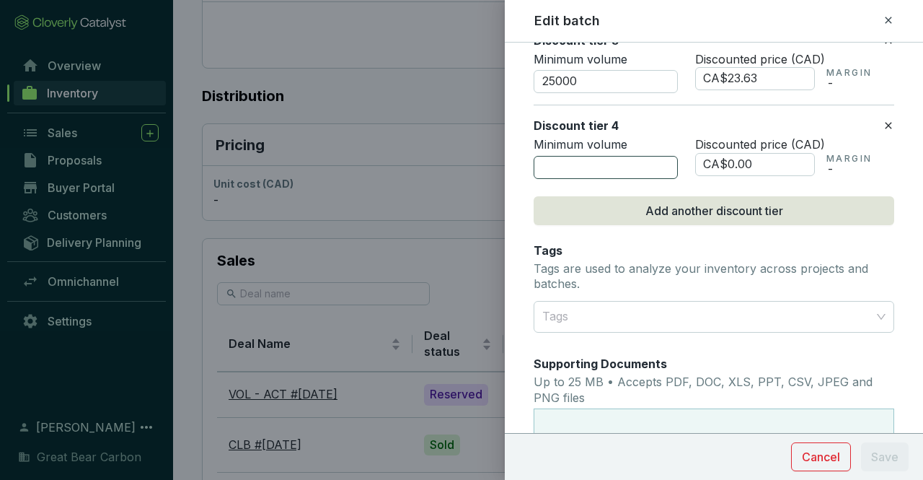
scroll to position [1008, 0]
click at [573, 164] on input "number" at bounding box center [606, 167] width 144 height 23
type input "50000"
click at [777, 155] on input "CA$0.00" at bounding box center [755, 164] width 120 height 23
type input "CA$0"
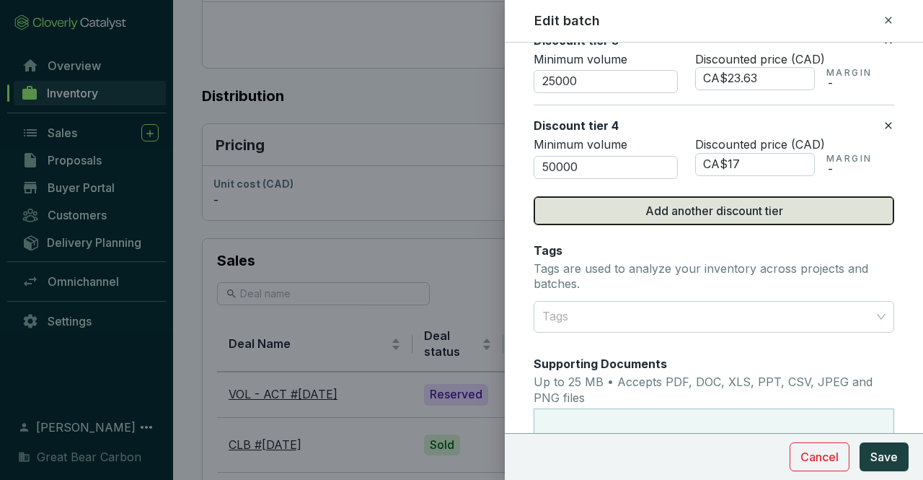
type input "CA$17.00"
click at [736, 208] on span "Add another discount tier" at bounding box center [714, 210] width 138 height 17
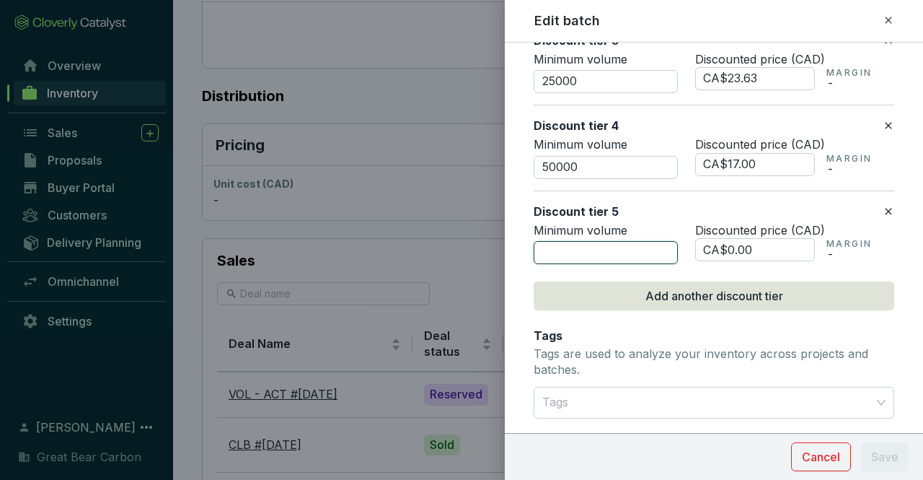
click at [630, 247] on input "number" at bounding box center [606, 252] width 144 height 23
type input "100000"
click at [777, 238] on input "CA$0.00" at bounding box center [755, 249] width 120 height 23
type input "CA$0"
type input "CA$16.25"
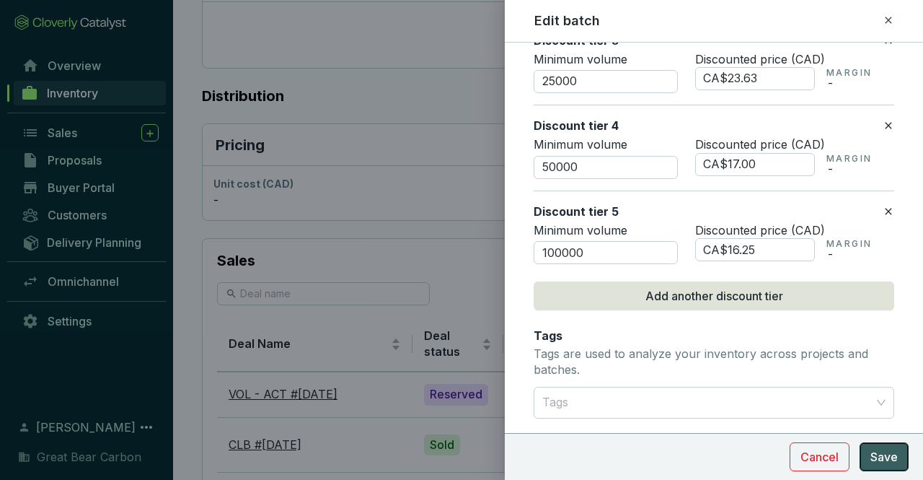
click at [890, 454] on span "Save" at bounding box center [883, 456] width 27 height 17
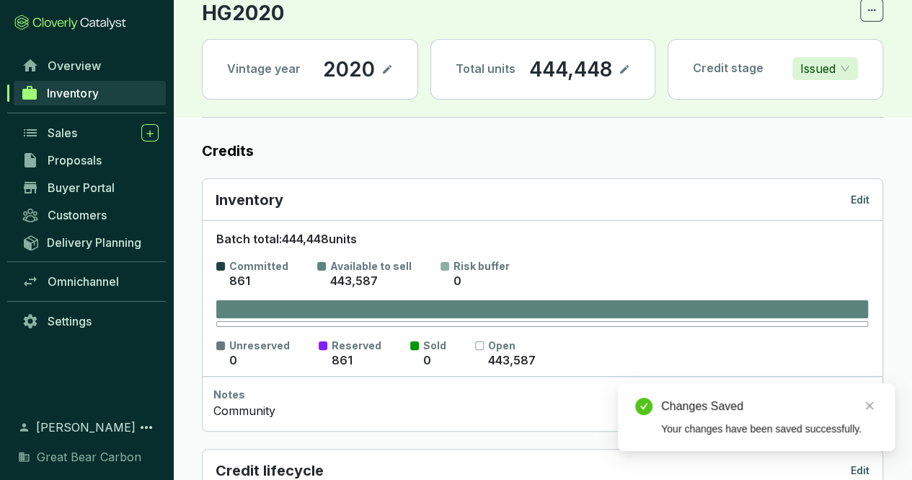
scroll to position [0, 0]
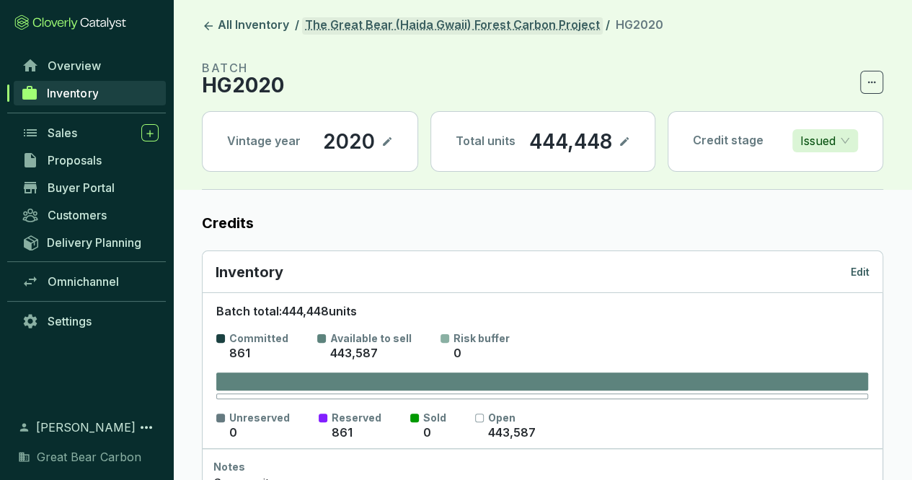
click at [448, 30] on link "The Great Bear (Haida Gwaii) Forest Carbon Project" at bounding box center [452, 25] width 301 height 17
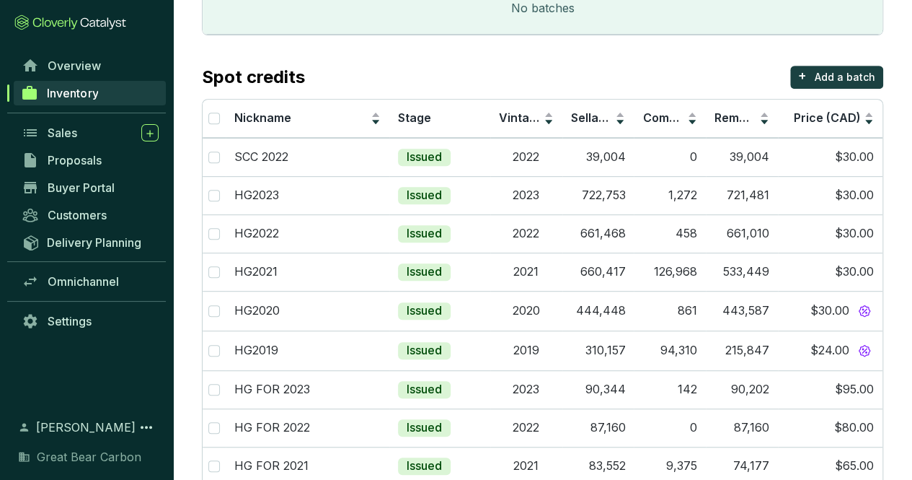
scroll to position [288, 0]
click at [312, 263] on div "HG2021" at bounding box center [307, 271] width 146 height 16
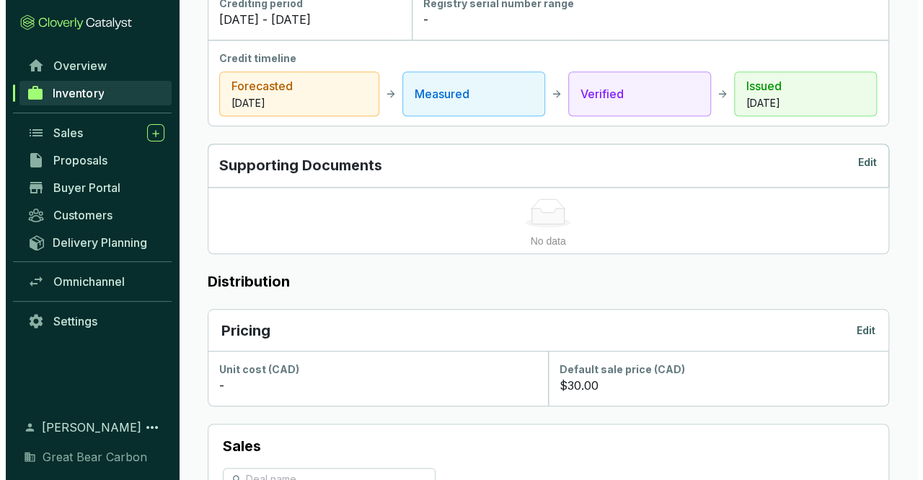
scroll to position [577, 0]
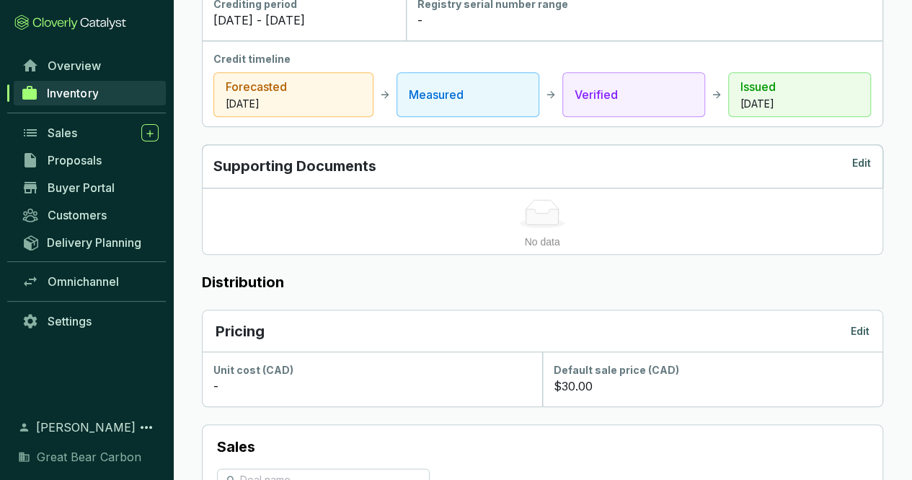
click at [862, 325] on p "Edit" at bounding box center [860, 331] width 19 height 14
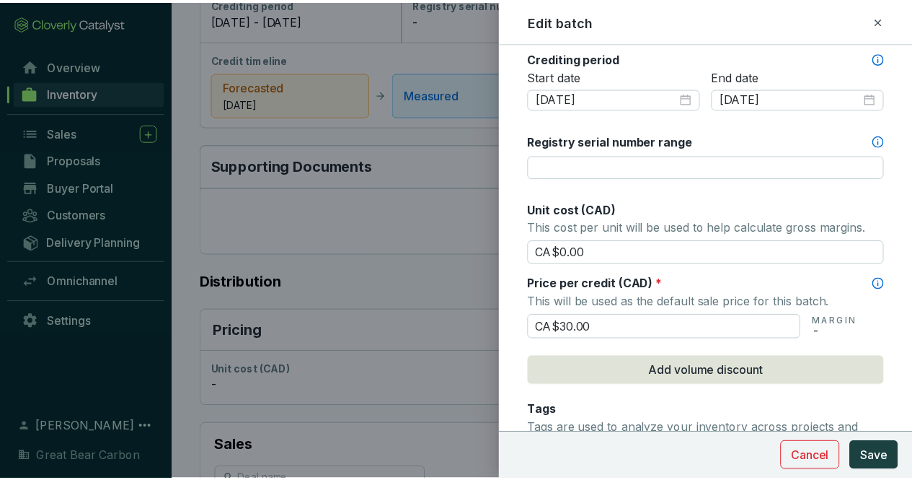
scroll to position [505, 0]
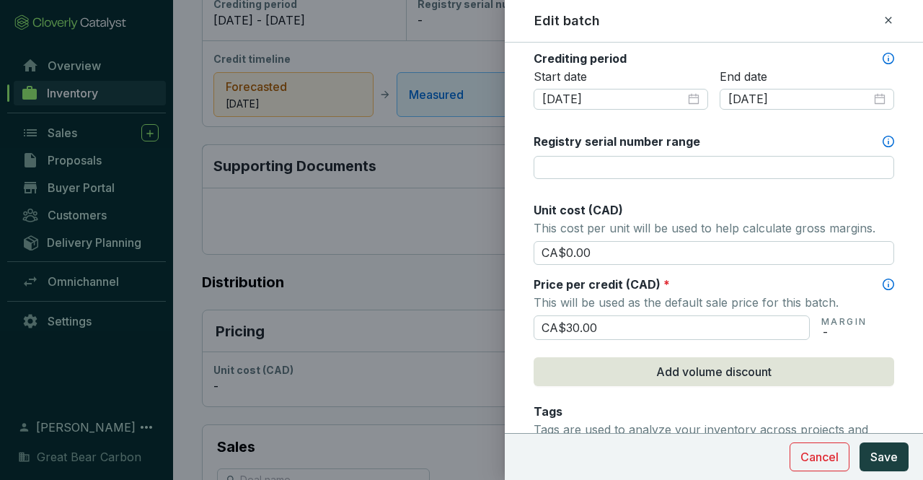
drag, startPoint x: 626, startPoint y: 316, endPoint x: 517, endPoint y: 313, distance: 108.9
click at [508, 313] on form "Batch name * This is the internal name that will be used throughout Catalyst. H…" at bounding box center [714, 203] width 418 height 1296
type input "CA$65.00"
click at [886, 457] on span "Save" at bounding box center [883, 456] width 27 height 17
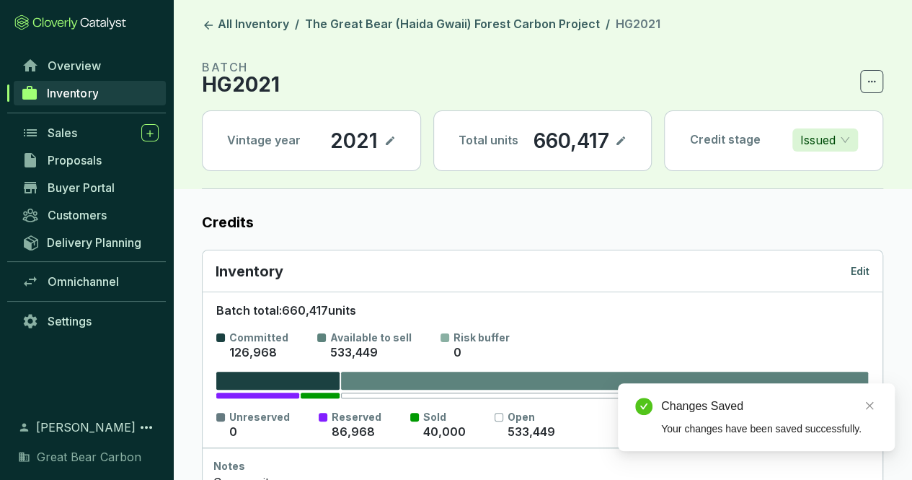
scroll to position [0, 0]
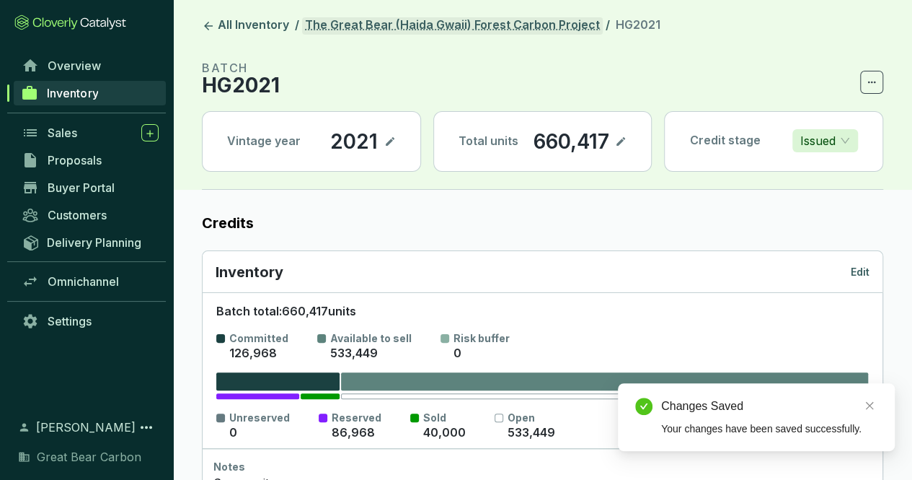
click at [482, 30] on link "The Great Bear (Haida Gwaii) Forest Carbon Project" at bounding box center [452, 25] width 301 height 17
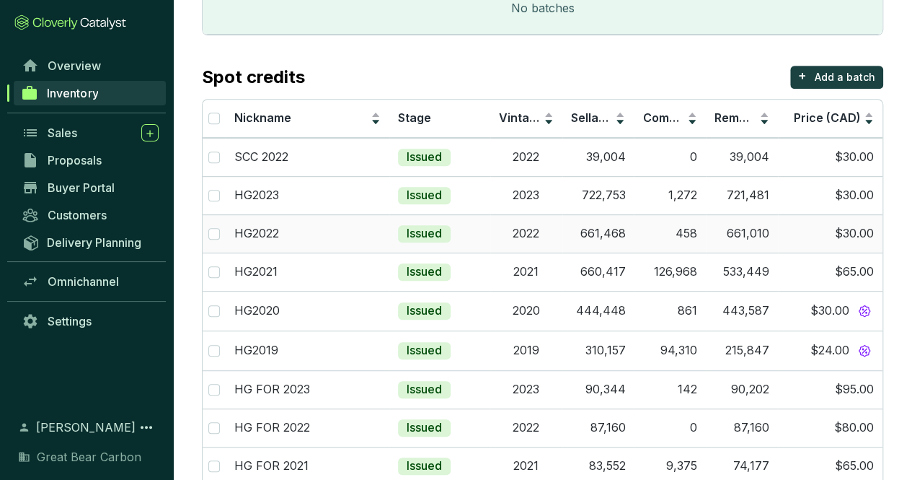
scroll to position [288, 0]
click at [343, 229] on div "HG2022" at bounding box center [307, 233] width 146 height 16
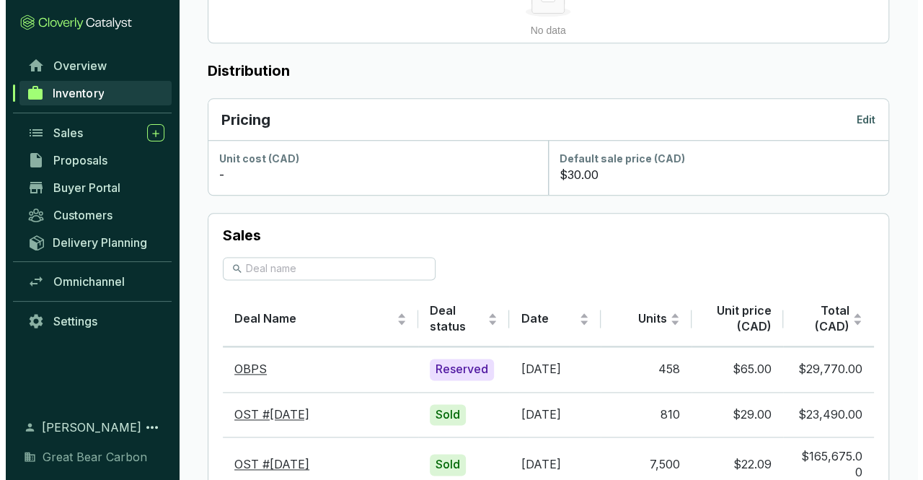
scroll to position [787, 0]
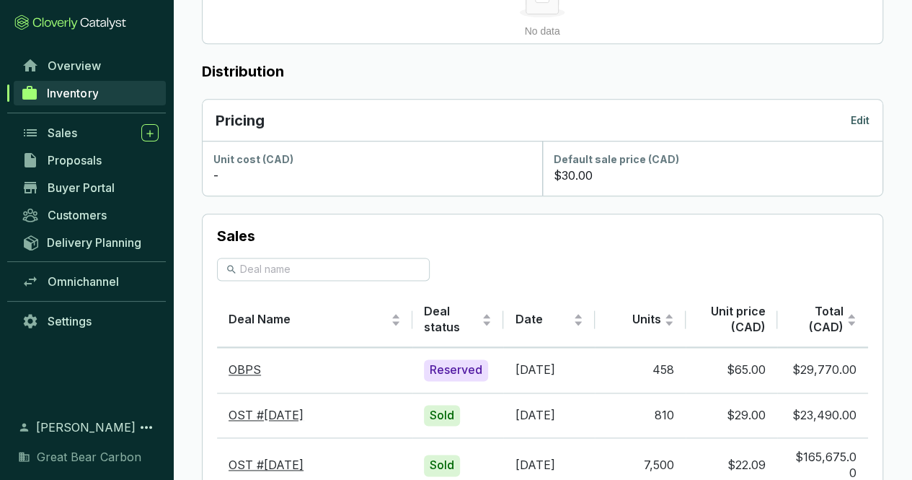
click at [861, 115] on p "Edit" at bounding box center [860, 120] width 19 height 14
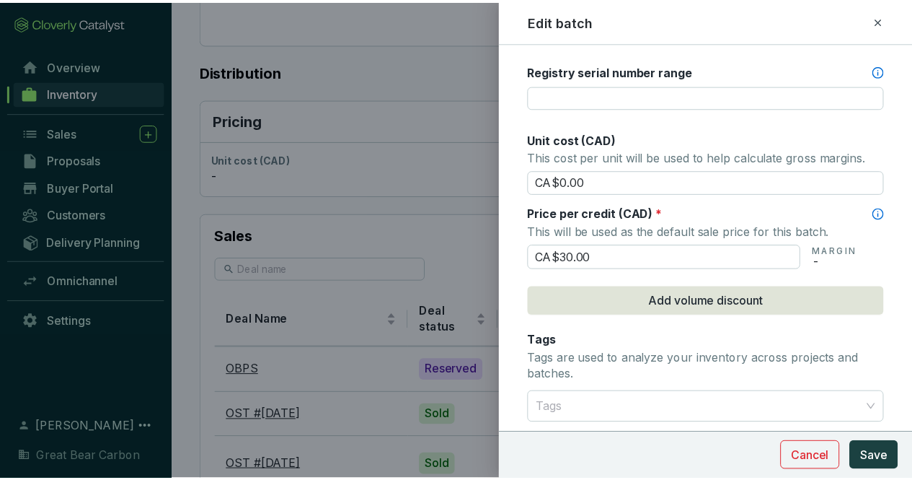
scroll to position [575, 0]
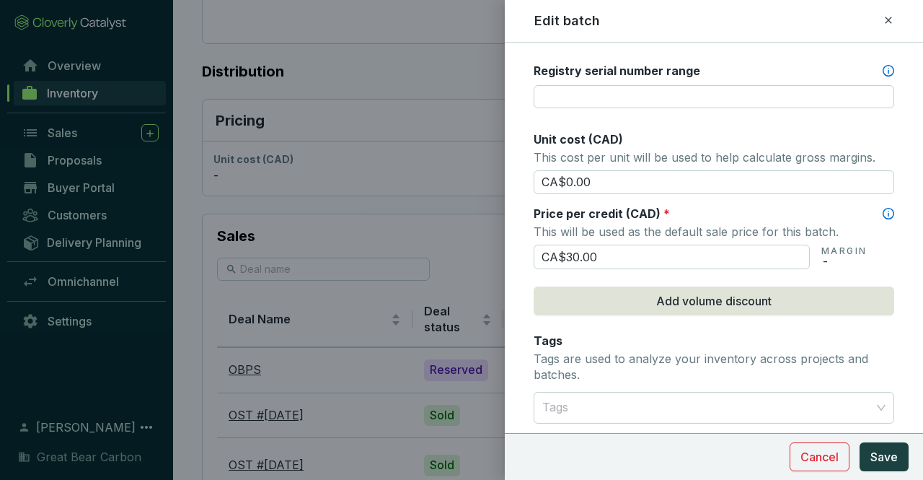
drag, startPoint x: 633, startPoint y: 253, endPoint x: 490, endPoint y: 249, distance: 143.6
click at [490, 249] on div "Edit batch Batch name * This is the internal name that will be used throughout …" at bounding box center [461, 240] width 923 height 480
type input "CA$80.00"
click at [884, 454] on span "Save" at bounding box center [883, 456] width 27 height 17
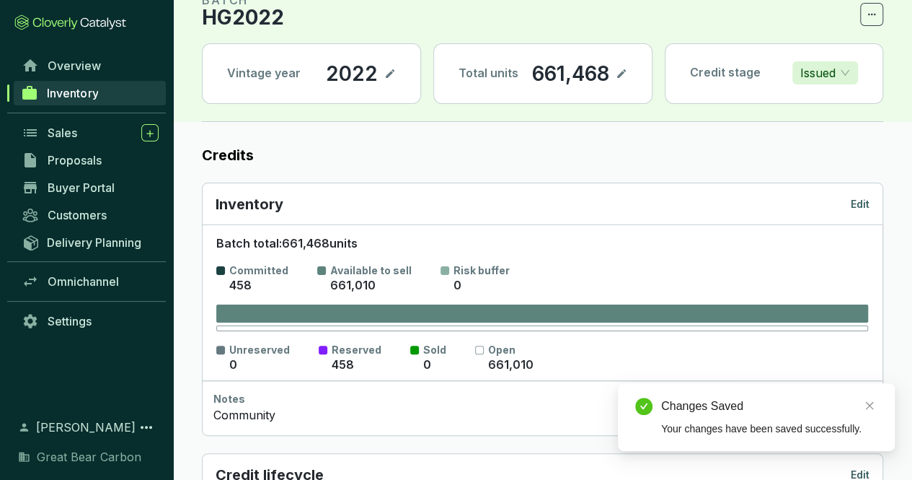
scroll to position [0, 0]
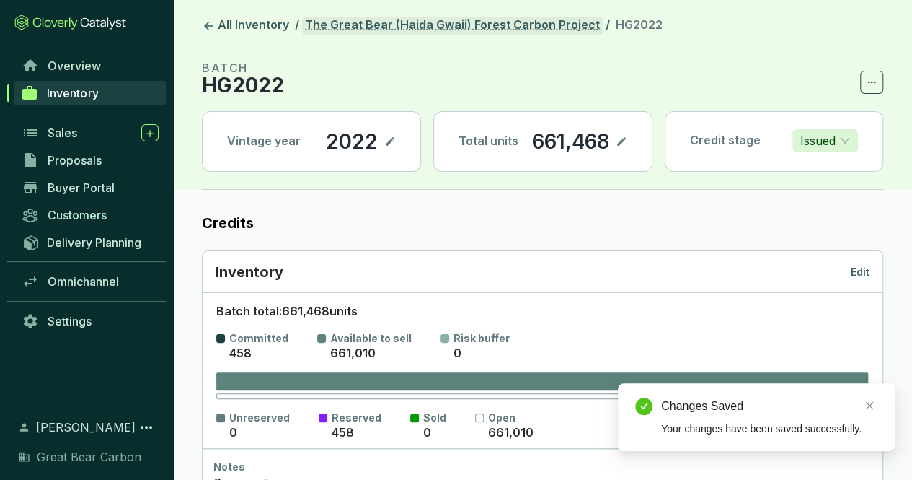
click at [460, 24] on link "The Great Bear (Haida Gwaii) Forest Carbon Project" at bounding box center [452, 25] width 301 height 17
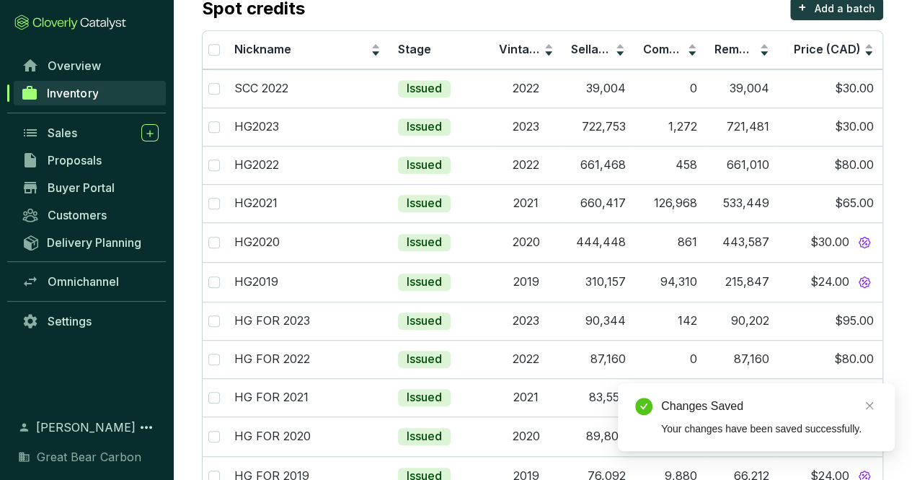
scroll to position [360, 0]
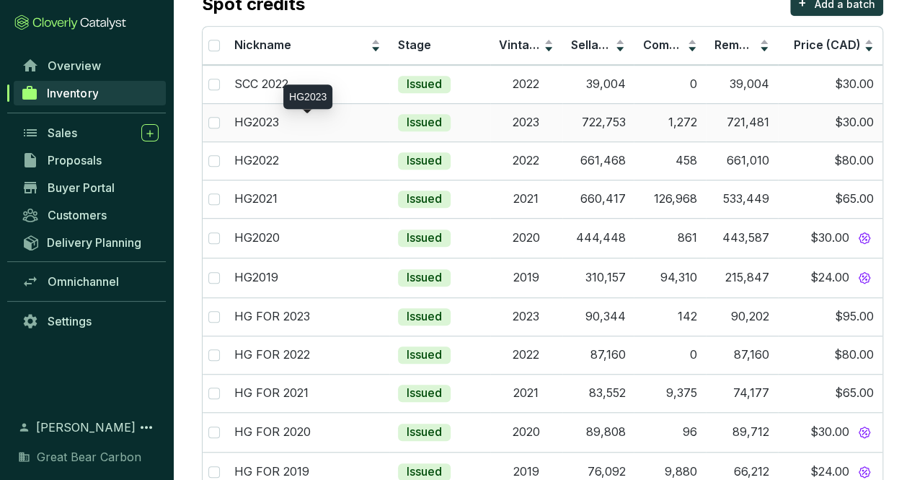
click at [322, 117] on div "HG2023" at bounding box center [307, 123] width 146 height 16
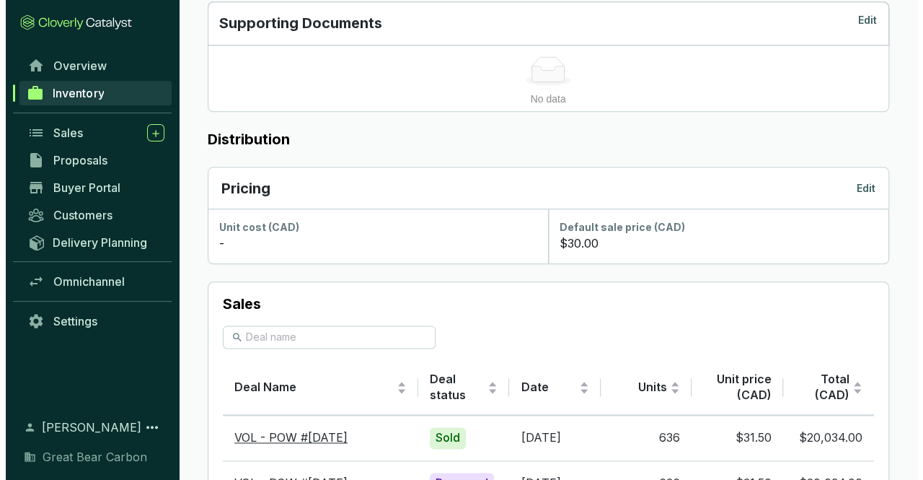
scroll to position [721, 0]
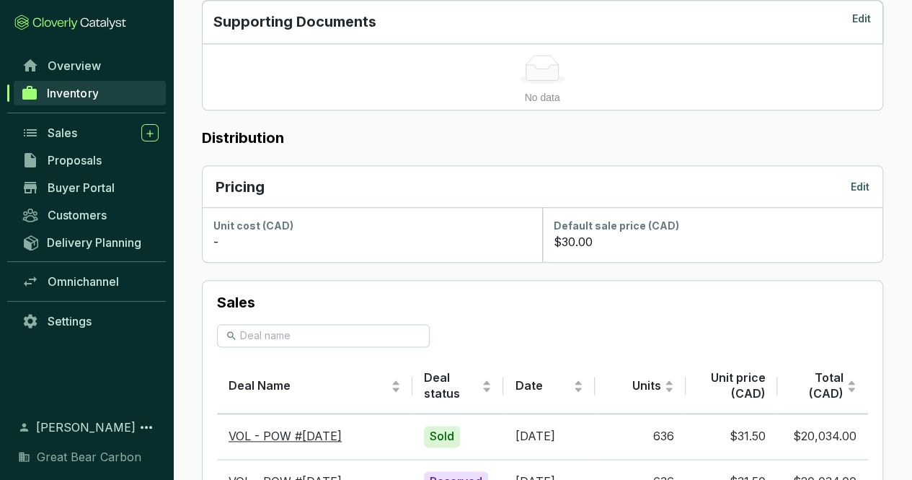
click at [862, 182] on p "Edit" at bounding box center [860, 187] width 19 height 14
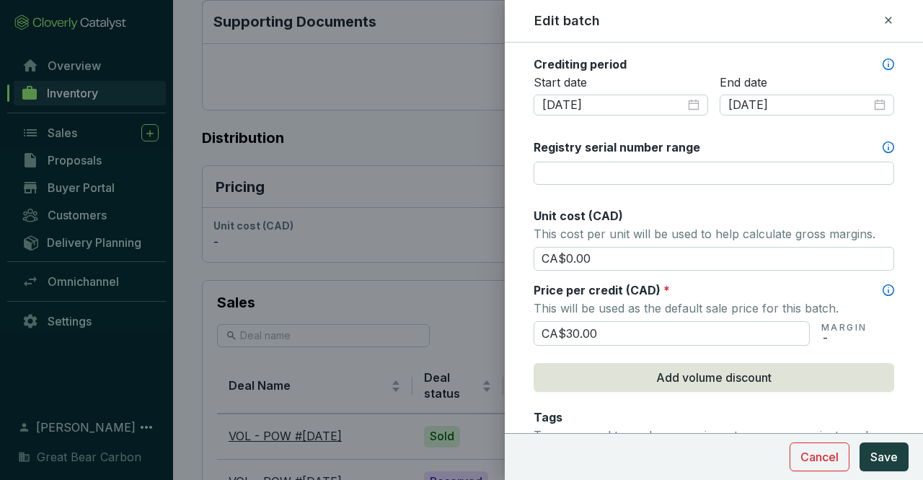
drag, startPoint x: 617, startPoint y: 337, endPoint x: 522, endPoint y: 333, distance: 95.3
click at [522, 333] on form "Batch name * This is the internal name that will be used throughout Catalyst. H…" at bounding box center [714, 209] width 418 height 1296
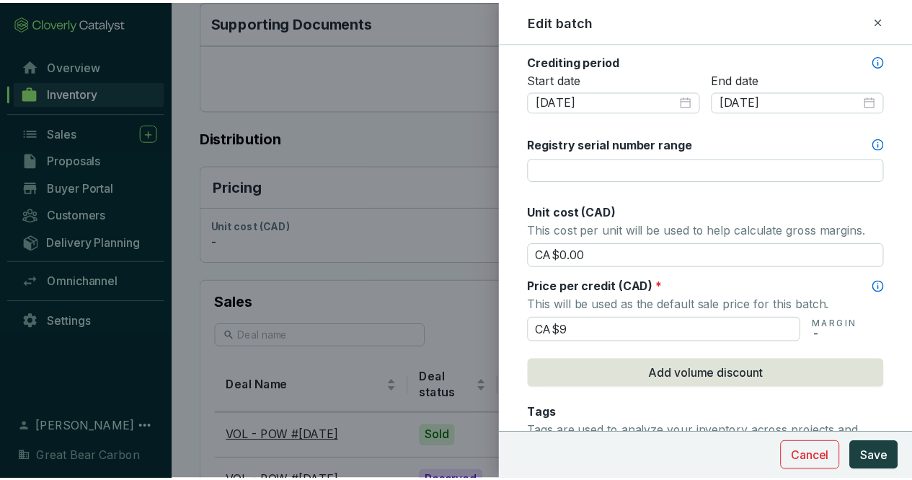
scroll to position [503, 0]
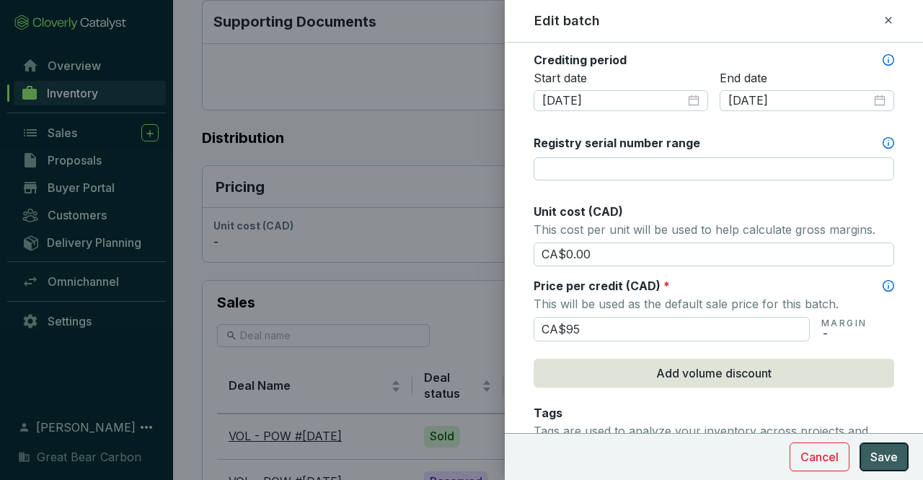
type input "CA$95.00"
click at [879, 454] on span "Save" at bounding box center [883, 456] width 27 height 17
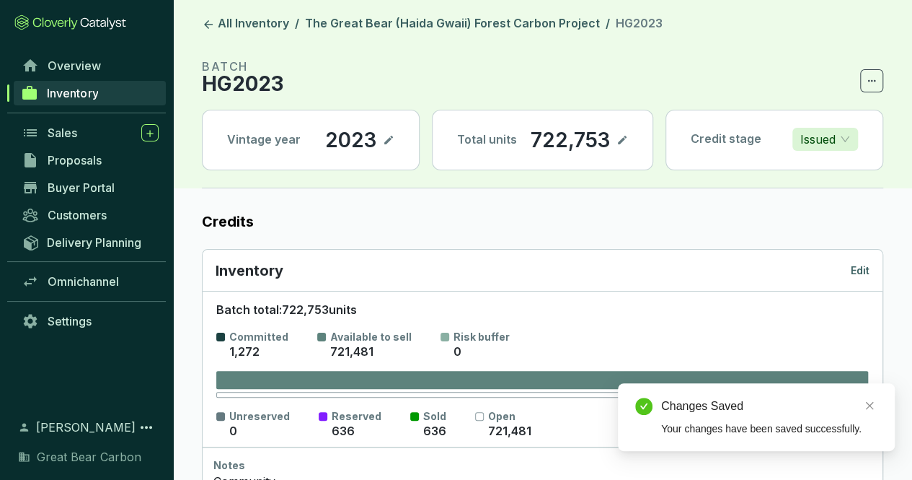
scroll to position [0, 0]
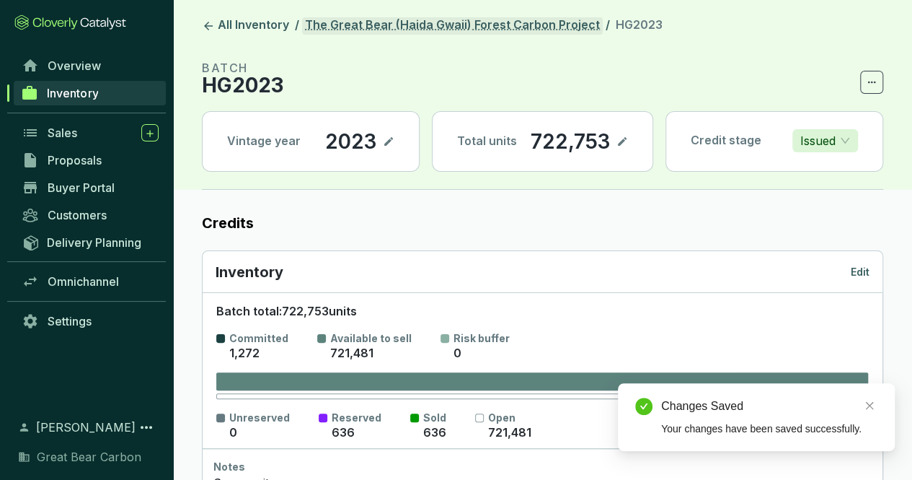
click at [517, 22] on link "The Great Bear (Haida Gwaii) Forest Carbon Project" at bounding box center [452, 25] width 301 height 17
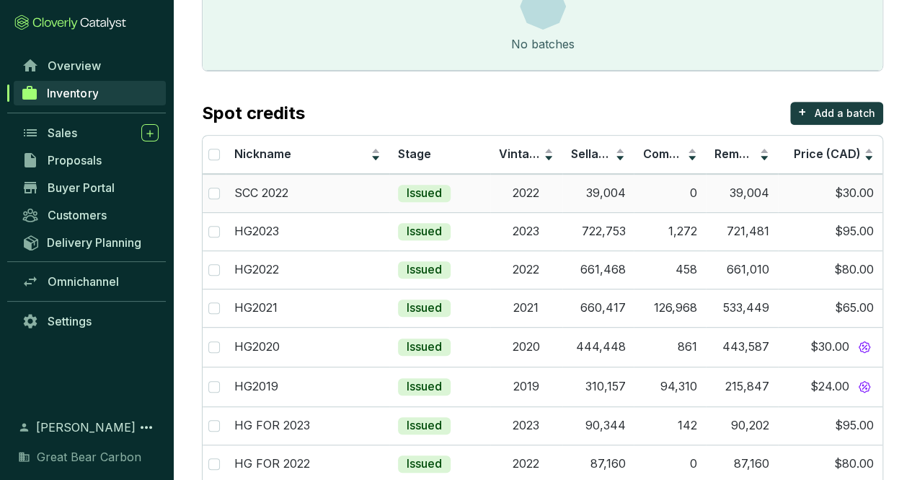
scroll to position [251, 0]
click at [342, 186] on div "SCC 2022" at bounding box center [307, 193] width 146 height 16
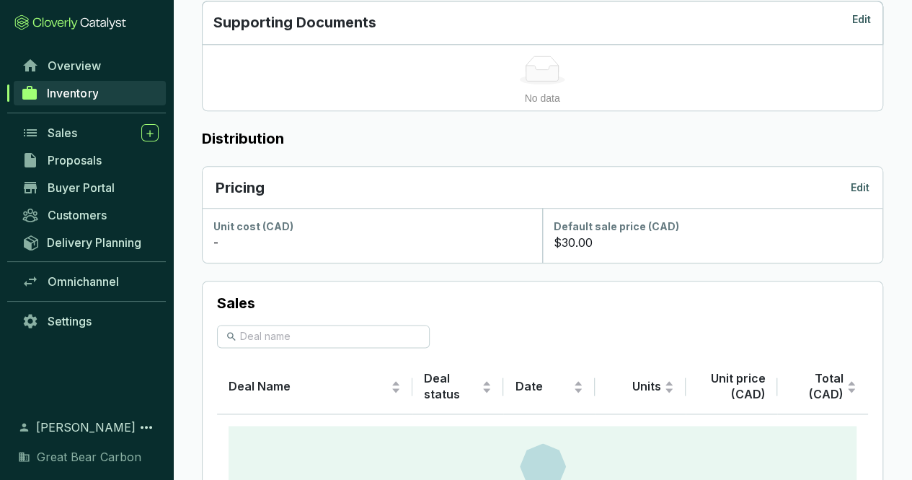
click at [862, 185] on p "Edit" at bounding box center [860, 187] width 19 height 14
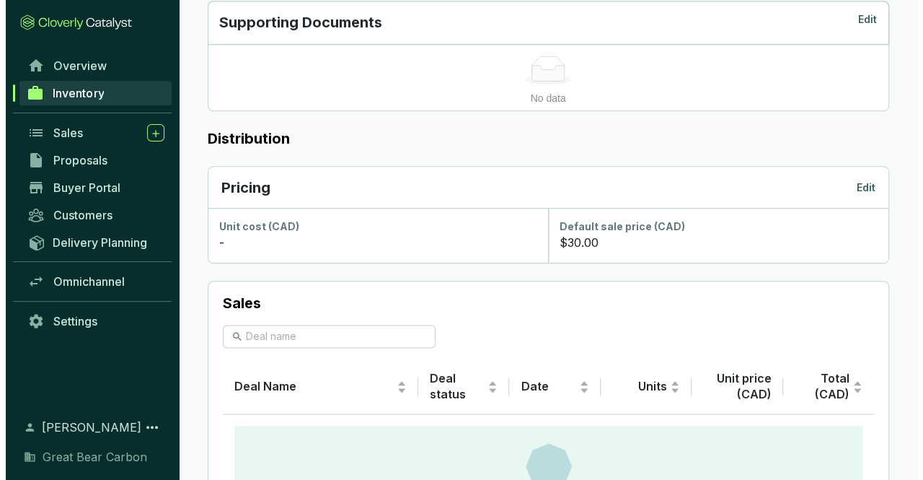
scroll to position [721, 0]
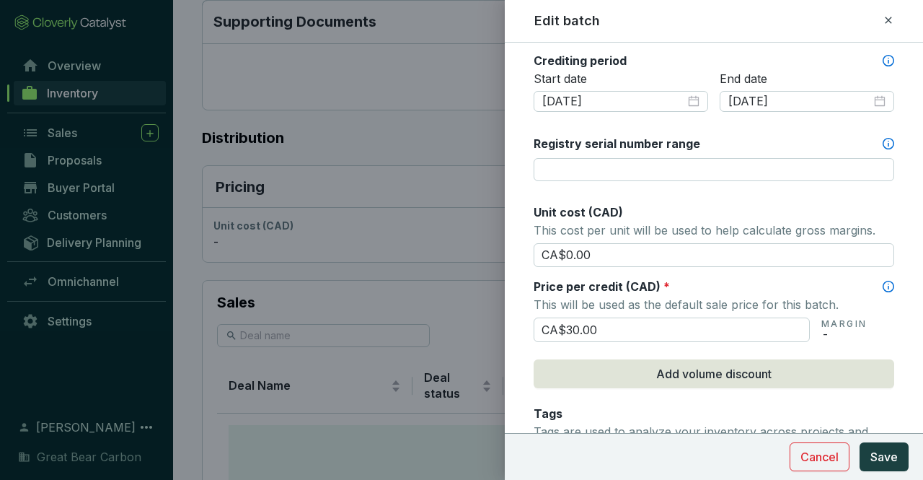
drag, startPoint x: 614, startPoint y: 332, endPoint x: 498, endPoint y: 330, distance: 116.8
click at [498, 330] on div "Edit batch Batch name * This is the internal name that will be used throughout …" at bounding box center [461, 240] width 923 height 480
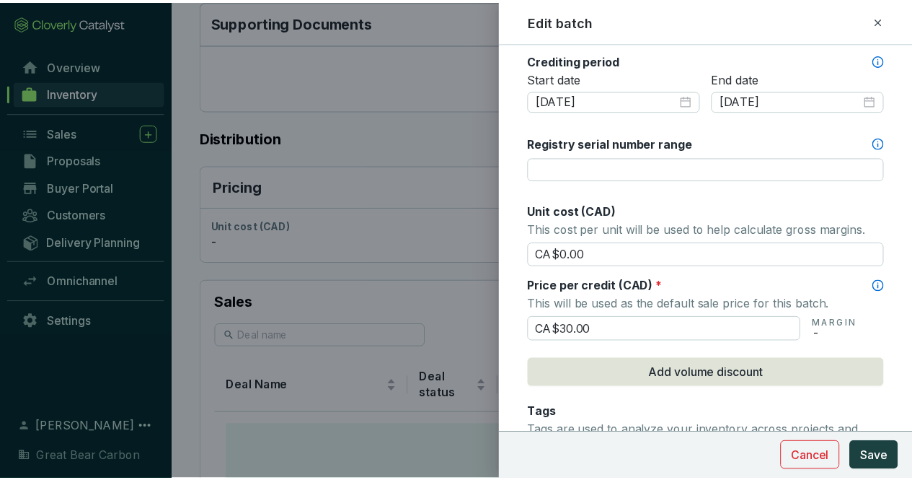
scroll to position [503, 0]
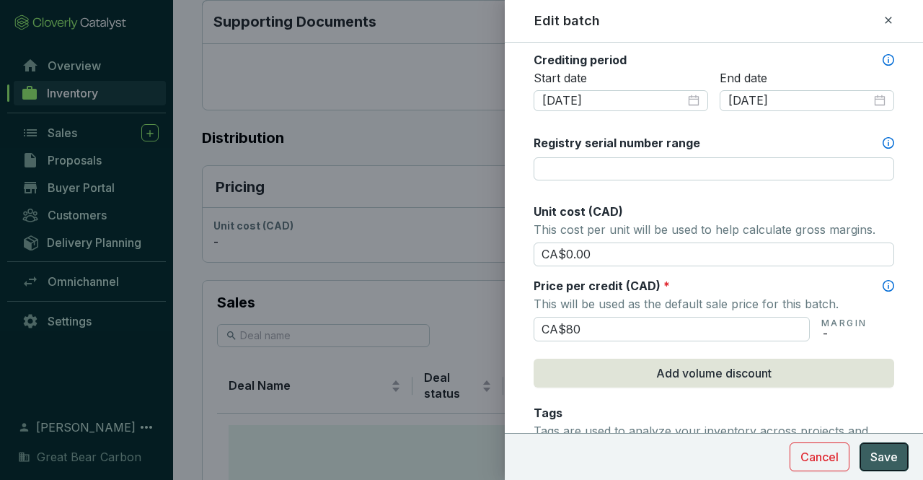
type input "CA$80.00"
click at [890, 448] on span "Save" at bounding box center [883, 456] width 27 height 17
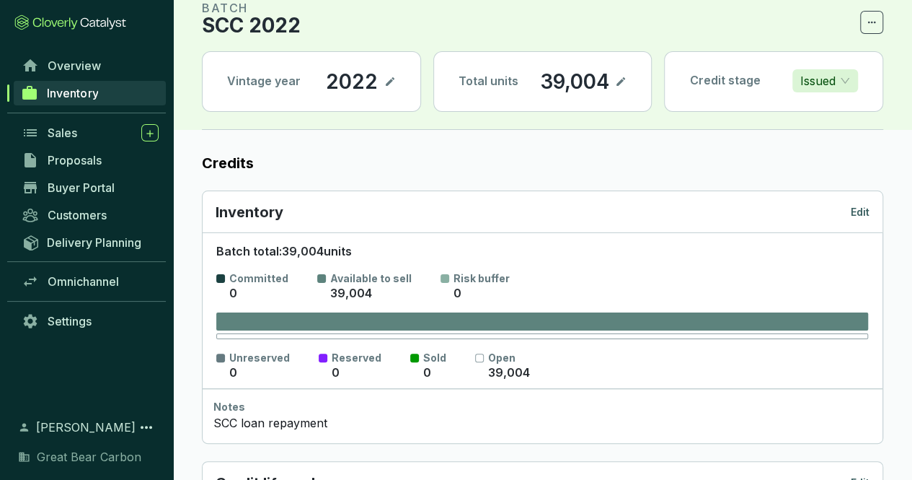
scroll to position [0, 0]
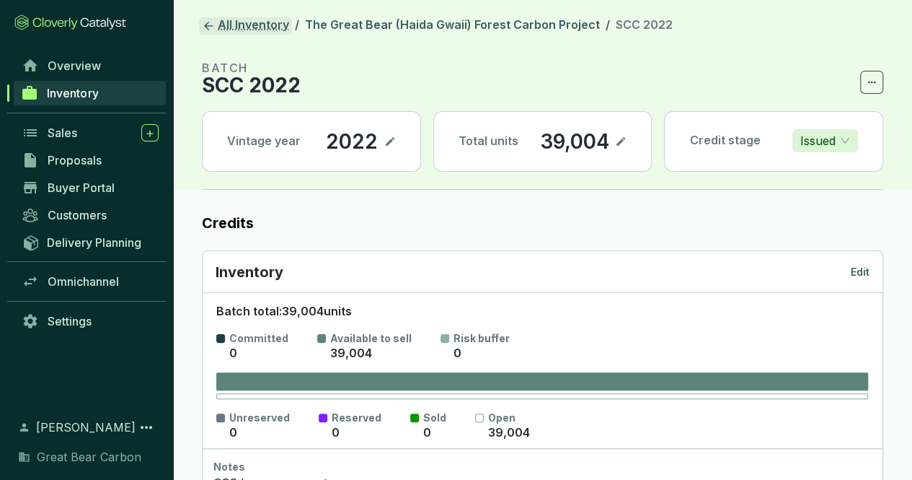
click at [264, 25] on link "All Inventory" at bounding box center [245, 25] width 93 height 17
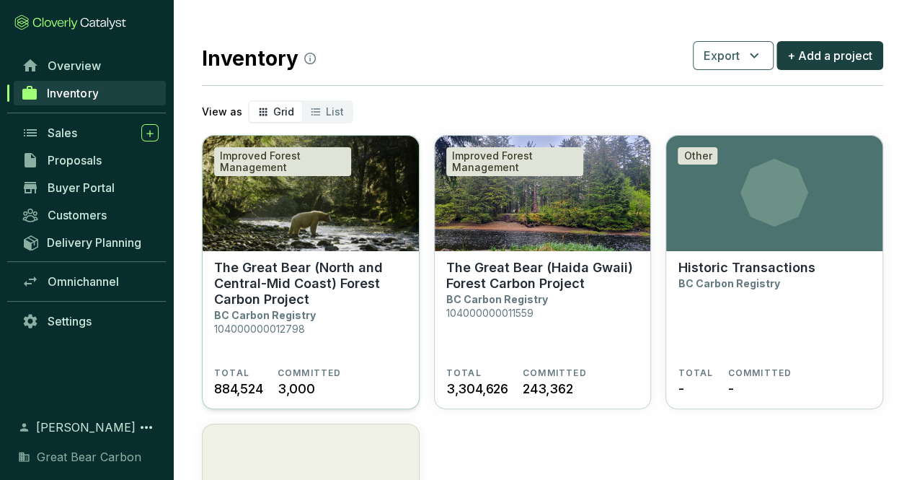
click at [369, 302] on p "The Great Bear (North and Central-Mid Coast) Forest Carbon Project" at bounding box center [310, 284] width 193 height 48
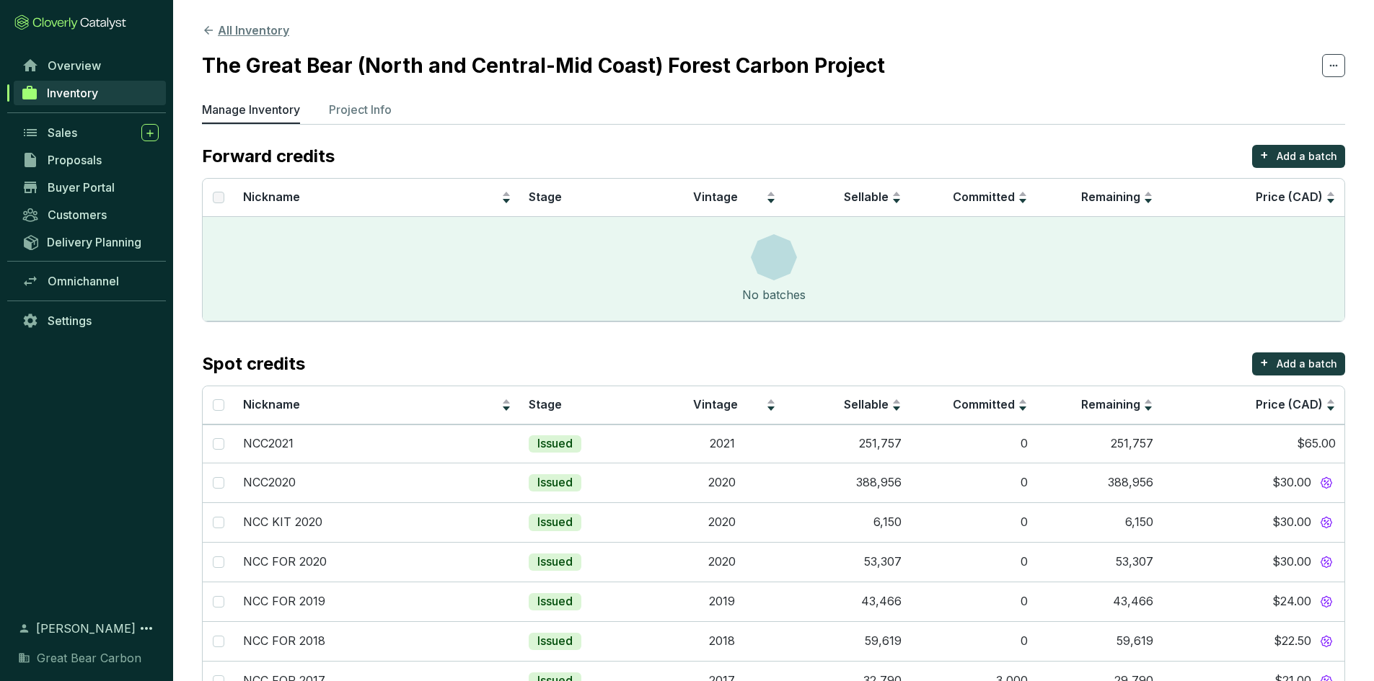
click at [251, 29] on button "All Inventory" at bounding box center [245, 30] width 87 height 17
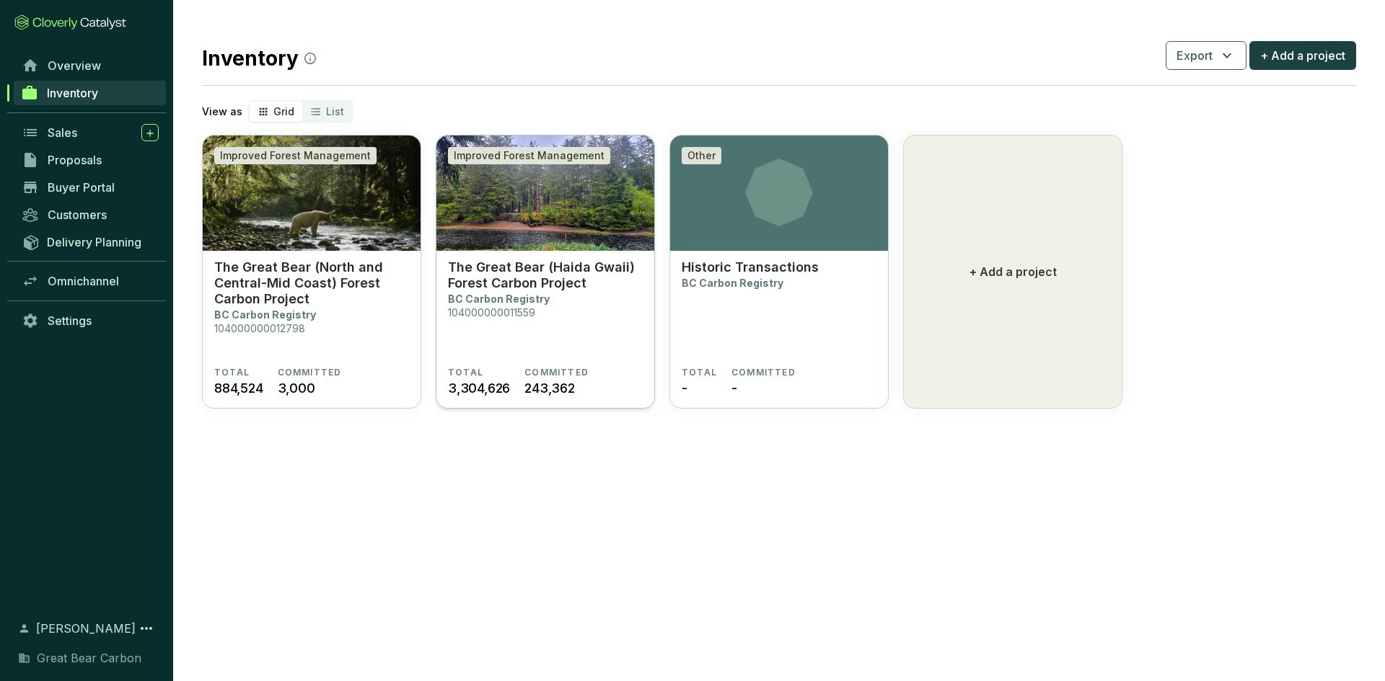
click at [536, 309] on section "The Great Bear (Haida Gwaii) Forest Carbon Project BC Carbon Registry 104000000…" at bounding box center [545, 313] width 195 height 107
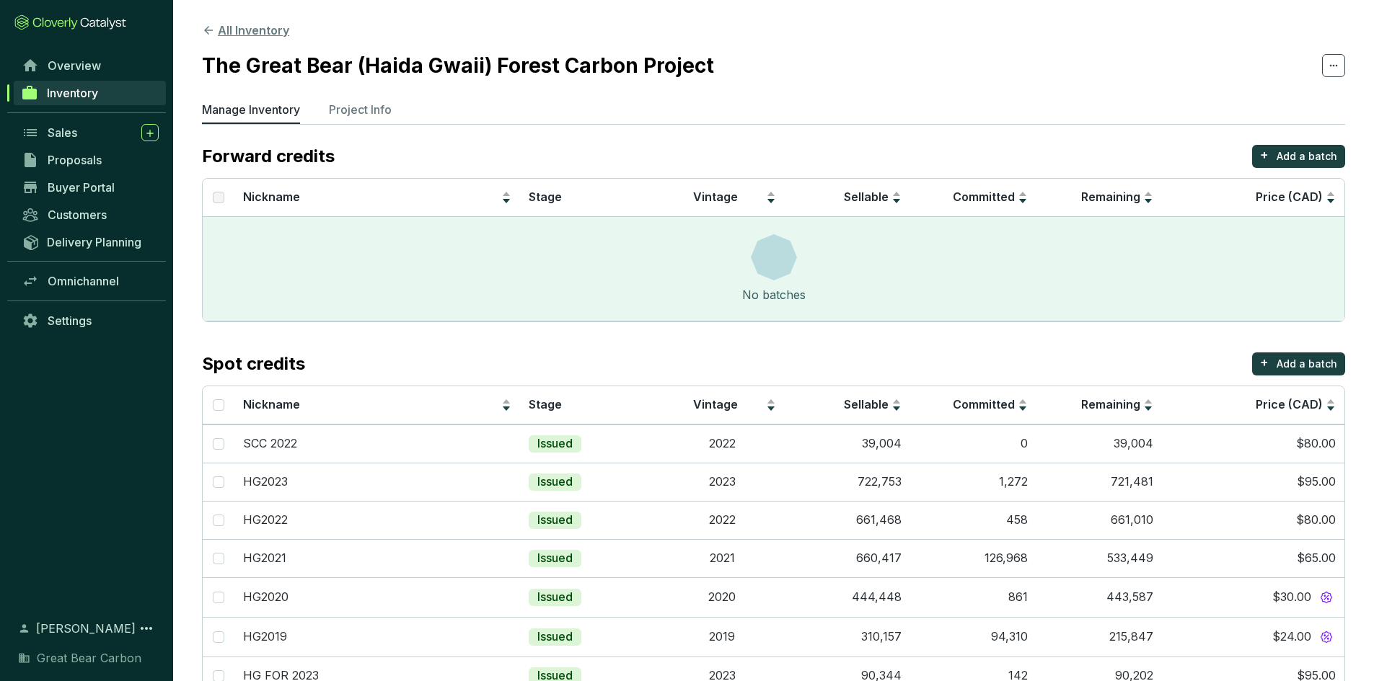
click at [234, 32] on button "All Inventory" at bounding box center [245, 30] width 87 height 17
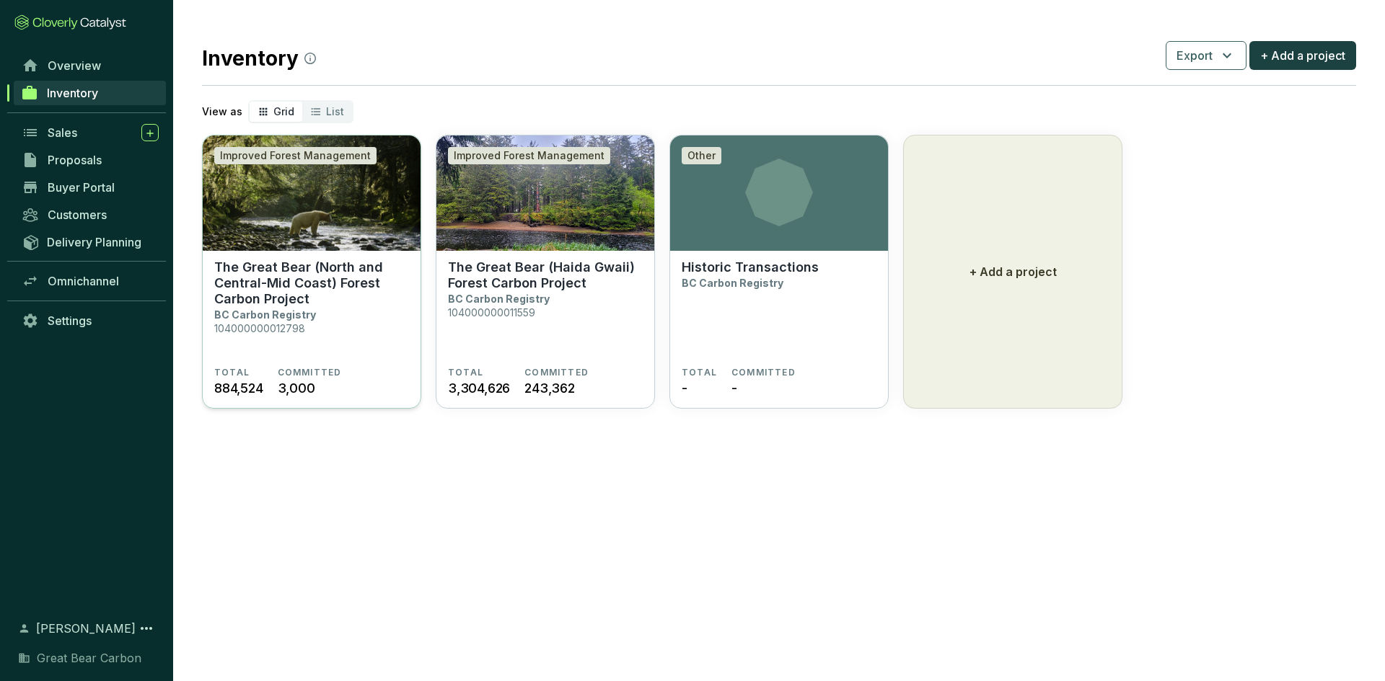
click at [307, 312] on p "BC Carbon Registry" at bounding box center [265, 315] width 102 height 12
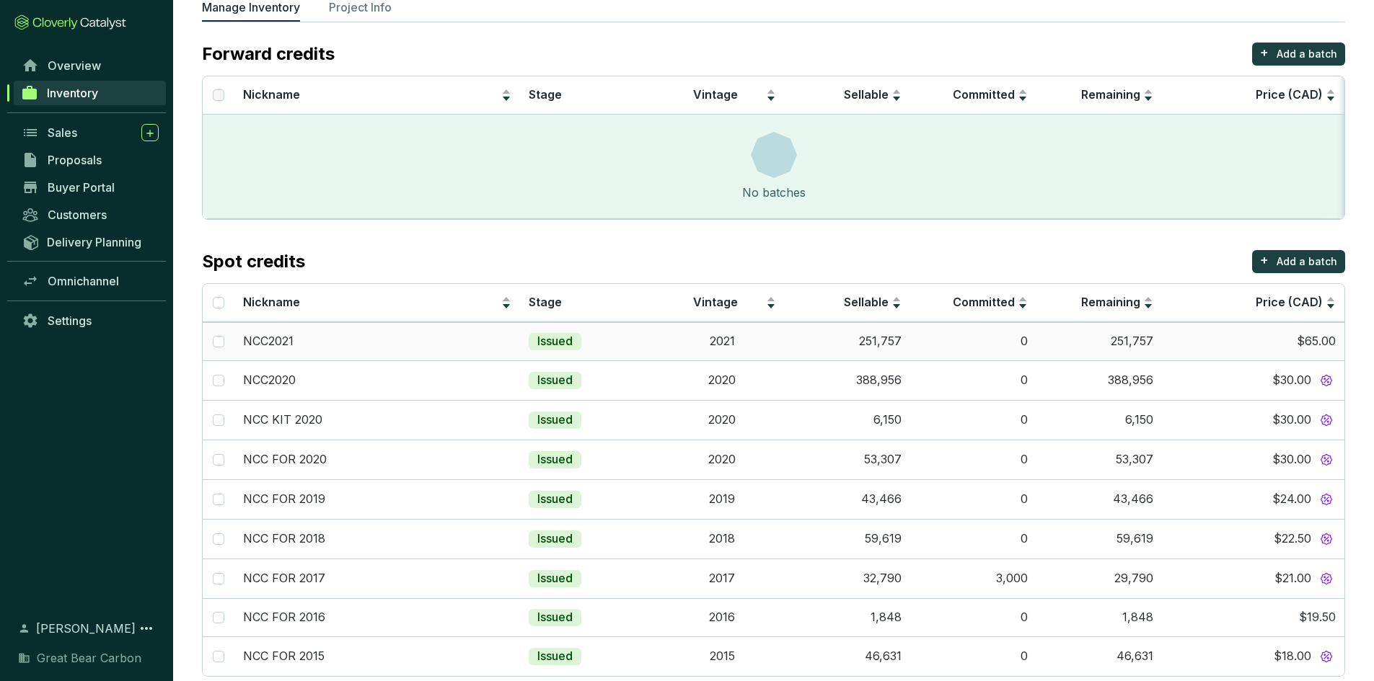
scroll to position [127, 0]
